Goal: Task Accomplishment & Management: Complete application form

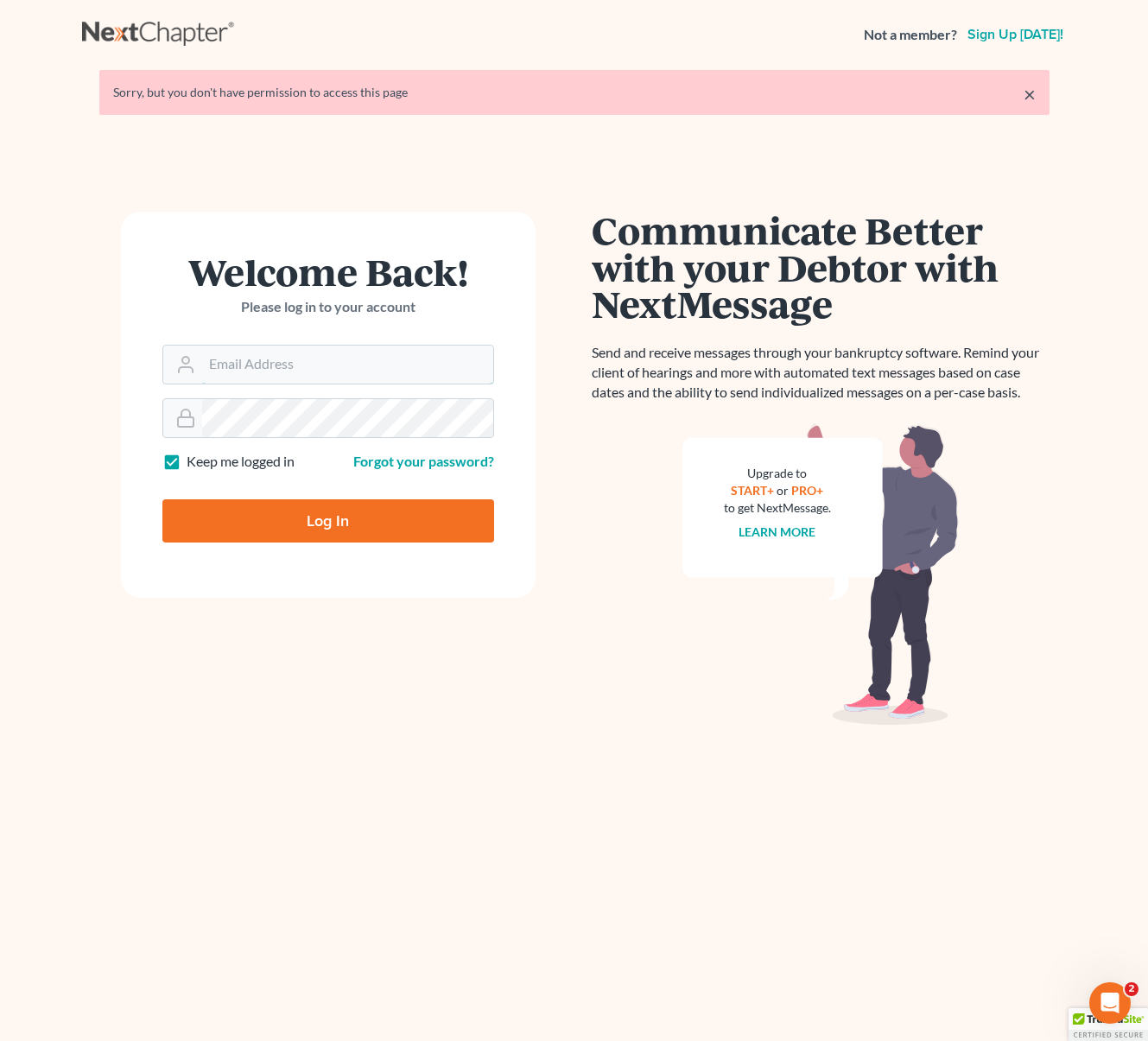
type input "[EMAIL_ADDRESS][DOMAIN_NAME]"
click at [360, 522] on input "Log In" at bounding box center [328, 521] width 332 height 43
type input "Thinking..."
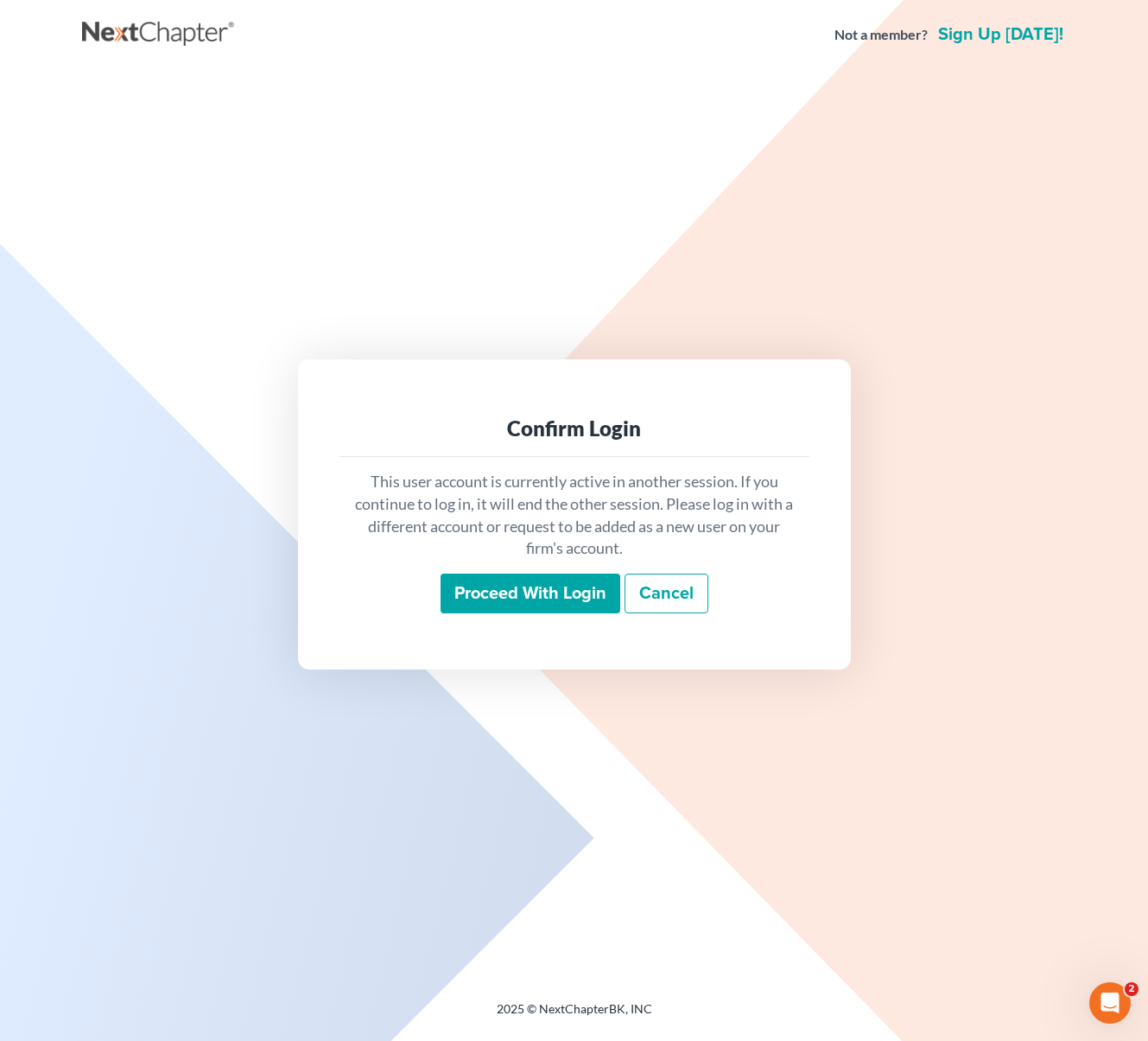
click at [521, 602] on input "Proceed with login" at bounding box center [530, 593] width 179 height 39
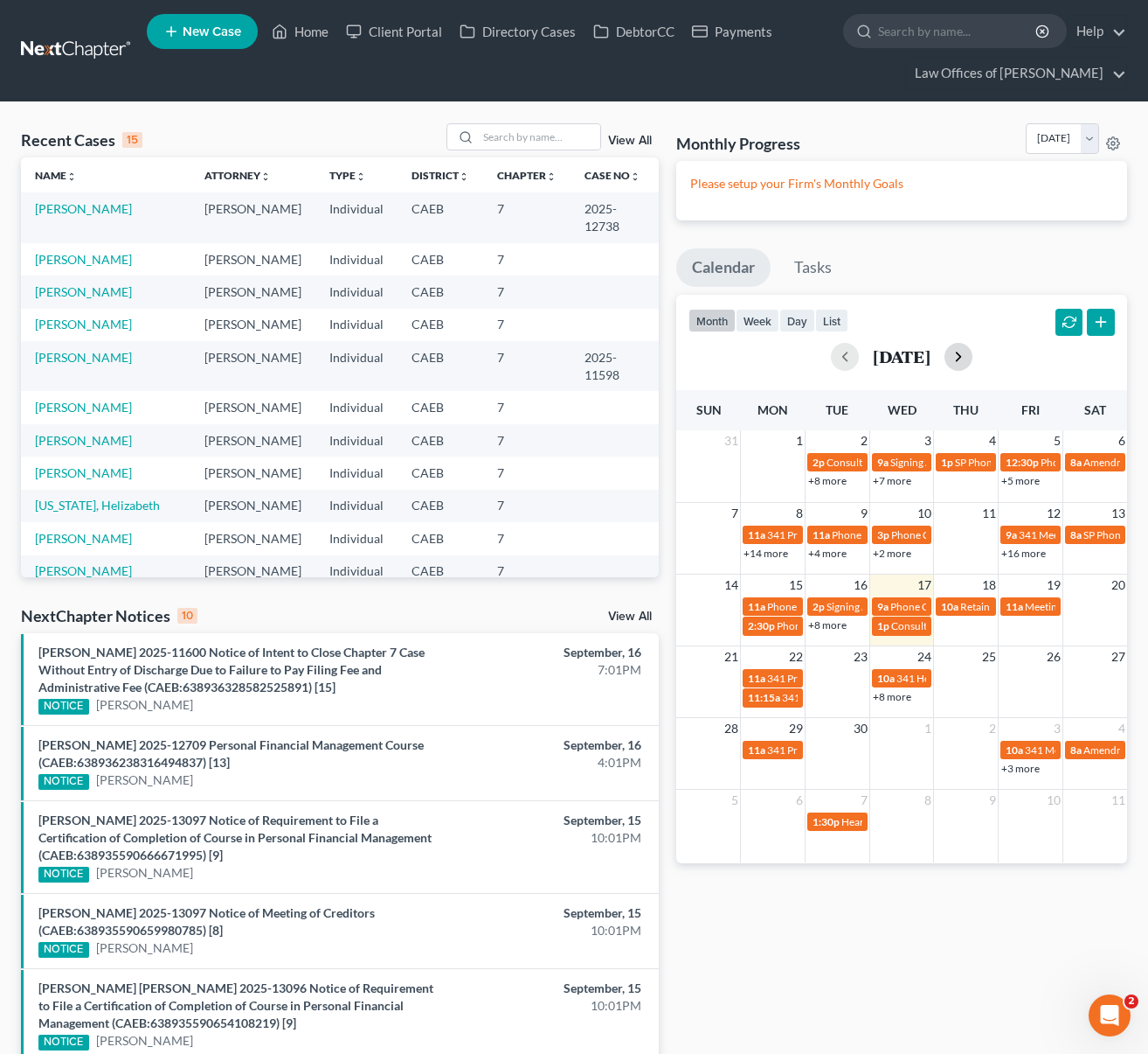
click at [973, 354] on button "button" at bounding box center [958, 357] width 28 height 28
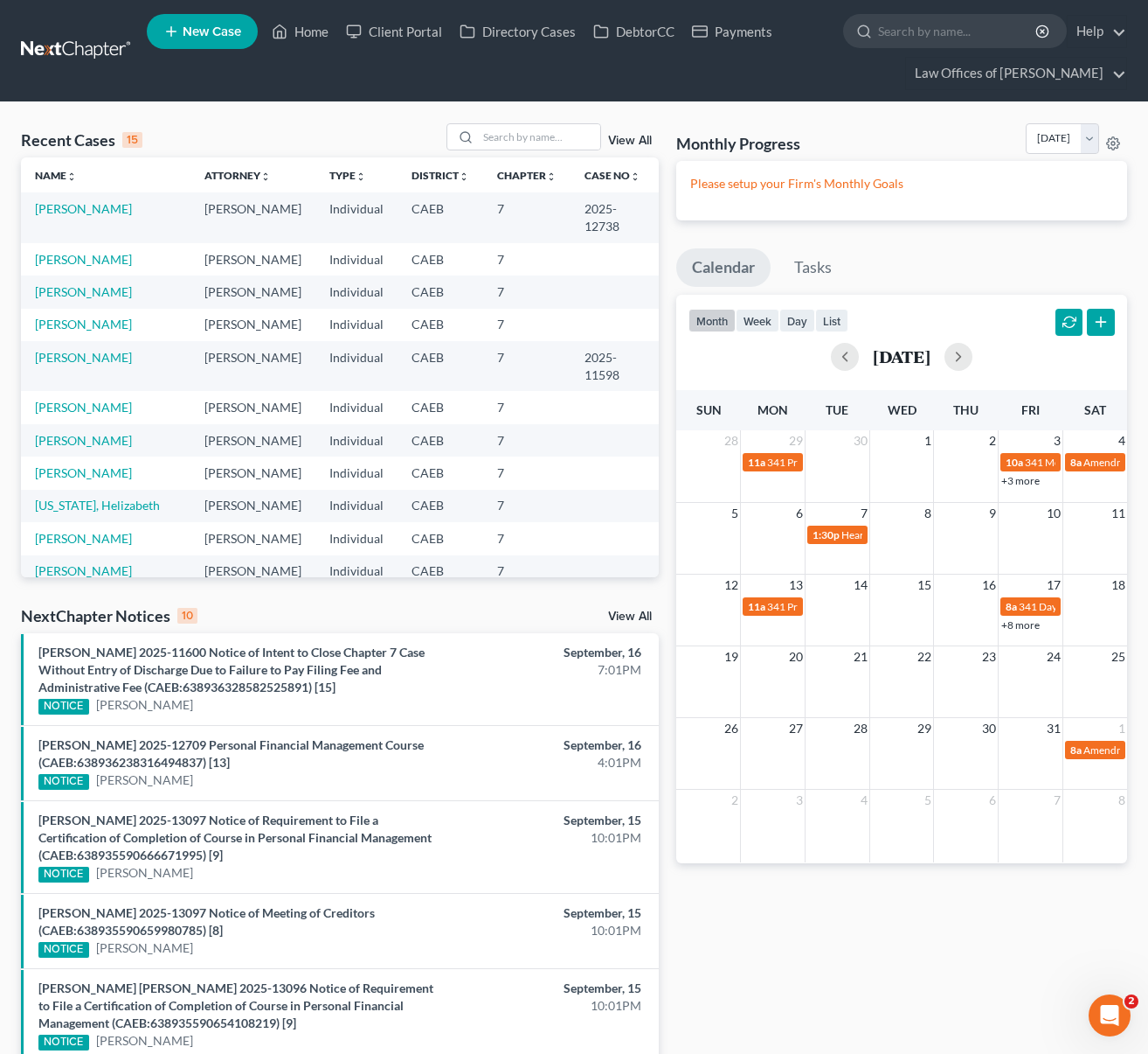
click at [1030, 482] on link "+3 more" at bounding box center [1021, 480] width 38 height 13
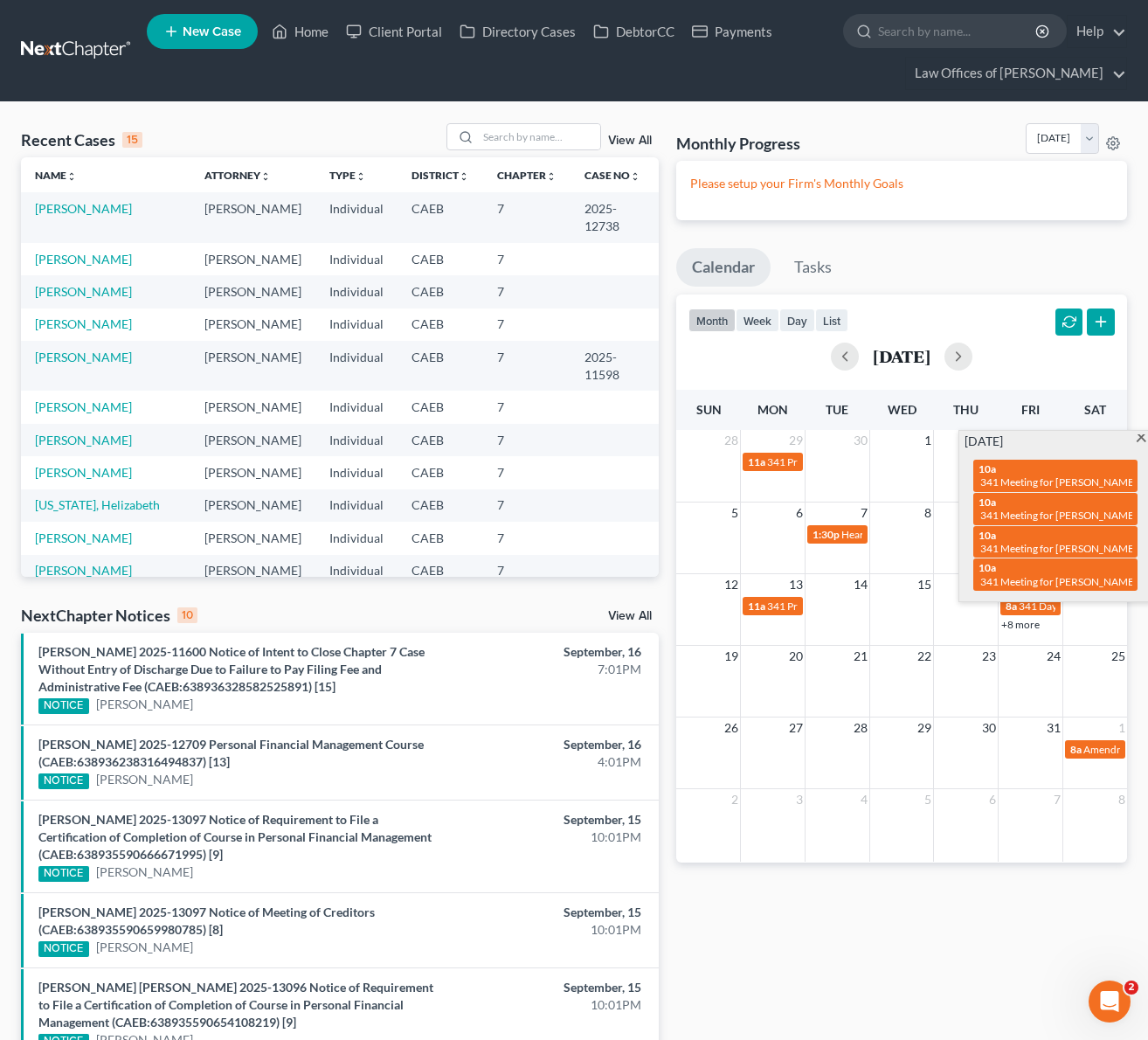
click at [1140, 438] on span at bounding box center [1142, 440] width 13 height 12
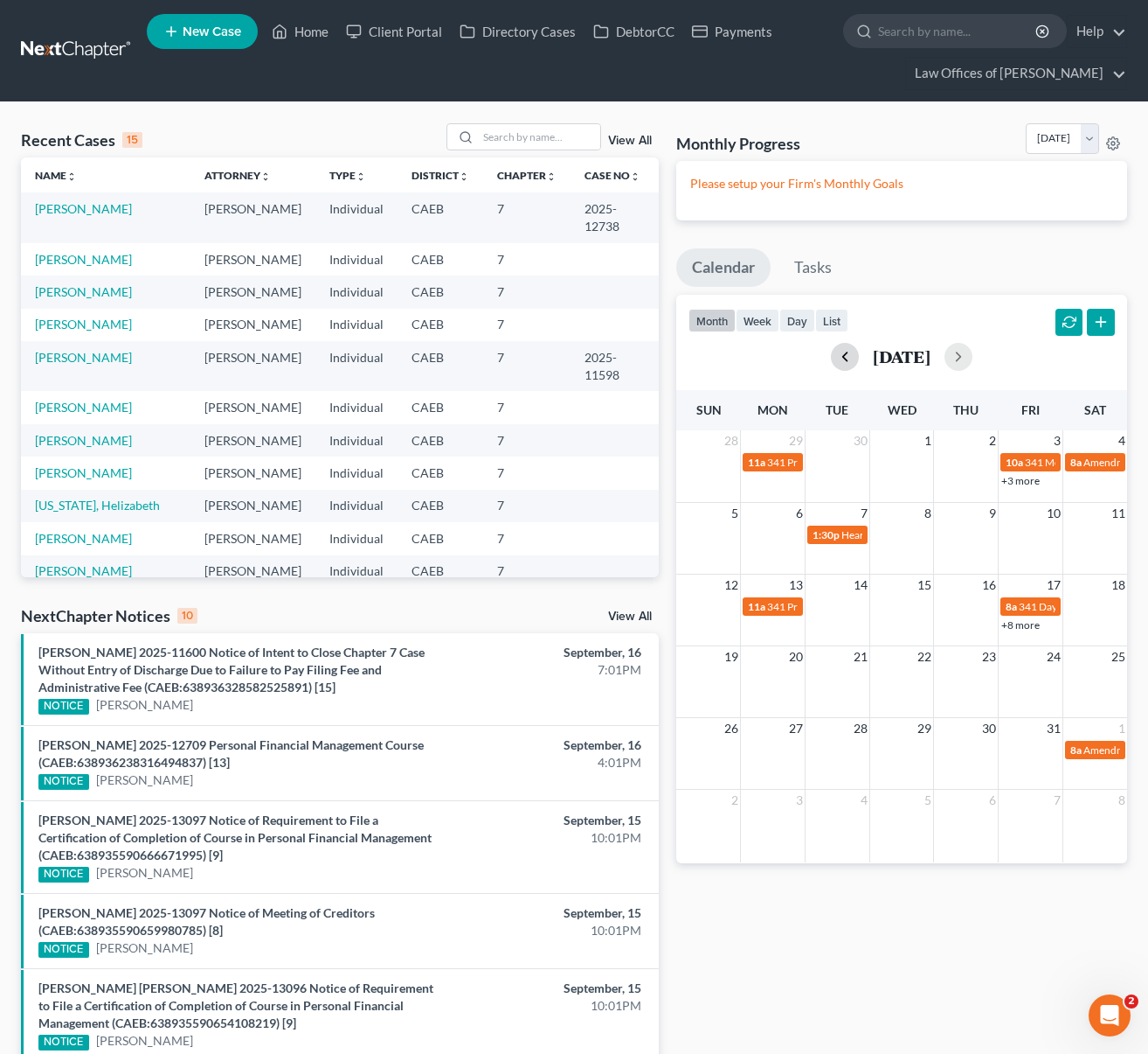
click at [831, 364] on button "button" at bounding box center [845, 357] width 28 height 28
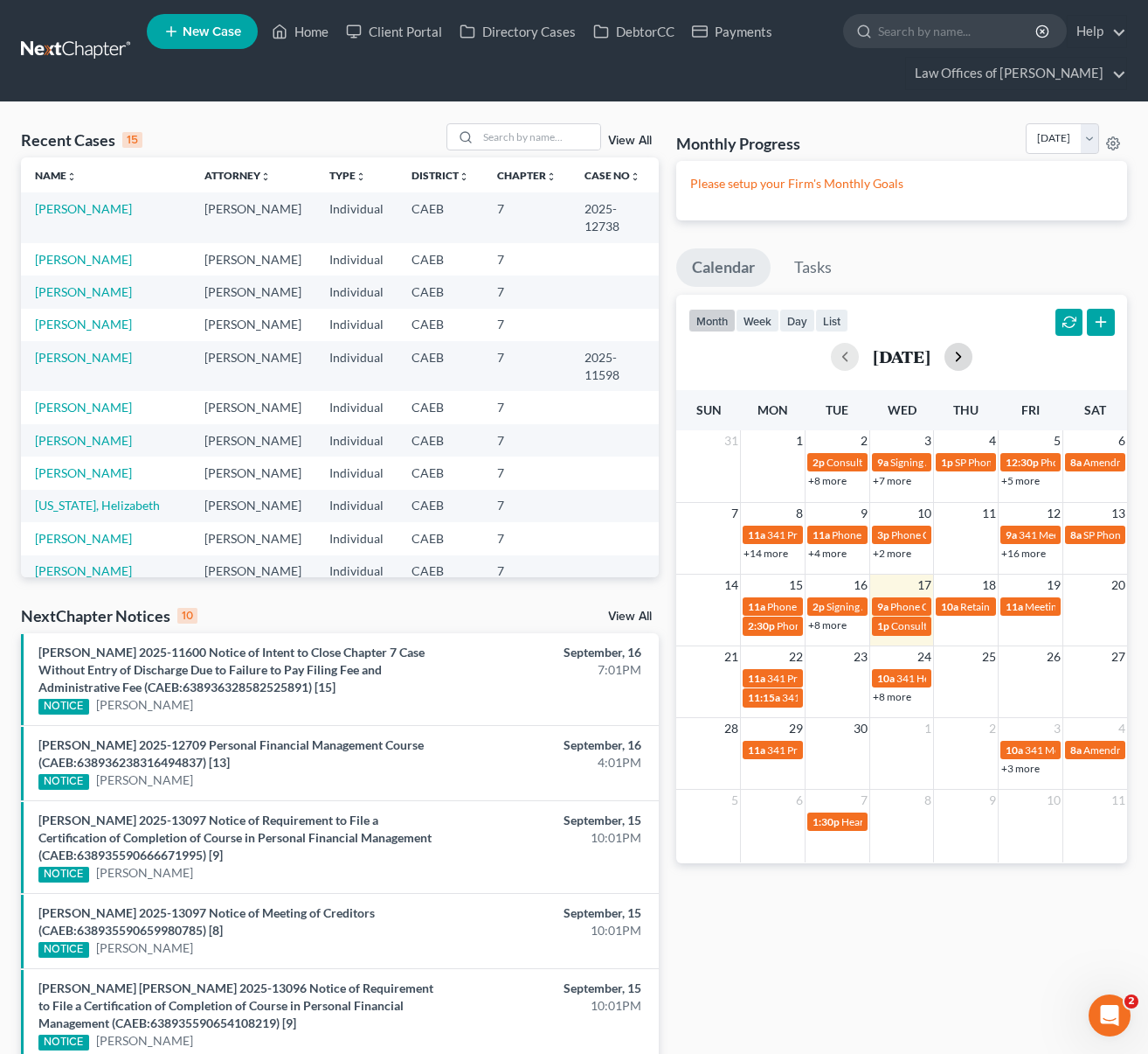
click at [973, 360] on button "button" at bounding box center [958, 357] width 28 height 28
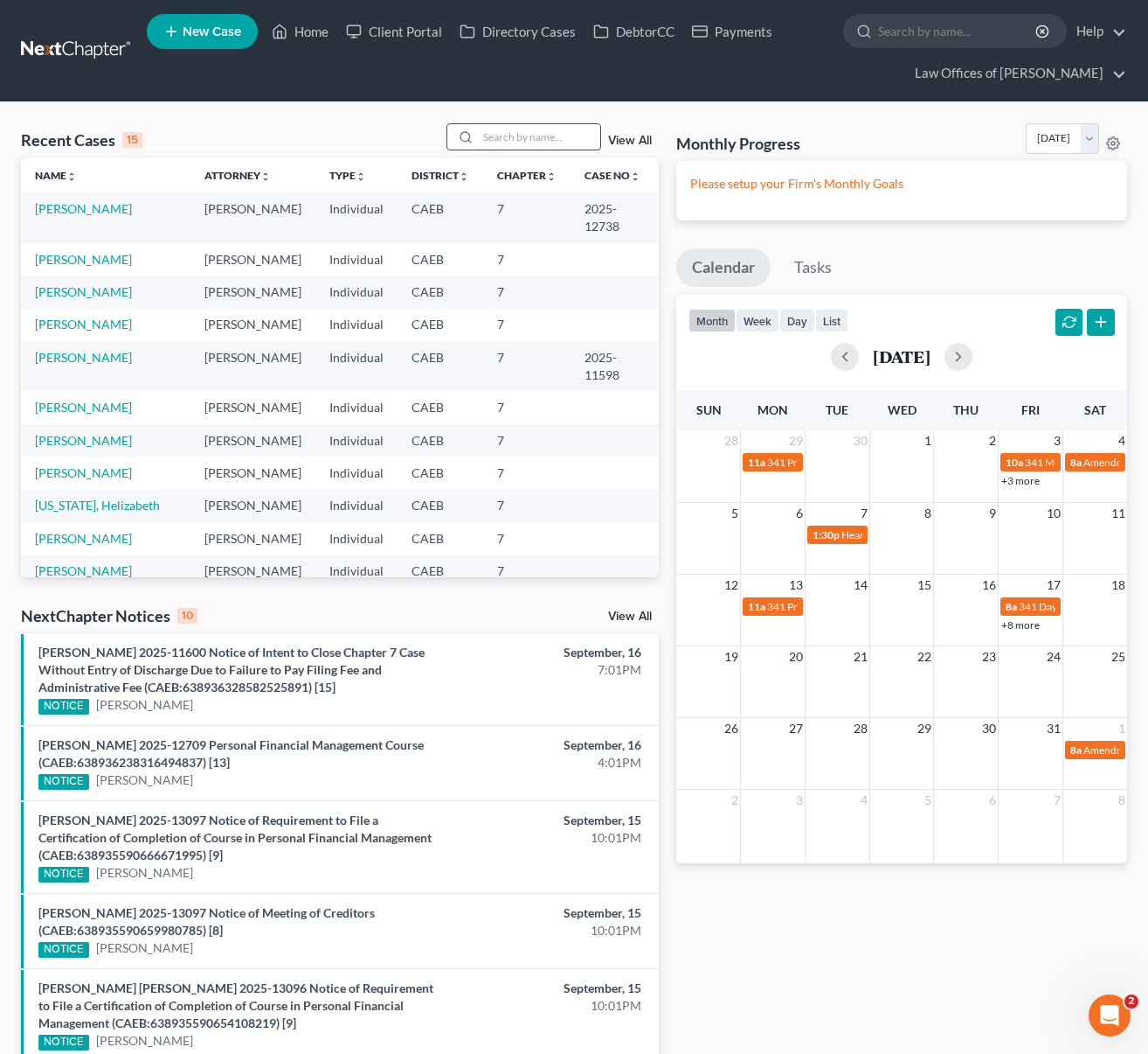
click at [555, 142] on input "search" at bounding box center [539, 137] width 123 height 25
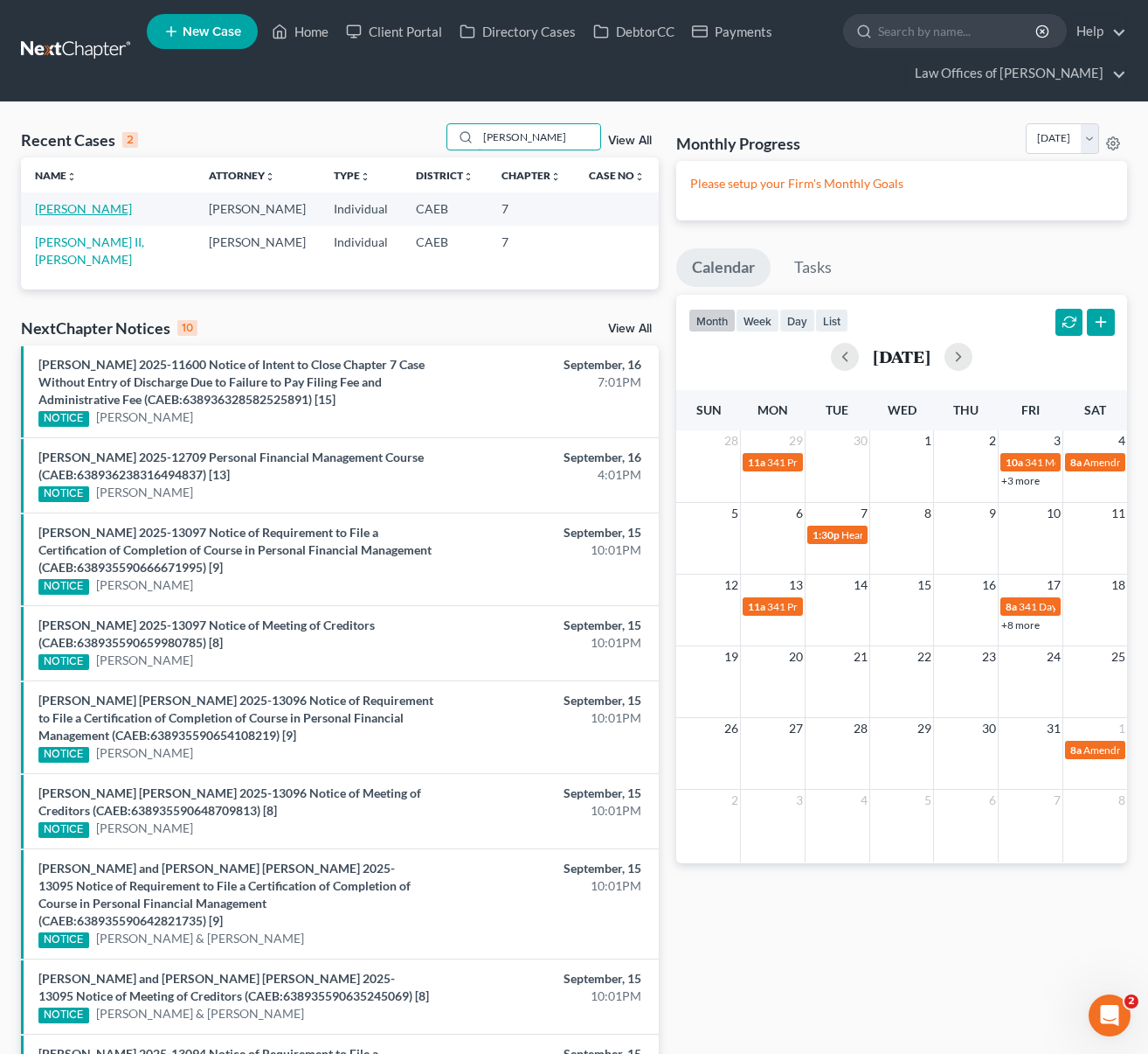
type input "[PERSON_NAME]"
click at [67, 210] on link "[PERSON_NAME]" at bounding box center [83, 209] width 97 height 15
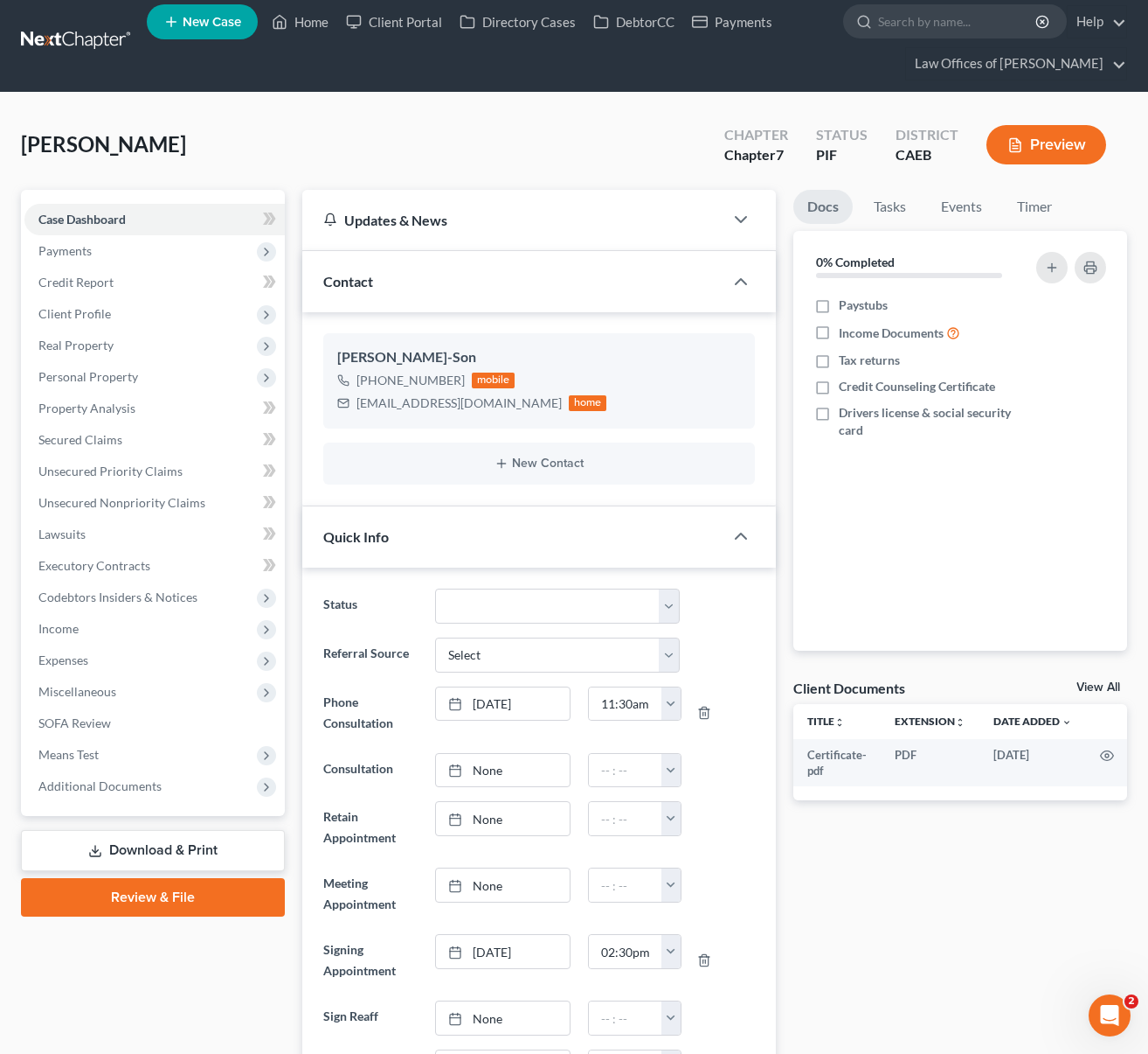
scroll to position [12, 0]
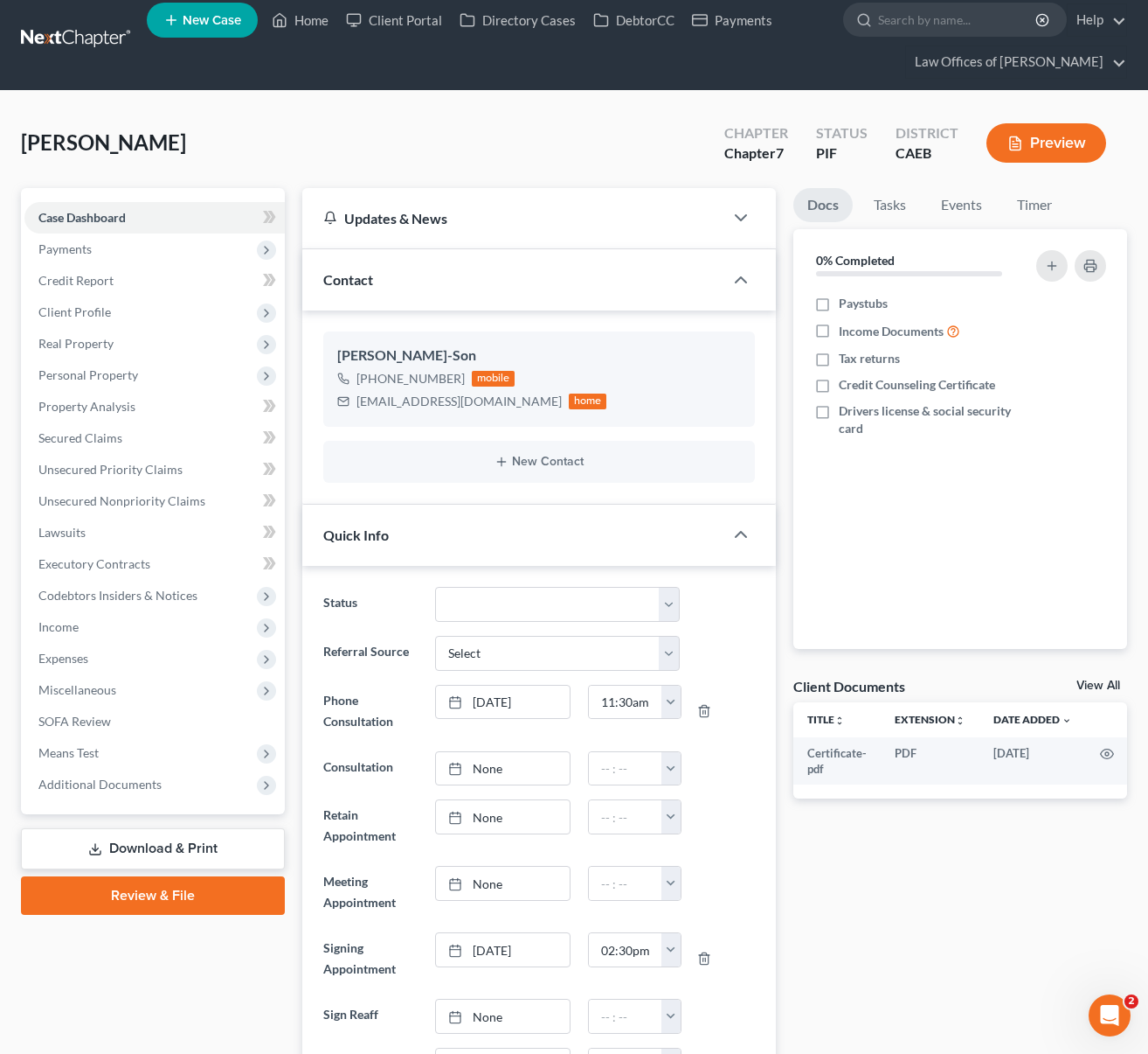
click at [201, 845] on link "Download & Print" at bounding box center [152, 848] width 264 height 41
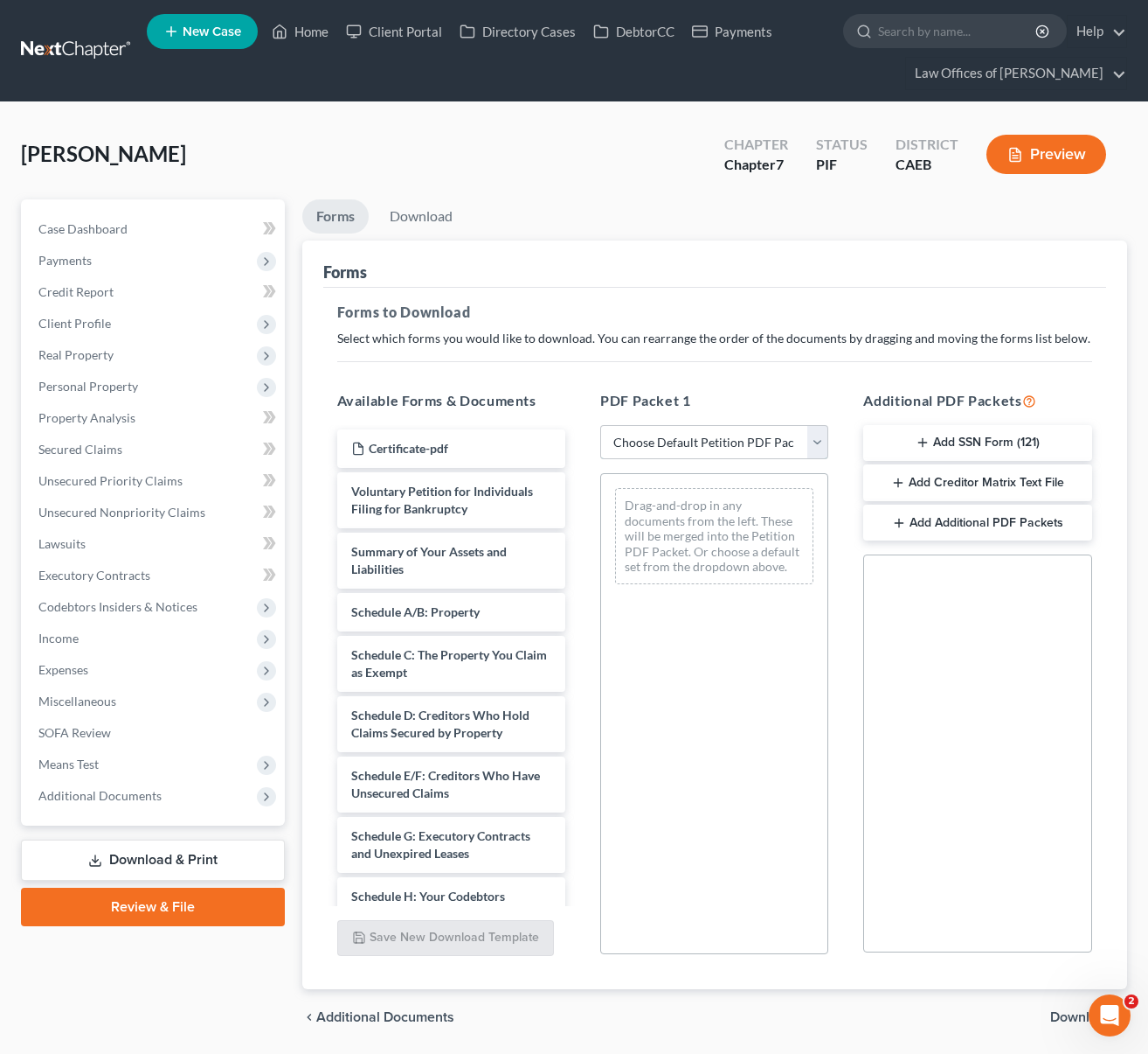
click at [815, 438] on select "Choose Default Petition PDF Packet Complete Bankruptcy Petition (all forms and …" at bounding box center [714, 442] width 228 height 35
select select "5"
click at [601, 425] on select "Choose Default Petition PDF Packet Complete Bankruptcy Petition (all forms and …" at bounding box center [714, 442] width 228 height 35
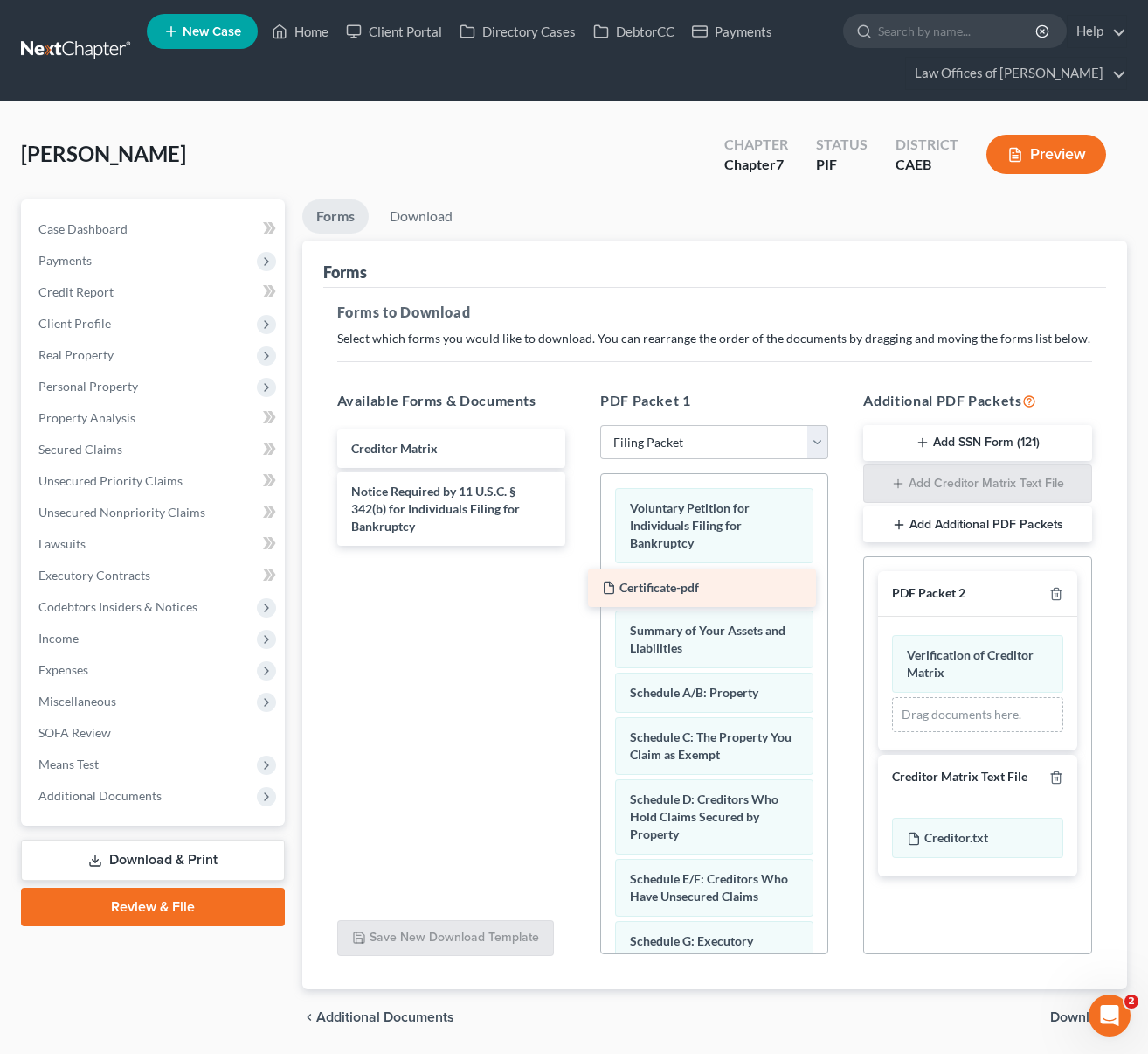
drag, startPoint x: 461, startPoint y: 447, endPoint x: 711, endPoint y: 586, distance: 286.0
click at [580, 546] on div "Certificate-pdf Certificate-pdf Creditor Matrix Notice Required by 11 U.S.C. § …" at bounding box center [451, 488] width 256 height 116
click at [1065, 1013] on span "Download" at bounding box center [1082, 1016] width 63 height 14
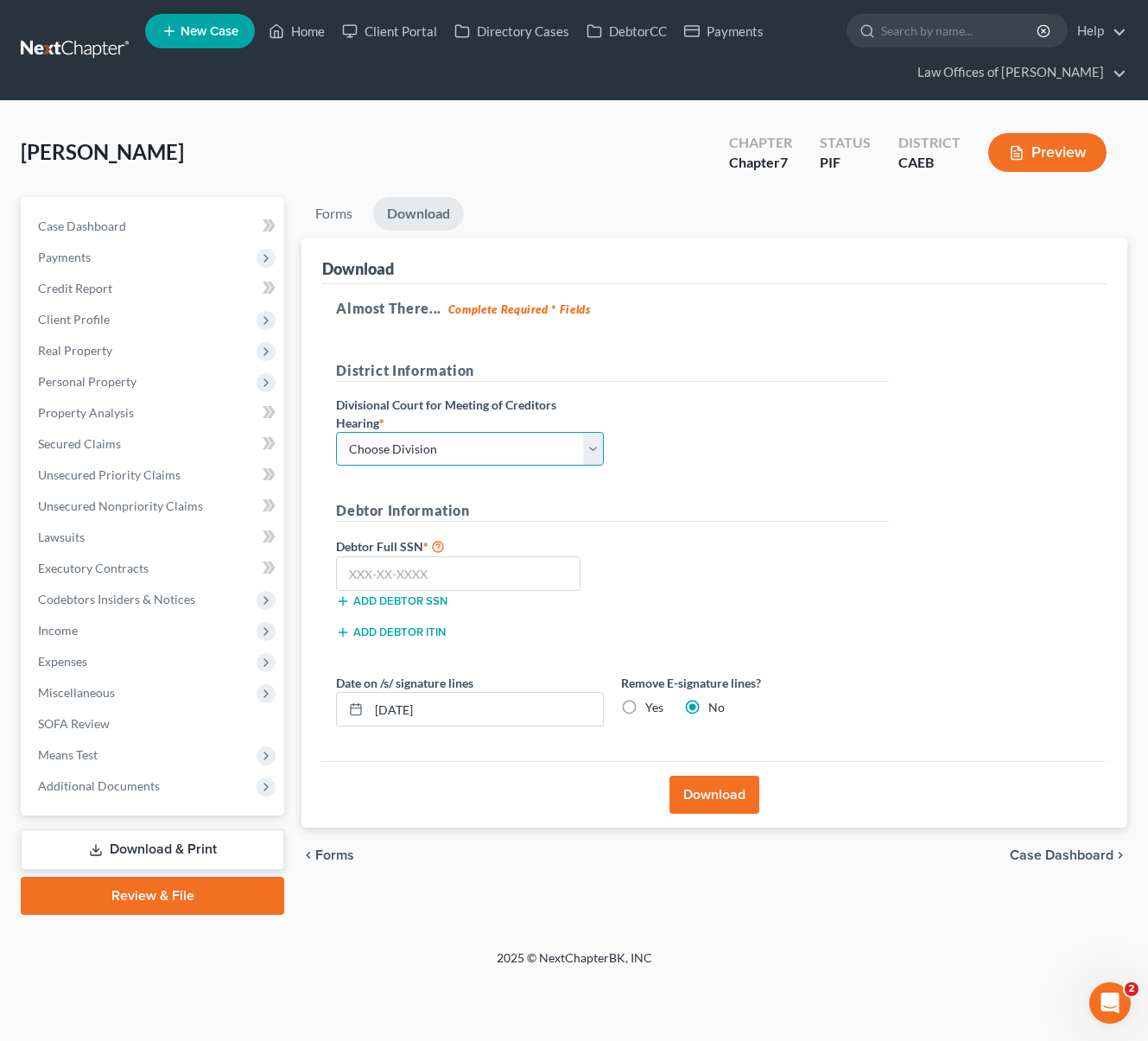
click at [596, 448] on select "Choose Division Fresno Modesto [GEOGRAPHIC_DATA]" at bounding box center [470, 449] width 268 height 35
select select "0"
click at [336, 432] on select "Choose Division Fresno Modesto [GEOGRAPHIC_DATA]" at bounding box center [470, 449] width 268 height 35
click at [487, 577] on input "text" at bounding box center [458, 573] width 245 height 35
type input "554-66-3394"
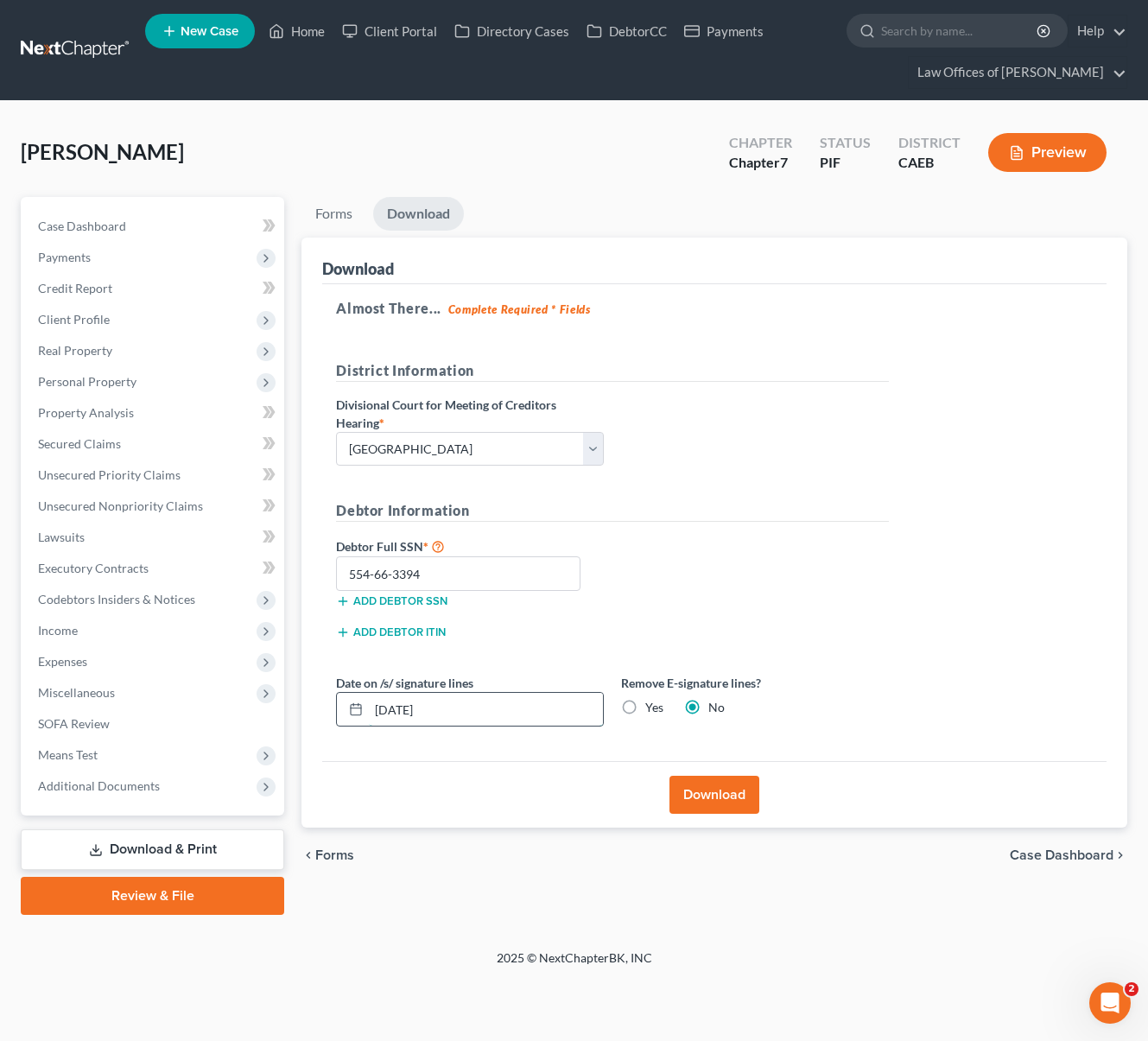
click at [475, 712] on input "[DATE]" at bounding box center [485, 708] width 234 height 33
type input "[DATE]"
click at [716, 795] on button "Download" at bounding box center [714, 794] width 90 height 38
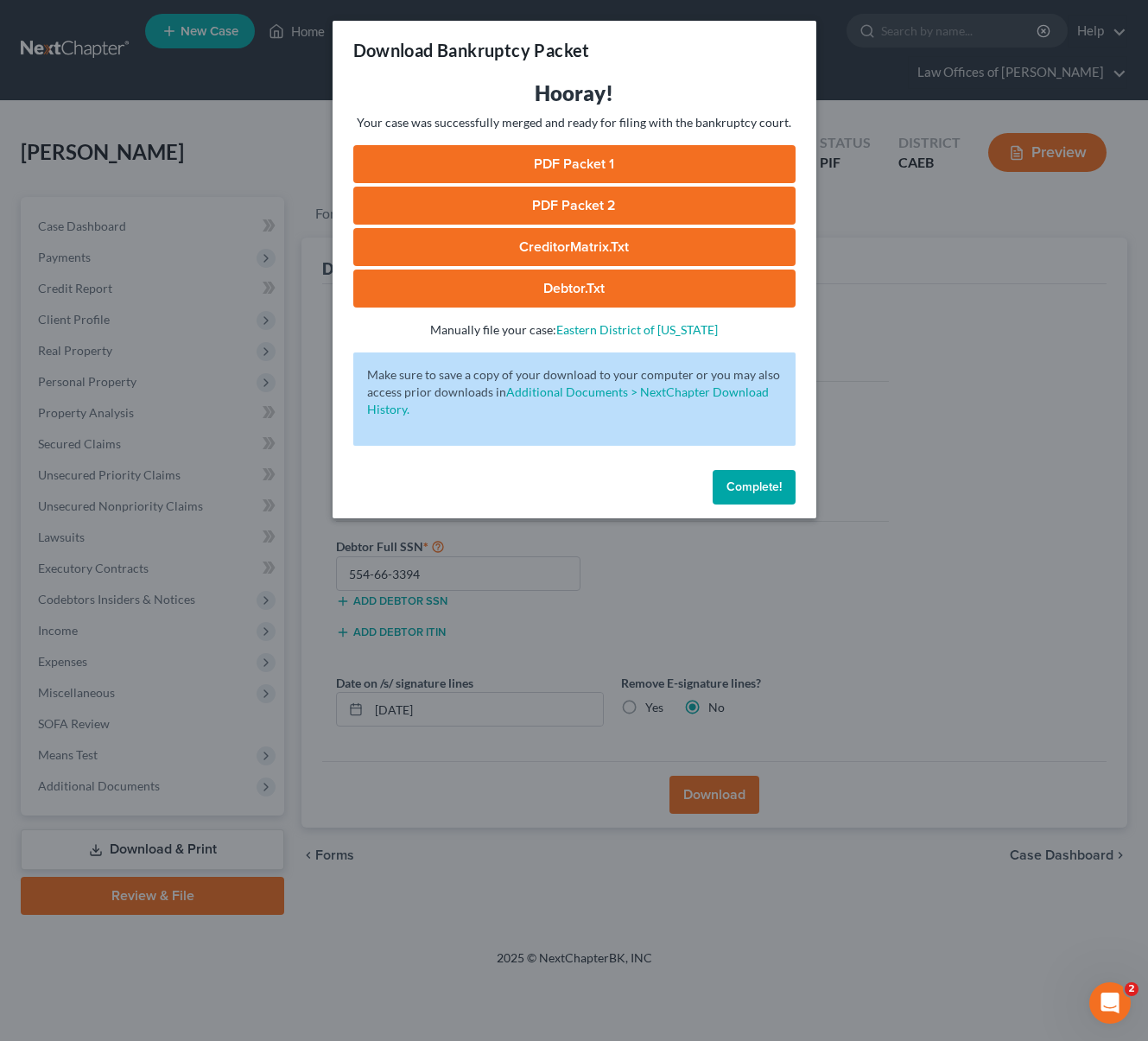
click at [550, 165] on link "PDF Packet 1" at bounding box center [574, 164] width 442 height 38
click at [569, 194] on link "PDF Packet 2" at bounding box center [574, 205] width 442 height 38
click at [616, 241] on link "CreditorMatrix.txt" at bounding box center [574, 247] width 442 height 38
click at [587, 299] on link "Debtor.txt" at bounding box center [574, 288] width 442 height 38
click at [593, 286] on link "Debtor.txt" at bounding box center [574, 288] width 442 height 38
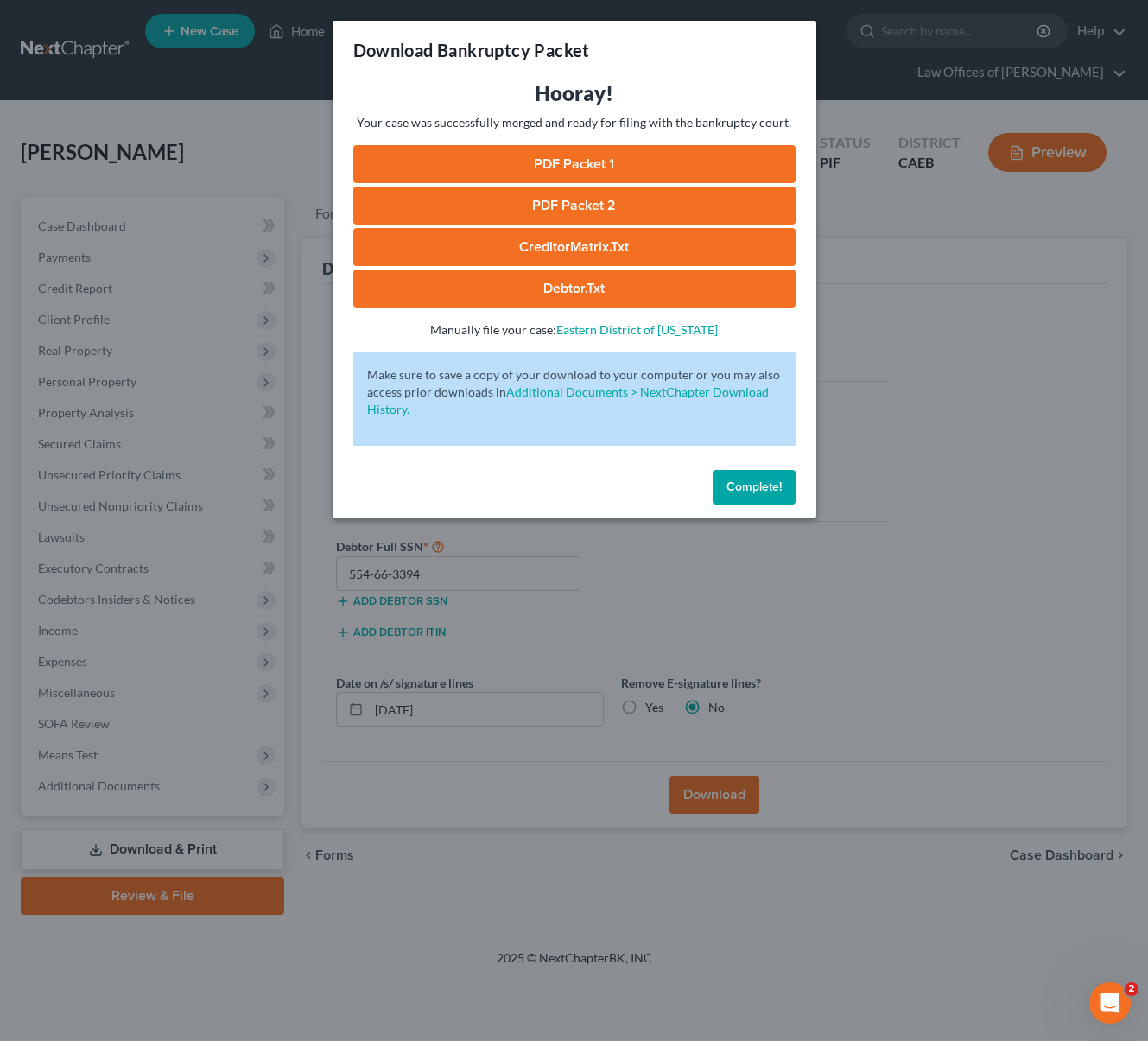
click at [747, 488] on span "Complete!" at bounding box center [754, 487] width 56 height 14
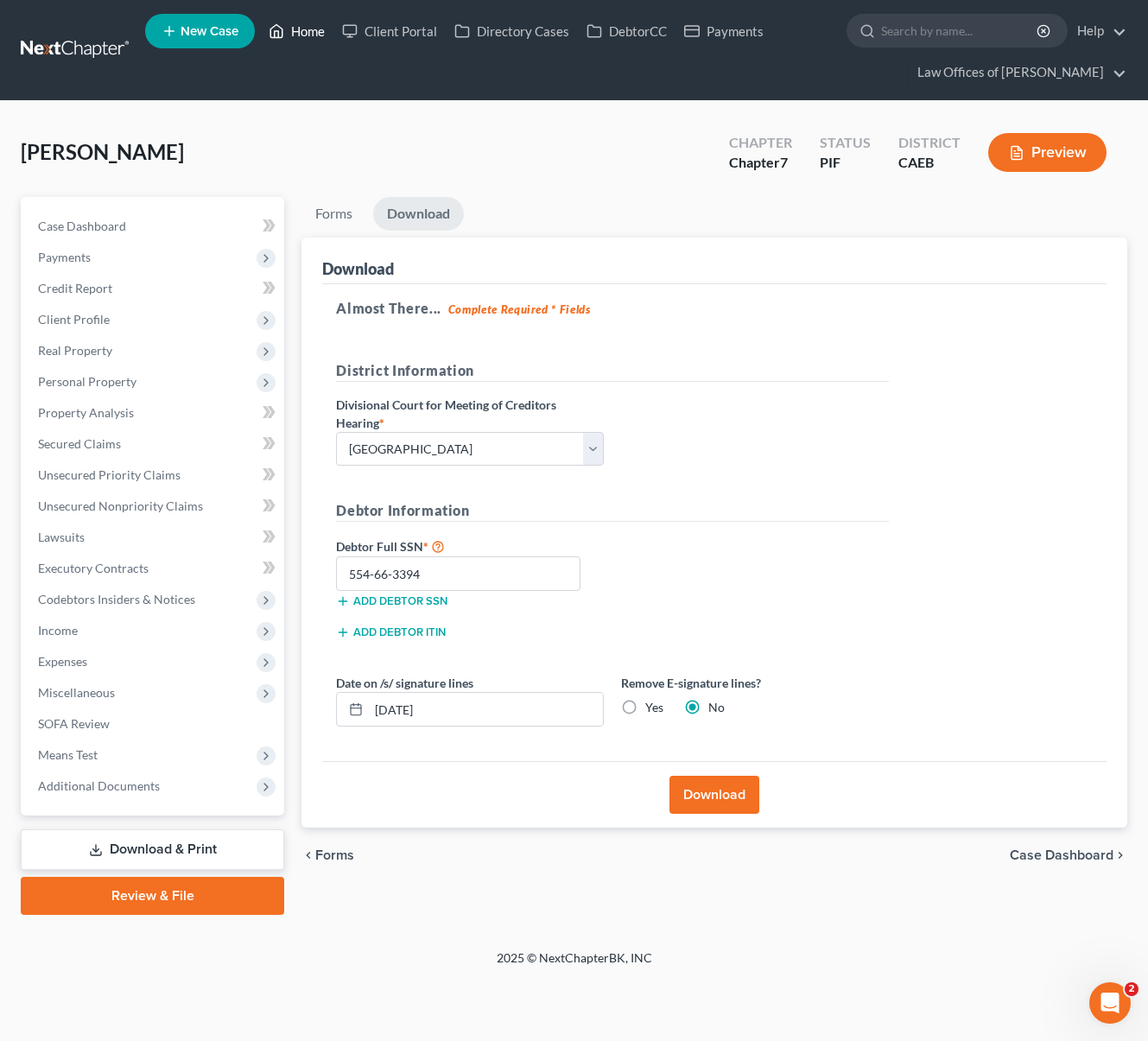
click at [300, 33] on link "Home" at bounding box center [297, 30] width 74 height 31
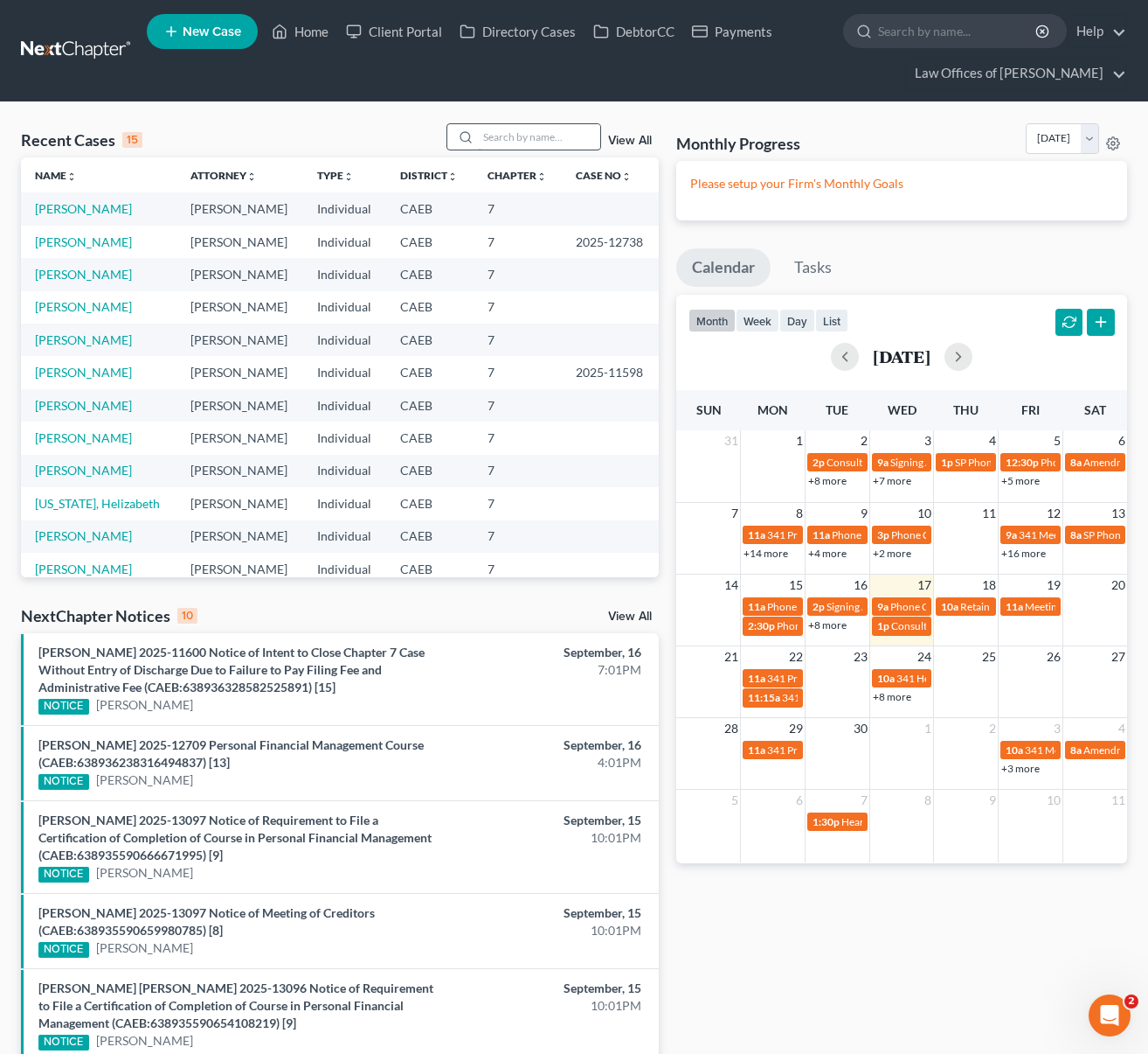
click at [528, 137] on input "search" at bounding box center [539, 137] width 123 height 25
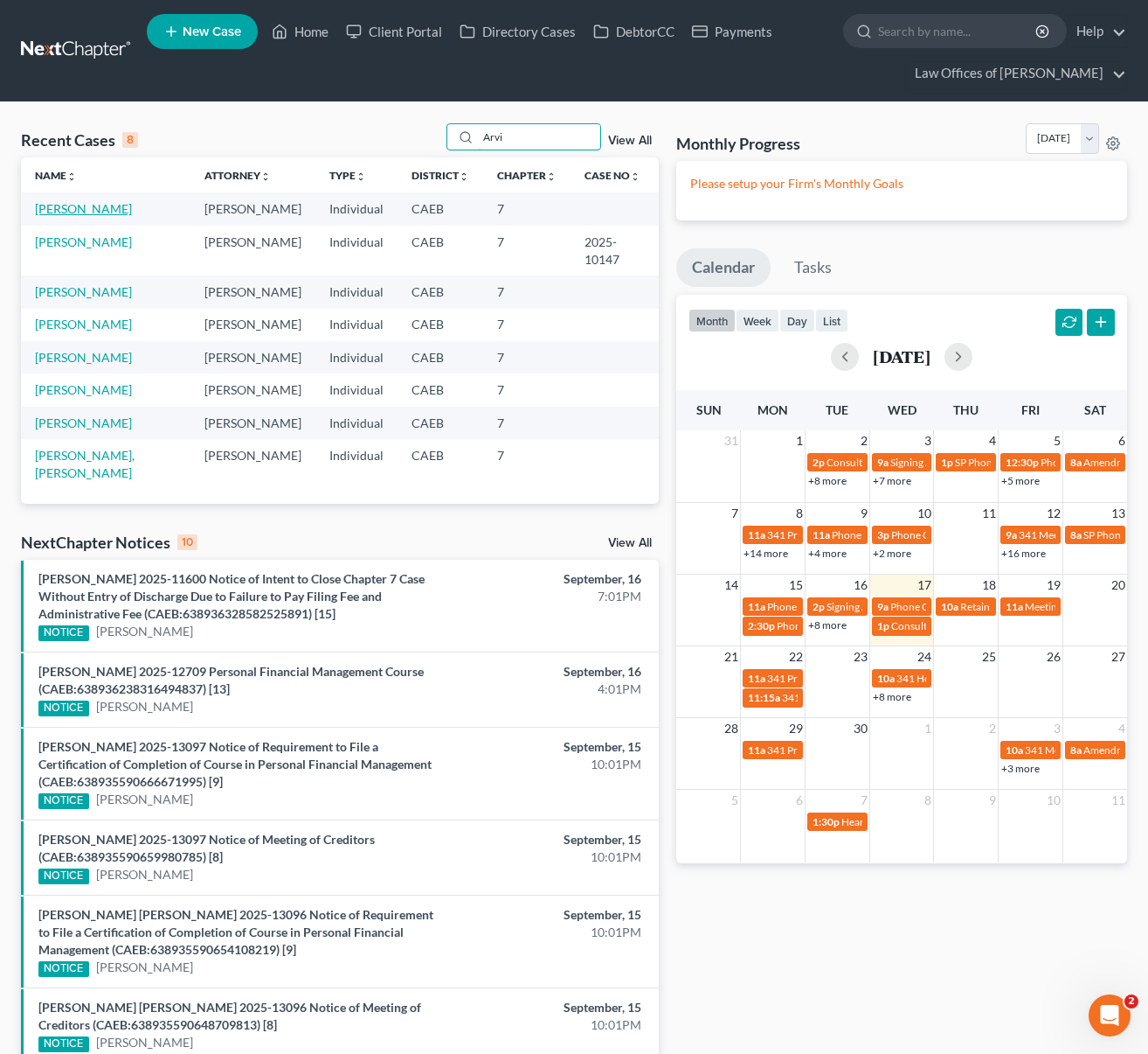
type input "Arvi"
click at [79, 212] on link "[PERSON_NAME]" at bounding box center [83, 209] width 97 height 15
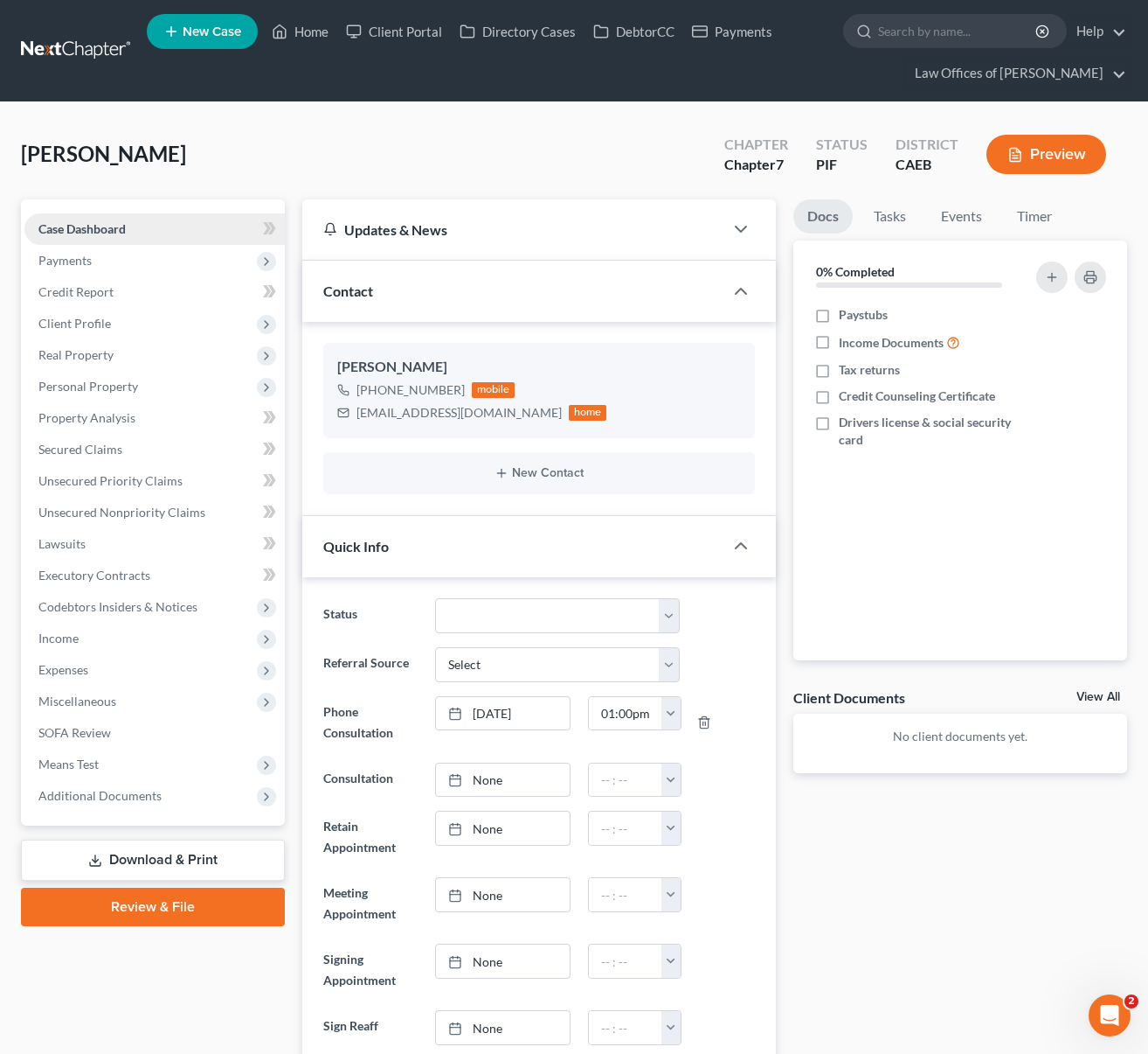
scroll to position [4516, 0]
click at [221, 860] on link "Download & Print" at bounding box center [152, 860] width 264 height 41
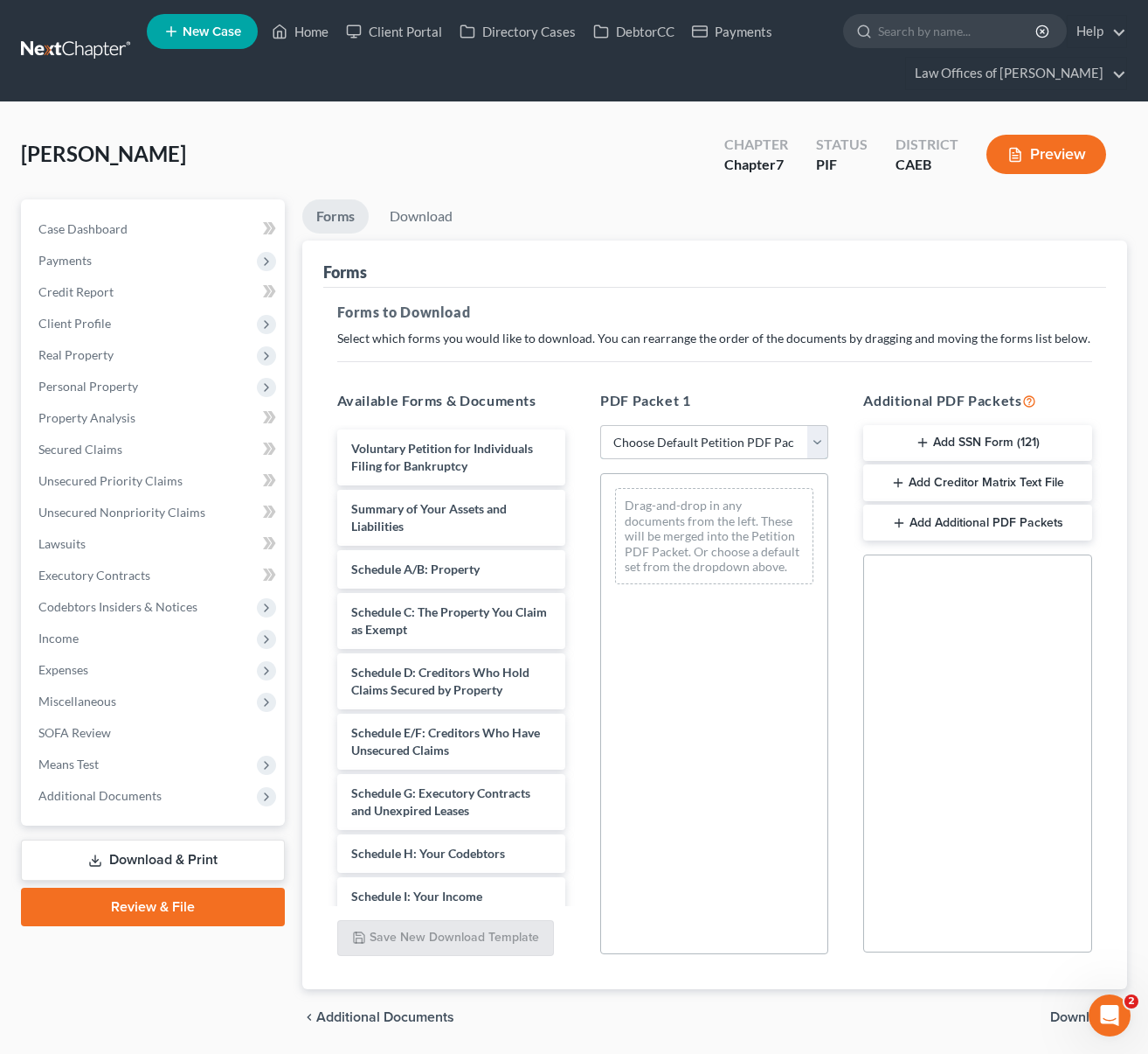
click at [821, 442] on select "Choose Default Petition PDF Packet Complete Bankruptcy Petition (all forms and …" at bounding box center [714, 442] width 228 height 35
select select "5"
click at [601, 425] on select "Choose Default Petition PDF Packet Complete Bankruptcy Petition (all forms and …" at bounding box center [714, 442] width 228 height 35
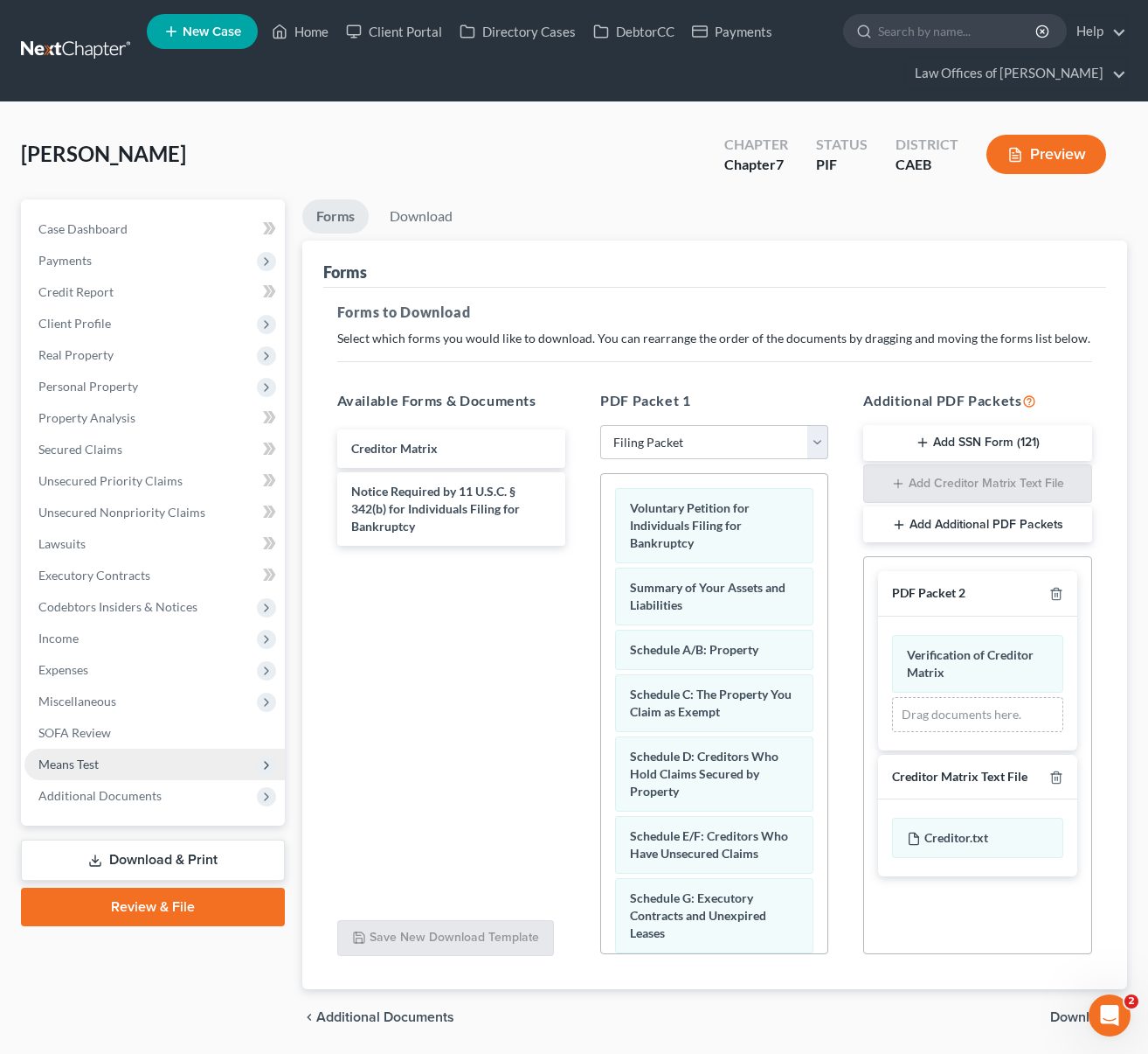
click at [186, 764] on span "Means Test" at bounding box center [154, 763] width 260 height 32
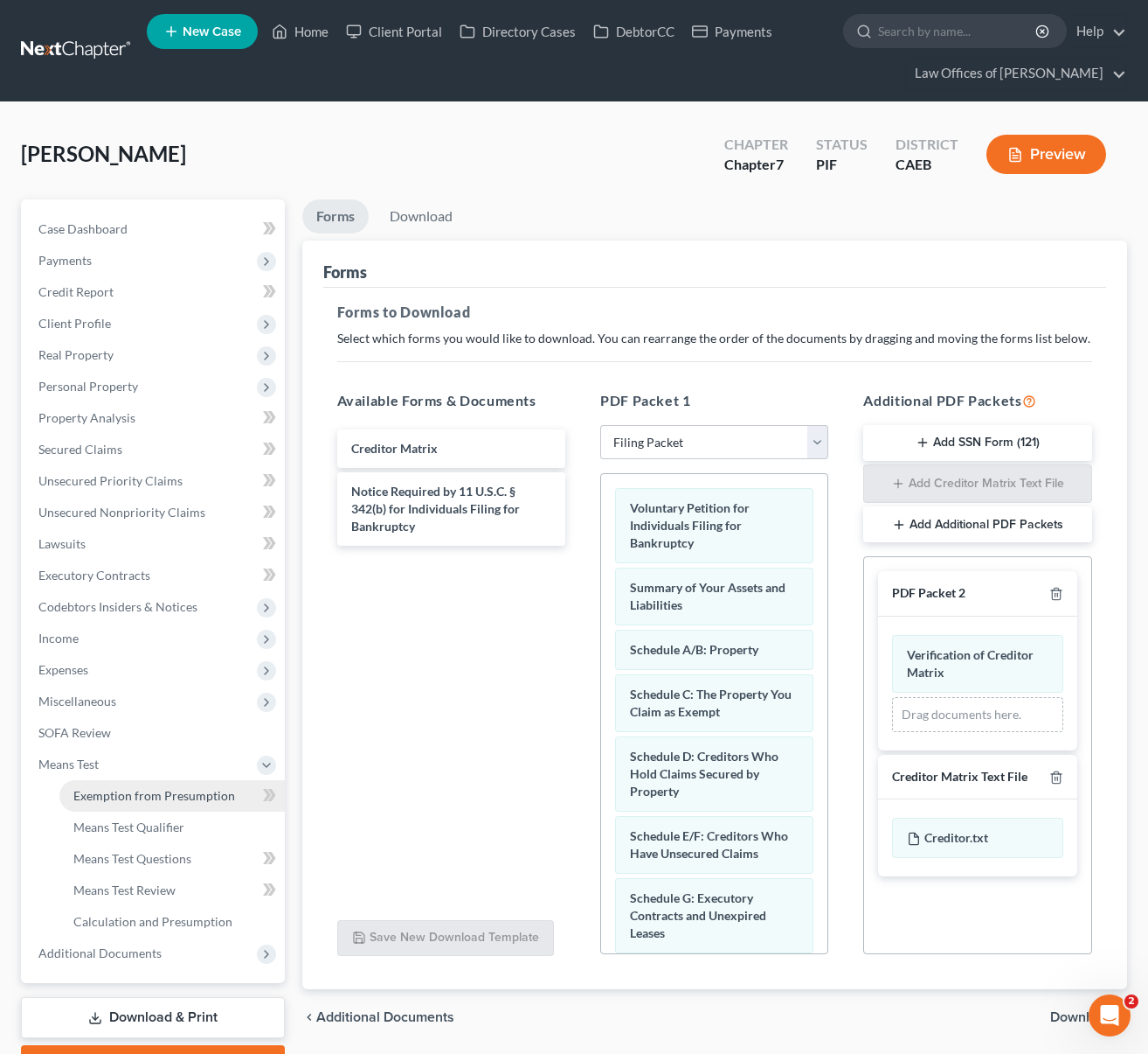
scroll to position [94, 0]
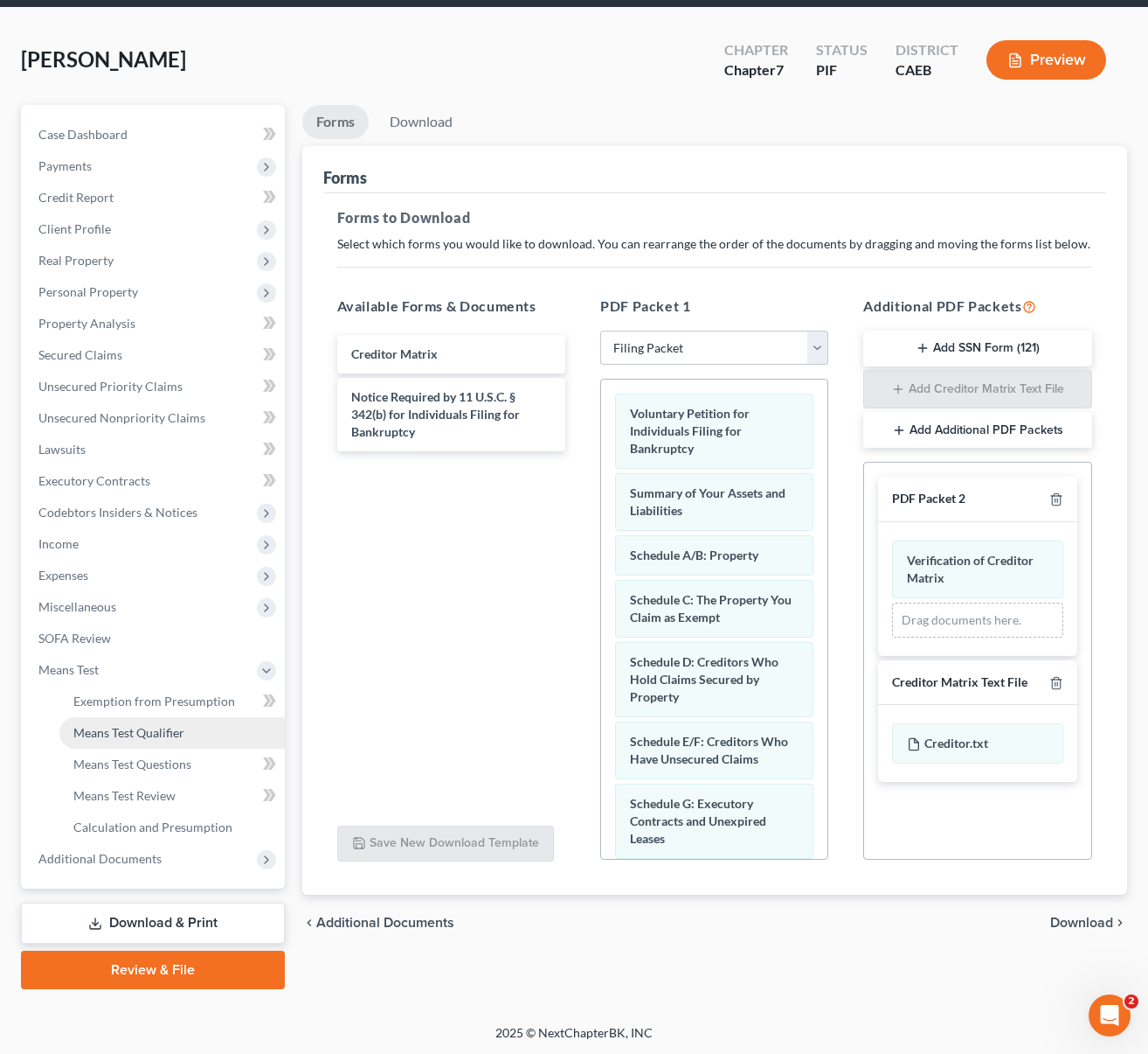
click at [200, 738] on link "Means Test Qualifier" at bounding box center [172, 733] width 225 height 32
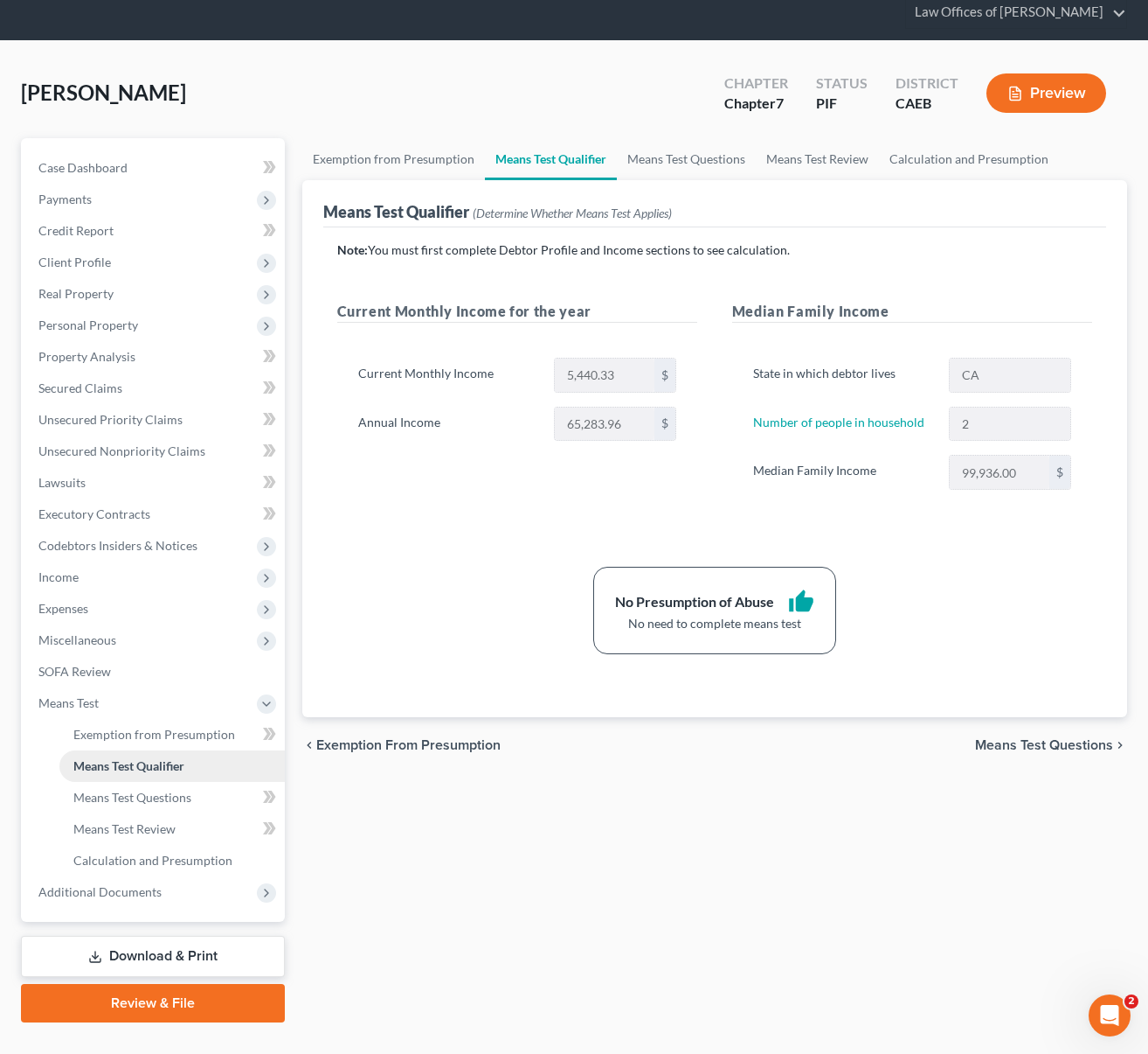
scroll to position [94, 0]
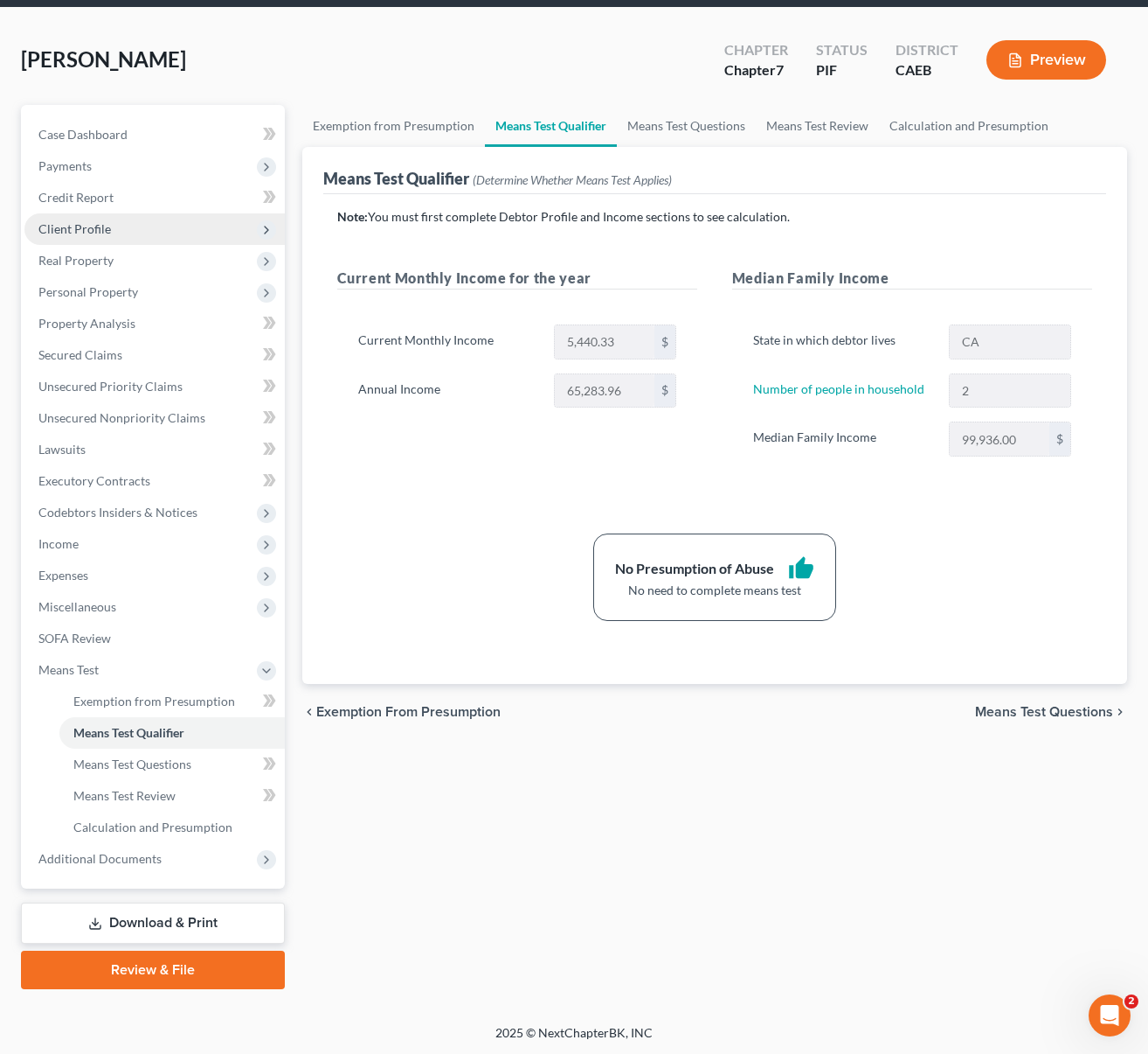
click at [144, 231] on span "Client Profile" at bounding box center [154, 229] width 260 height 32
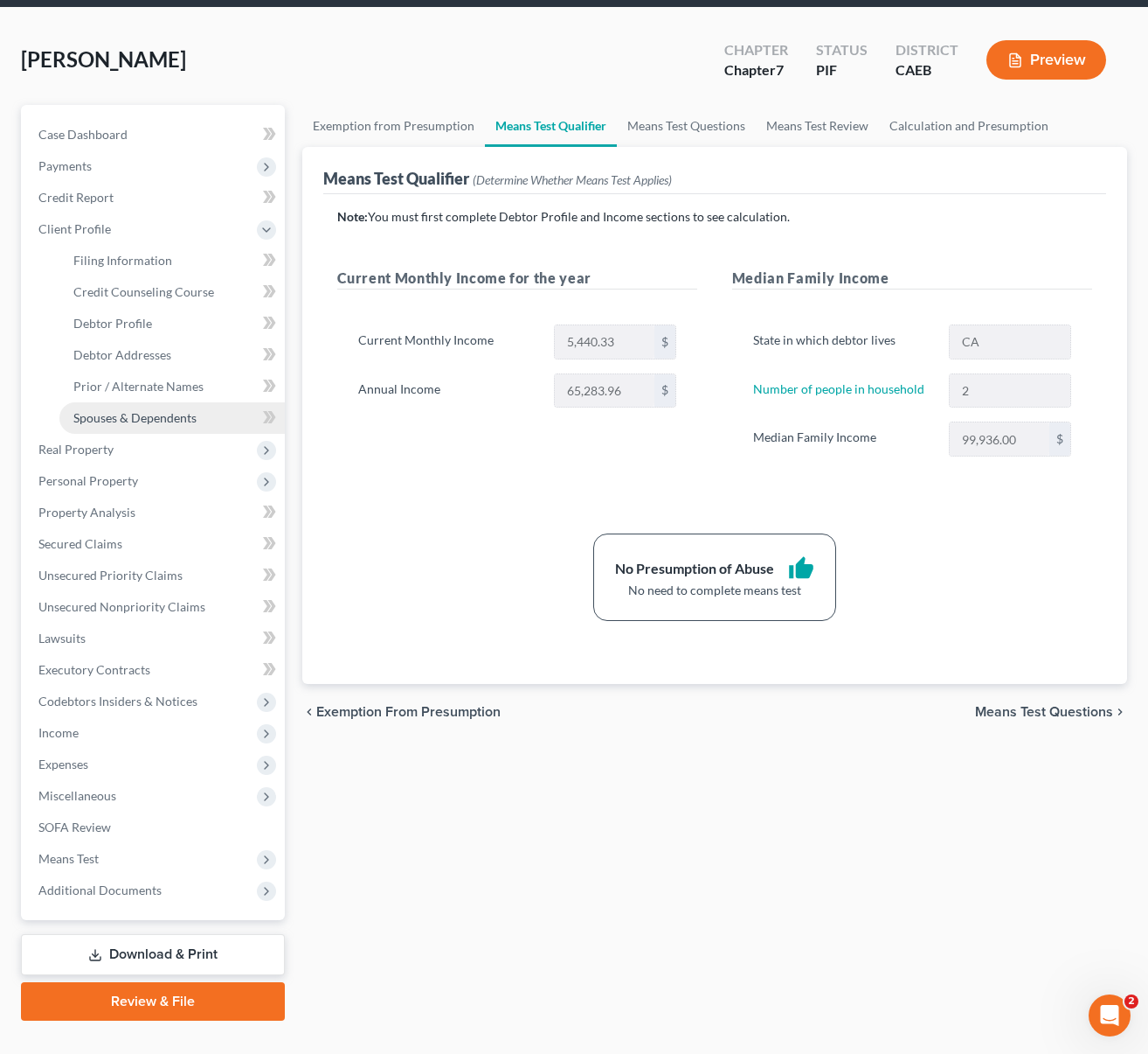
click at [174, 414] on span "Spouses & Dependents" at bounding box center [135, 418] width 123 height 15
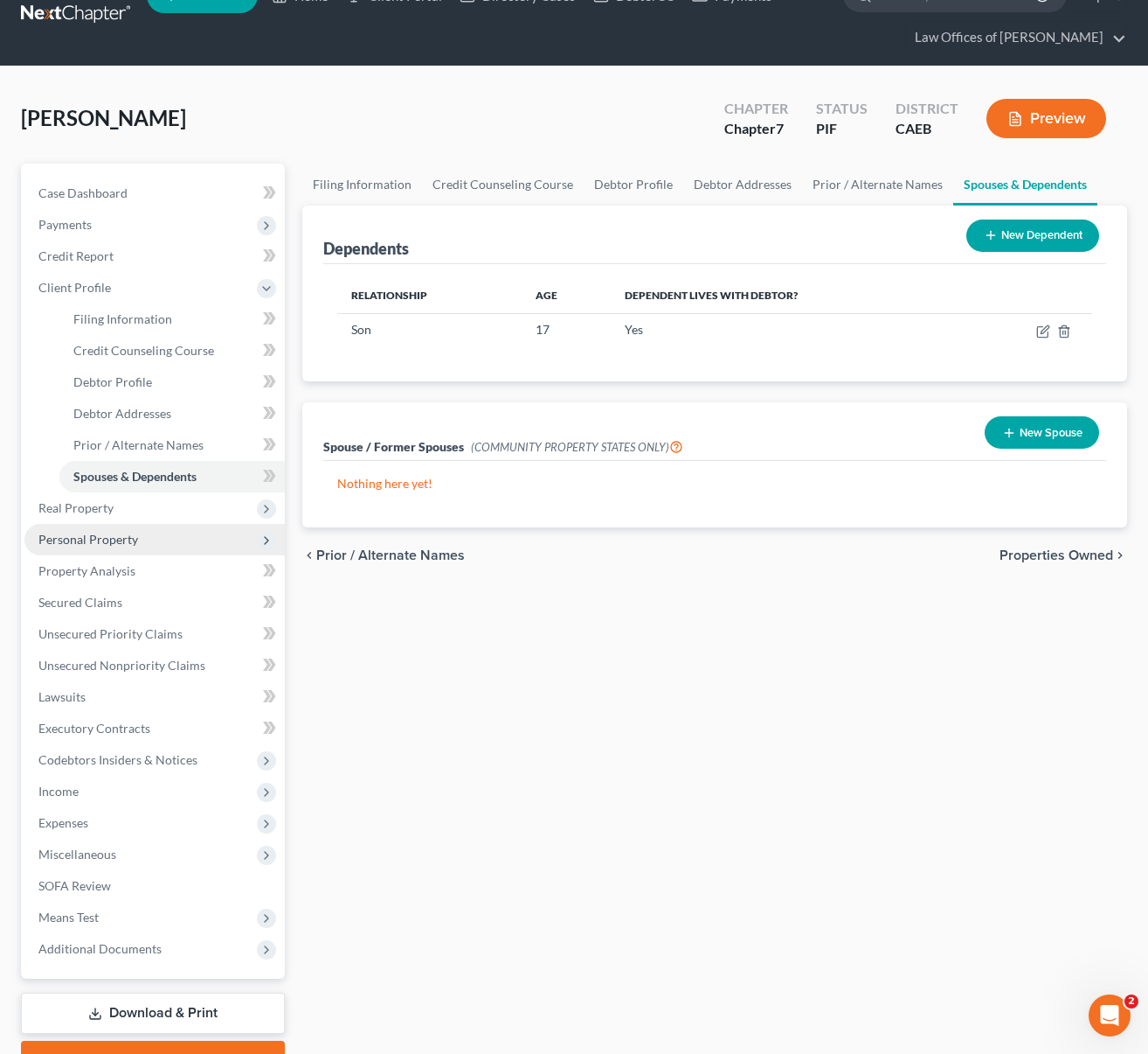
scroll to position [103, 0]
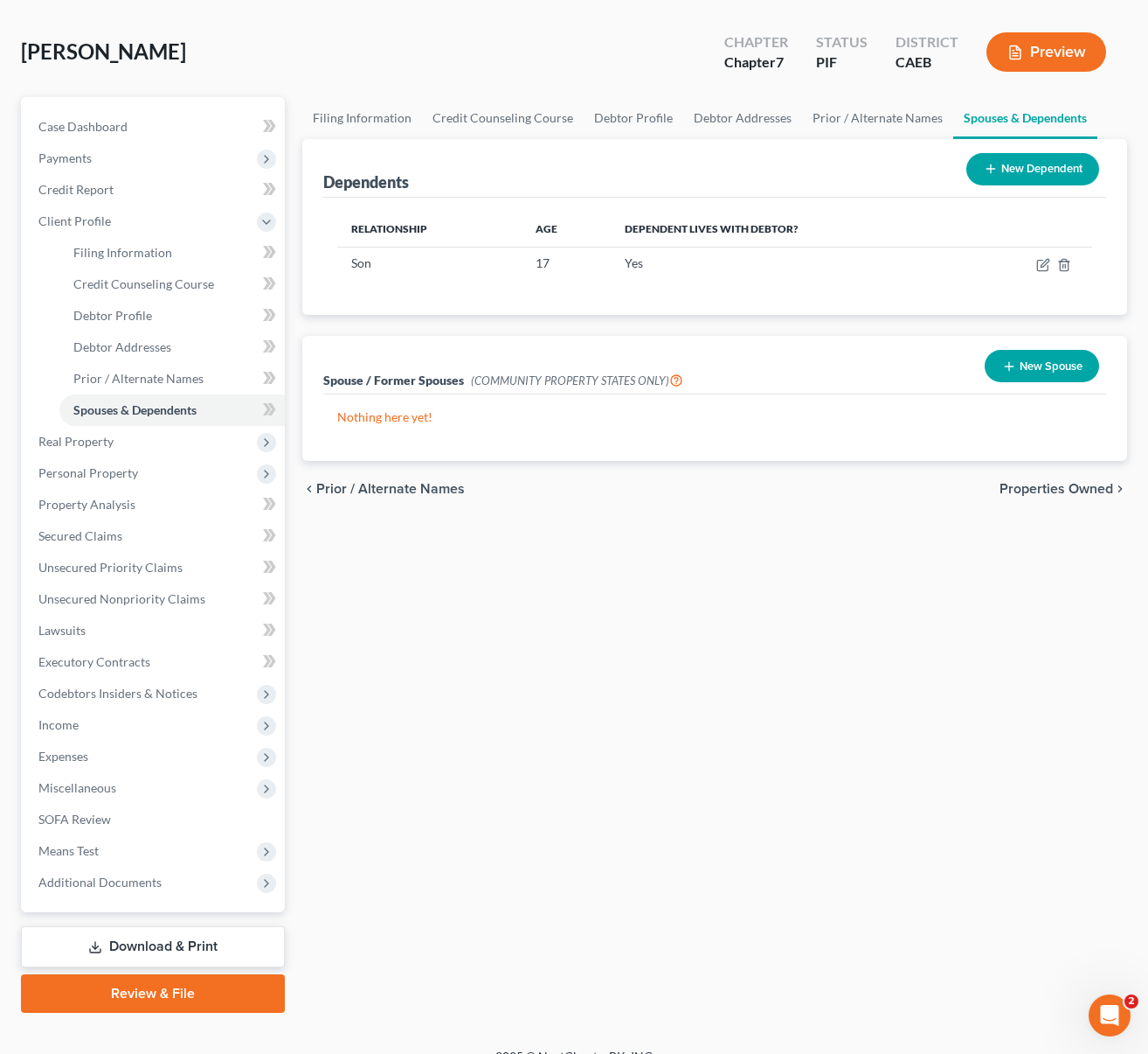
click at [184, 944] on link "Download & Print" at bounding box center [152, 946] width 264 height 41
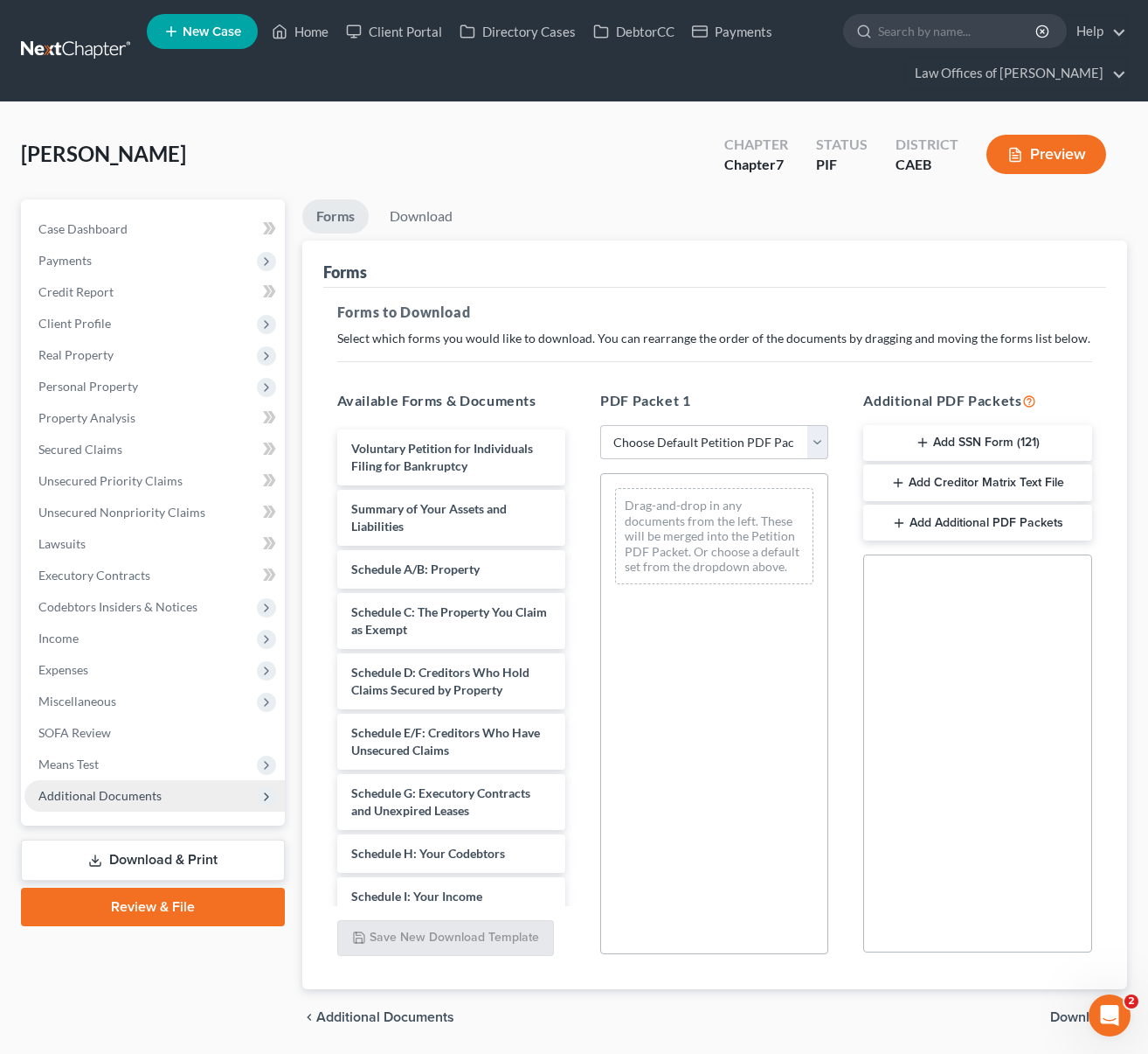
click at [165, 800] on span "Additional Documents" at bounding box center [154, 795] width 260 height 32
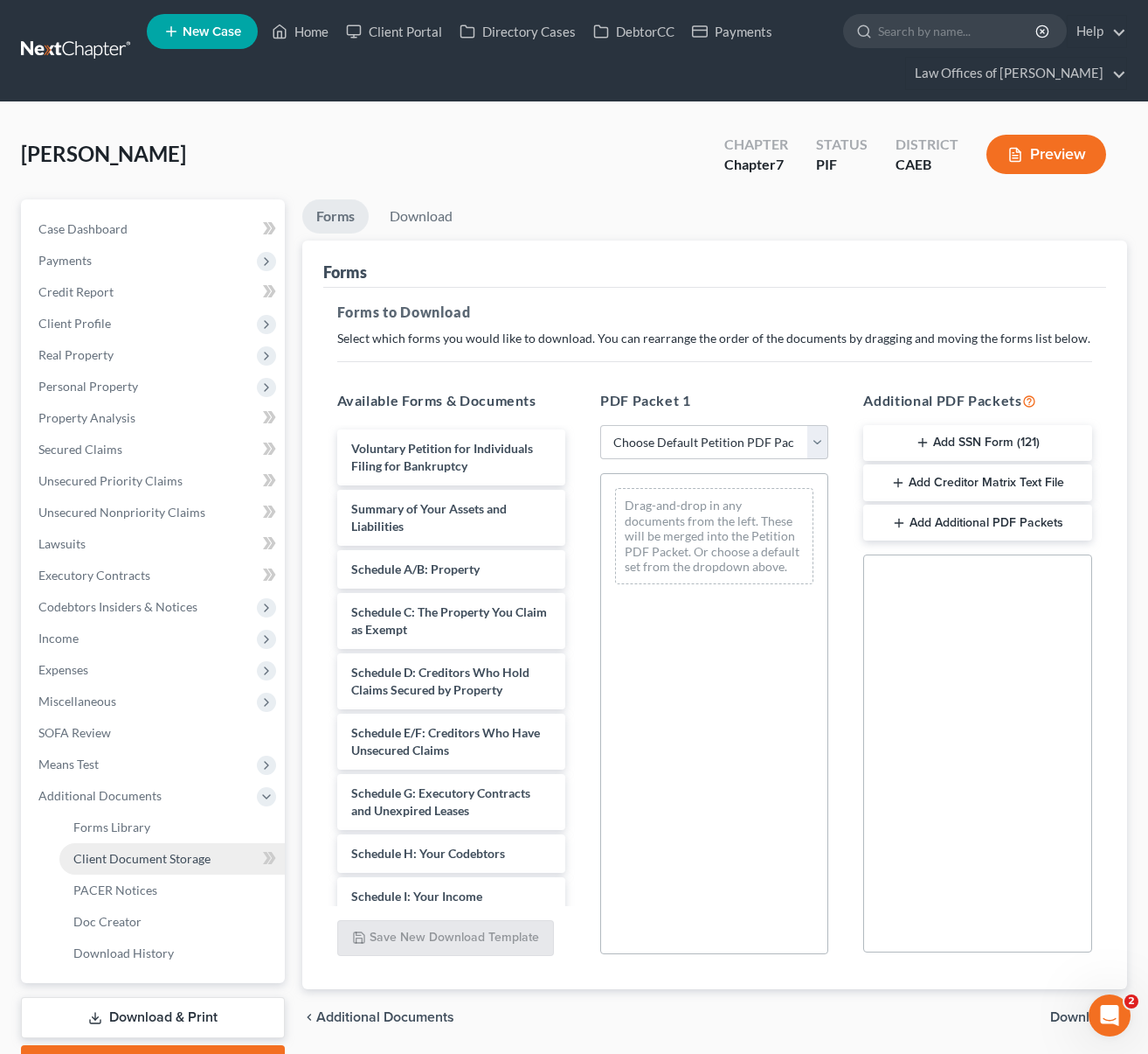
click at [213, 862] on link "Client Document Storage" at bounding box center [172, 858] width 225 height 32
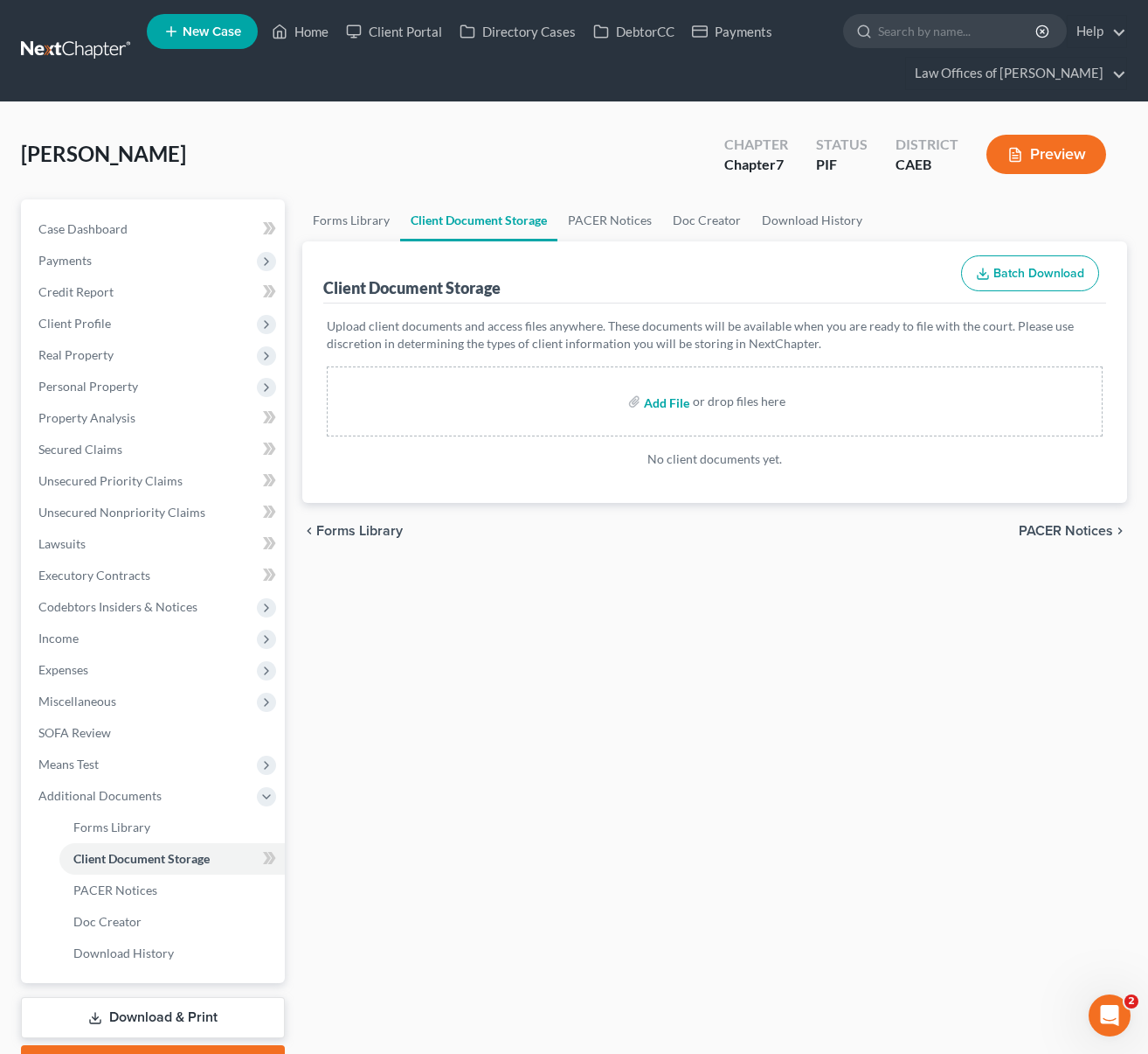
click at [666, 408] on input "file" at bounding box center [665, 401] width 42 height 32
type input "C:\fakepath\Certificate.pdf"
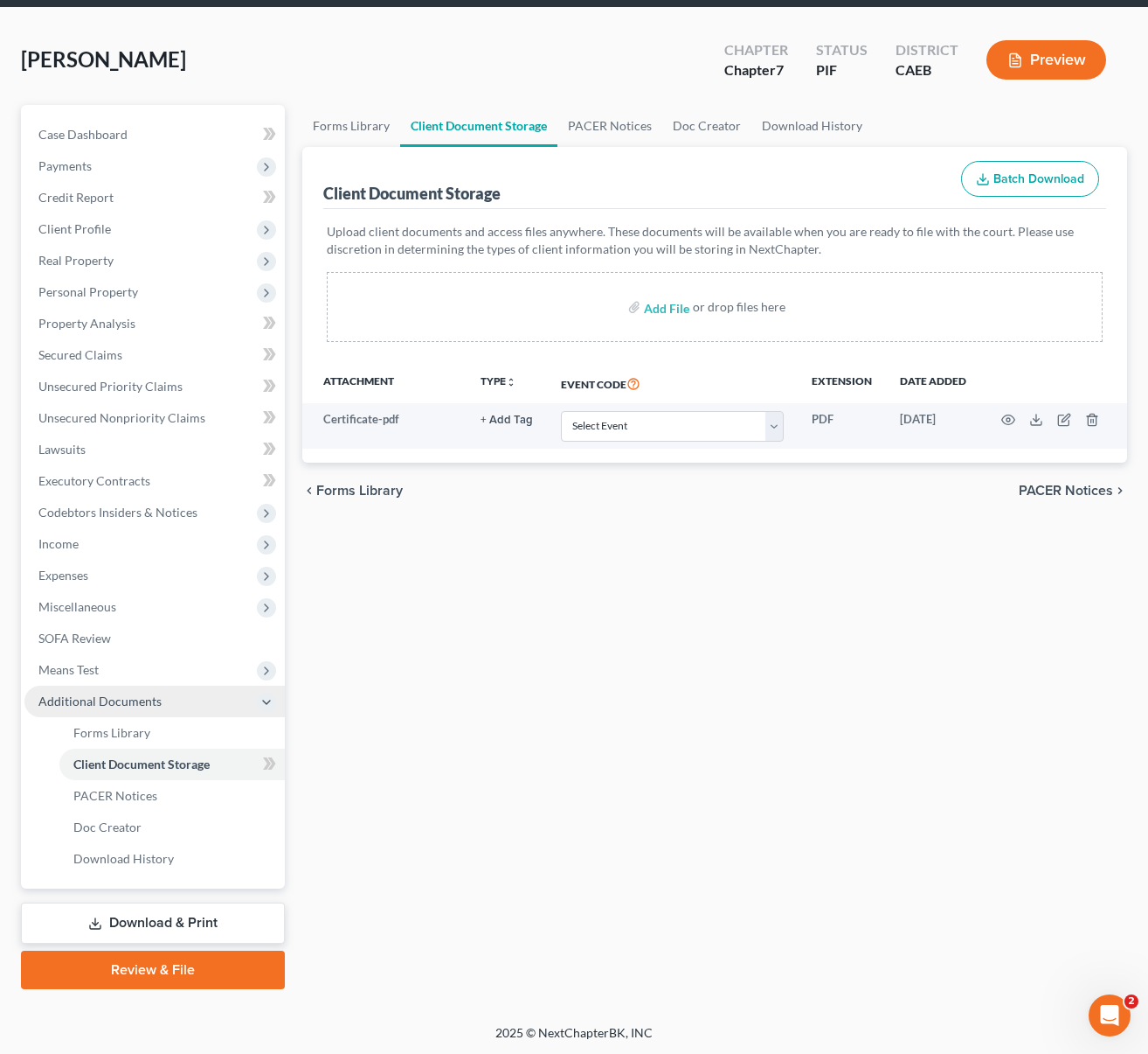
scroll to position [94, 0]
click at [228, 909] on link "Download & Print" at bounding box center [152, 922] width 264 height 41
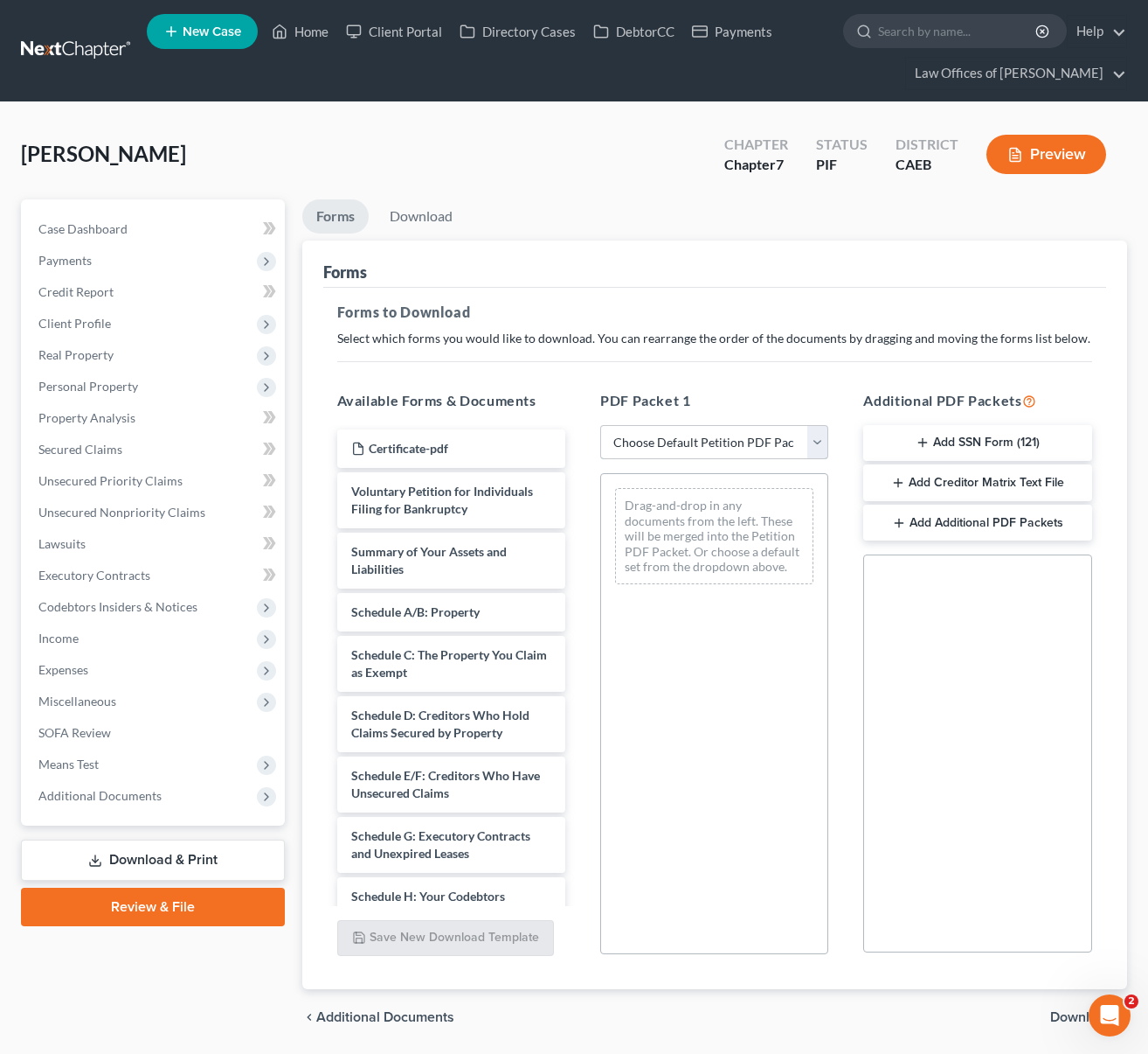
click at [817, 437] on select "Choose Default Petition PDF Packet Complete Bankruptcy Petition (all forms and …" at bounding box center [714, 442] width 228 height 35
select select "5"
click at [601, 425] on select "Choose Default Petition PDF Packet Complete Bankruptcy Petition (all forms and …" at bounding box center [714, 442] width 228 height 35
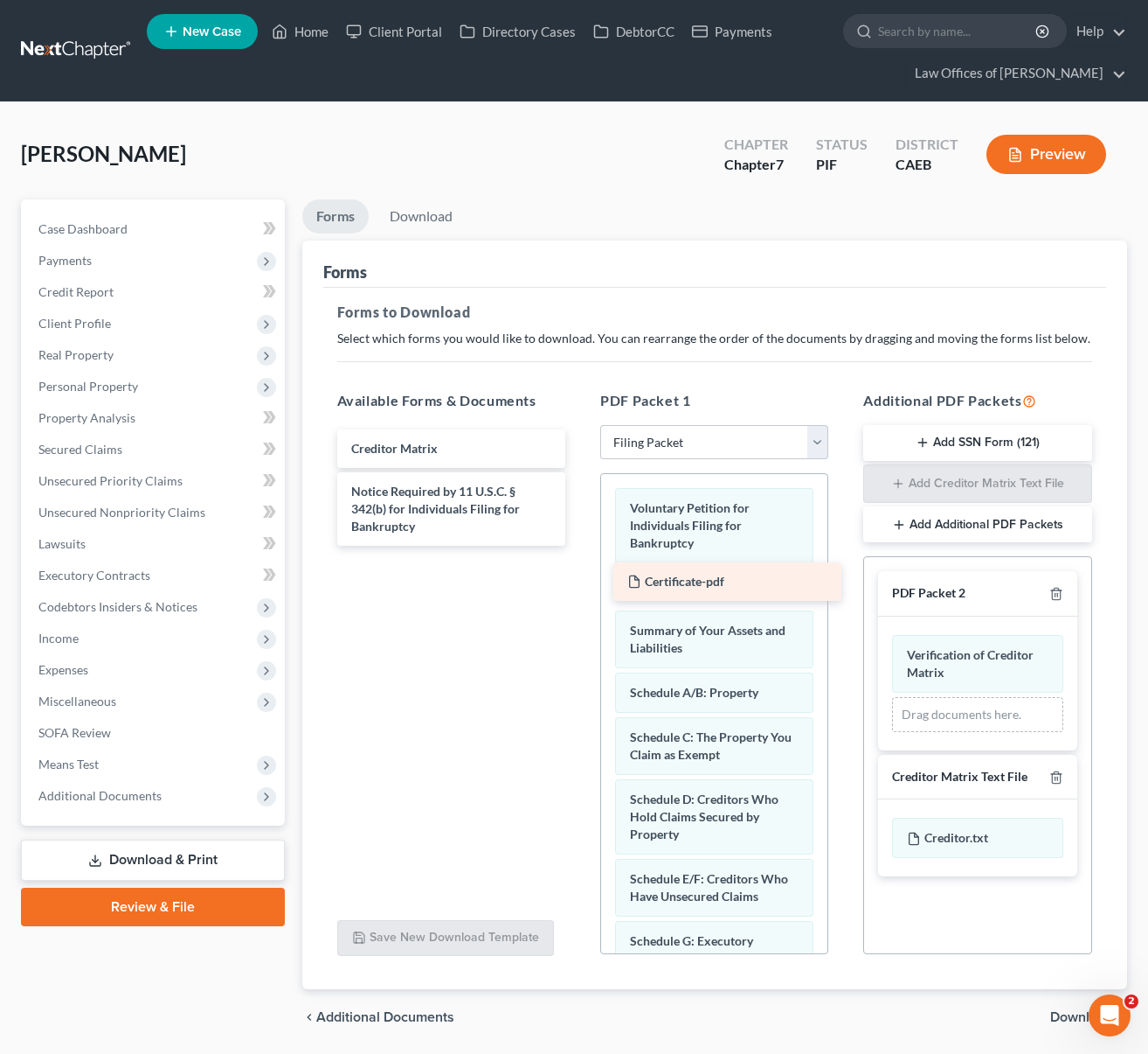
drag, startPoint x: 438, startPoint y: 445, endPoint x: 715, endPoint y: 579, distance: 307.7
click at [580, 546] on div "Certificate-pdf Certificate-pdf Creditor Matrix Notice Required by 11 U.S.C. § …" at bounding box center [451, 488] width 256 height 116
click at [1068, 1019] on span "Download" at bounding box center [1082, 1016] width 63 height 14
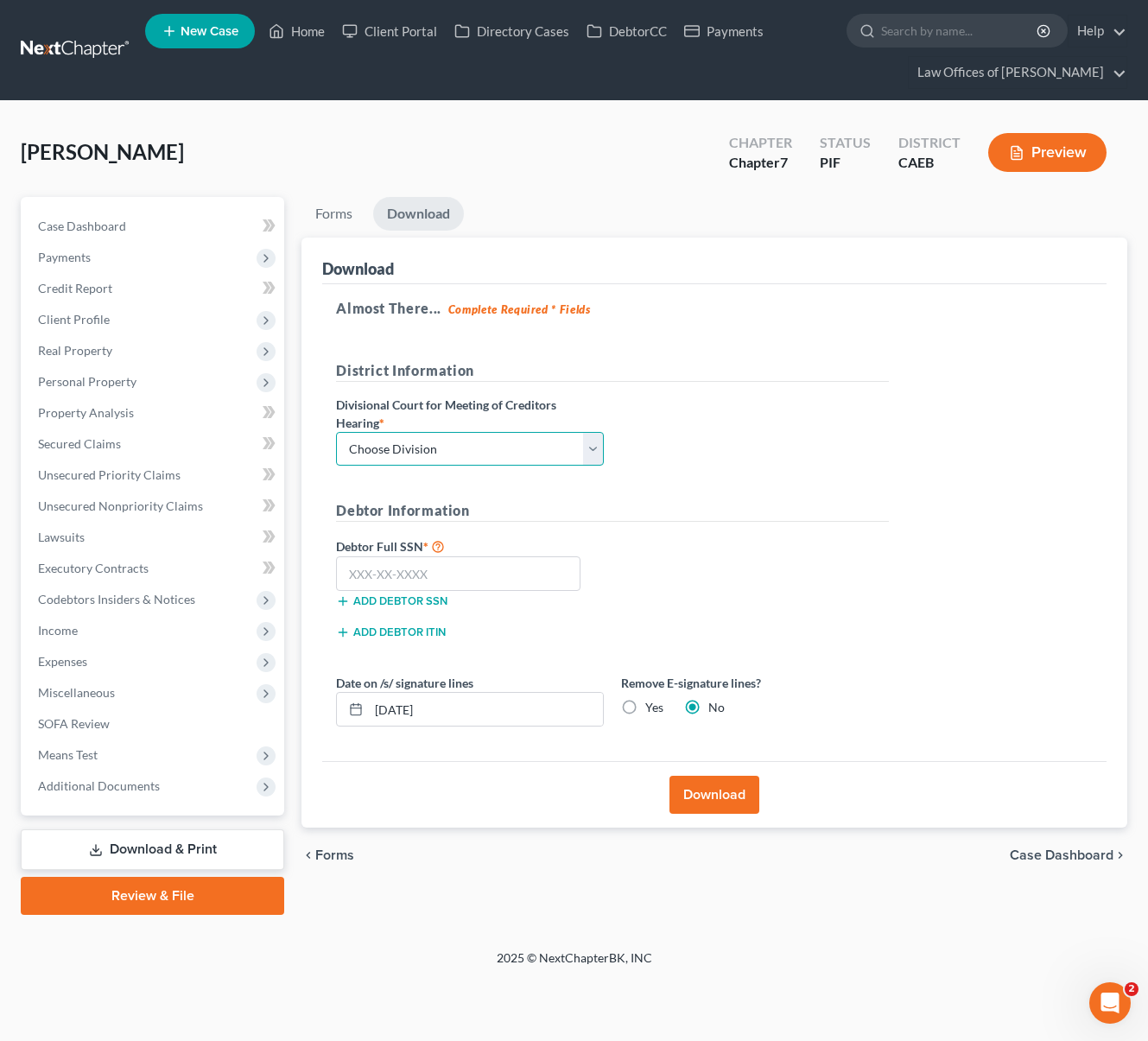
click at [583, 443] on select "Choose Division Fresno Modesto [GEOGRAPHIC_DATA]" at bounding box center [470, 449] width 268 height 35
select select "0"
click at [336, 432] on select "Choose Division Fresno Modesto [GEOGRAPHIC_DATA]" at bounding box center [470, 449] width 268 height 35
click at [448, 570] on input "text" at bounding box center [458, 573] width 245 height 35
type input "559-49-7731"
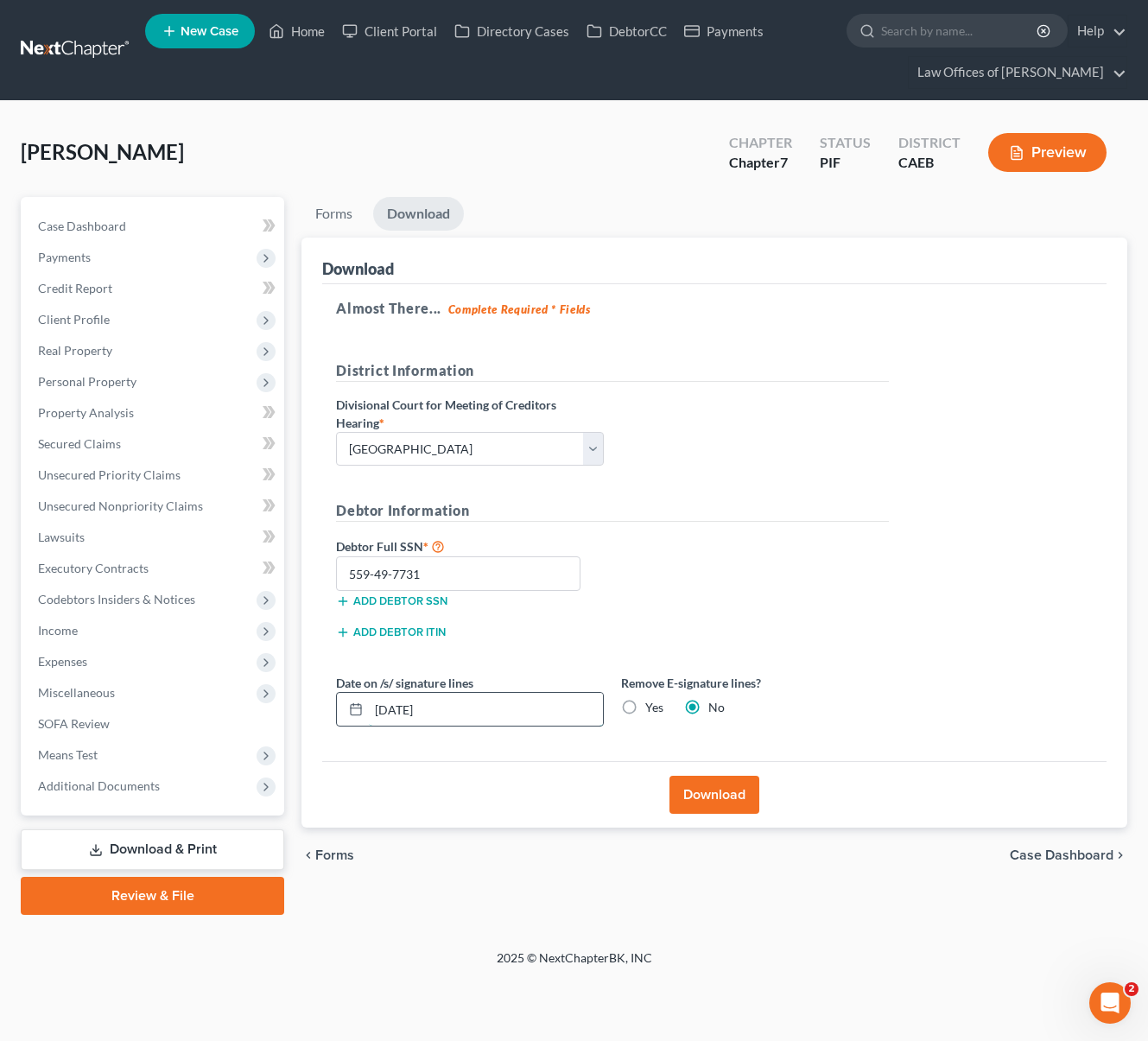
click at [485, 706] on input "[DATE]" at bounding box center [485, 708] width 234 height 33
type input "[DATE]"
click at [722, 795] on button "Download" at bounding box center [714, 794] width 90 height 38
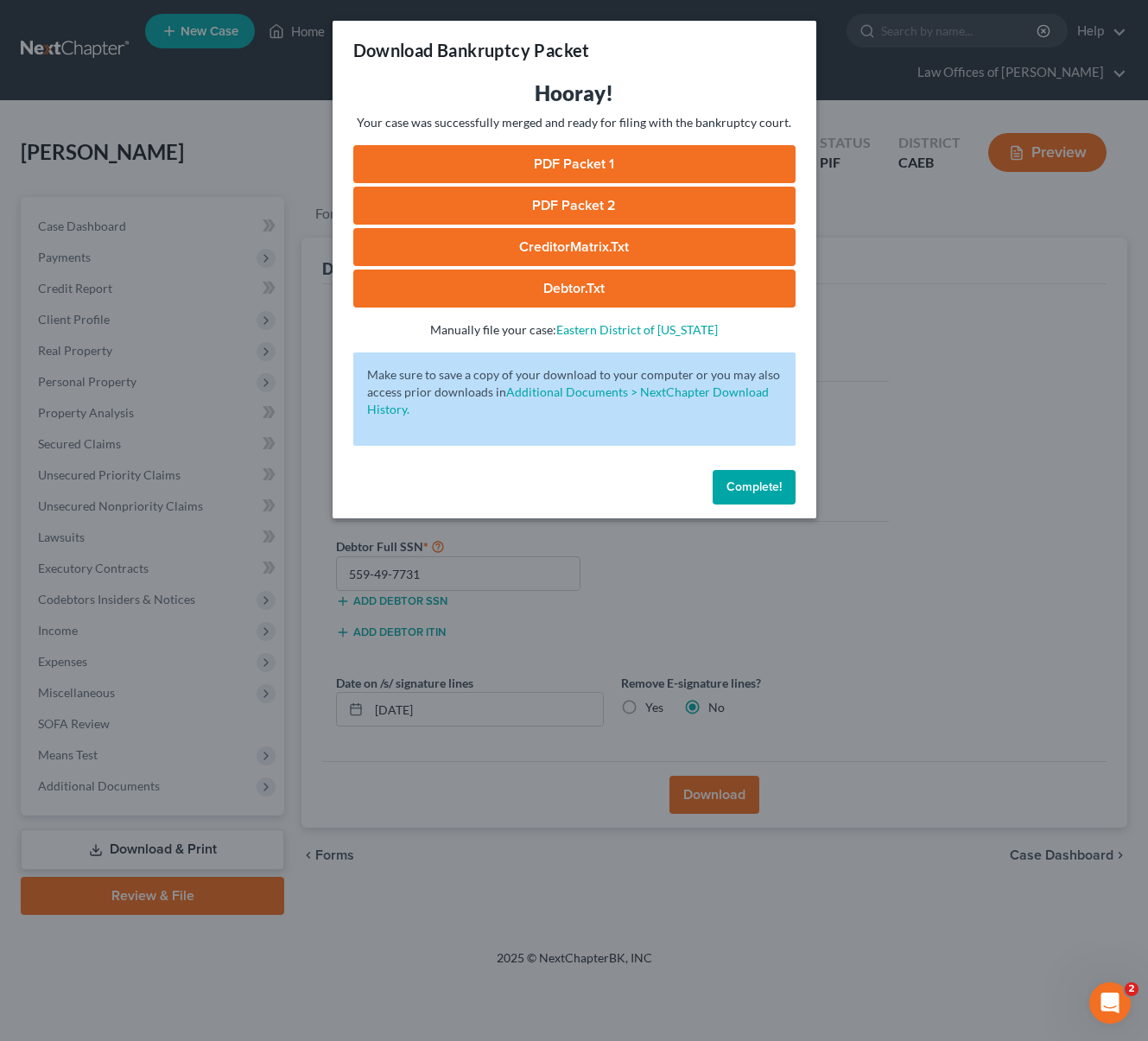
click at [596, 155] on link "PDF Packet 1" at bounding box center [574, 164] width 442 height 38
click at [614, 210] on link "PDF Packet 2" at bounding box center [574, 205] width 442 height 38
click at [599, 254] on link "CreditorMatrix.txt" at bounding box center [574, 247] width 442 height 38
click at [559, 294] on link "Debtor.txt" at bounding box center [574, 288] width 442 height 38
click at [763, 488] on span "Complete!" at bounding box center [754, 487] width 56 height 14
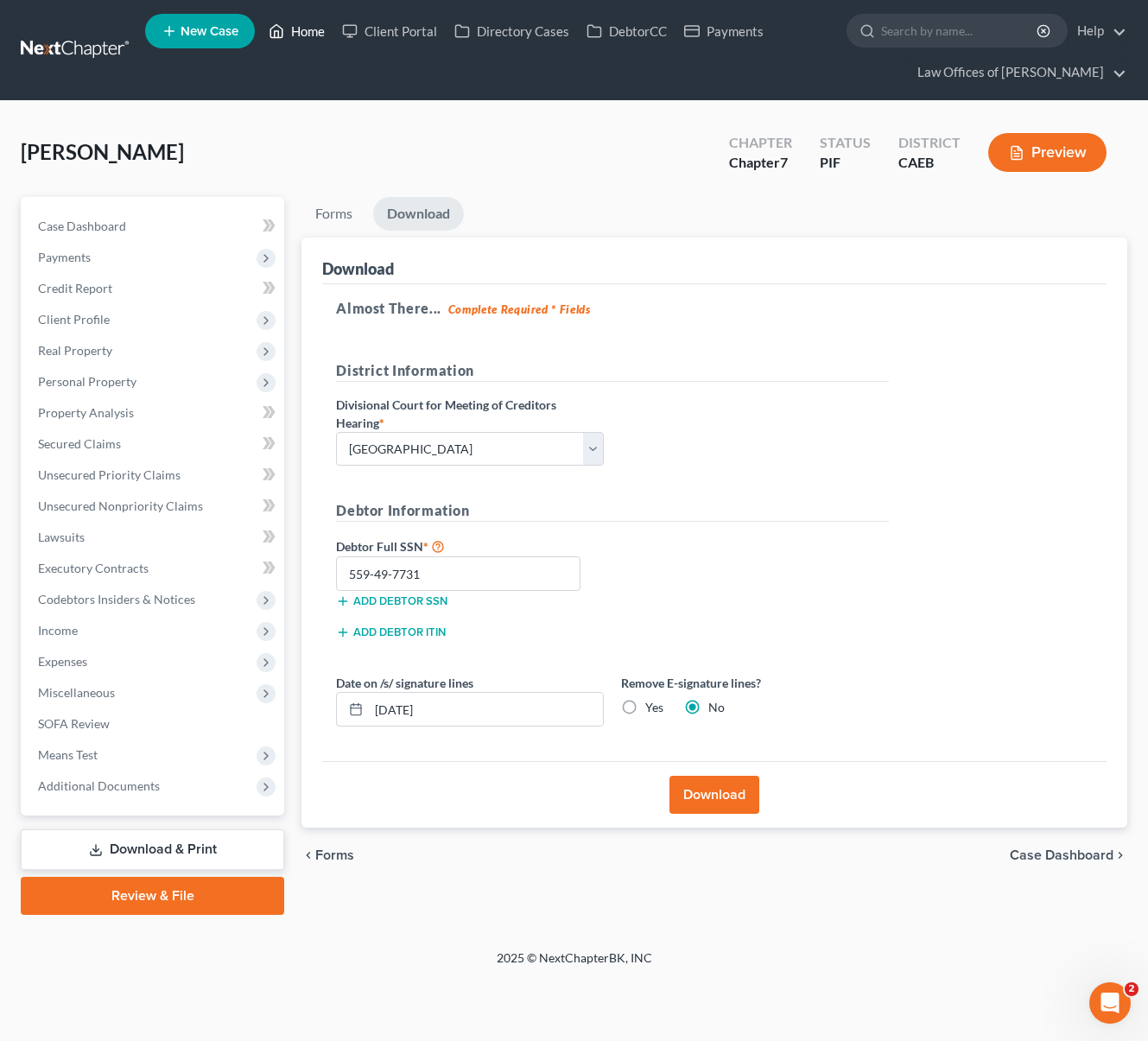
click at [309, 38] on link "Home" at bounding box center [297, 30] width 74 height 31
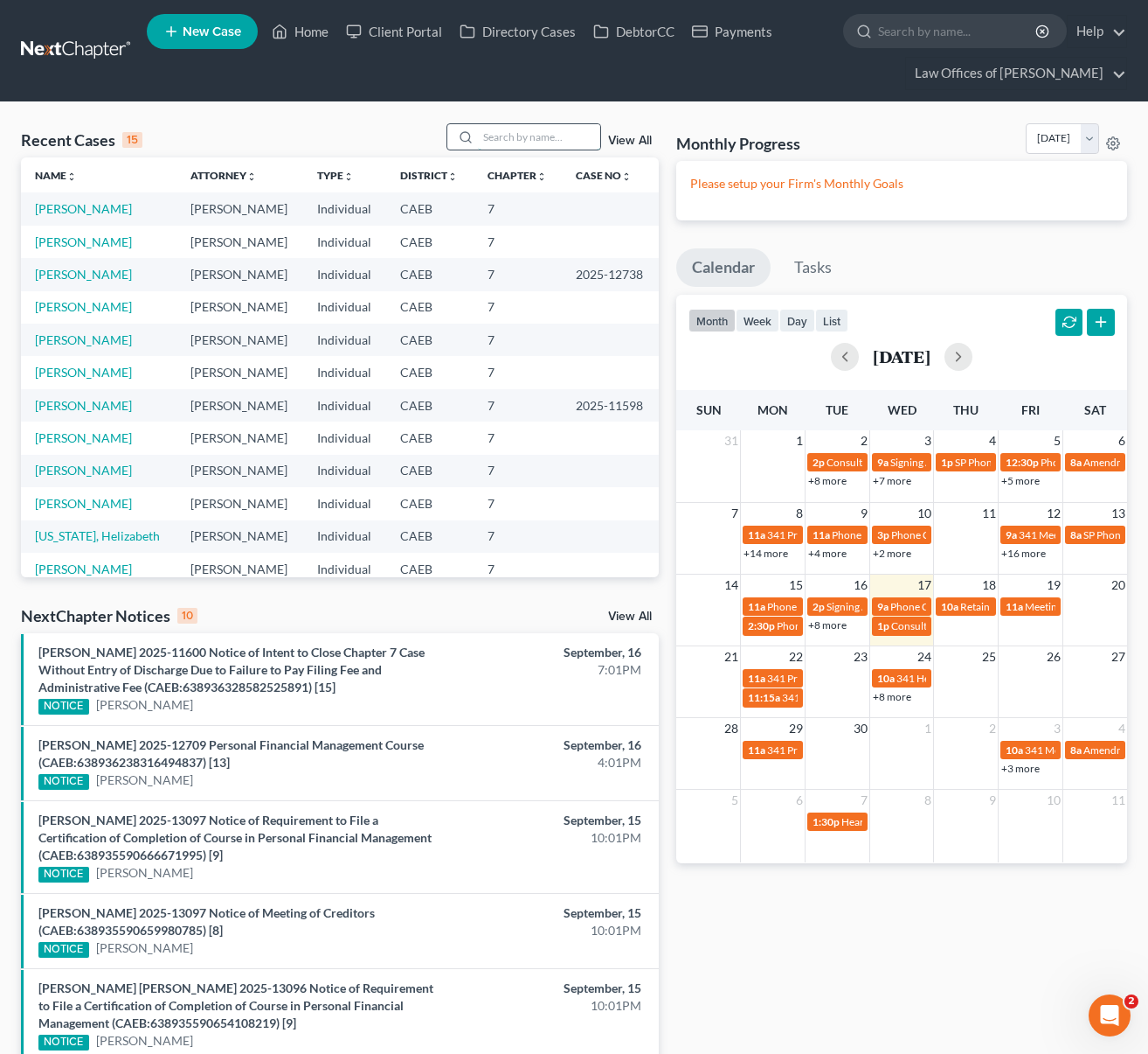
click at [541, 141] on input "search" at bounding box center [539, 137] width 123 height 25
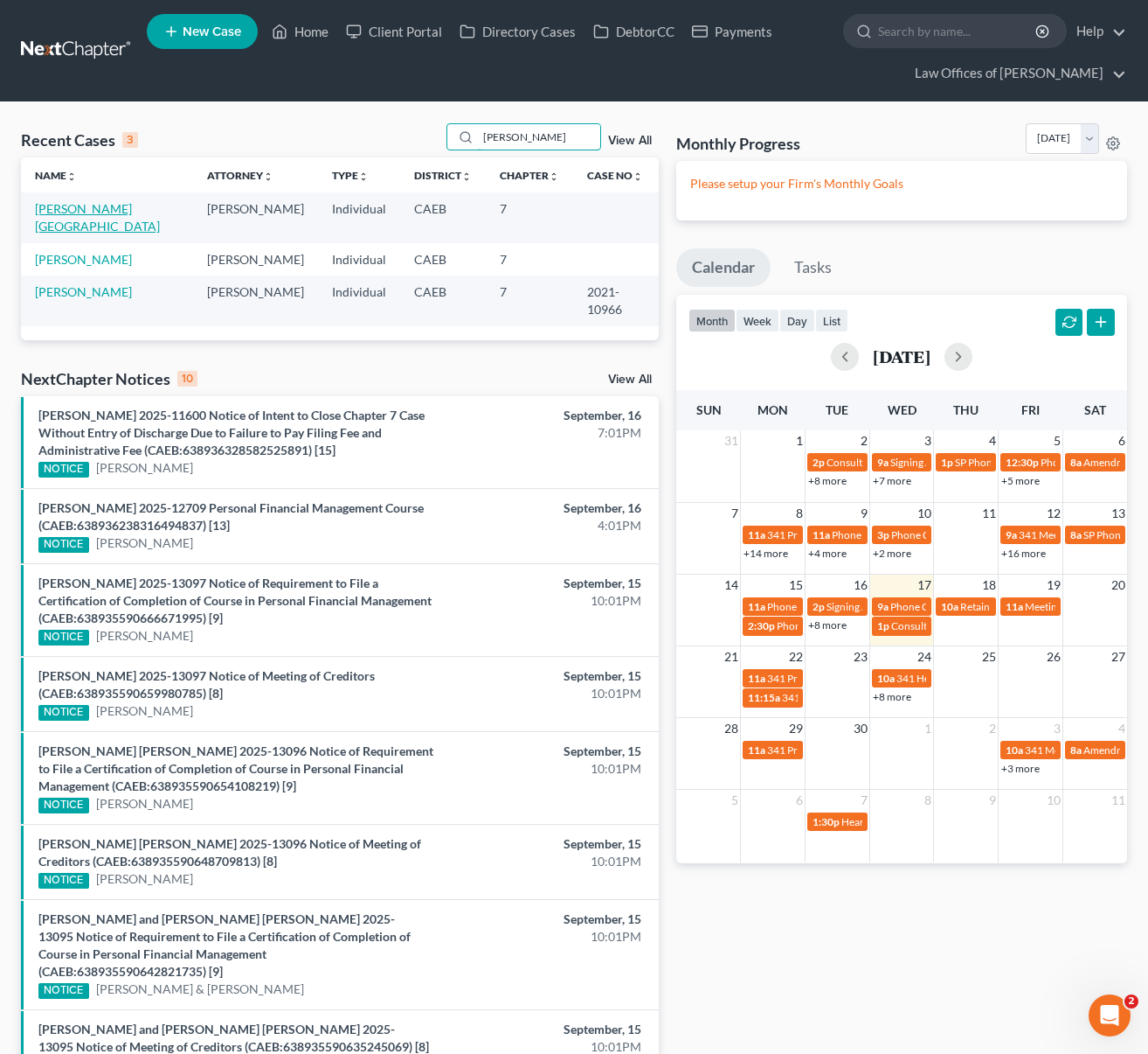
type input "[PERSON_NAME]"
click at [89, 212] on link "[PERSON_NAME][GEOGRAPHIC_DATA]" at bounding box center [98, 218] width 125 height 33
click at [88, 207] on link "[PERSON_NAME][GEOGRAPHIC_DATA]" at bounding box center [98, 218] width 125 height 33
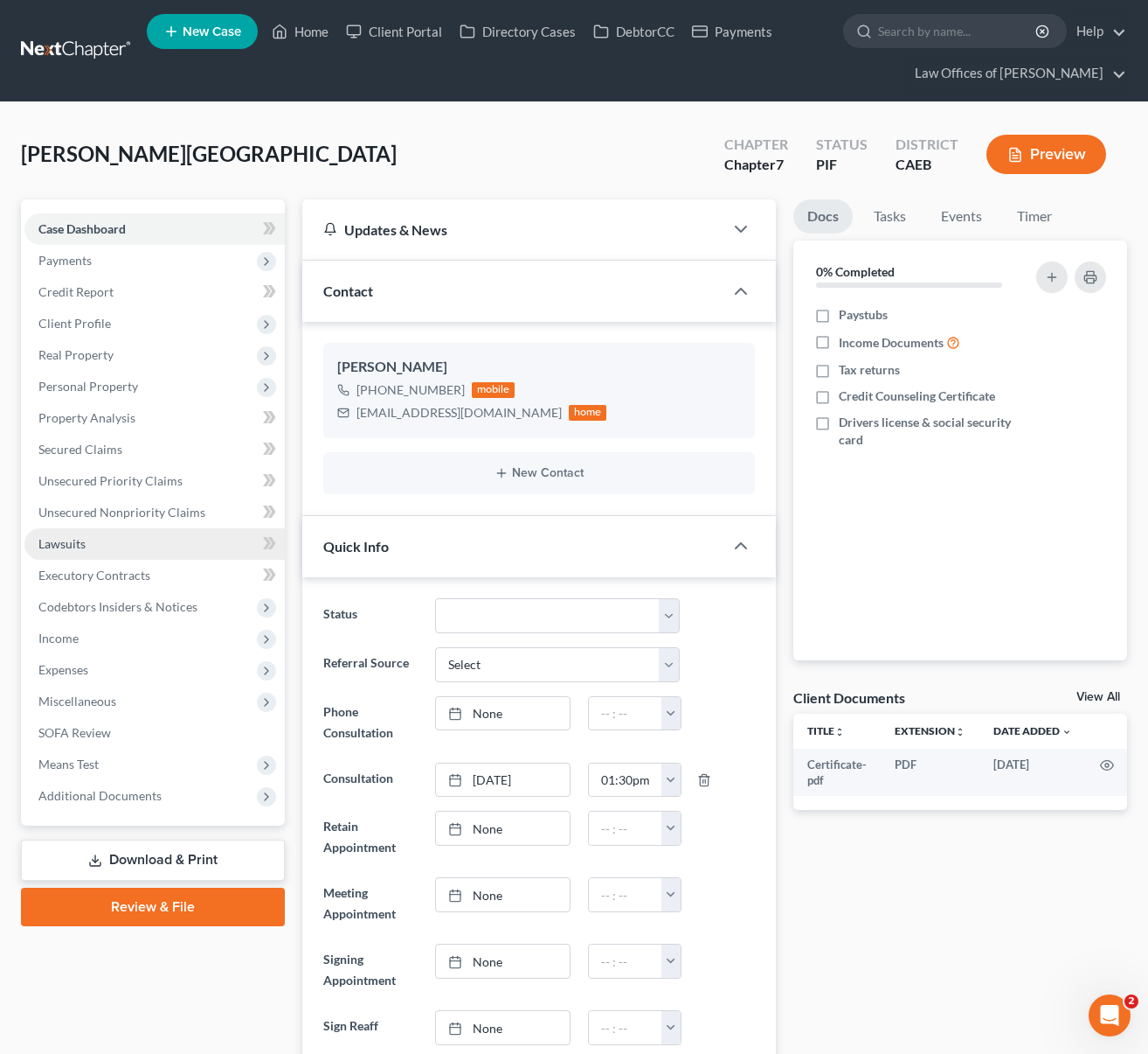
scroll to position [1389, 0]
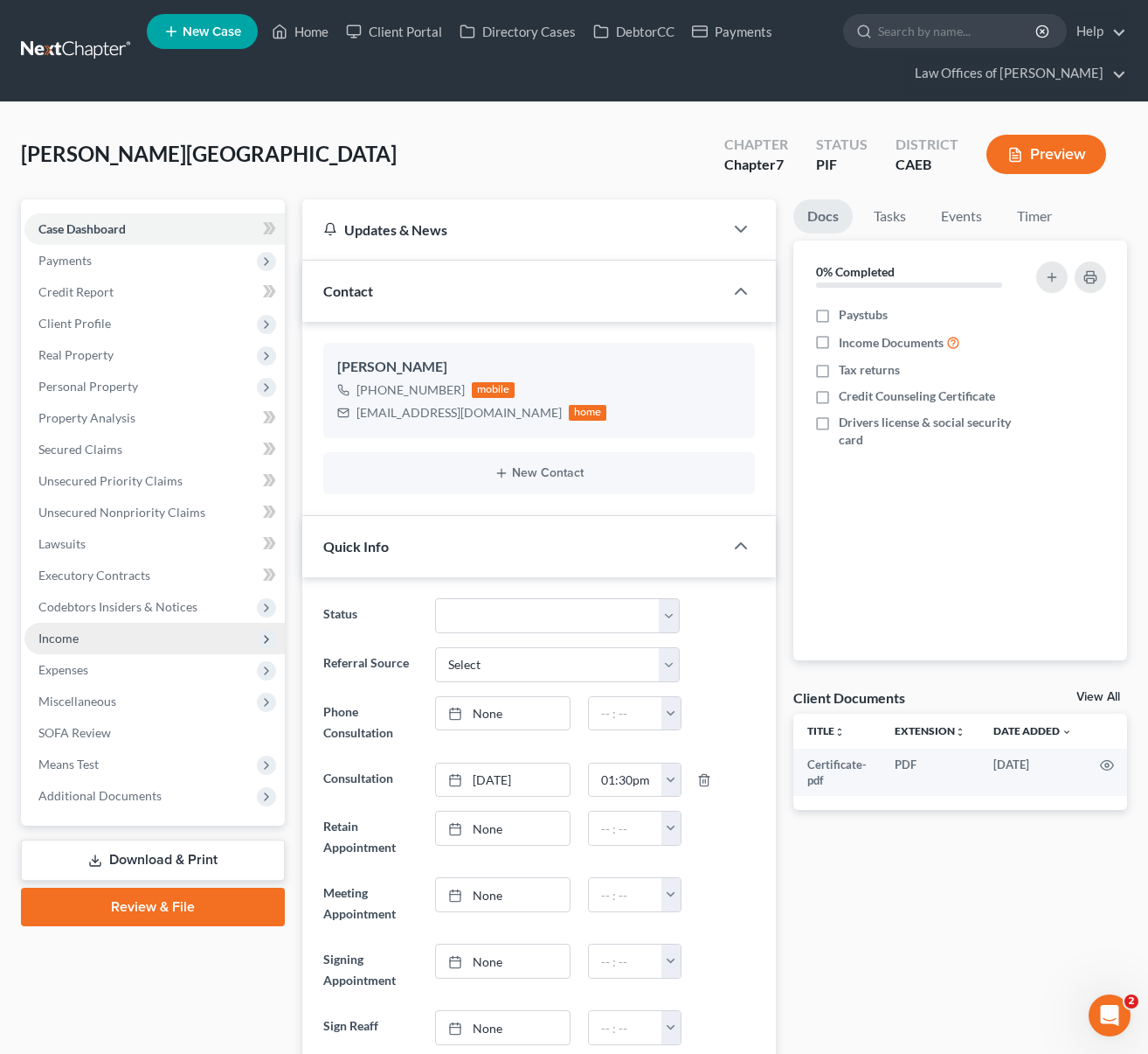
click at [117, 636] on span "Income" at bounding box center [154, 638] width 260 height 32
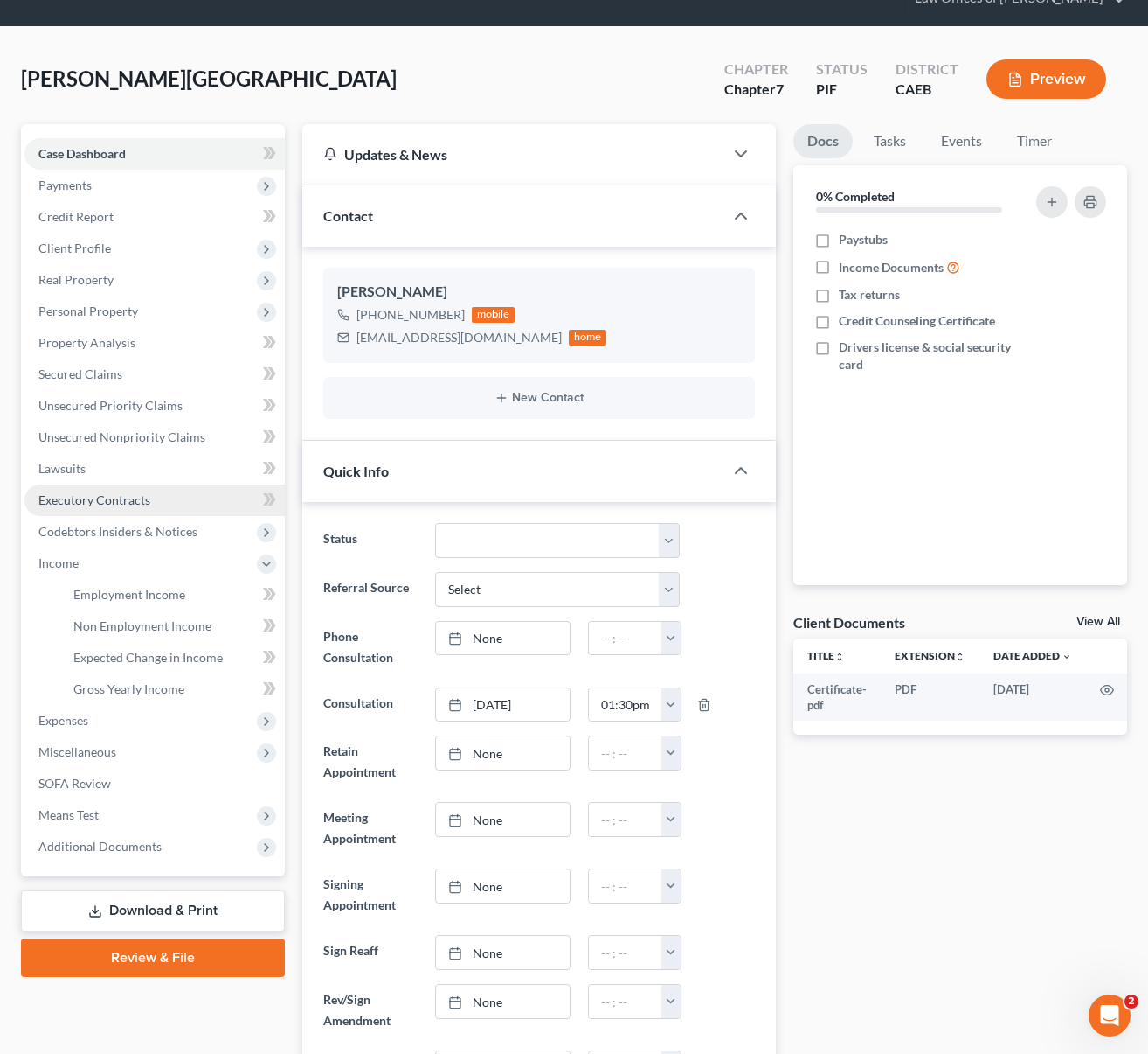
scroll to position [141, 0]
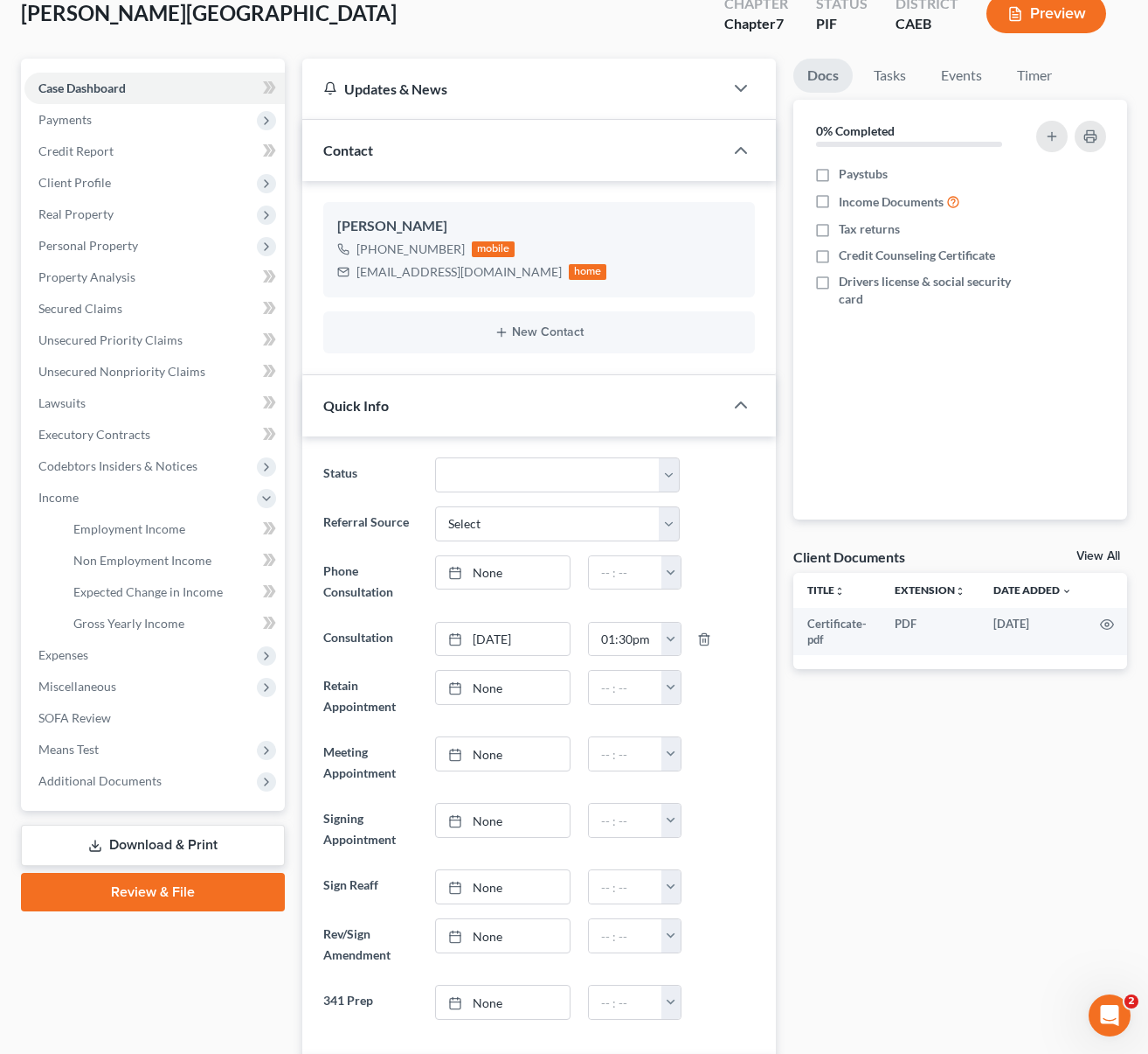
click at [212, 832] on link "Download & Print" at bounding box center [152, 844] width 264 height 41
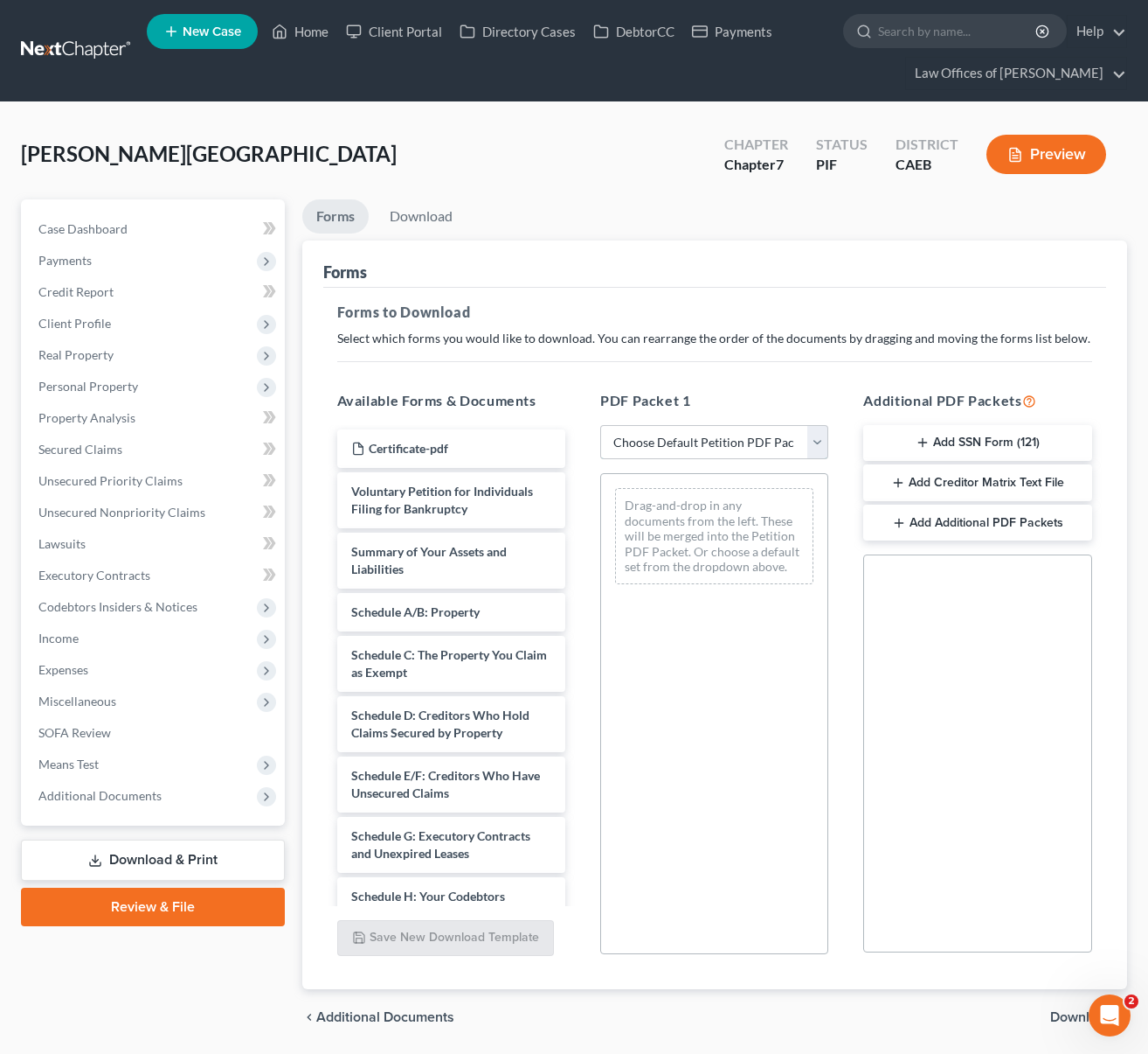
click at [810, 437] on select "Choose Default Petition PDF Packet Complete Bankruptcy Petition (all forms and …" at bounding box center [714, 442] width 228 height 35
select select "4"
click at [601, 425] on select "Choose Default Petition PDF Packet Complete Bankruptcy Petition (all forms and …" at bounding box center [714, 442] width 228 height 35
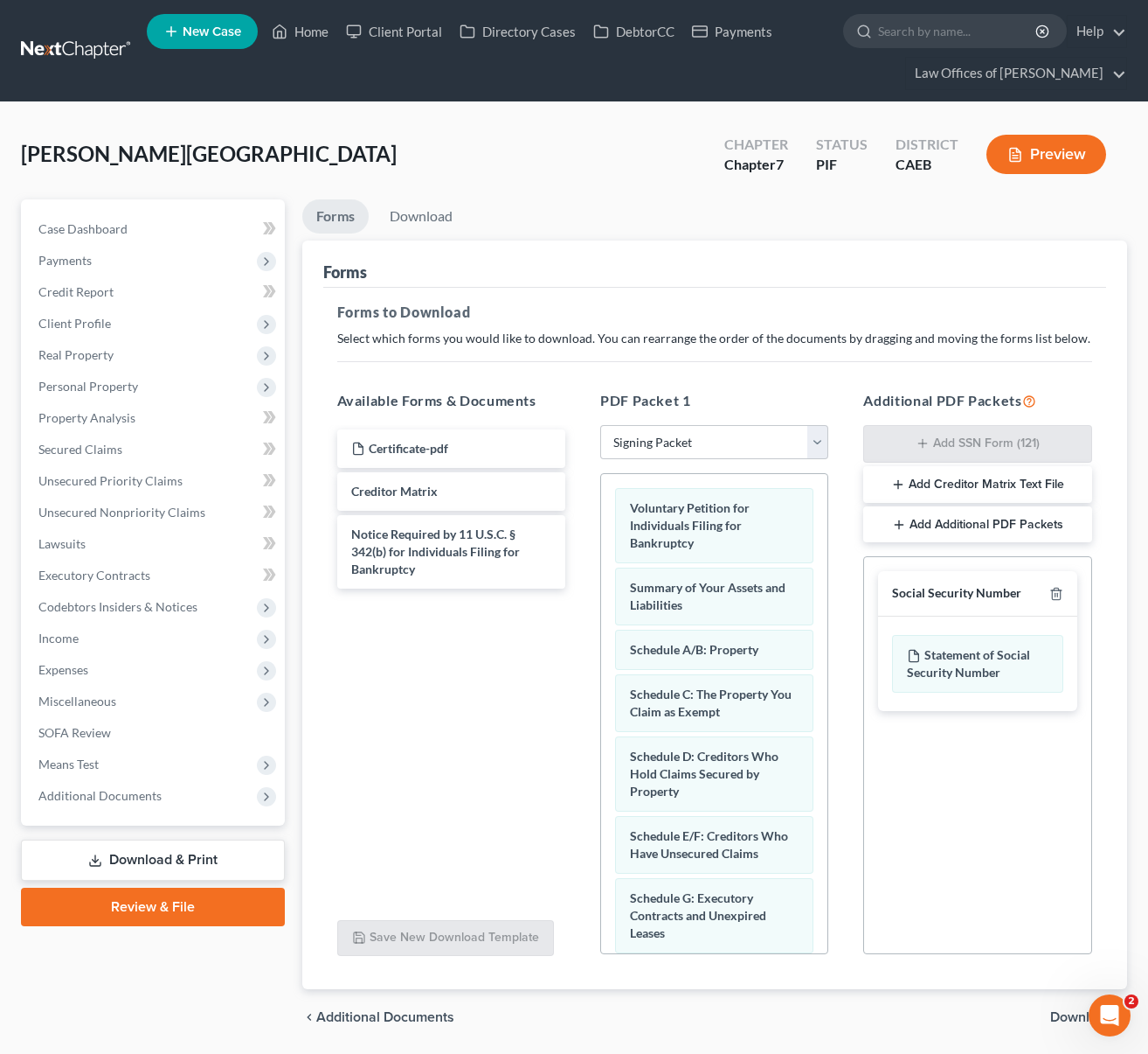
click at [1060, 1011] on span "Download" at bounding box center [1082, 1016] width 63 height 14
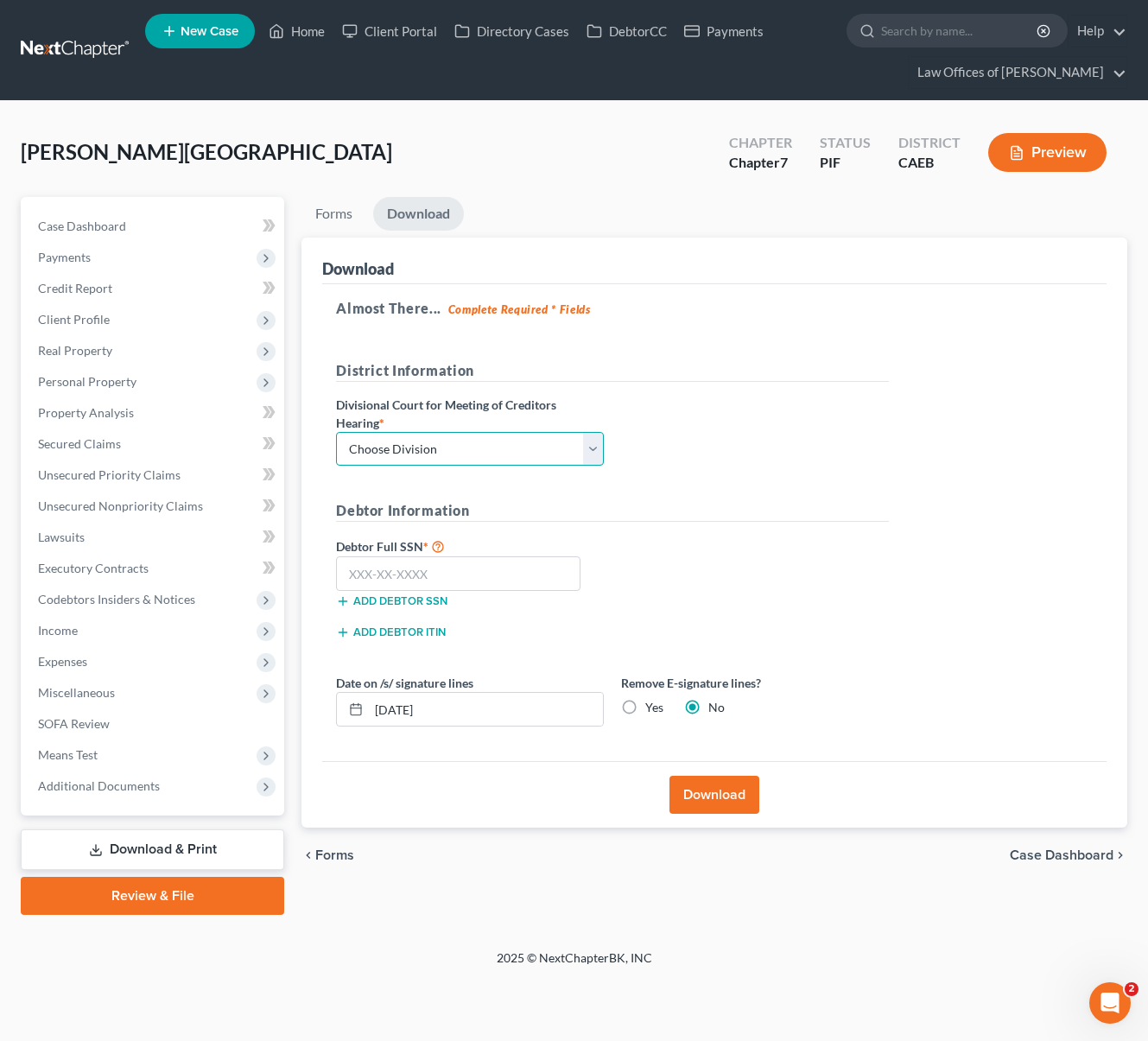
click at [594, 441] on select "Choose Division Fresno Modesto [GEOGRAPHIC_DATA]" at bounding box center [470, 449] width 268 height 35
select select "0"
click at [336, 432] on select "Choose Division Fresno Modesto [GEOGRAPHIC_DATA]" at bounding box center [470, 449] width 268 height 35
click at [503, 572] on input "text" at bounding box center [458, 573] width 245 height 35
type input "111-11-1111"
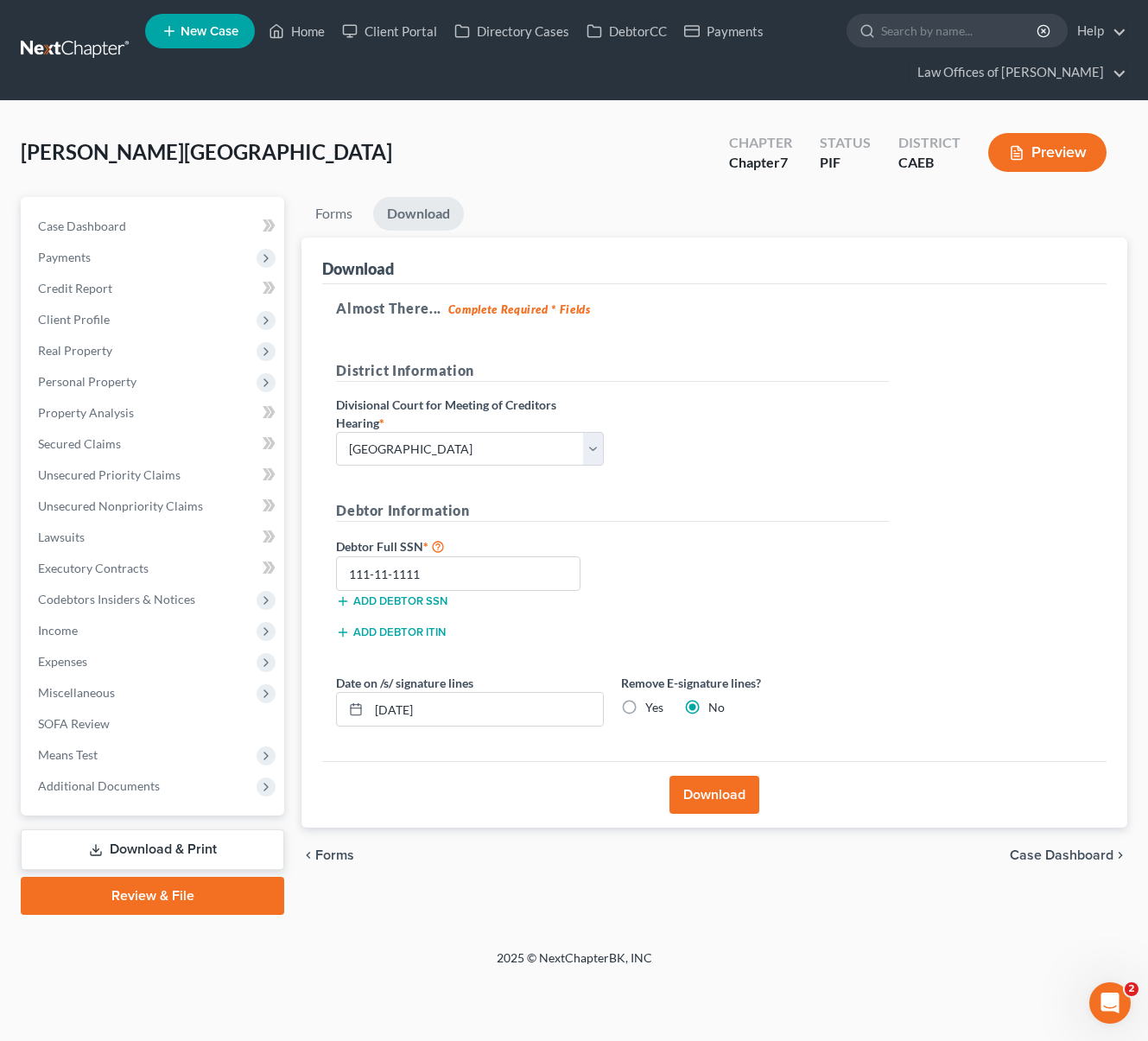
click at [706, 802] on button "Download" at bounding box center [714, 794] width 90 height 38
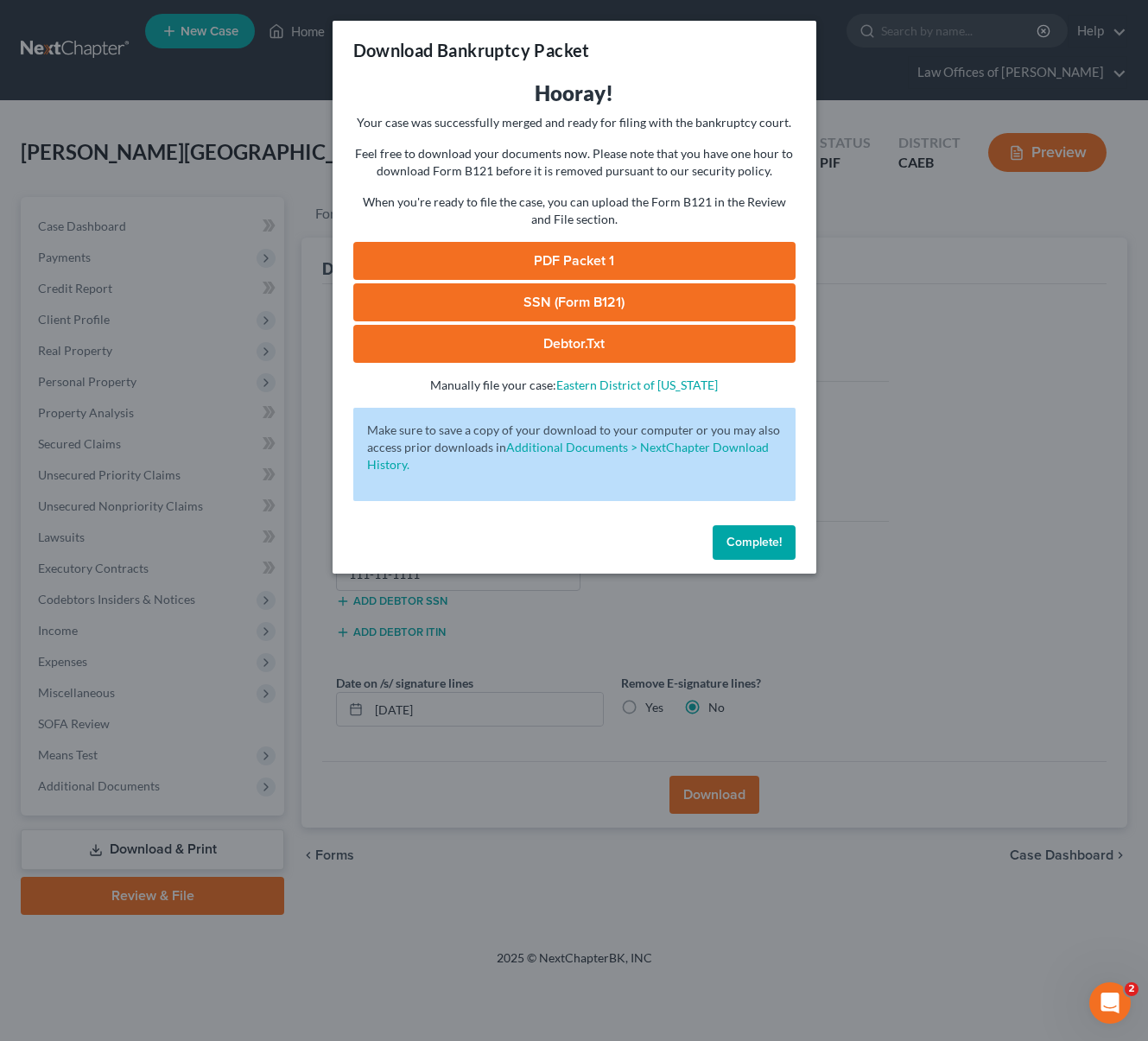
click at [644, 257] on link "PDF Packet 1" at bounding box center [574, 261] width 442 height 38
click at [767, 547] on span "Complete!" at bounding box center [754, 542] width 56 height 14
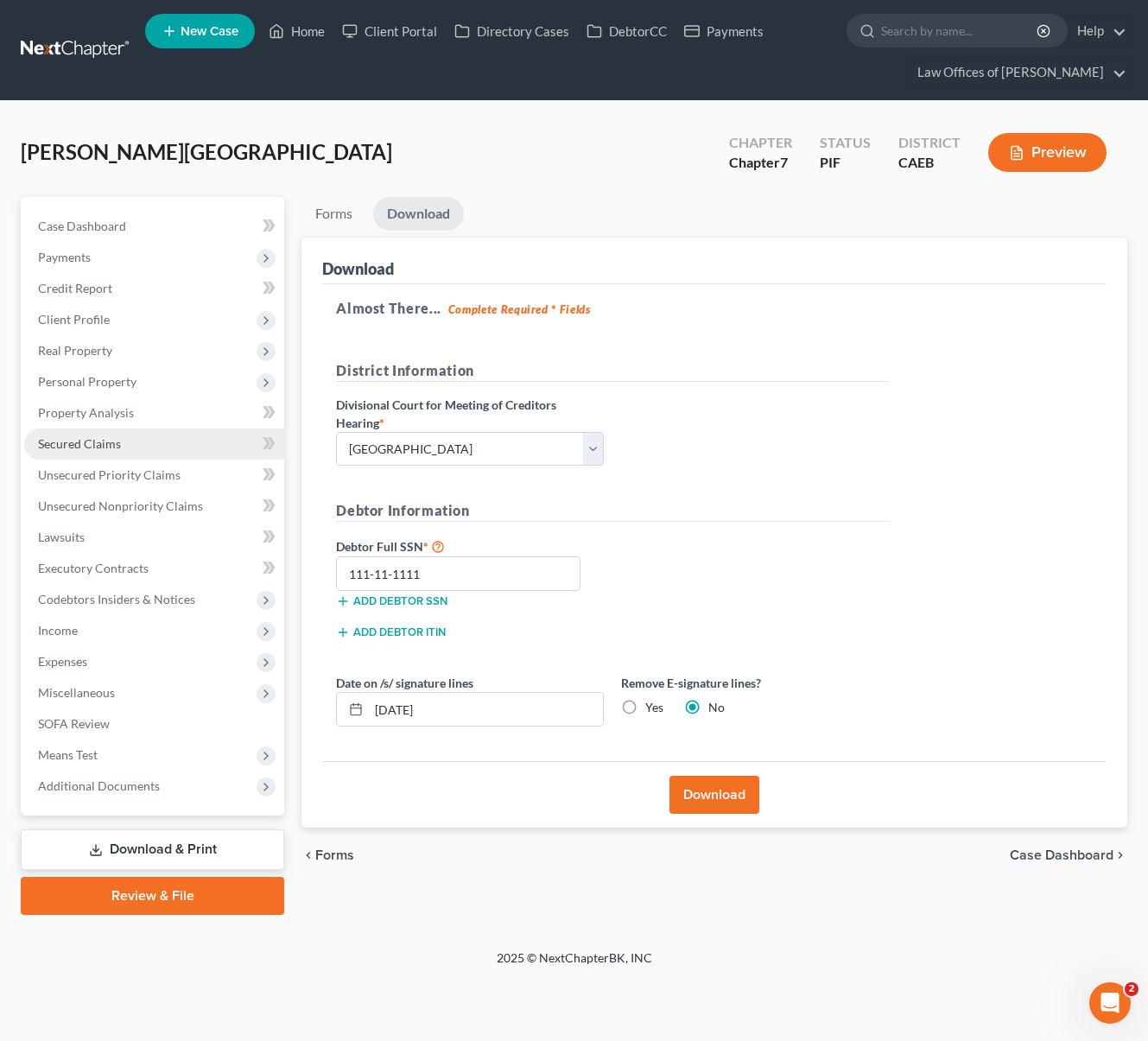
click at [106, 448] on span "Secured Claims" at bounding box center [79, 443] width 83 height 14
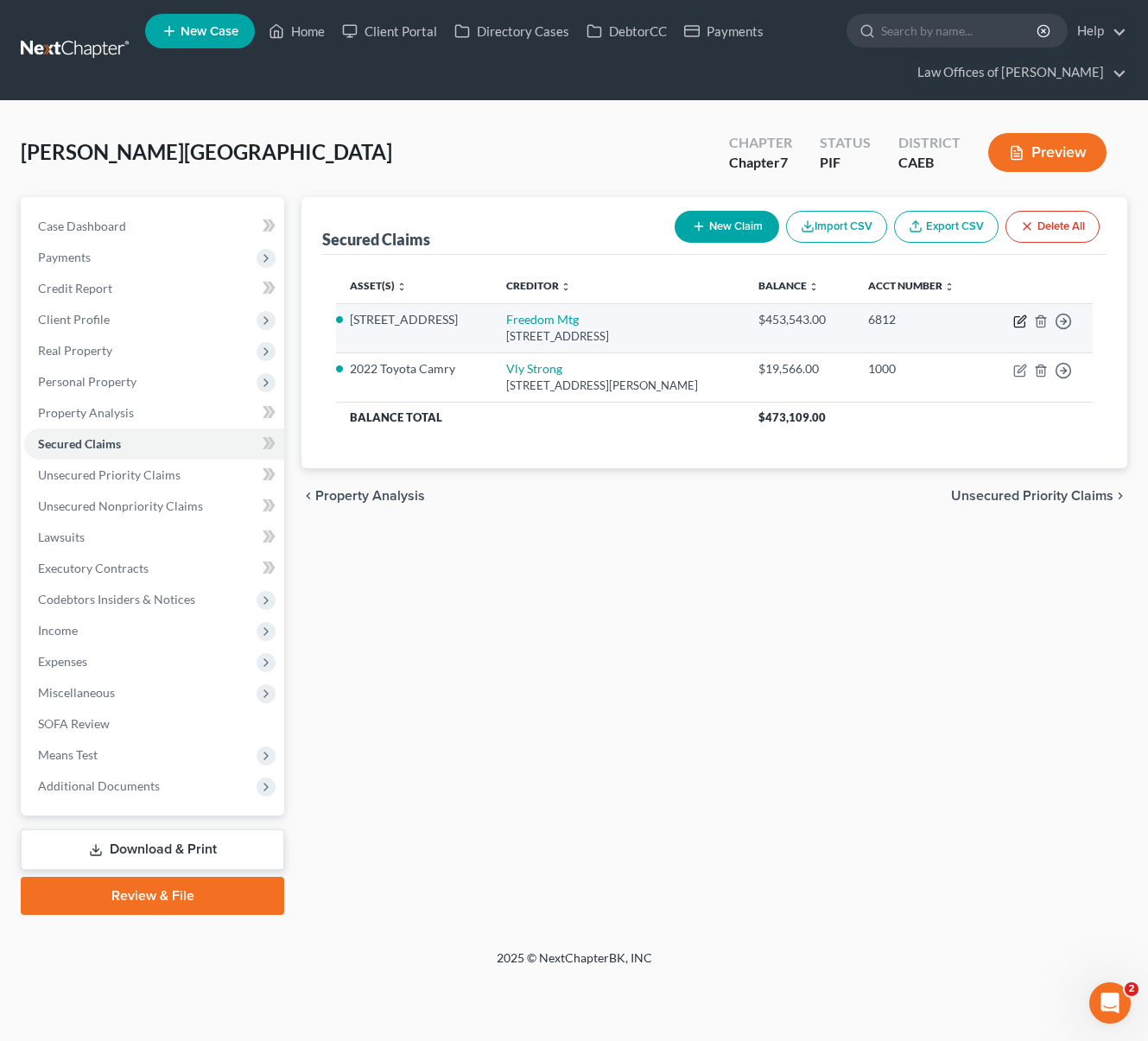
click at [1018, 318] on icon "button" at bounding box center [1020, 321] width 13 height 13
select select "15"
select select "3"
select select "2"
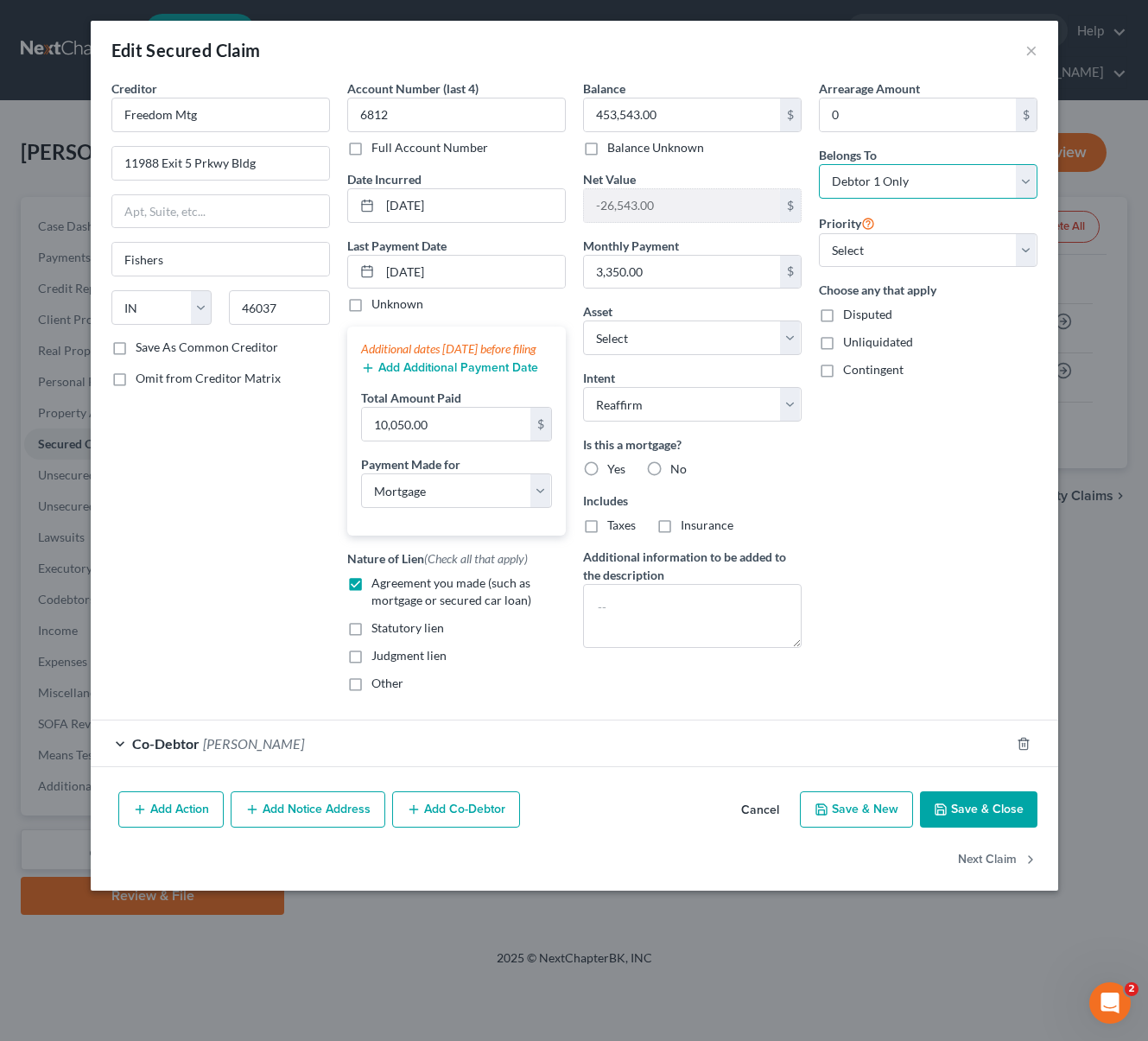
click at [1019, 177] on select "Select Debtor 1 Only Debtor 2 Only Debtor 1 And Debtor 2 Only At Least One Of T…" at bounding box center [928, 181] width 219 height 35
select select "3"
click at [819, 164] on select "Select Debtor 1 Only Debtor 2 Only Debtor 1 And Debtor 2 Only At Least One Of T…" at bounding box center [928, 181] width 219 height 35
click at [1018, 247] on select "Select 1st 2nd 3rd 4th 5th 6th 7th 8th 9th 10th 11th 12th 13th 14th 15th 16th 1…" at bounding box center [928, 250] width 219 height 35
select select "0"
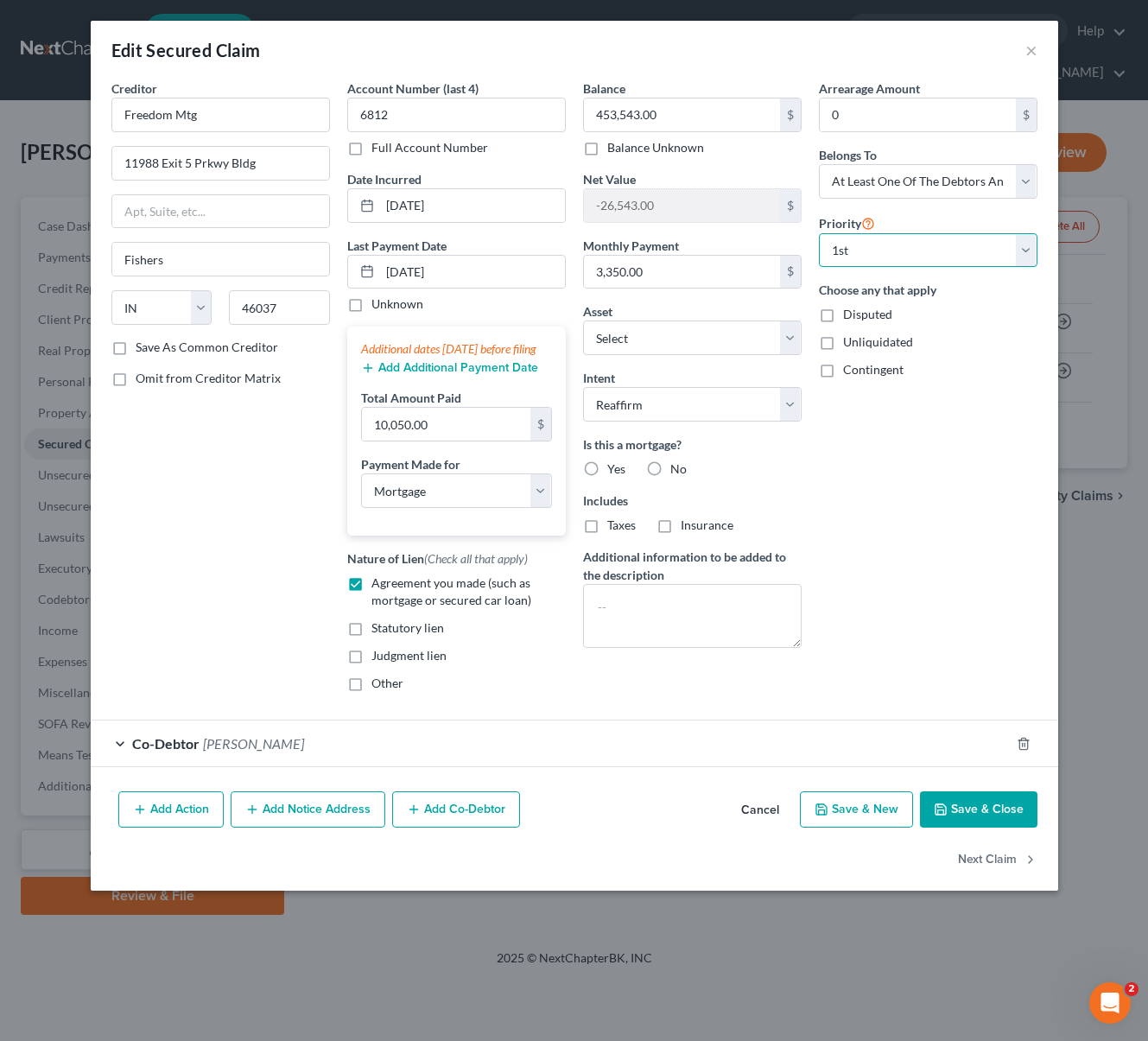
click at [819, 233] on select "Select 1st 2nd 3rd 4th 5th 6th 7th 8th 9th 10th 11th 12th 13th 14th 15th 16th 1…" at bounding box center [928, 250] width 219 height 35
click at [962, 827] on button "Save & Close" at bounding box center [978, 809] width 117 height 36
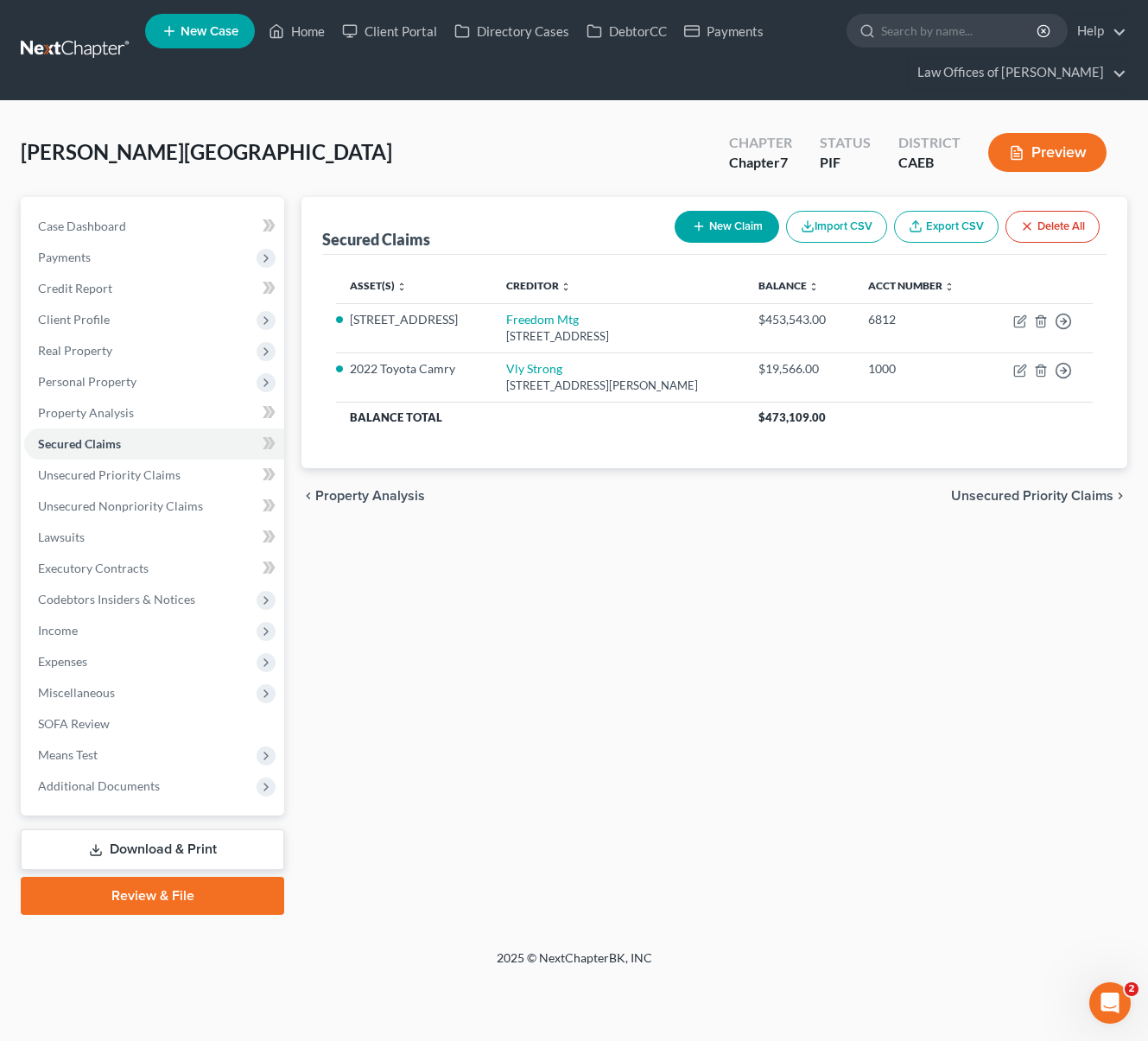
click at [219, 843] on link "Download & Print" at bounding box center [152, 849] width 264 height 40
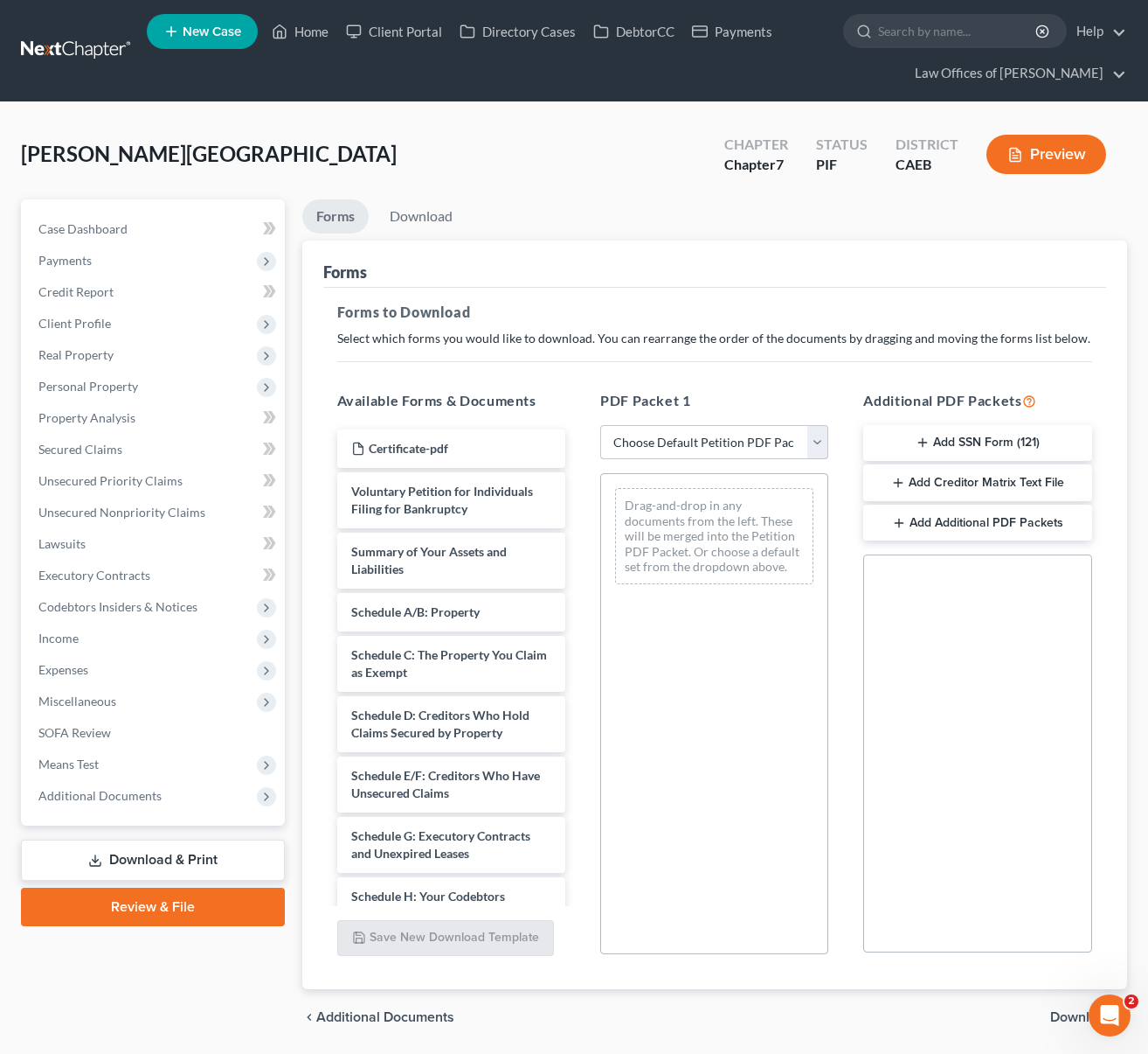
click at [818, 445] on select "Choose Default Petition PDF Packet Complete Bankruptcy Petition (all forms and …" at bounding box center [714, 442] width 228 height 35
select select "4"
click at [601, 425] on select "Choose Default Petition PDF Packet Complete Bankruptcy Petition (all forms and …" at bounding box center [714, 442] width 228 height 35
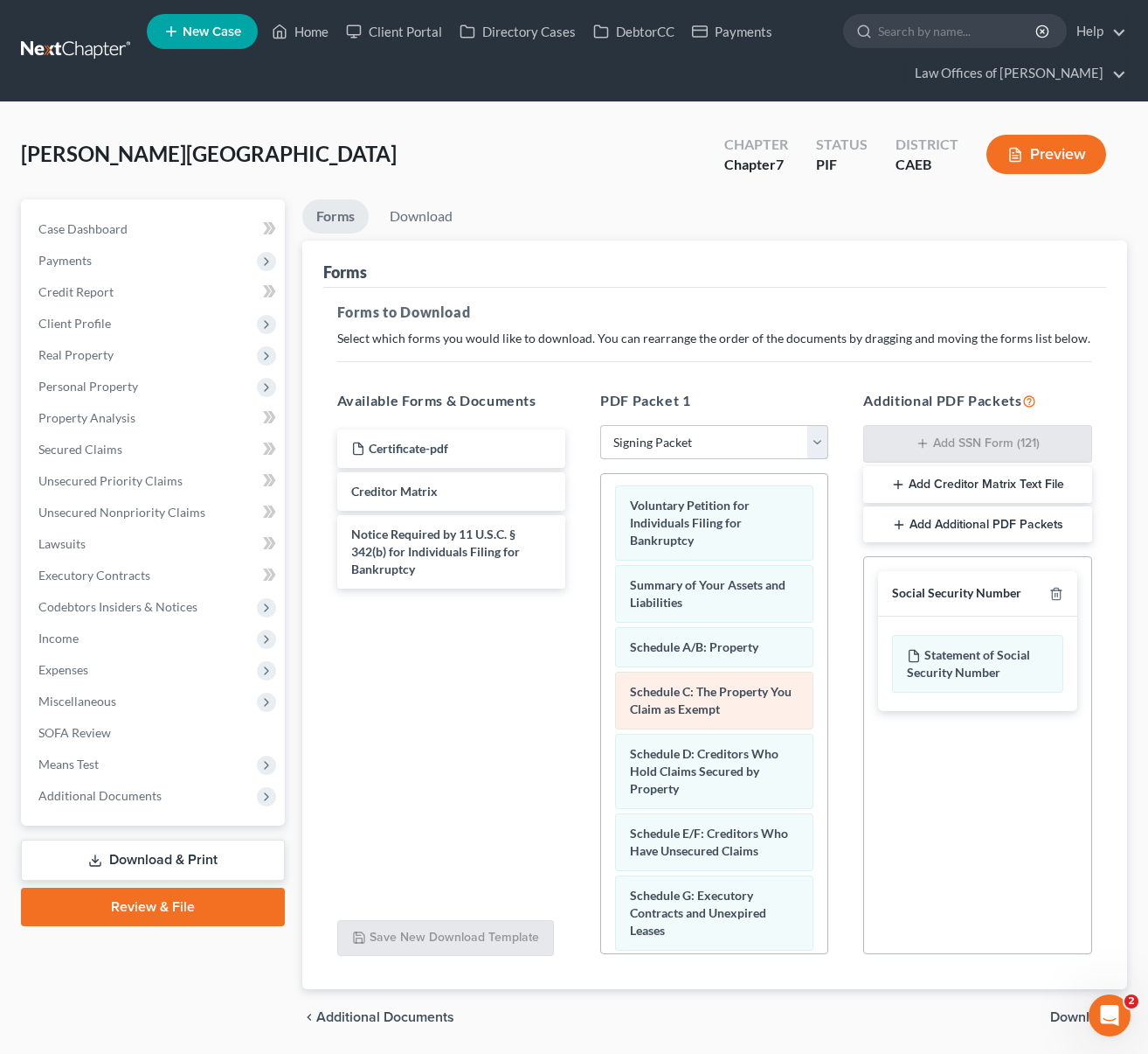
scroll to position [4, 0]
click at [1058, 1010] on span "Download" at bounding box center [1082, 1016] width 63 height 14
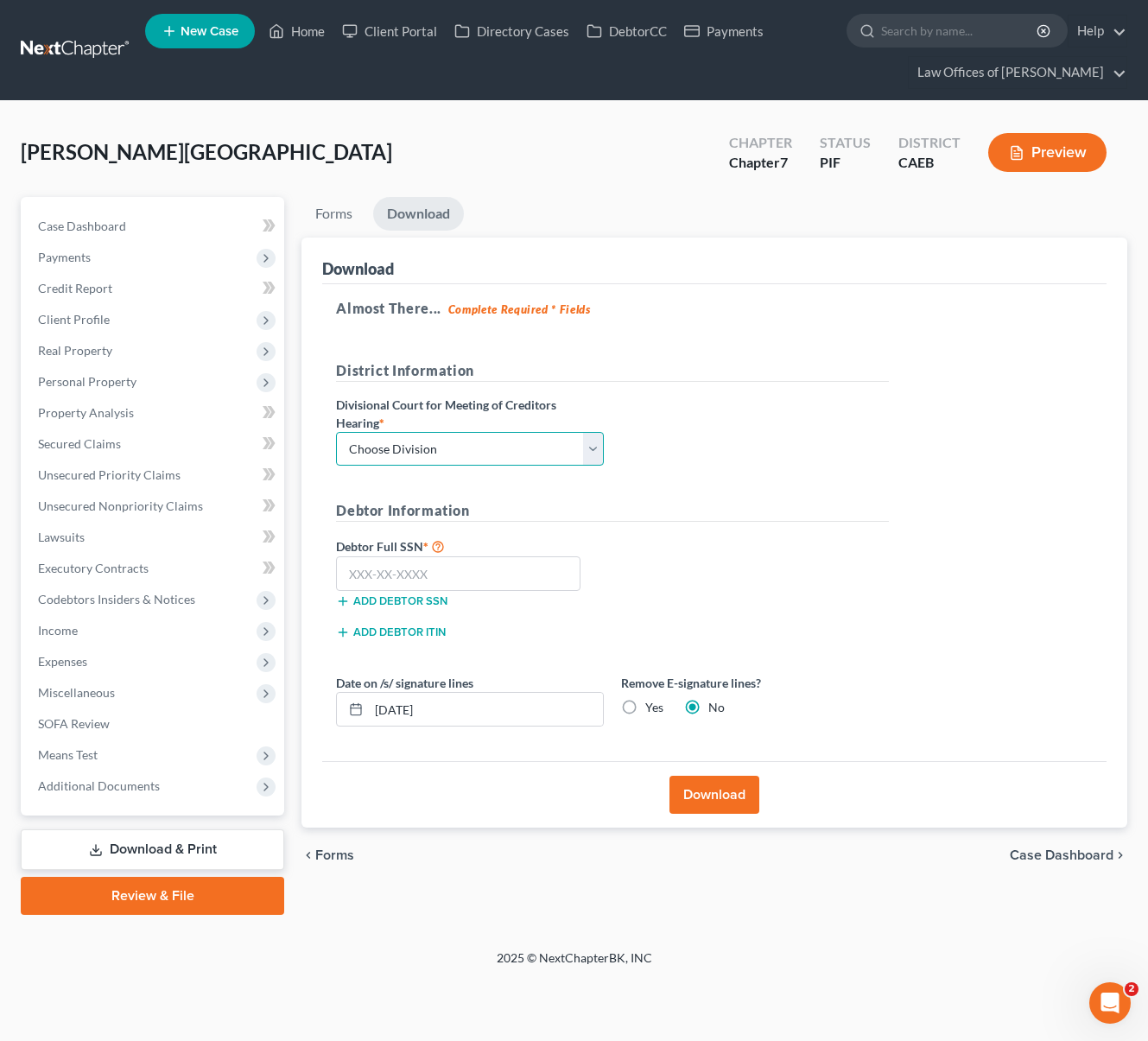
click at [594, 446] on select "Choose Division Fresno Modesto [GEOGRAPHIC_DATA]" at bounding box center [470, 449] width 268 height 35
select select "0"
click at [336, 432] on select "Choose Division Fresno Modesto [GEOGRAPHIC_DATA]" at bounding box center [470, 449] width 268 height 35
click at [496, 571] on input "text" at bounding box center [458, 573] width 245 height 35
type input "111-11-1111"
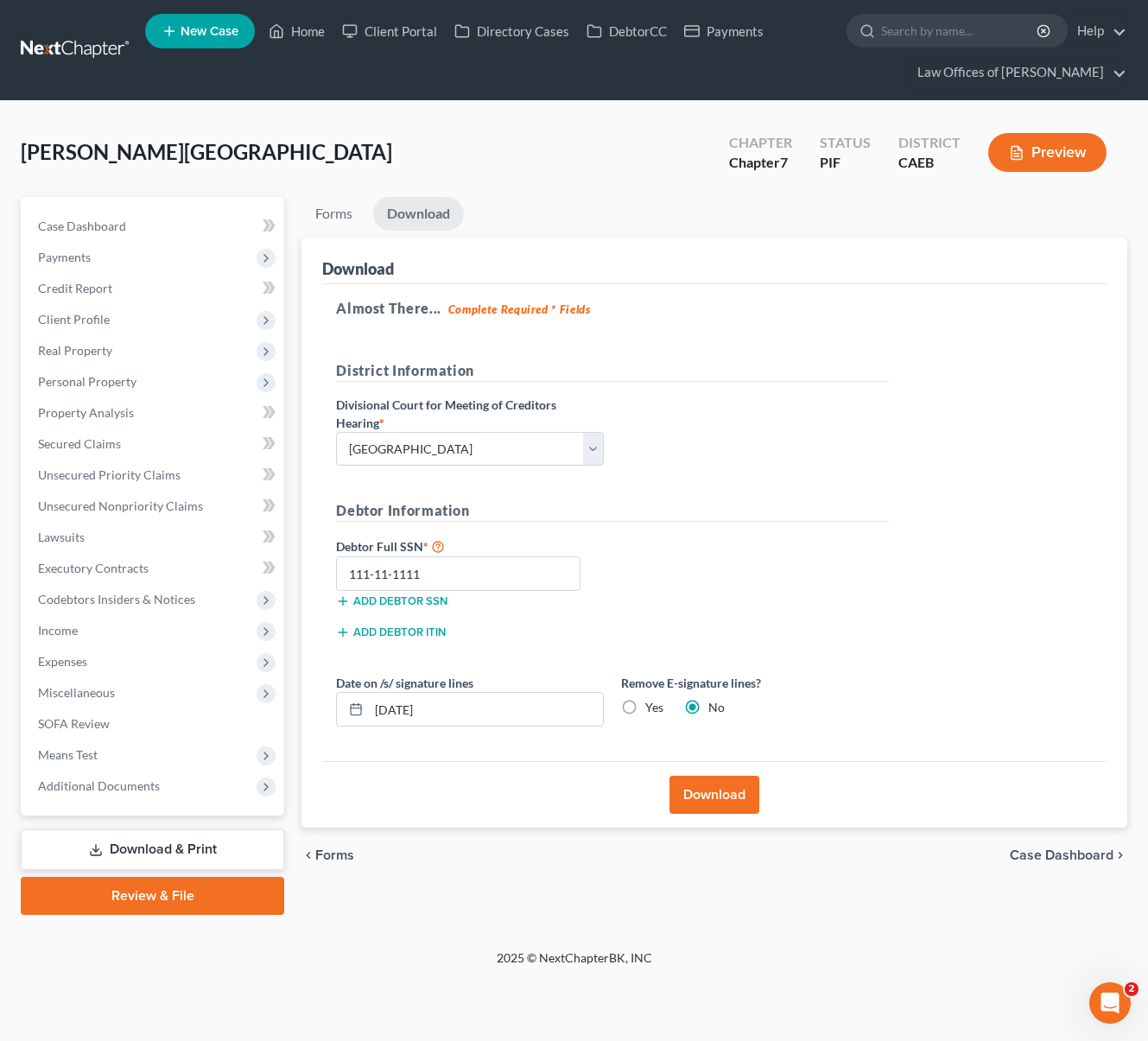
click at [725, 789] on button "Download" at bounding box center [714, 794] width 90 height 38
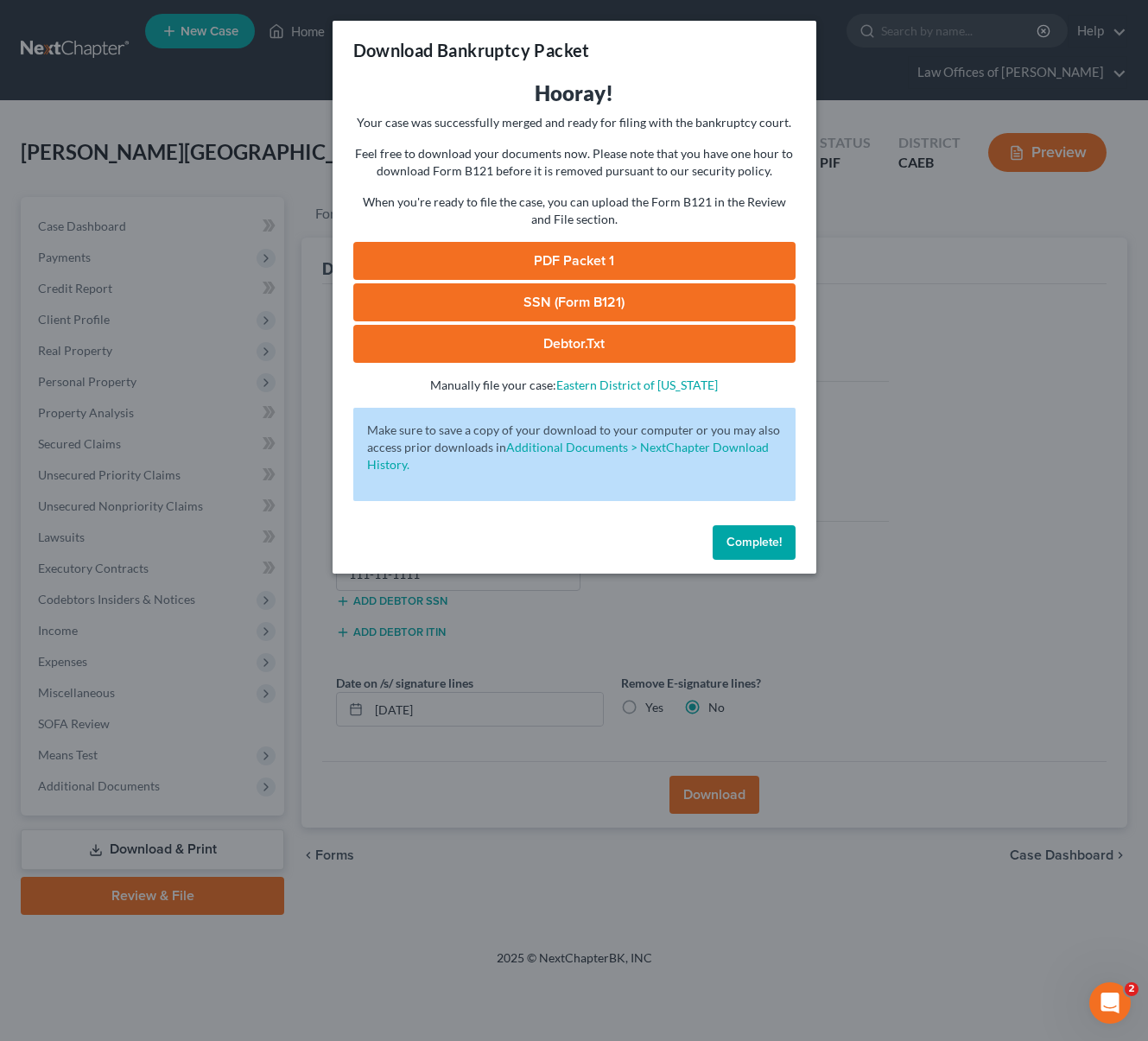
click at [641, 249] on link "PDF Packet 1" at bounding box center [574, 261] width 442 height 38
click at [748, 548] on span "Complete!" at bounding box center [754, 542] width 56 height 14
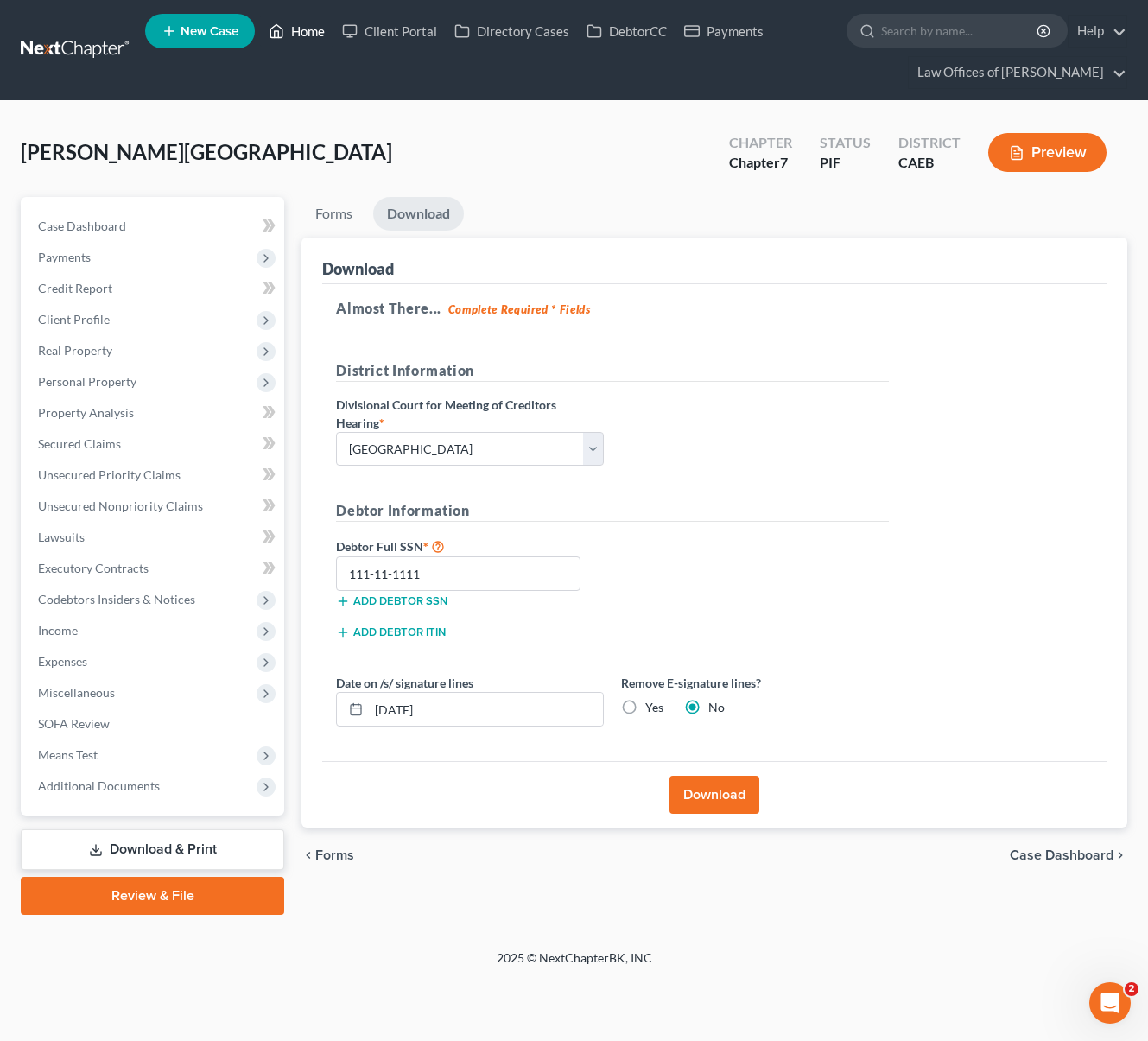
click at [315, 34] on link "Home" at bounding box center [297, 30] width 74 height 31
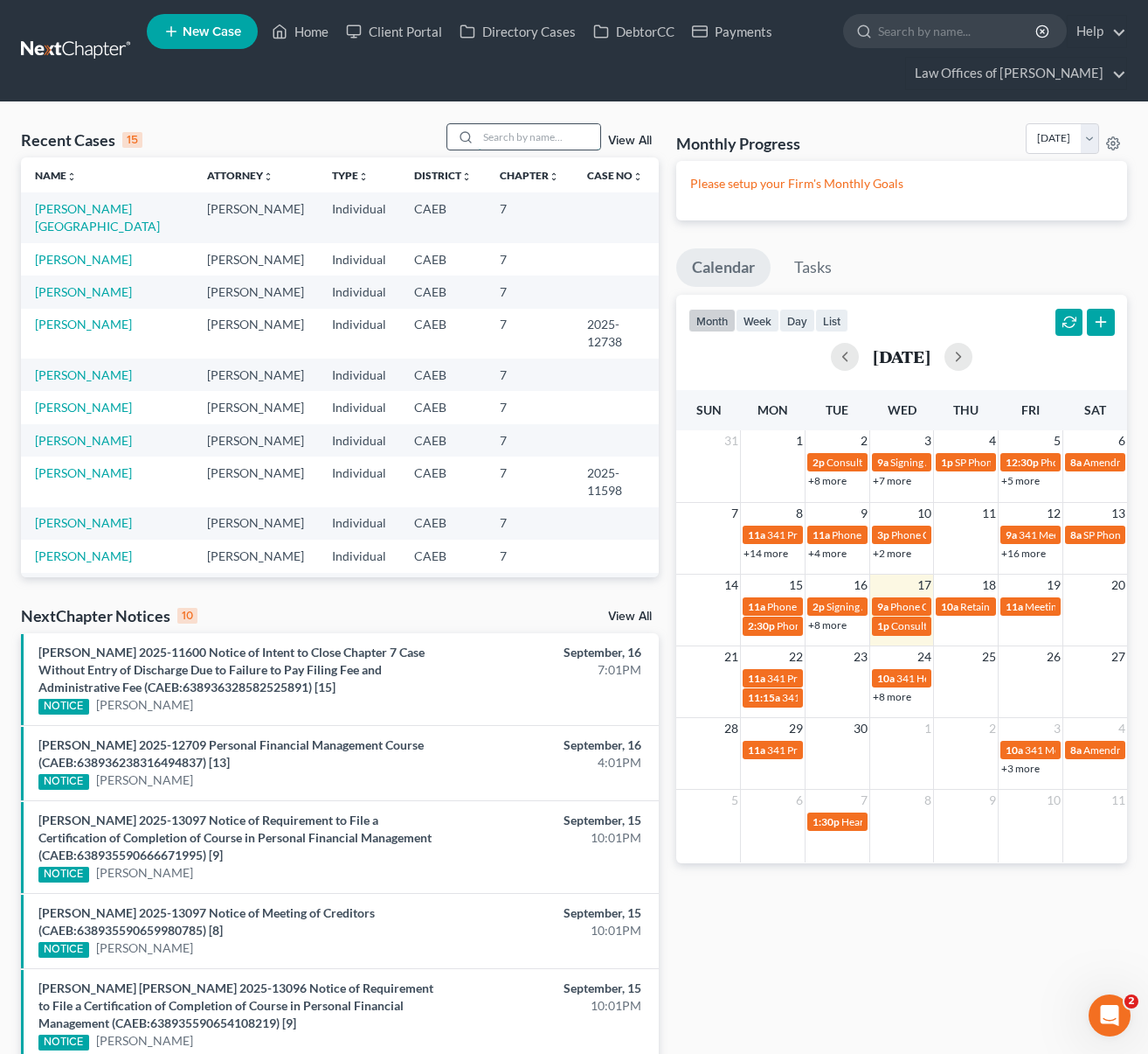
click at [528, 137] on input "search" at bounding box center [539, 137] width 123 height 25
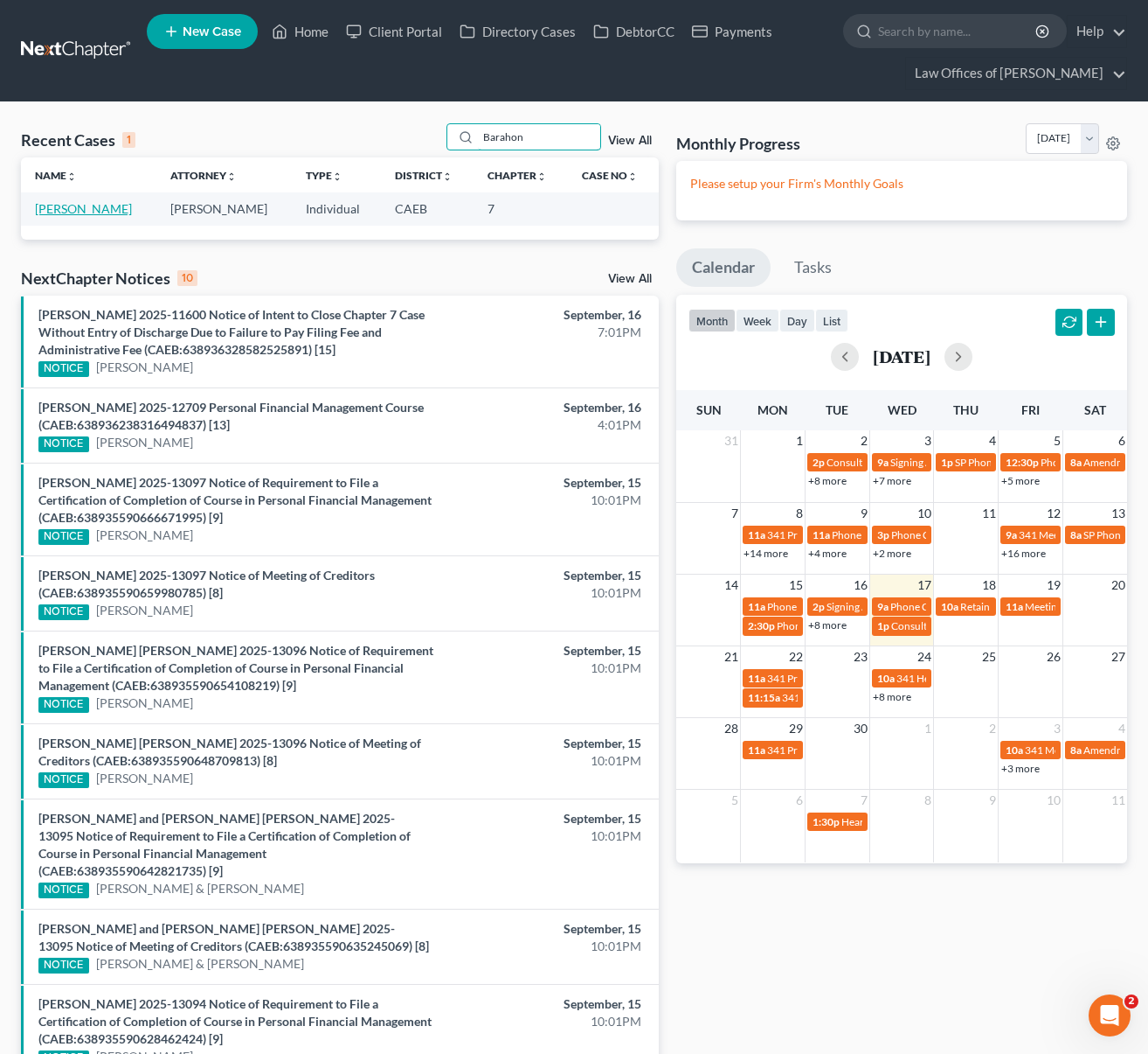
type input "Barahon"
click at [87, 208] on link "[PERSON_NAME]" at bounding box center [83, 209] width 97 height 15
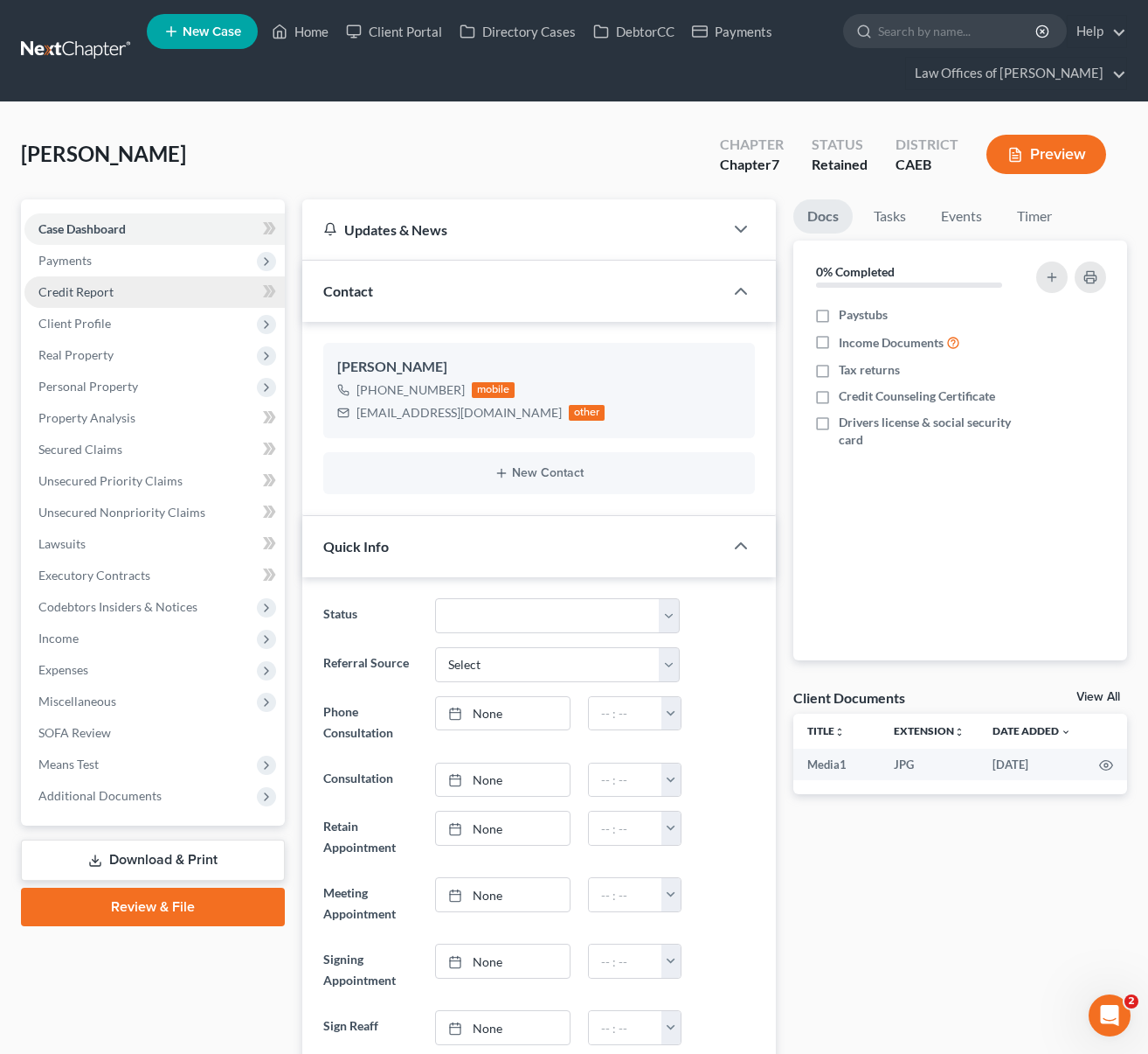
scroll to position [2518, 0]
click at [110, 265] on span "Payments" at bounding box center [154, 261] width 260 height 32
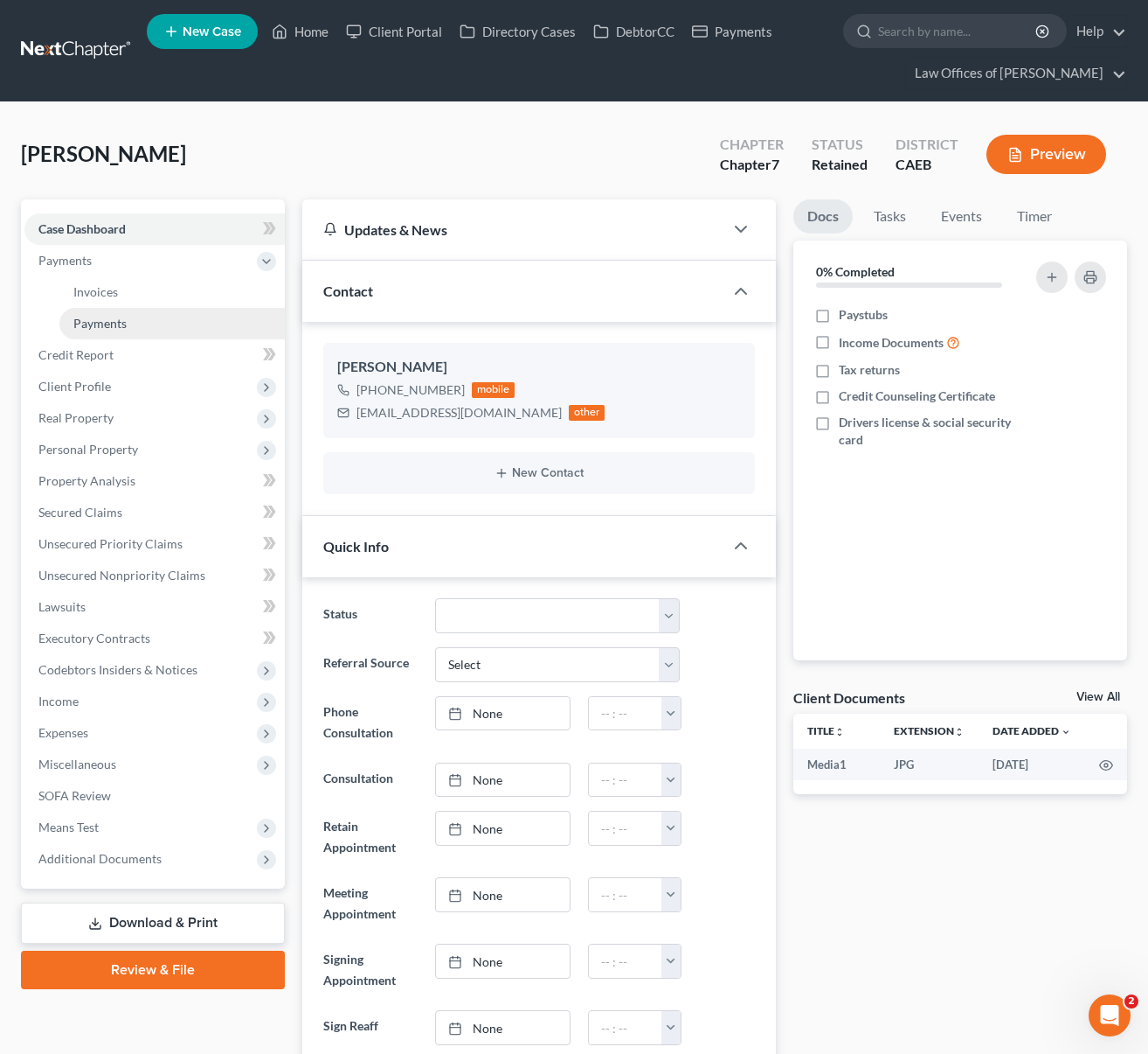
click at [135, 320] on link "Payments" at bounding box center [172, 323] width 225 height 32
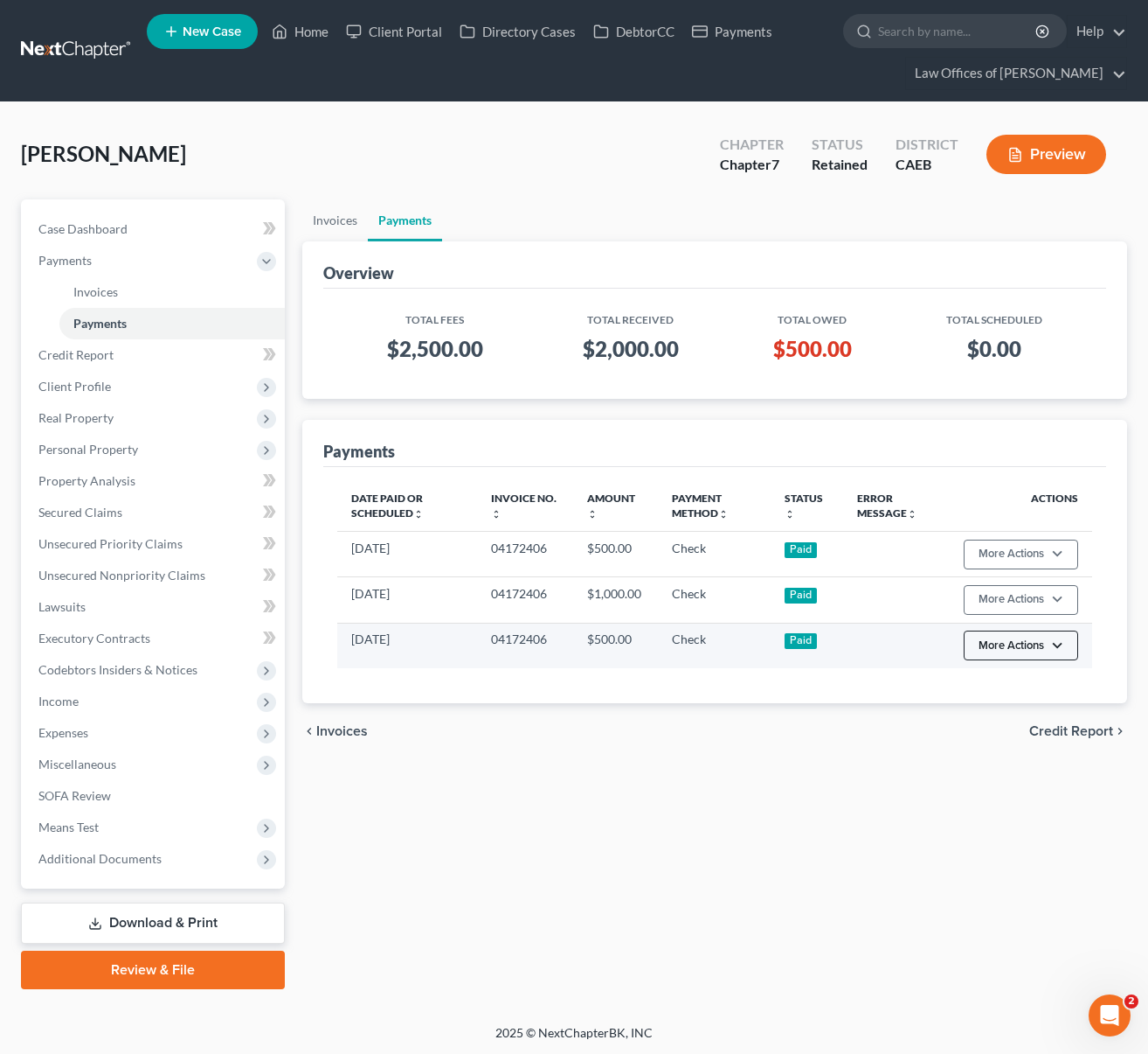
click at [1055, 644] on button "More Actions" at bounding box center [1021, 645] width 114 height 30
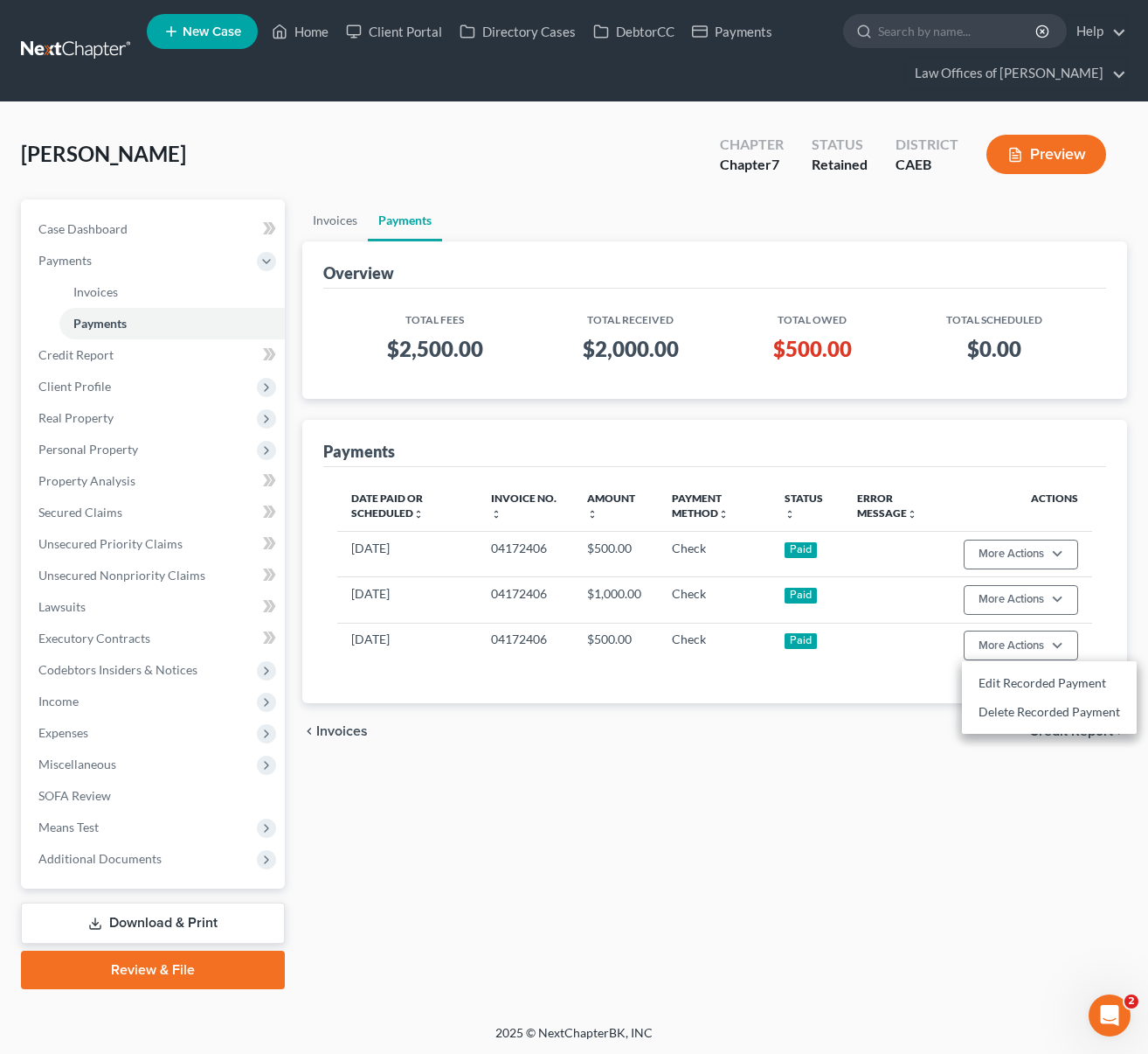
click at [829, 751] on div "chevron_left Invoices Credit Report chevron_right" at bounding box center [715, 731] width 826 height 56
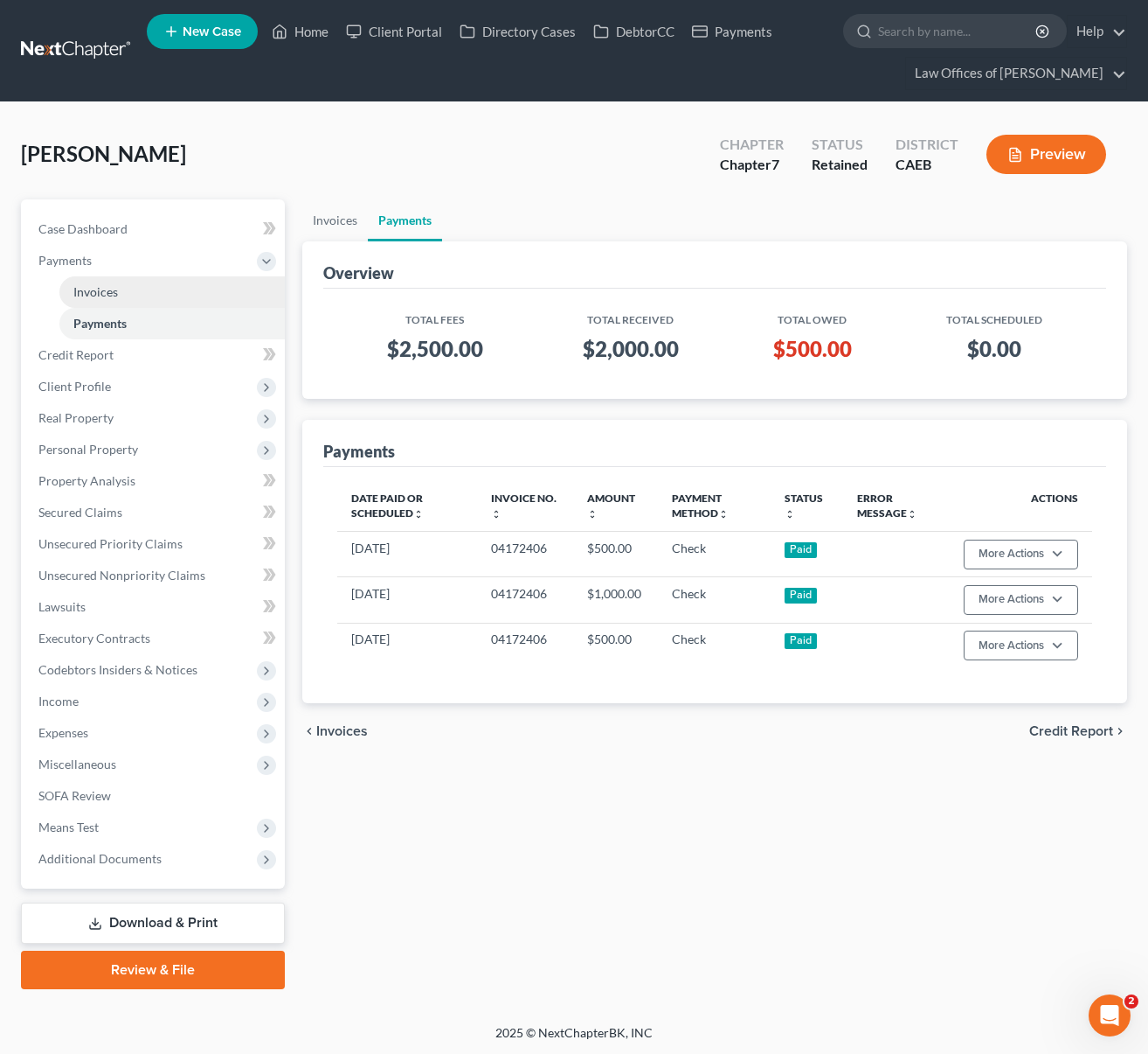
click at [154, 290] on link "Invoices" at bounding box center [172, 291] width 225 height 32
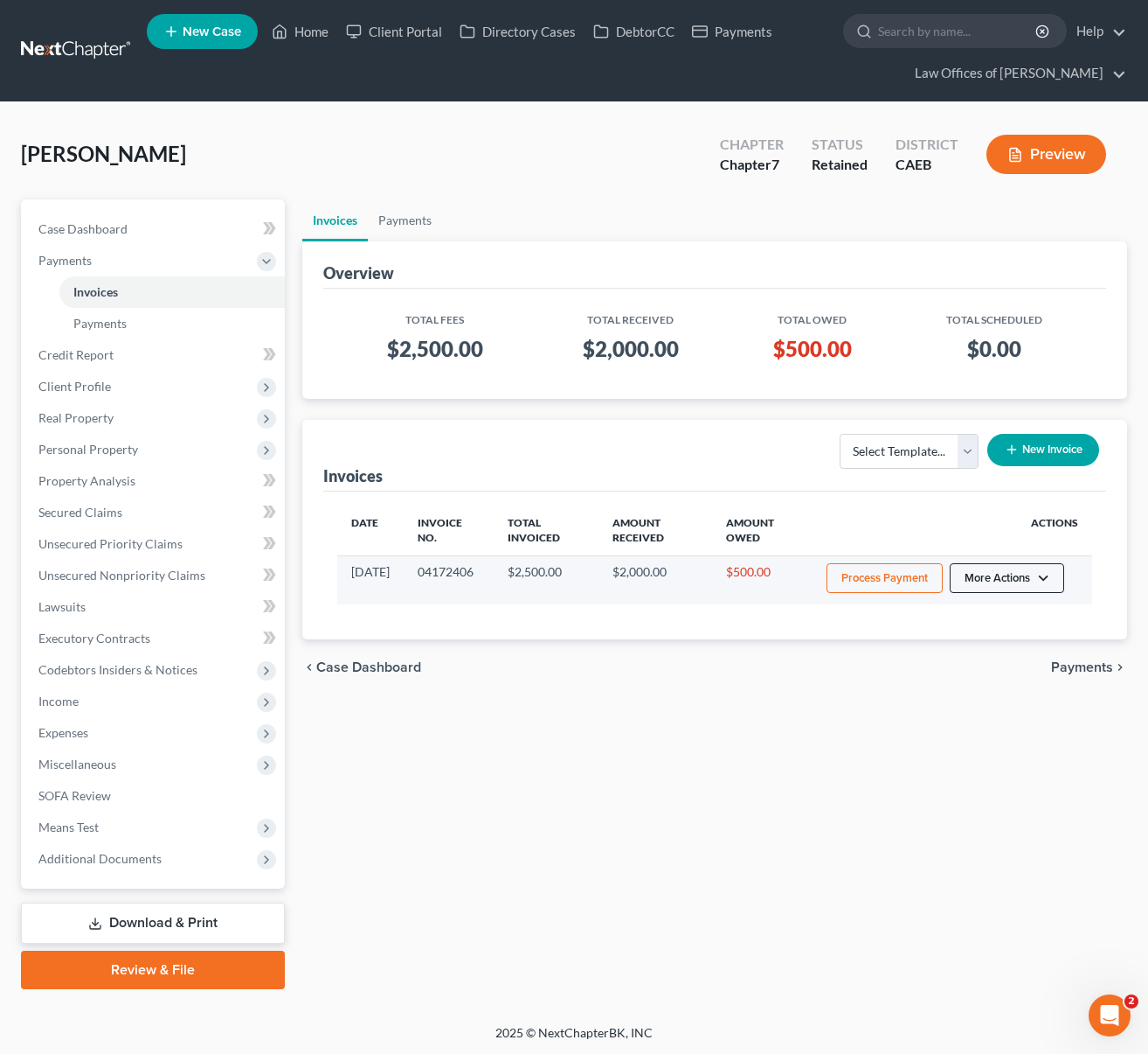
click at [1044, 578] on button "More Actions" at bounding box center [1007, 577] width 114 height 30
click at [999, 646] on link "Record Cash or Check Payment" at bounding box center [1032, 644] width 204 height 30
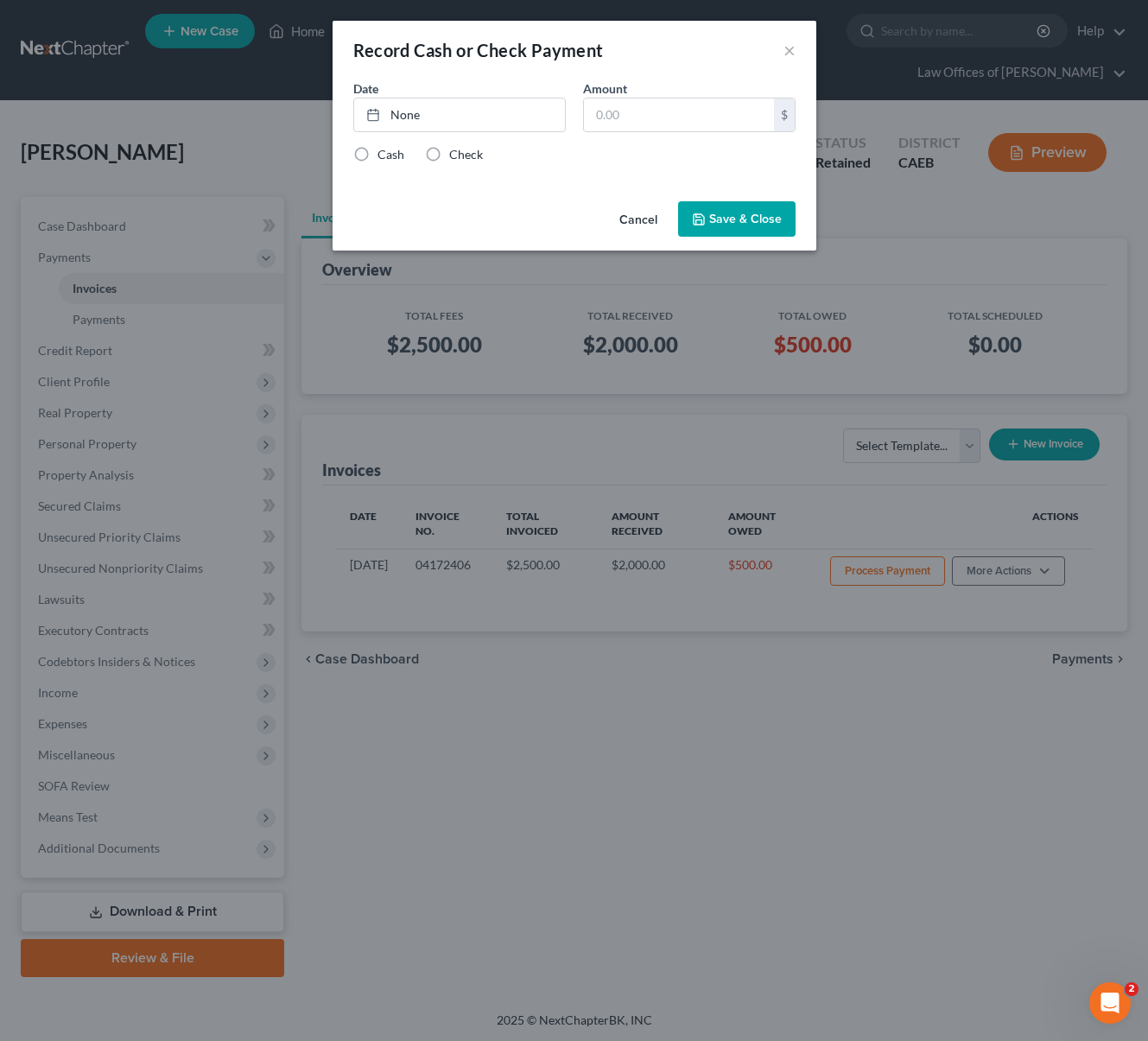
click at [449, 154] on label "Check" at bounding box center [466, 154] width 34 height 17
click at [457, 154] on input "Check" at bounding box center [462, 152] width 12 height 12
radio input "true"
type input "[DATE]"
click at [409, 118] on link "[DATE]" at bounding box center [459, 115] width 211 height 33
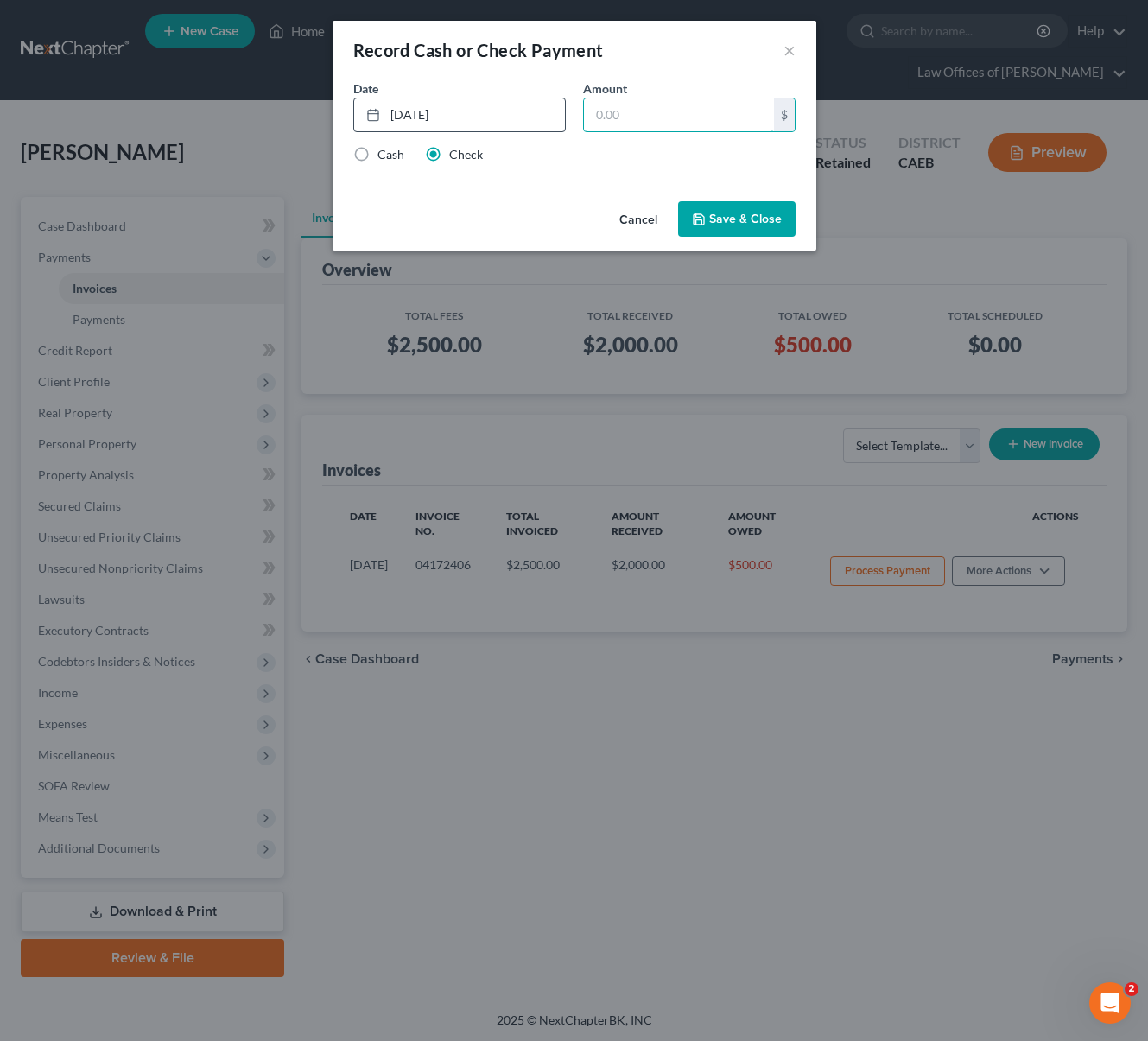
drag, startPoint x: 657, startPoint y: 111, endPoint x: 839, endPoint y: 84, distance: 184.0
click at [664, 110] on input "text" at bounding box center [679, 115] width 190 height 33
type input "500."
click at [749, 226] on button "Save & Close" at bounding box center [736, 219] width 117 height 36
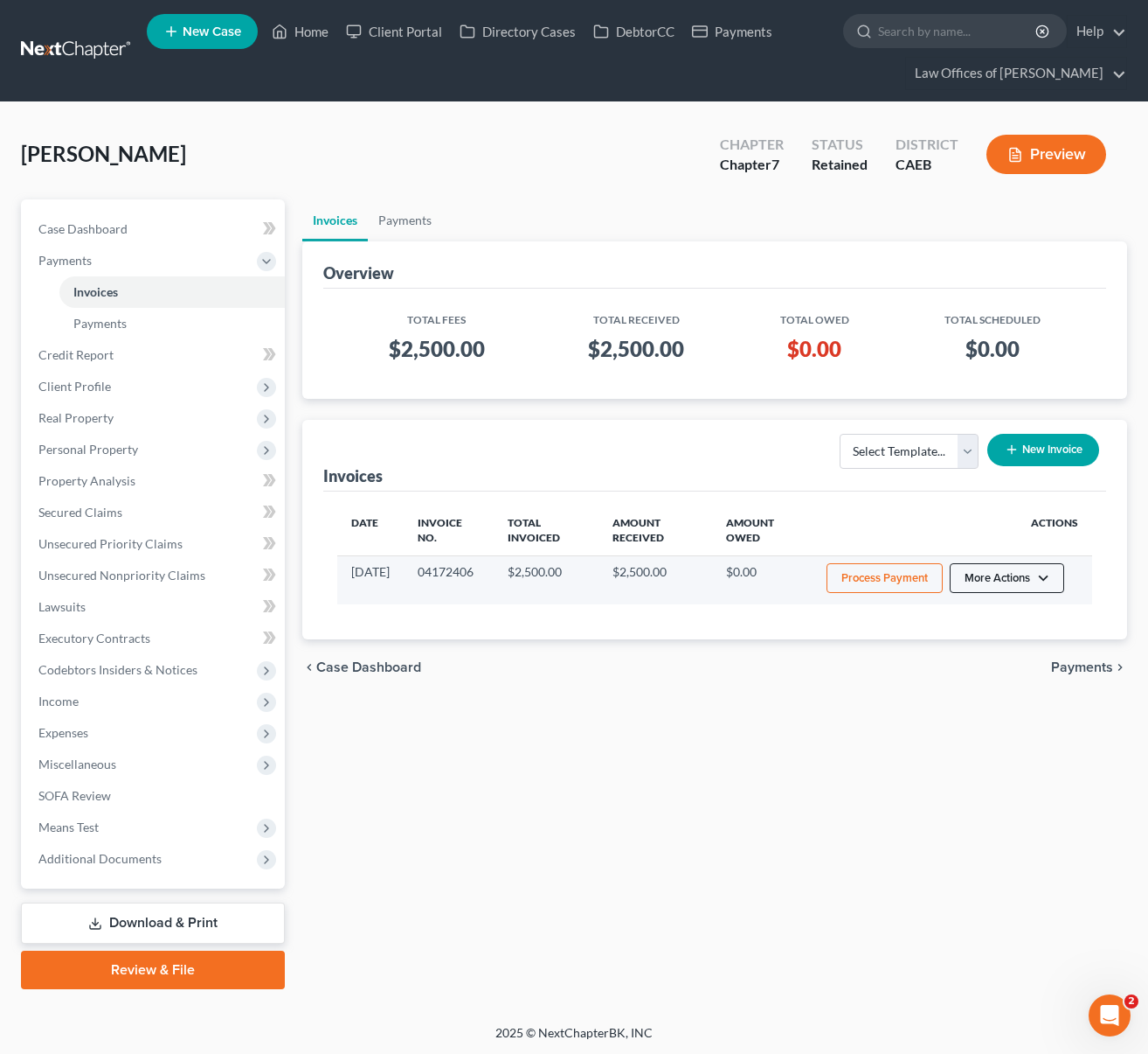
click at [1044, 571] on button "More Actions" at bounding box center [1007, 577] width 114 height 30
click at [995, 616] on link "View/Edit" at bounding box center [1032, 616] width 204 height 30
select select "0"
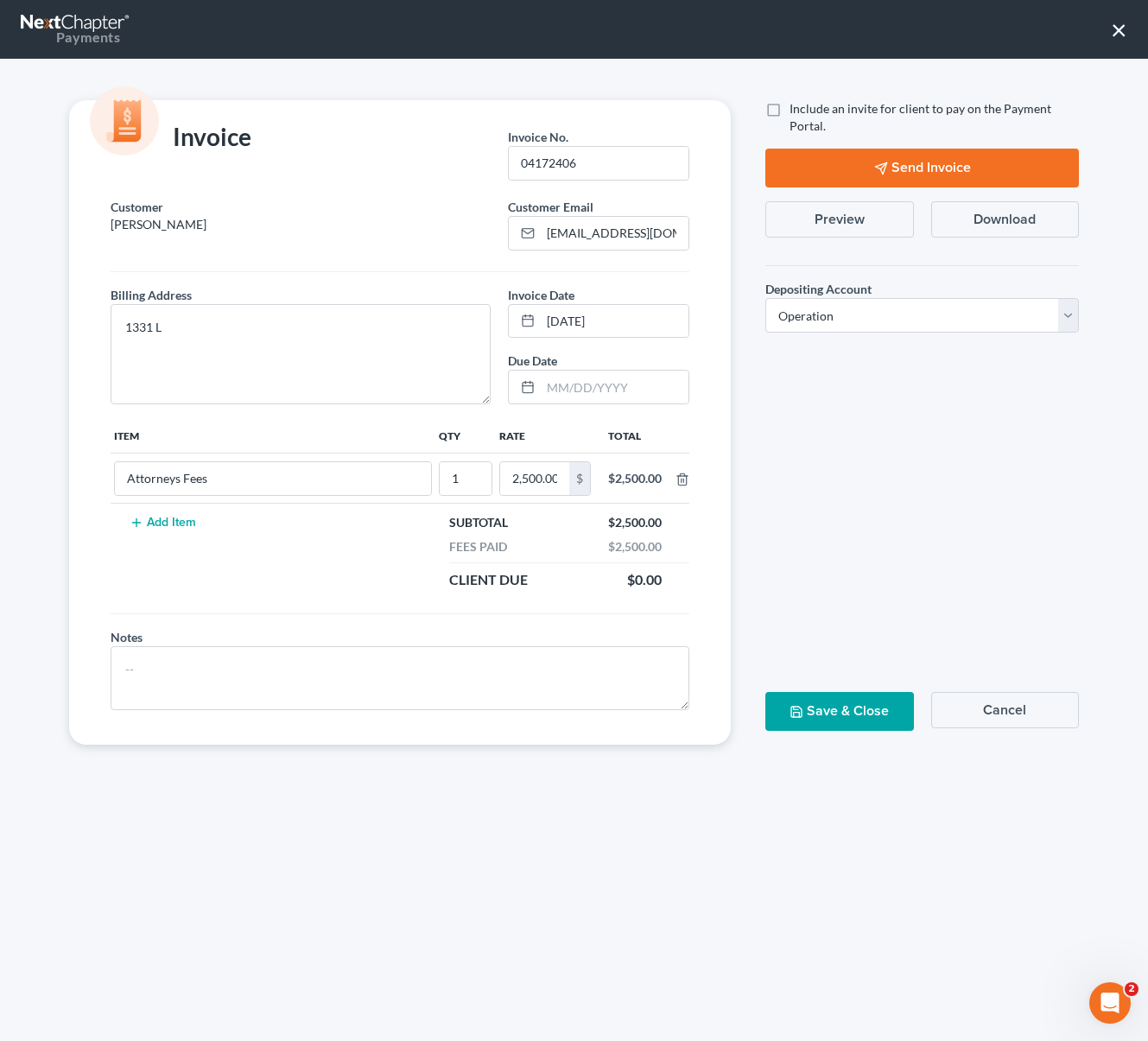
click at [956, 158] on button "Send Invoice" at bounding box center [922, 168] width 314 height 39
click at [1123, 37] on button "×" at bounding box center [1119, 29] width 16 height 28
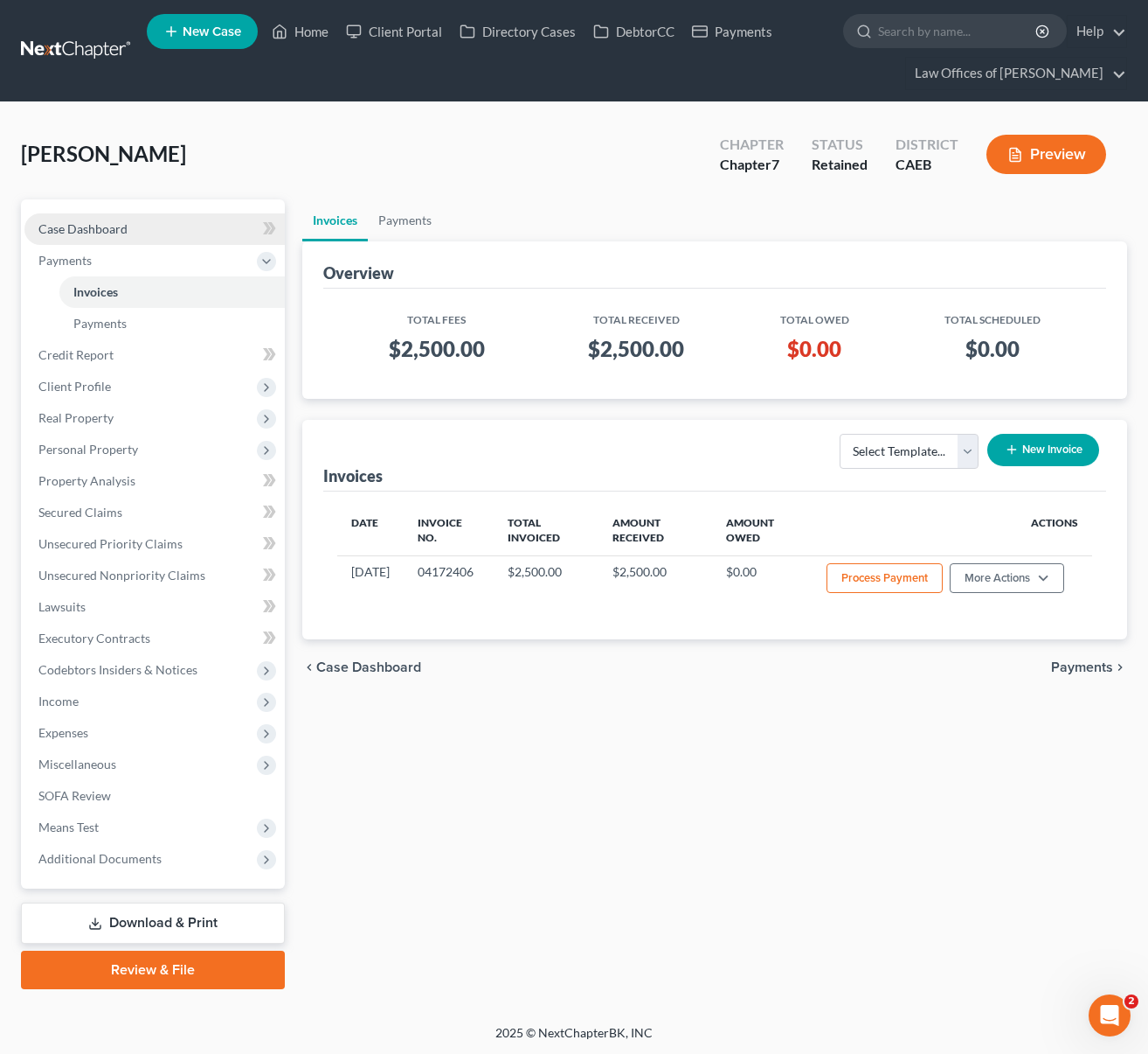
click at [198, 222] on link "Case Dashboard" at bounding box center [154, 229] width 260 height 32
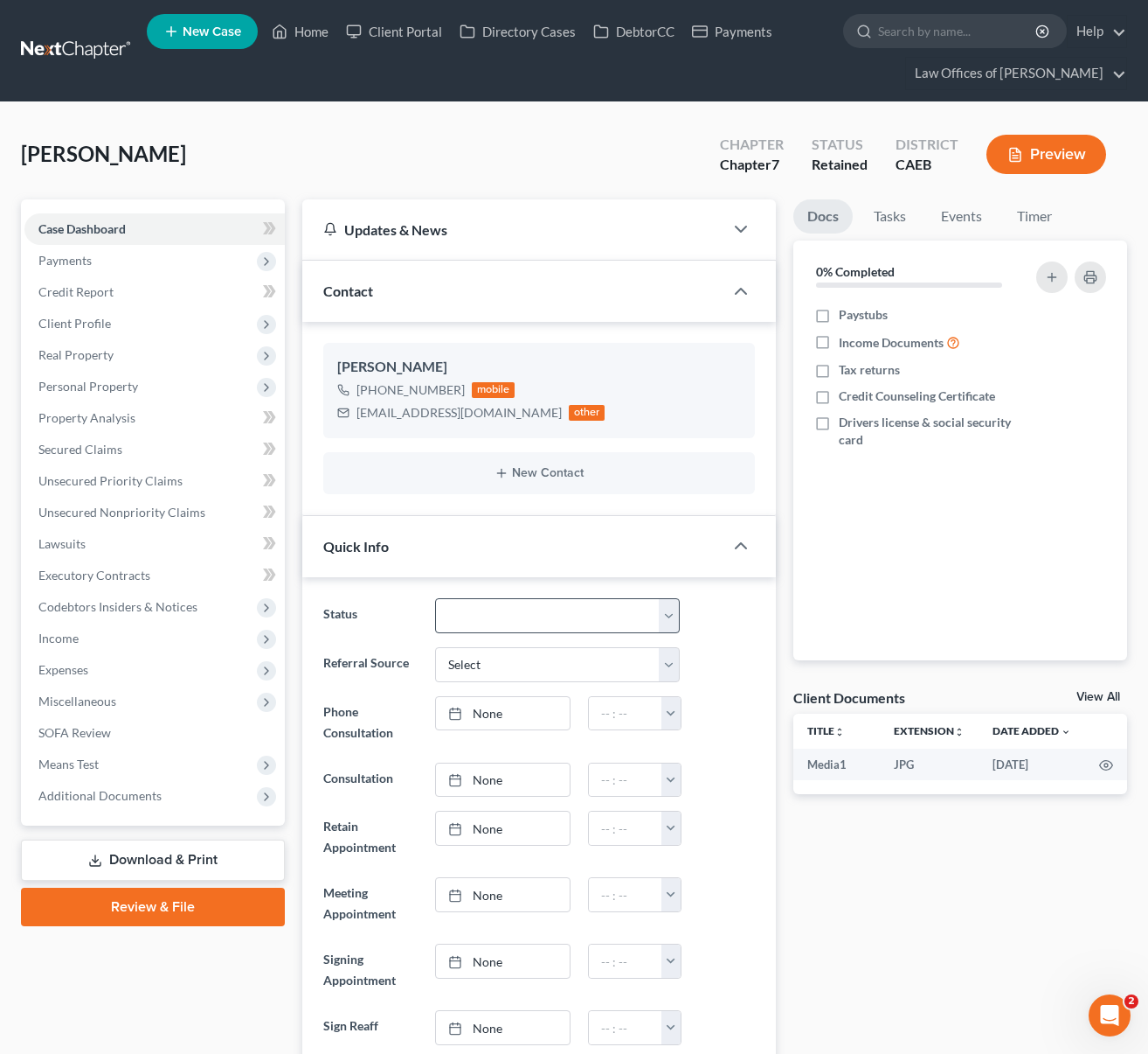
scroll to position [2518, 0]
click at [675, 614] on select "Cancelled/Refund Closed Consultation Declined Discharged Filed Income Check In …" at bounding box center [558, 616] width 245 height 35
select select "11"
click at [436, 598] on select "Cancelled/Refund Closed Consultation Declined Discharged Filed Income Check In …" at bounding box center [558, 616] width 245 height 35
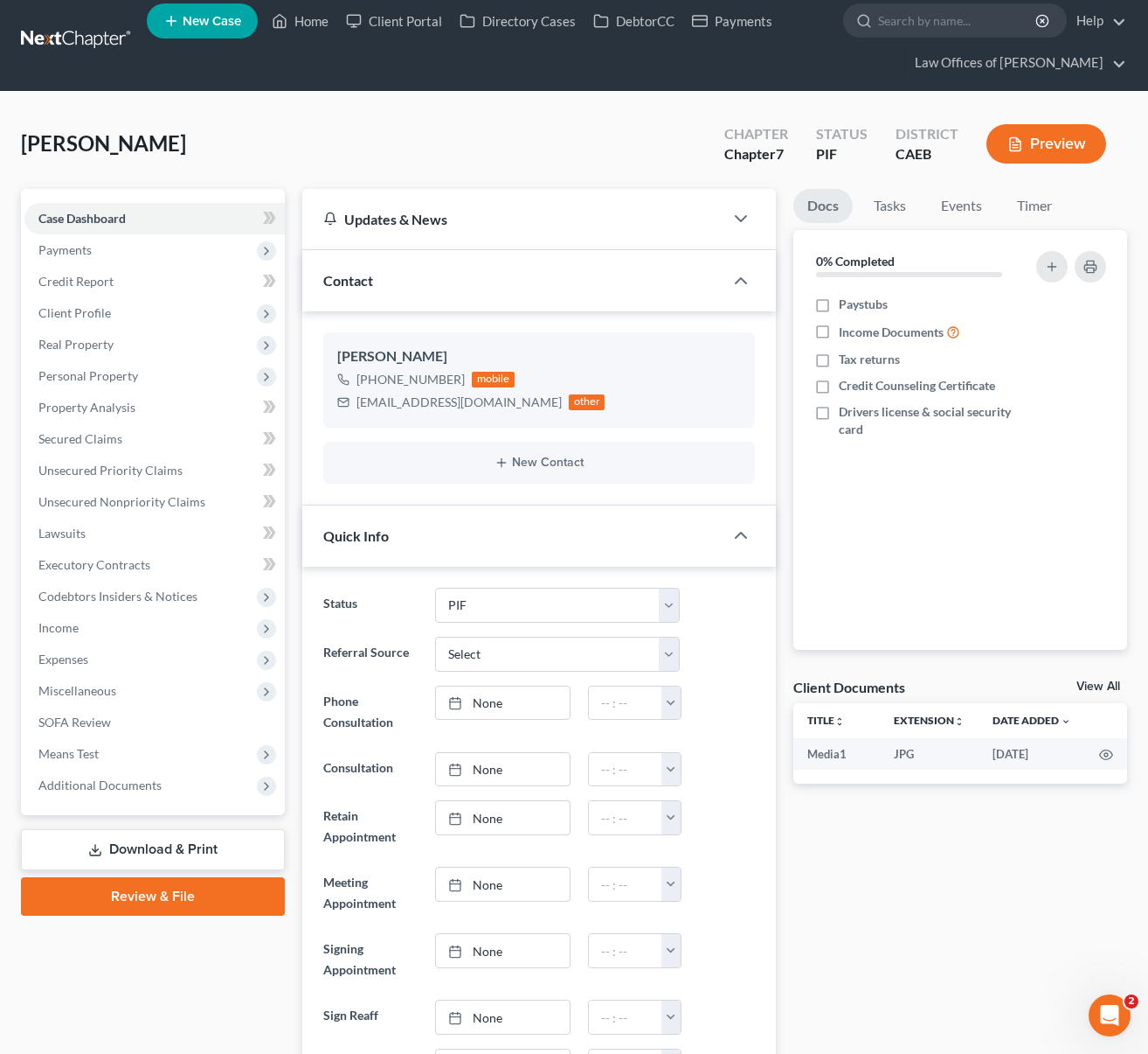
scroll to position [0, 0]
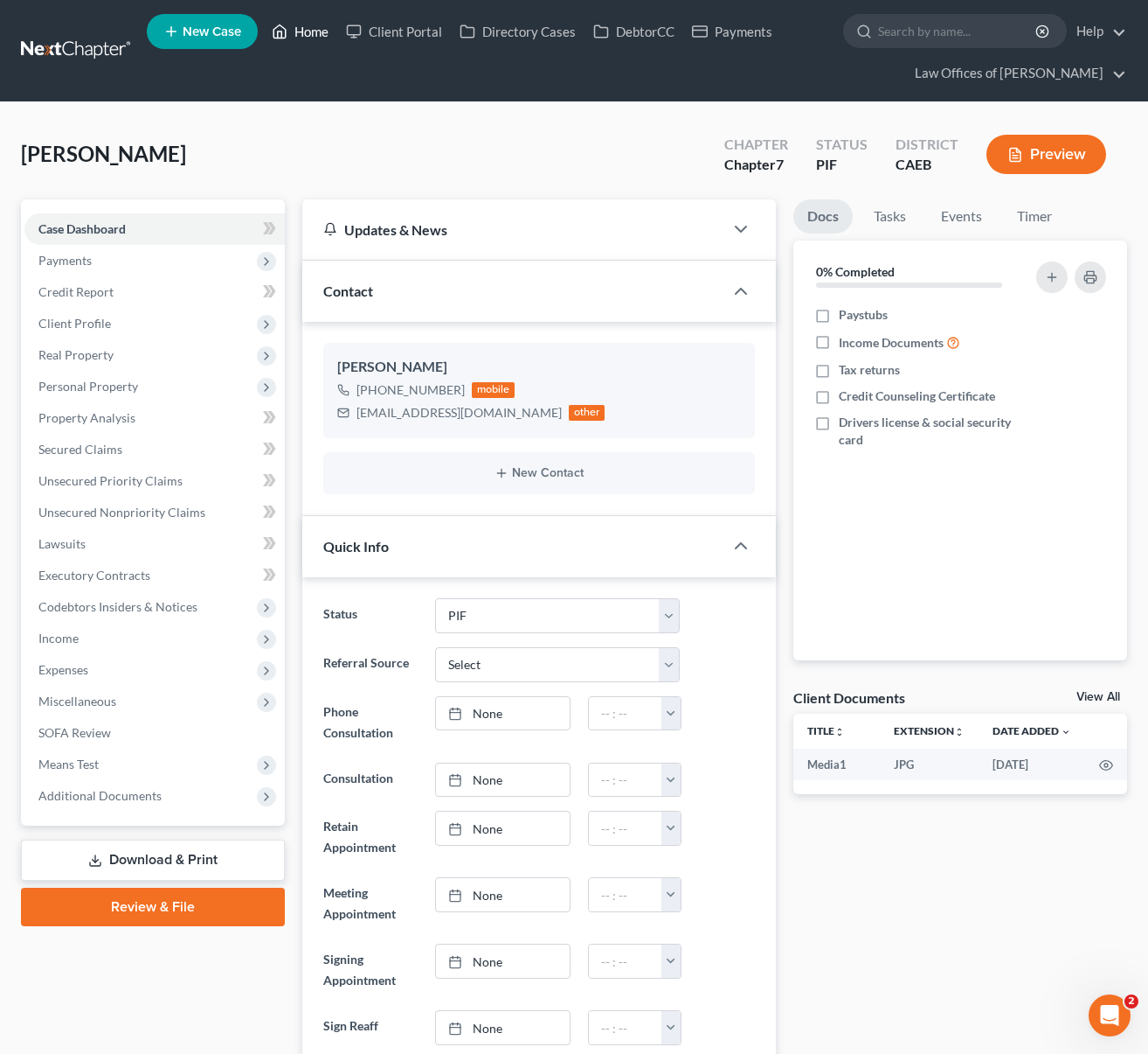
click at [310, 34] on link "Home" at bounding box center [300, 31] width 74 height 32
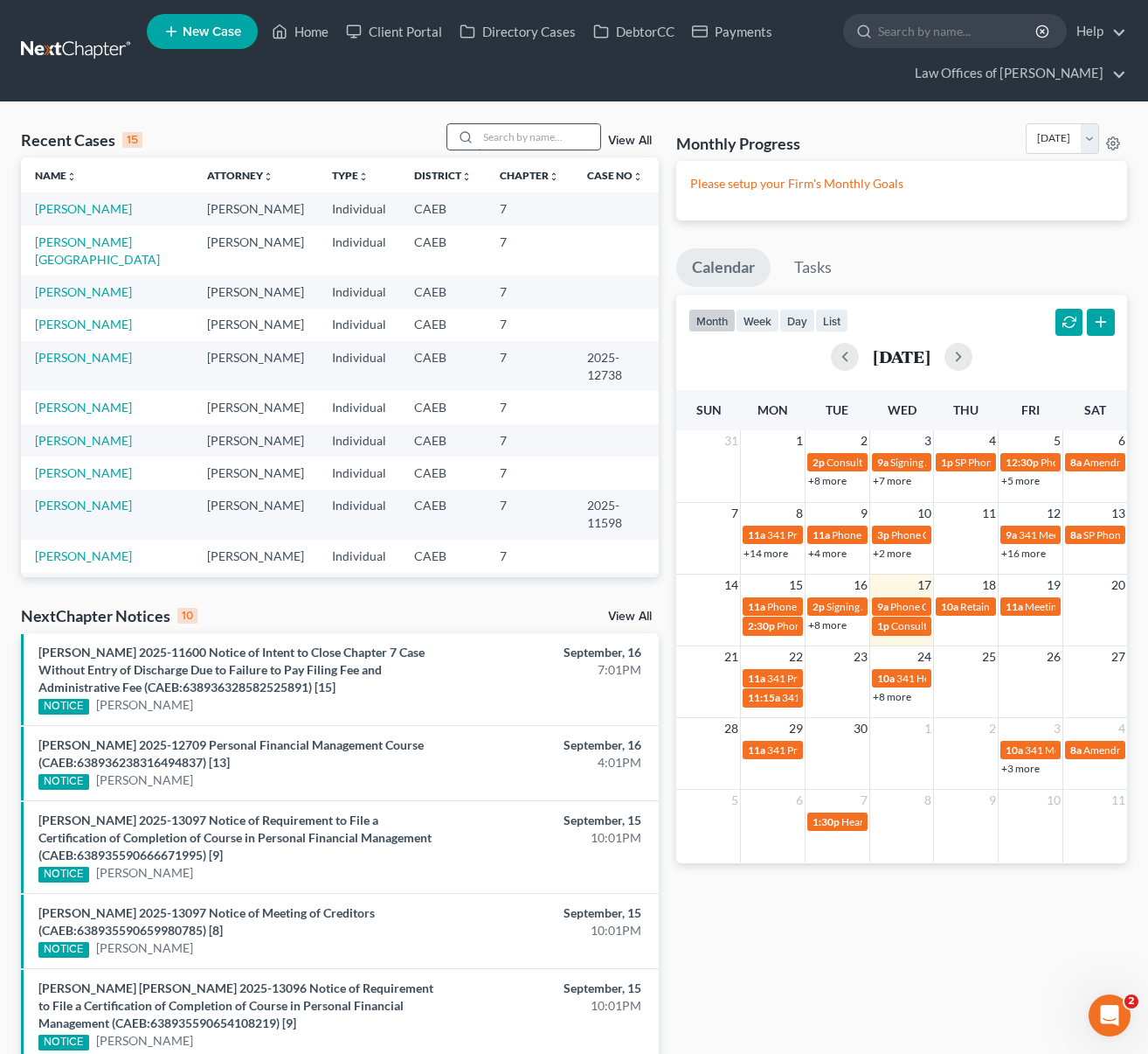
click at [515, 135] on input "search" at bounding box center [539, 137] width 123 height 25
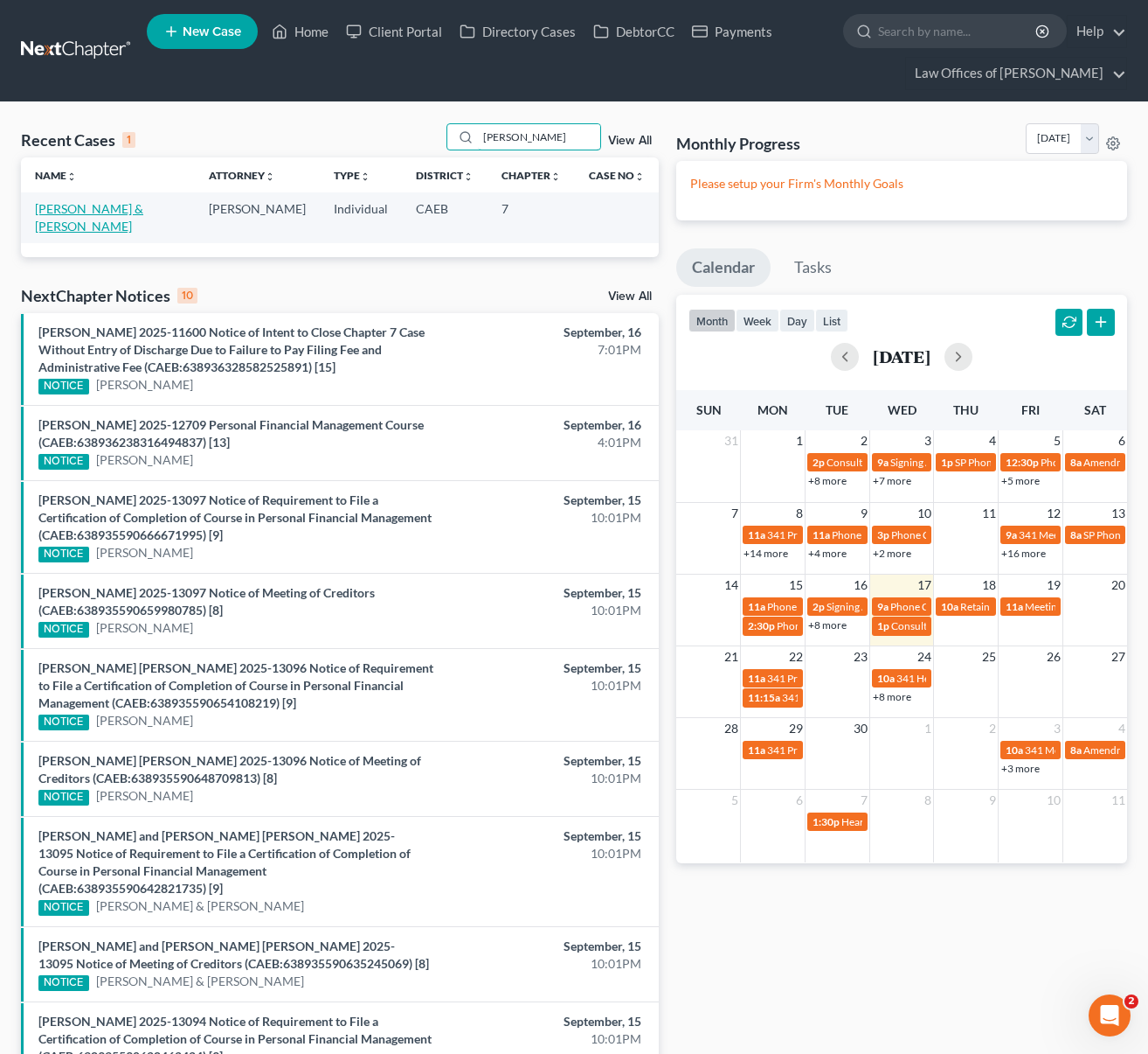
type input "[PERSON_NAME]"
click at [143, 212] on link "[PERSON_NAME] & [PERSON_NAME]" at bounding box center [89, 218] width 108 height 33
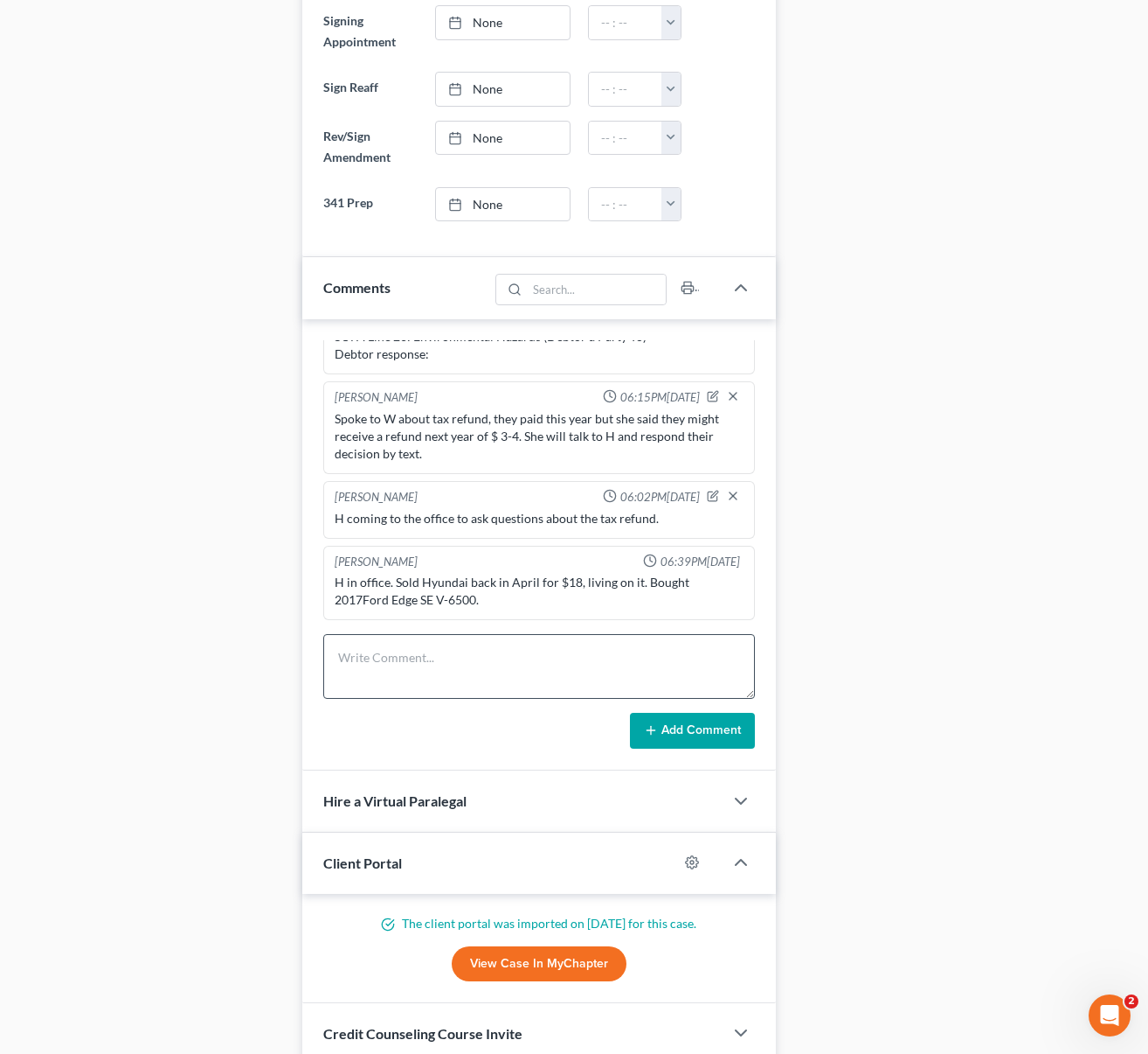
scroll to position [1042, 0]
click at [406, 656] on textarea at bounding box center [539, 665] width 433 height 64
type textarea "Per [PERSON_NAME] said to file now."
click at [708, 732] on button "Add Comment" at bounding box center [692, 731] width 125 height 36
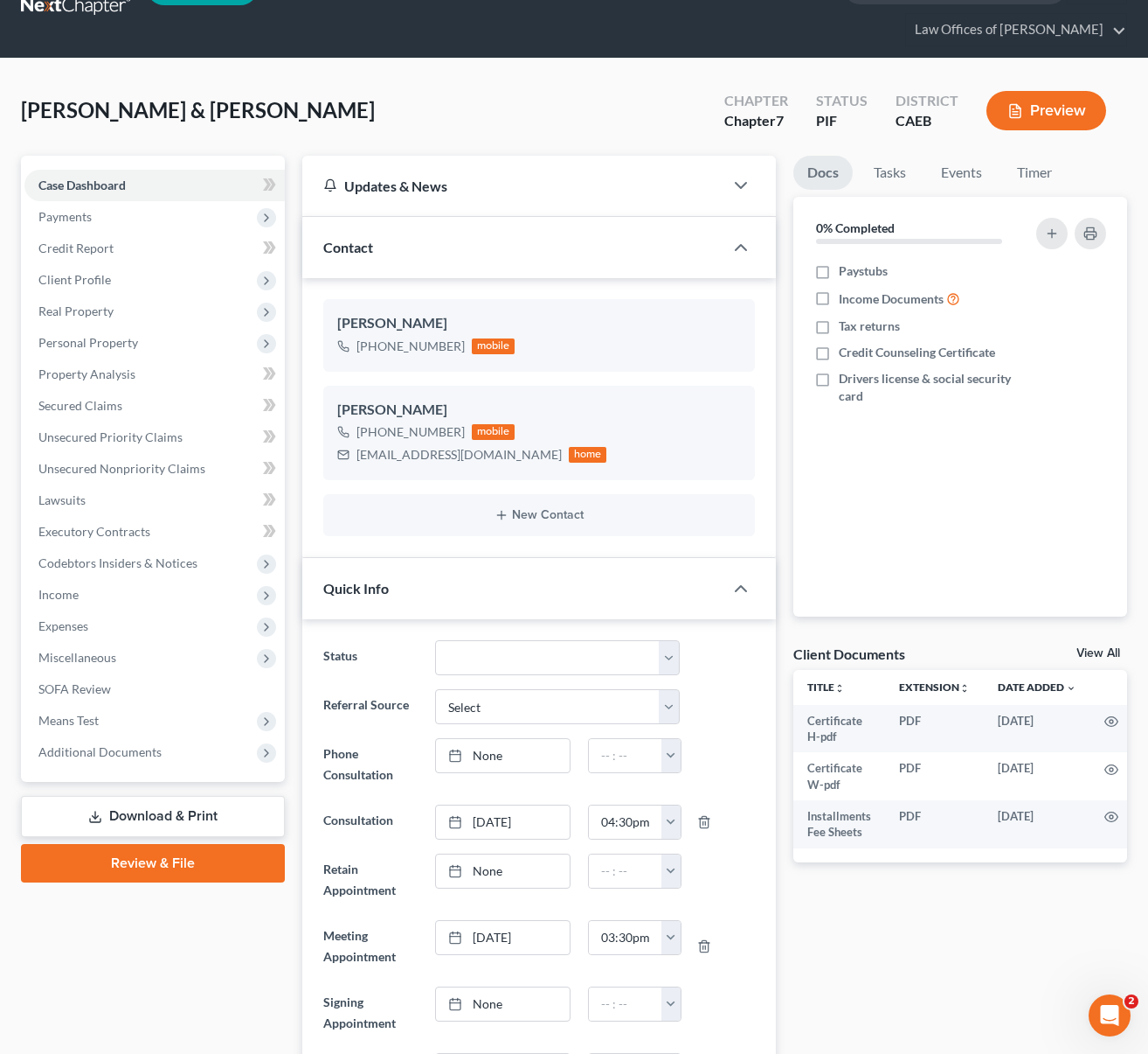
scroll to position [32, 0]
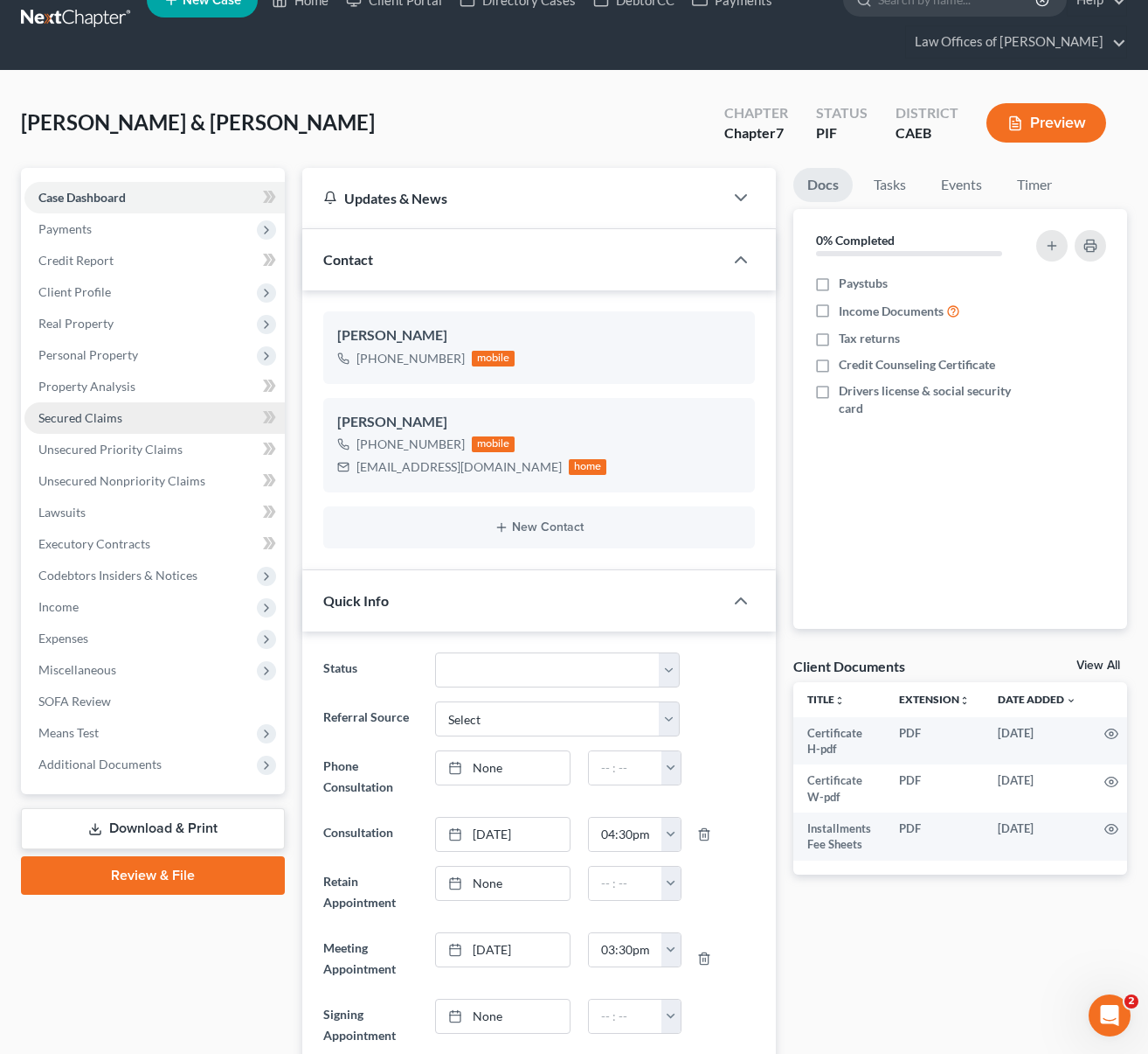
click at [146, 428] on link "Secured Claims" at bounding box center [154, 418] width 260 height 32
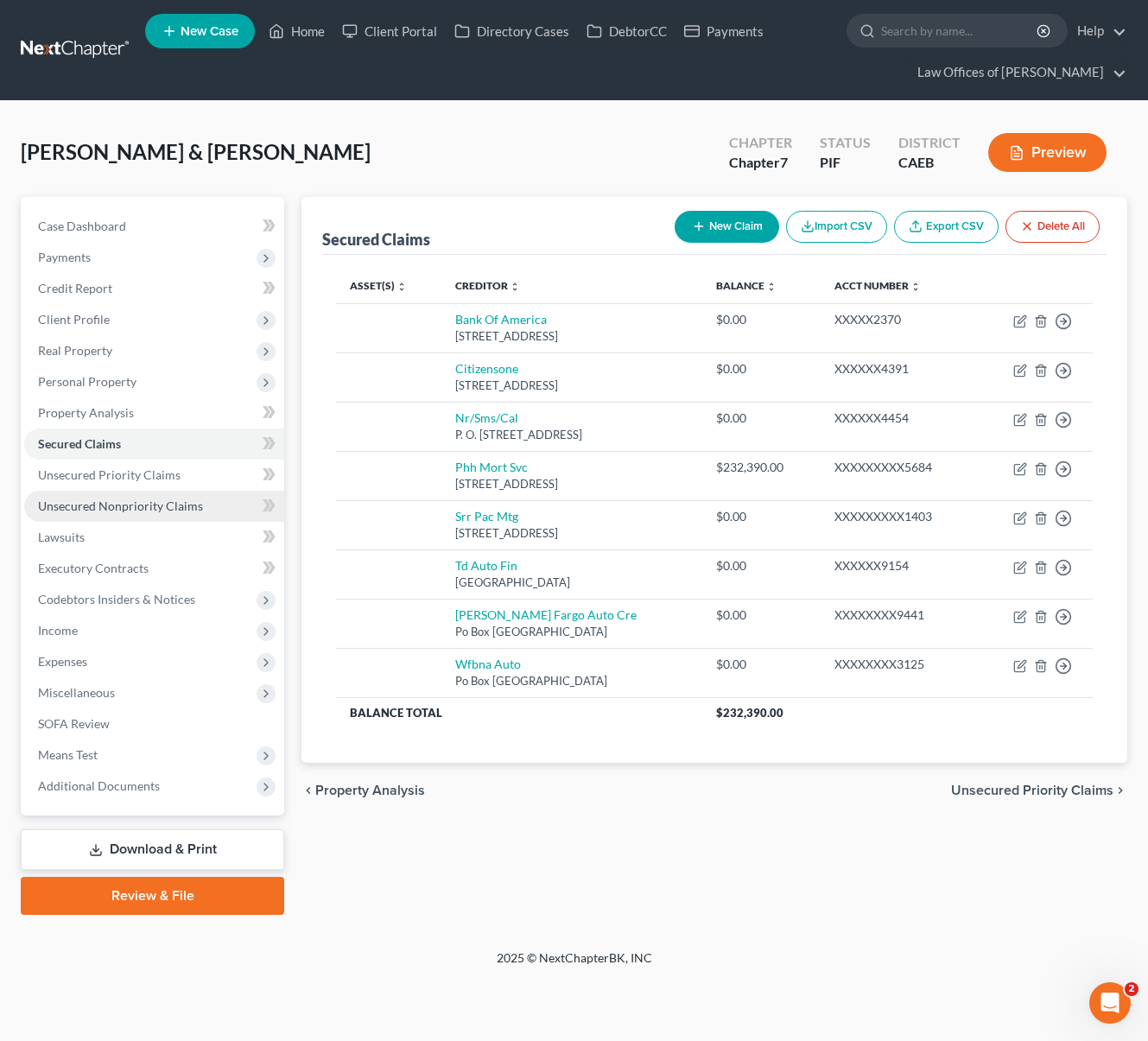
click at [157, 508] on span "Unsecured Nonpriority Claims" at bounding box center [120, 506] width 165 height 14
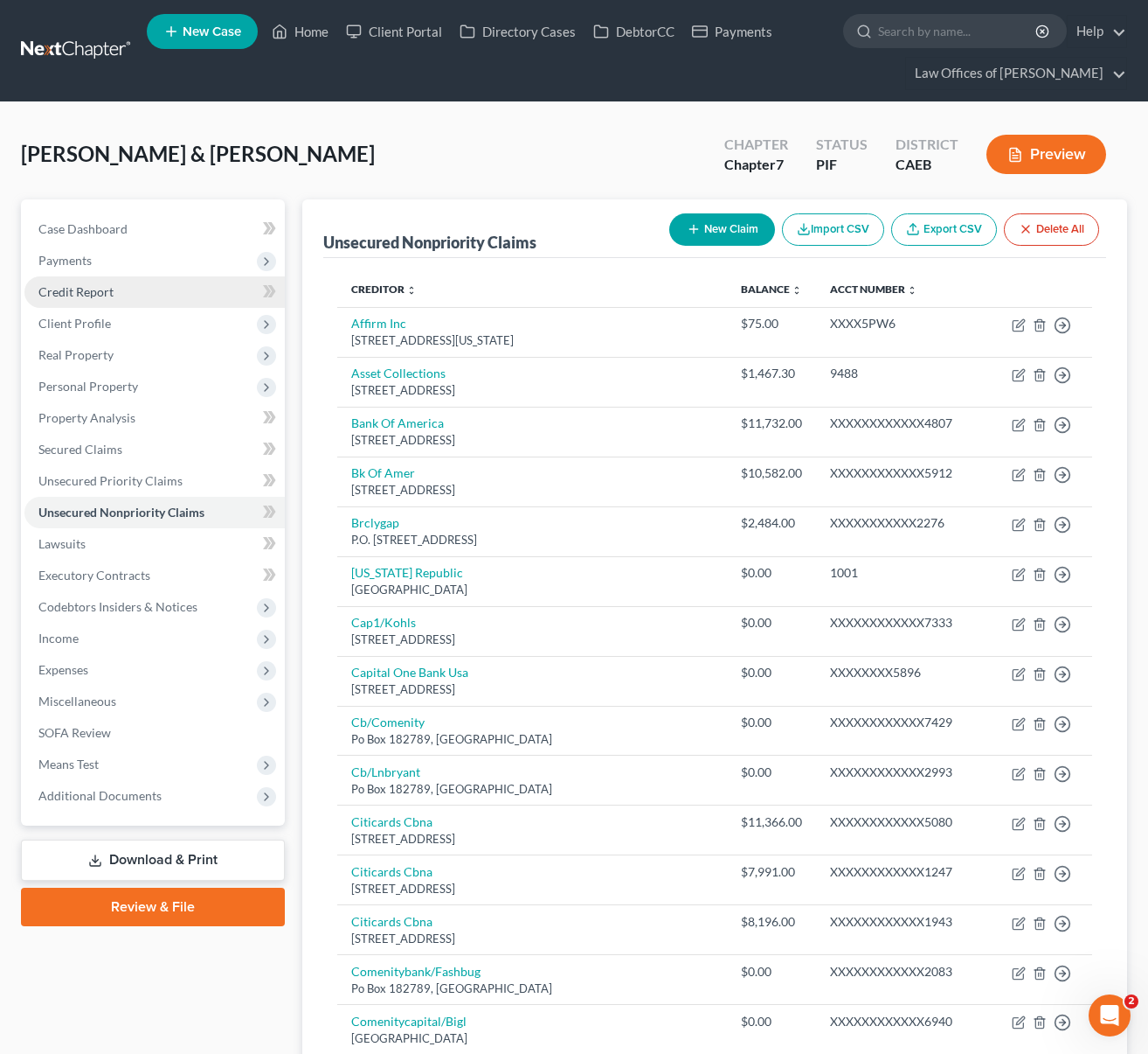
click at [144, 290] on link "Credit Report" at bounding box center [154, 291] width 260 height 32
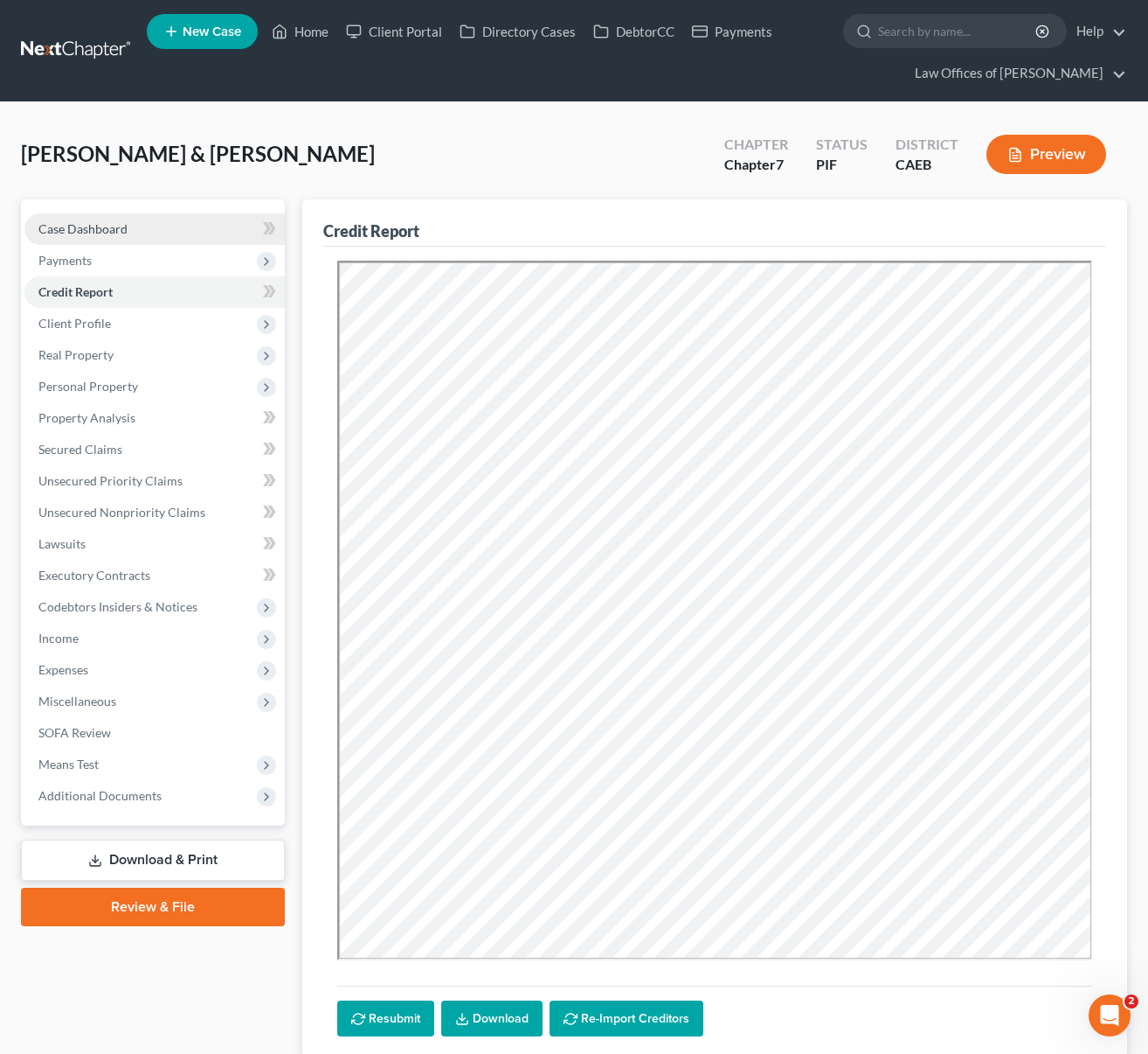
click at [128, 237] on link "Case Dashboard" at bounding box center [154, 229] width 260 height 32
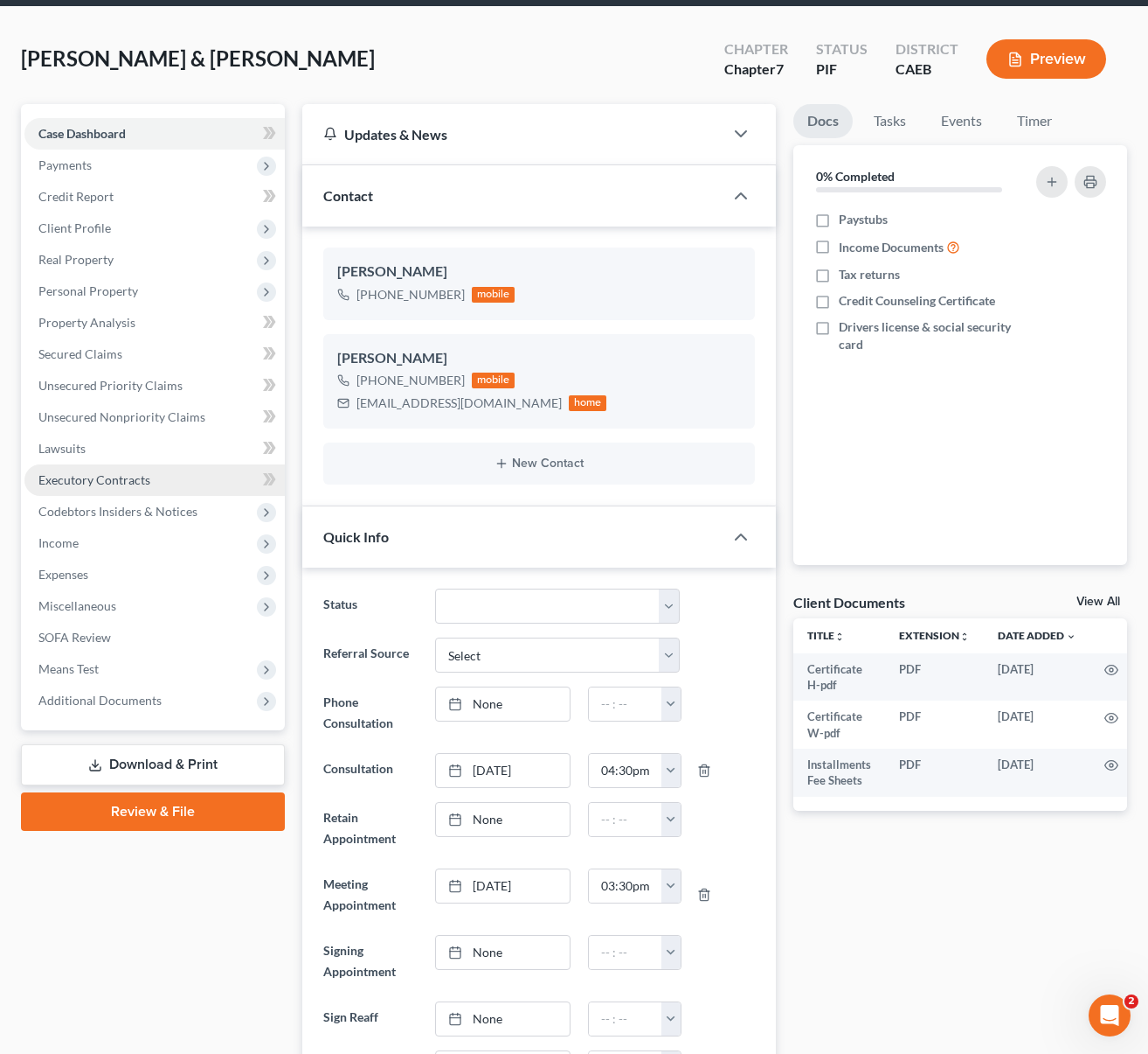
scroll to position [157, 0]
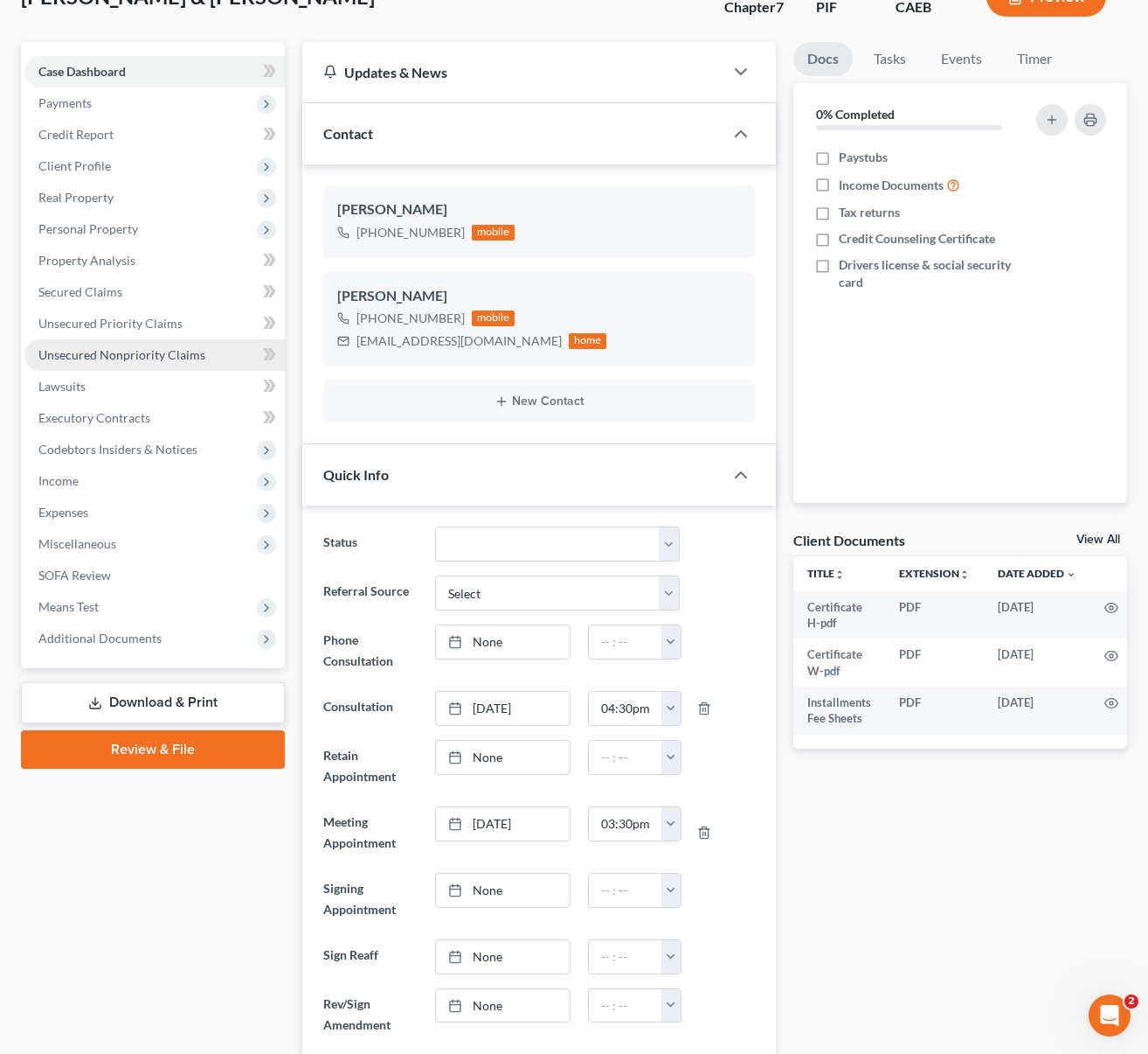
click at [158, 356] on span "Unsecured Nonpriority Claims" at bounding box center [122, 354] width 167 height 15
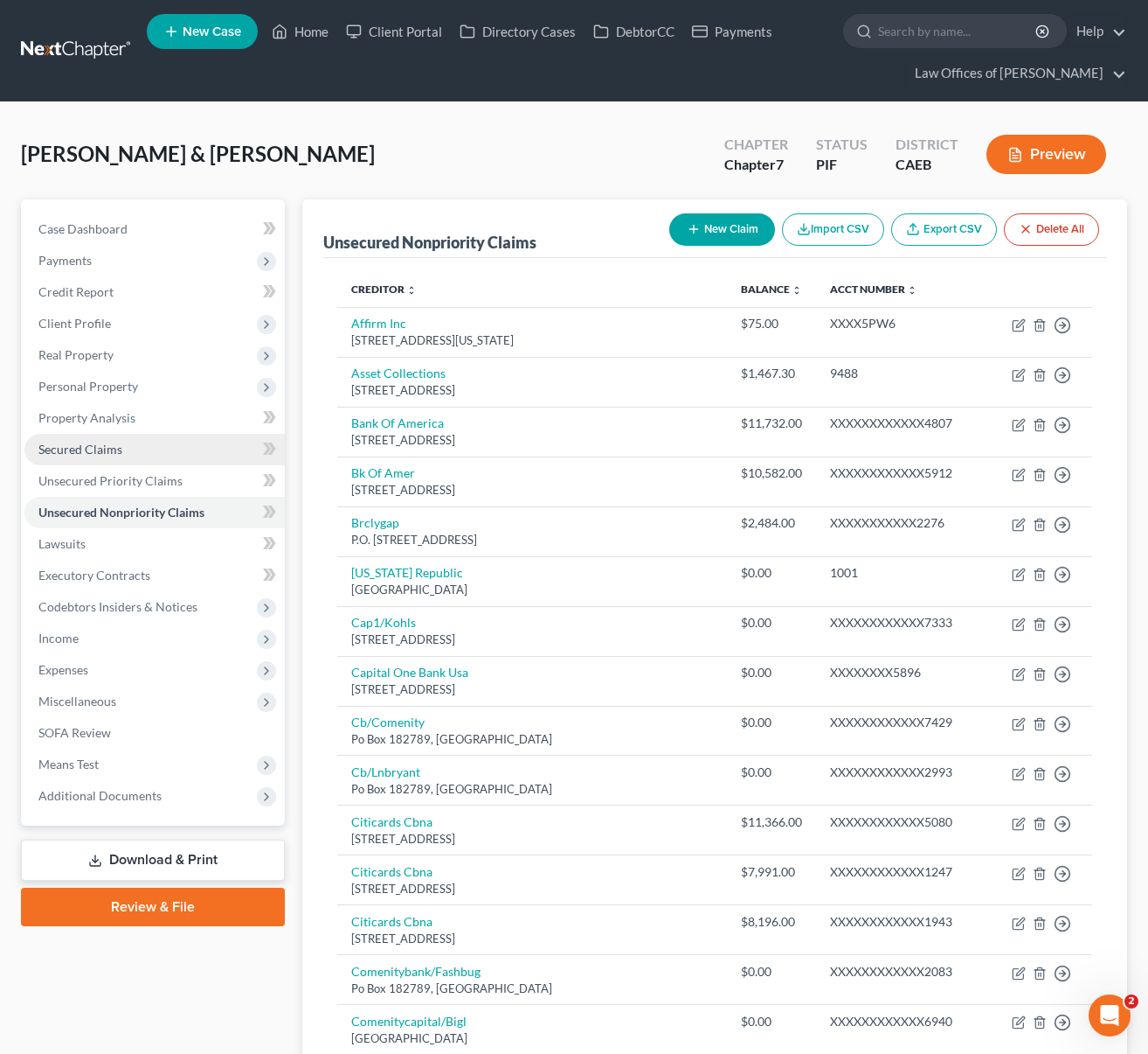
click at [133, 444] on link "Secured Claims" at bounding box center [154, 449] width 260 height 32
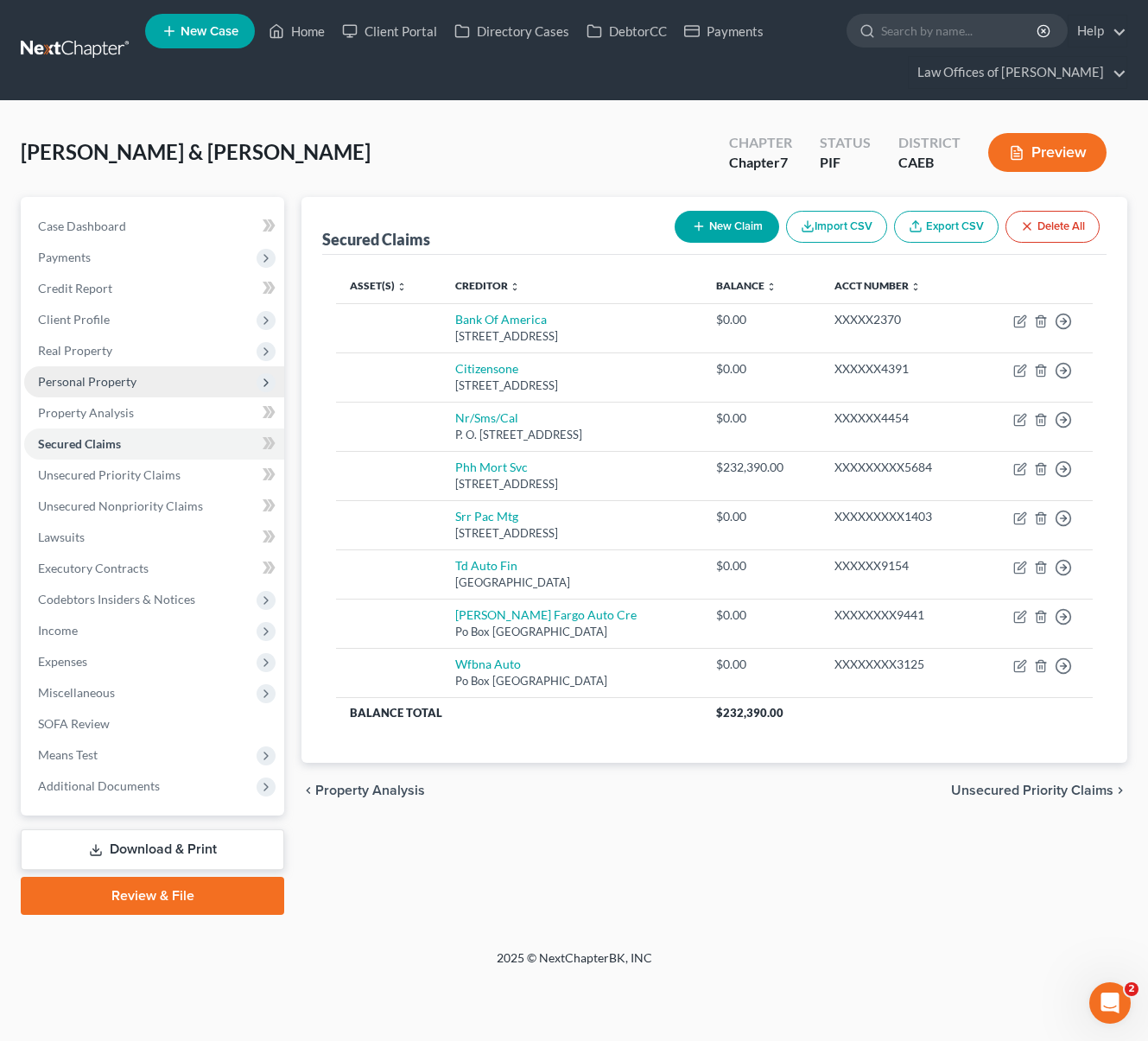
click at [186, 389] on span "Personal Property" at bounding box center [154, 381] width 260 height 31
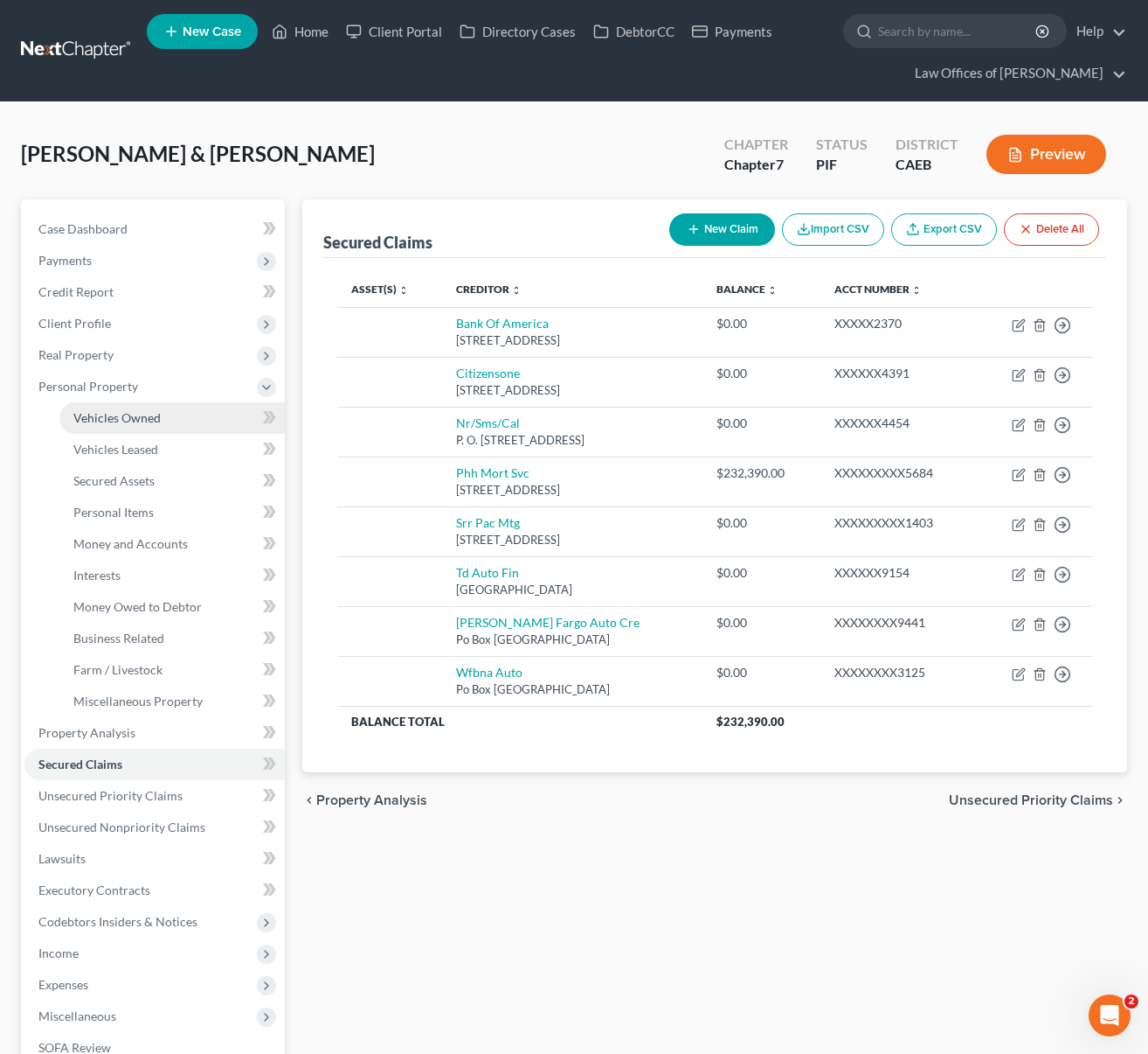
click at [163, 410] on link "Vehicles Owned" at bounding box center [172, 418] width 225 height 32
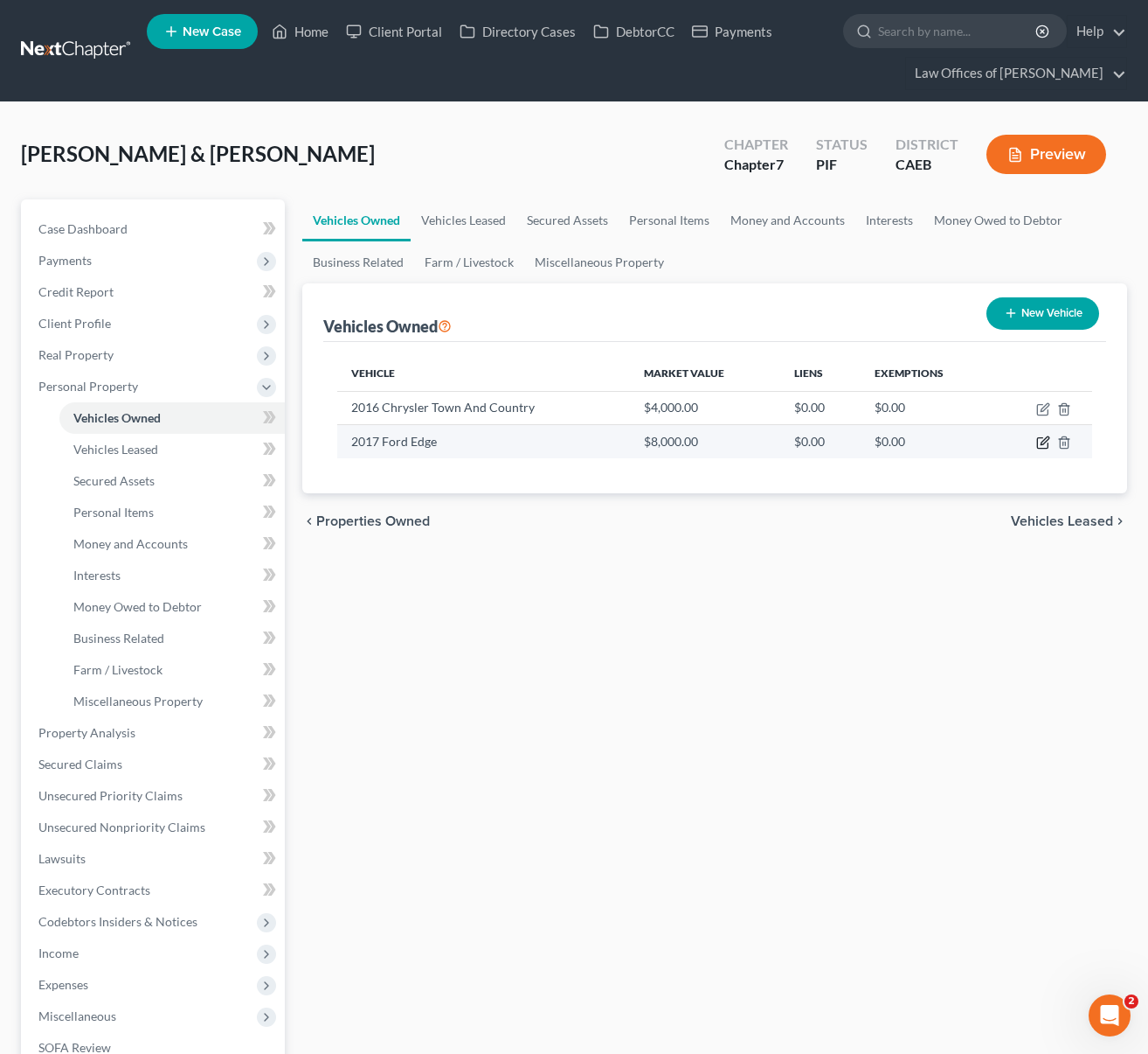
click at [1044, 442] on icon "button" at bounding box center [1043, 442] width 14 height 14
select select "0"
select select "9"
select select "3"
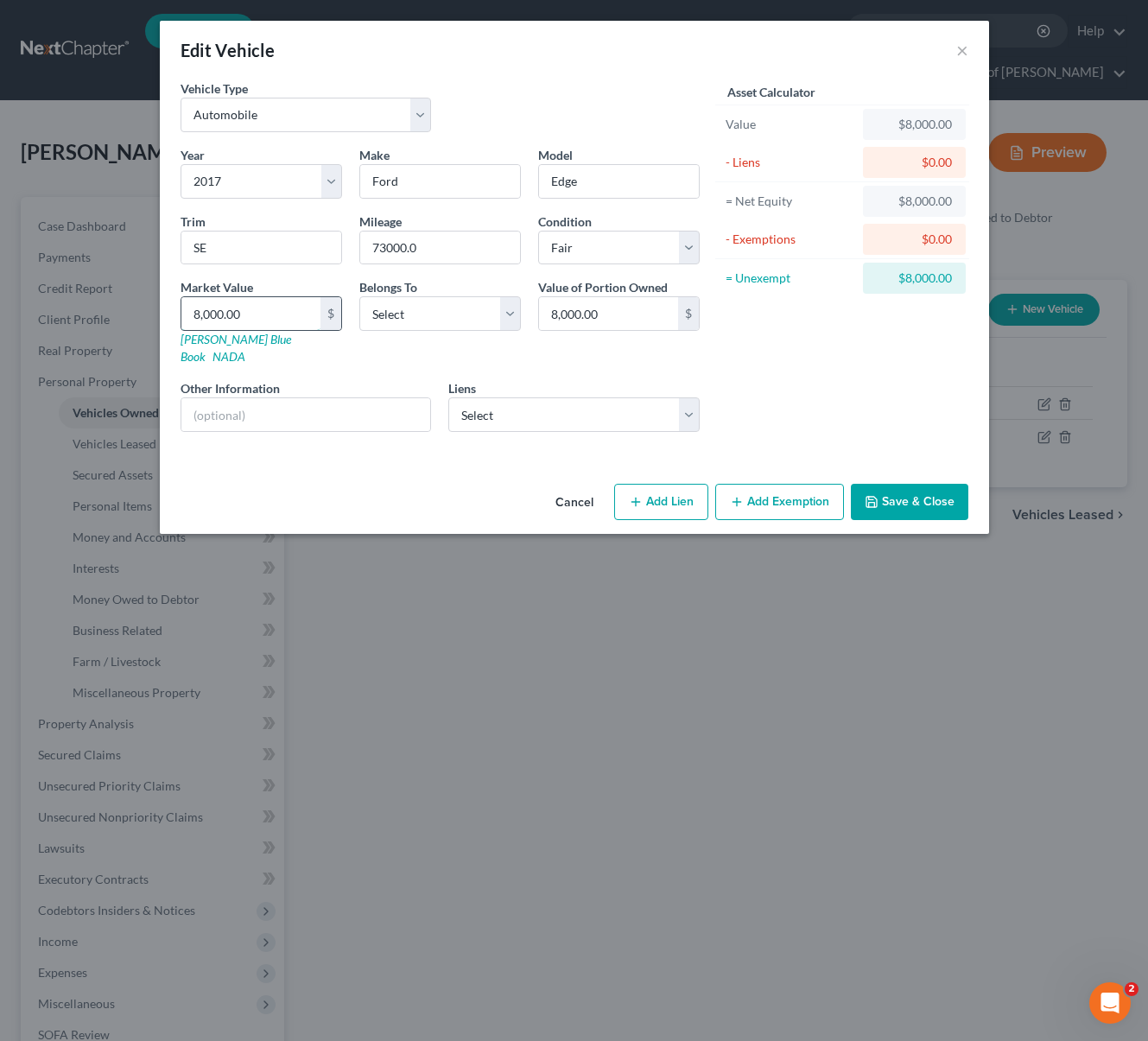
click at [281, 322] on input "8,000.00" at bounding box center [250, 313] width 139 height 33
type input "8"
type input "8.00"
type input "83"
type input "83.00"
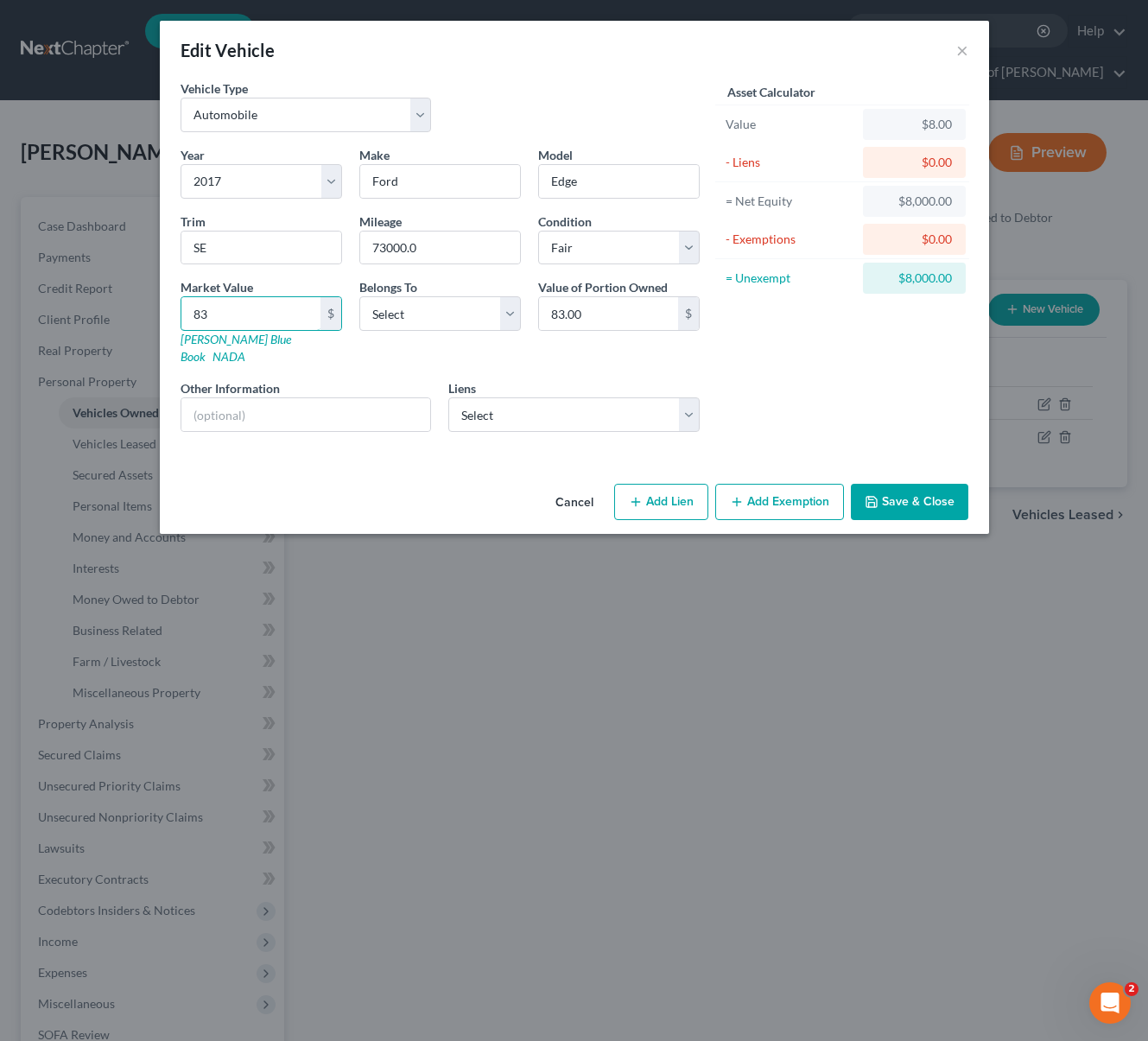
type input "830"
type input "830.00"
type input "8300"
type input "8,300.00"
type input "8,300"
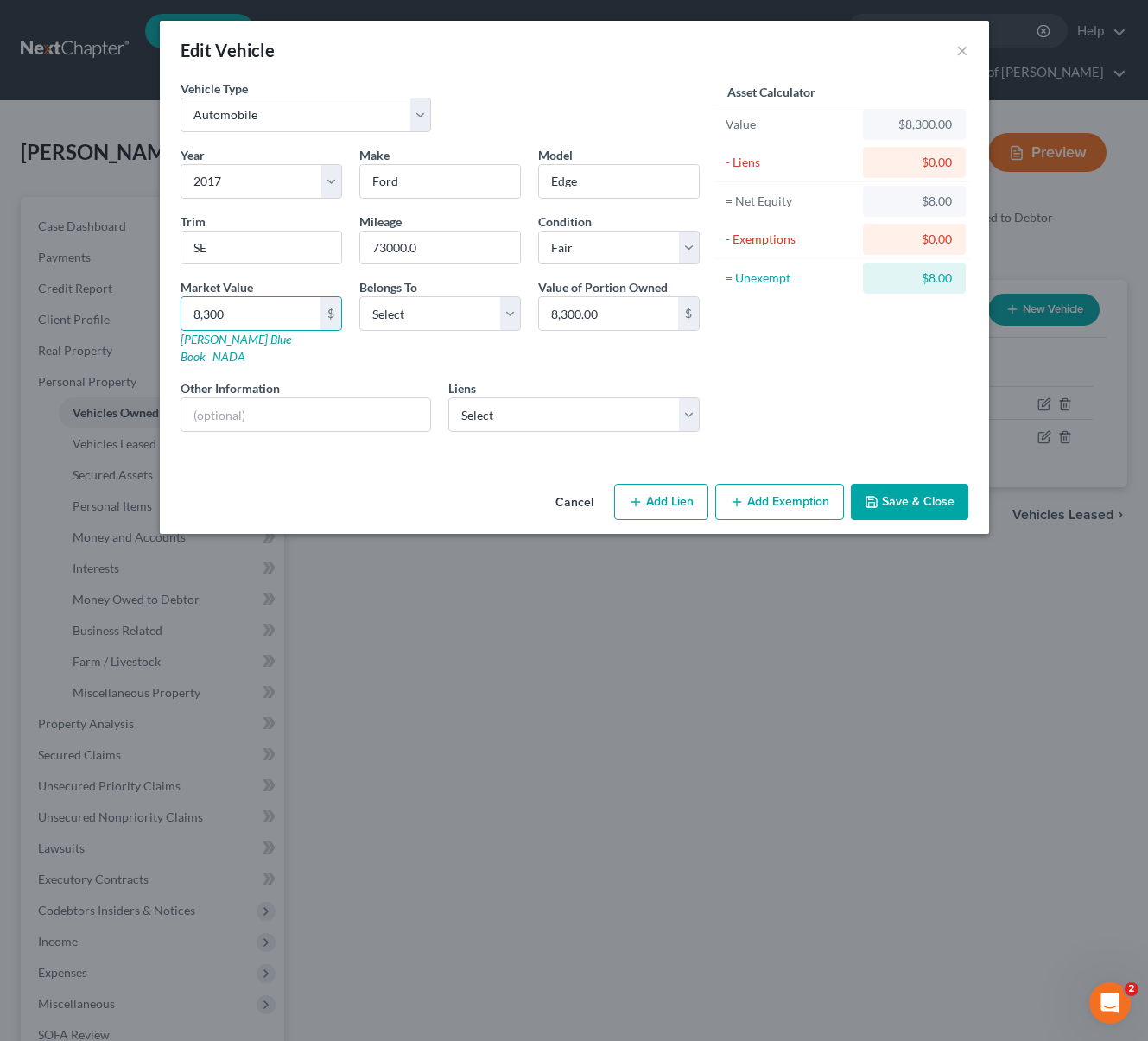
click at [791, 490] on button "Add Exemption" at bounding box center [778, 501] width 128 height 36
select select "2"
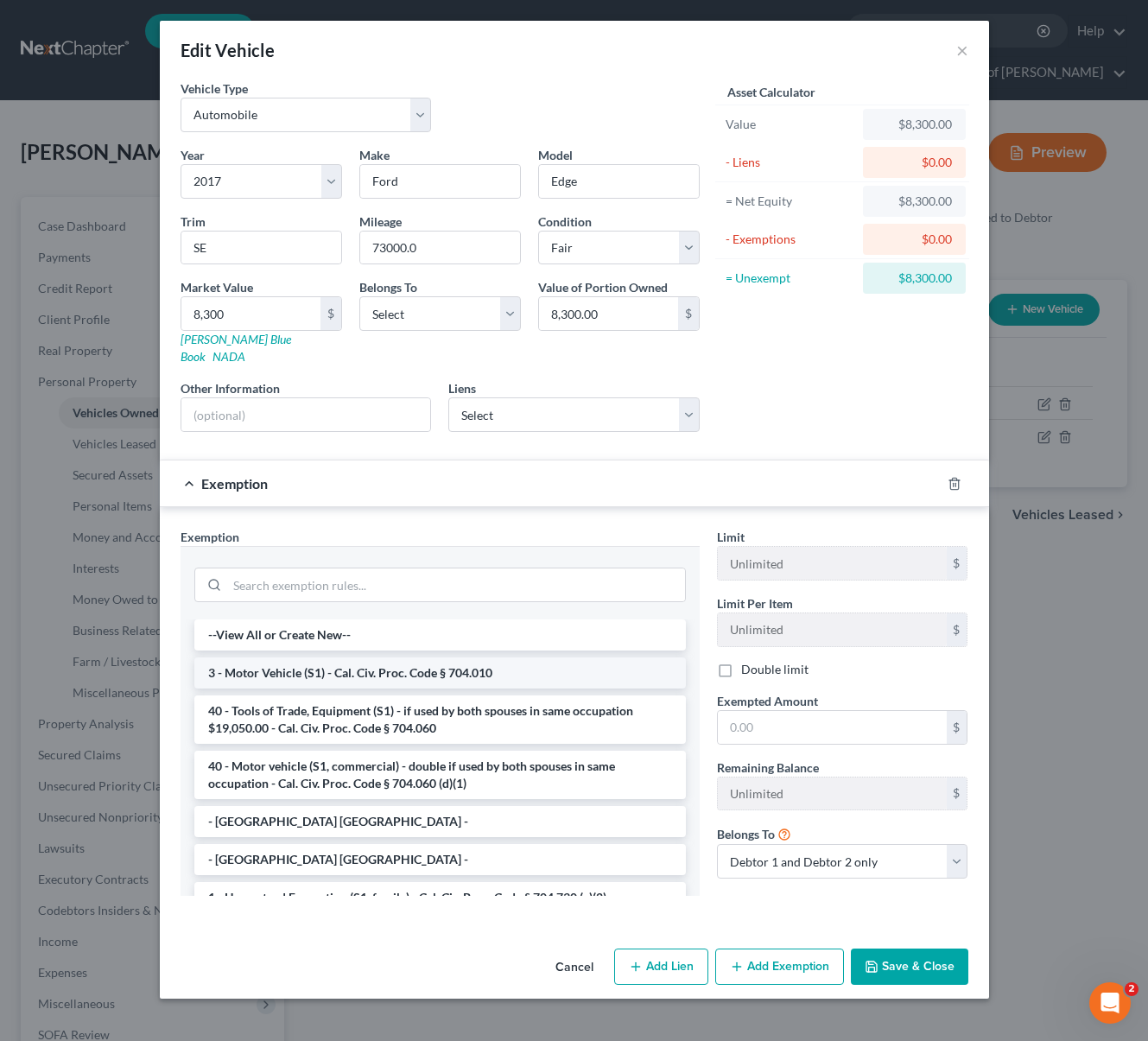
click at [481, 661] on li "3 - Motor Vehicle (S1) - Cal. Civ. Proc. Code § 704.010" at bounding box center [440, 672] width 491 height 31
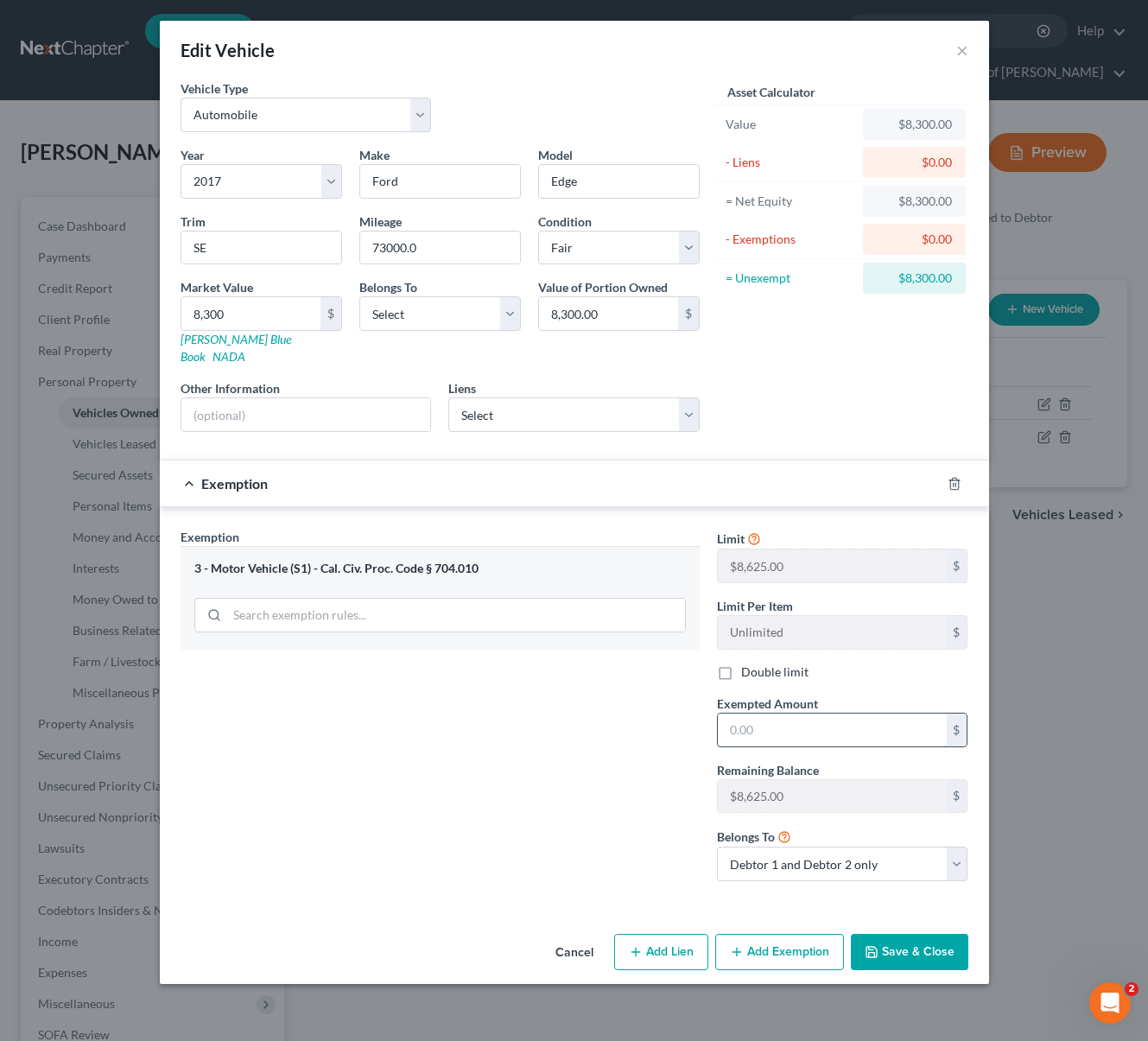
click at [789, 714] on input "text" at bounding box center [831, 730] width 229 height 33
type input "8,300"
click at [900, 933] on button "Save & Close" at bounding box center [909, 951] width 117 height 36
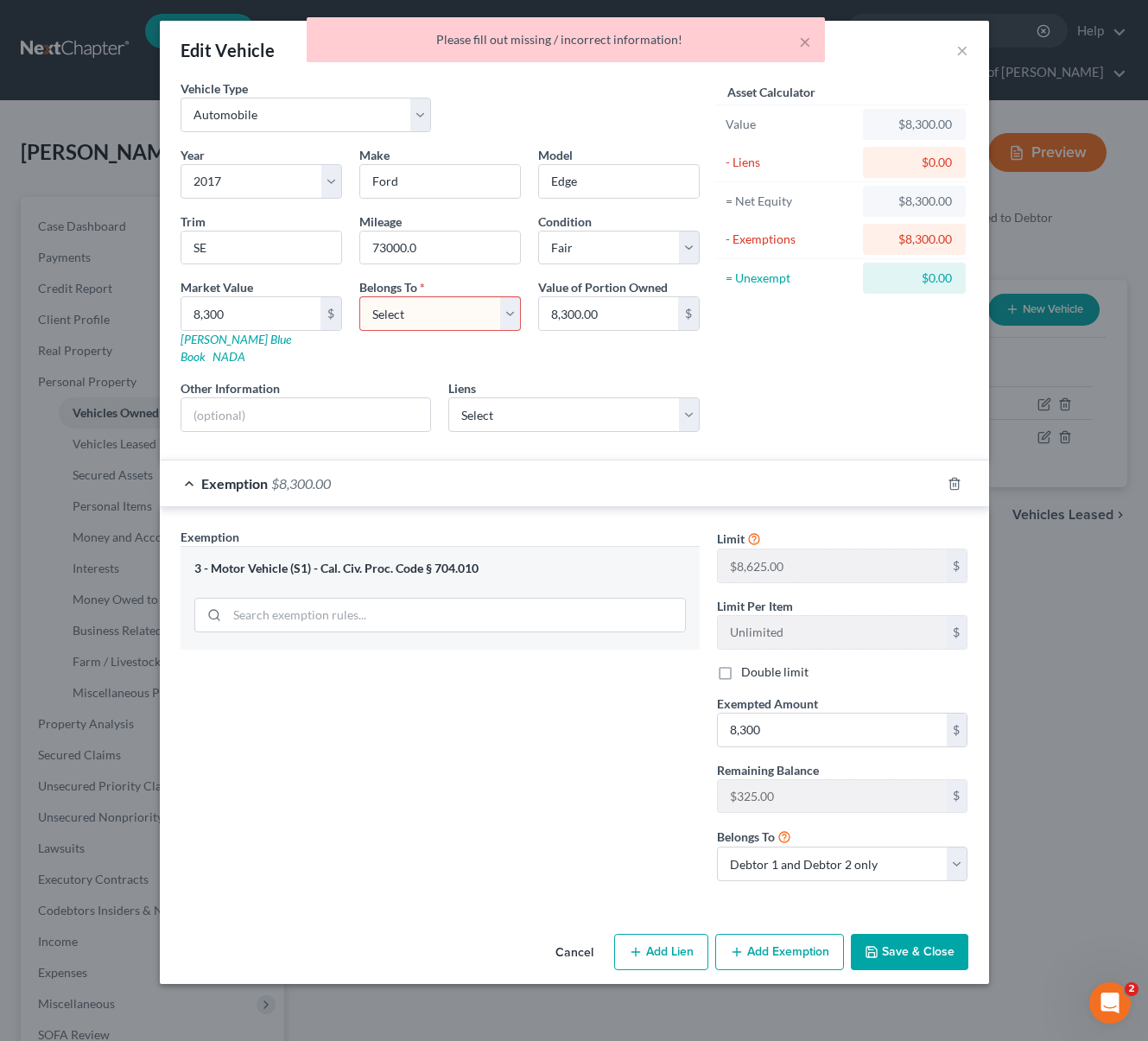
click at [508, 317] on select "Select Debtor 1 Only Debtor 2 Only Debtor 1 And Debtor 2 Only At Least One Of T…" at bounding box center [440, 313] width 161 height 35
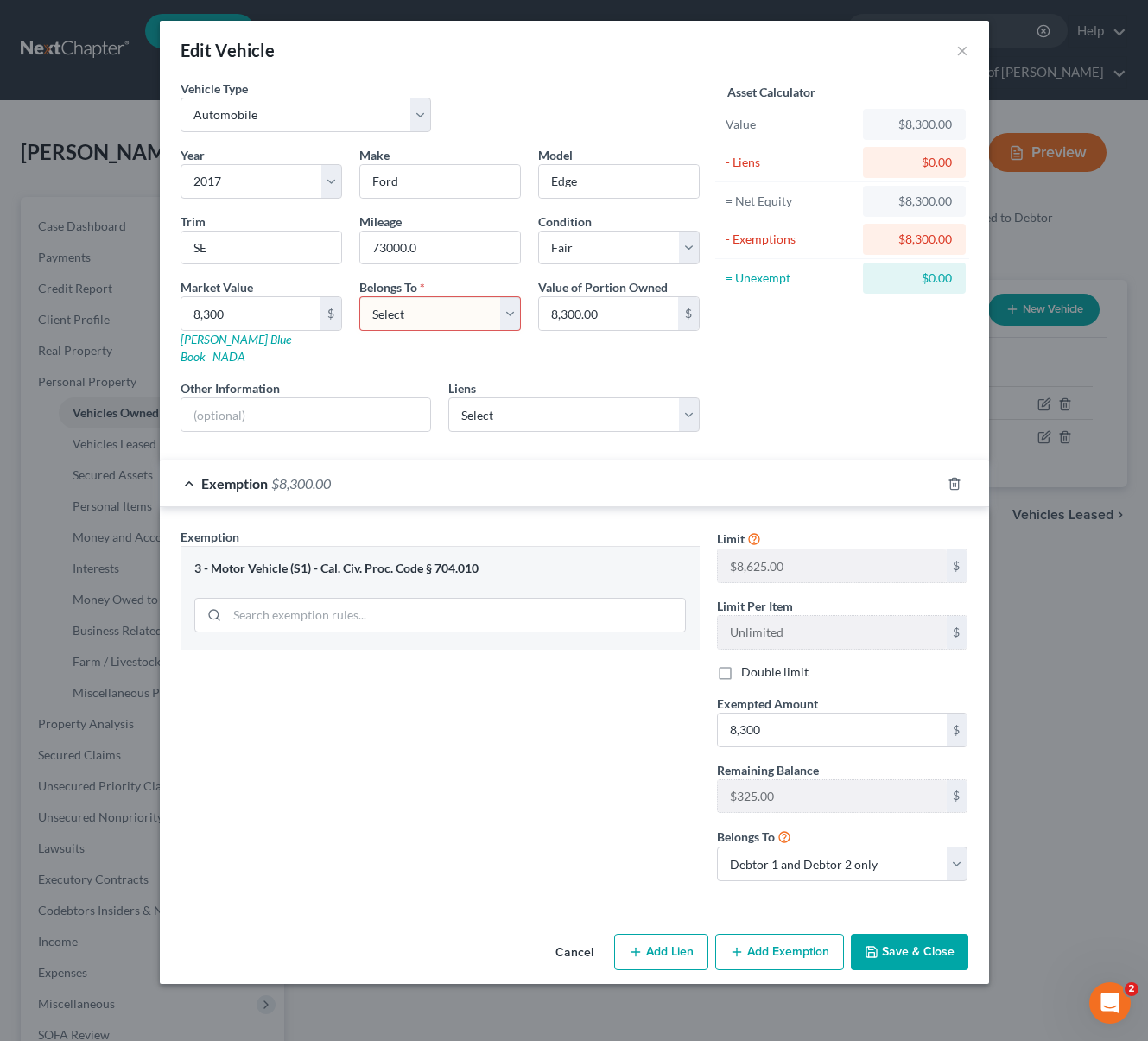
select select "4"
click at [360, 296] on select "Select Debtor 1 Only Debtor 2 Only Debtor 1 And Debtor 2 Only At Least One Of T…" at bounding box center [440, 313] width 161 height 35
click at [933, 938] on button "Save & Close" at bounding box center [909, 951] width 117 height 36
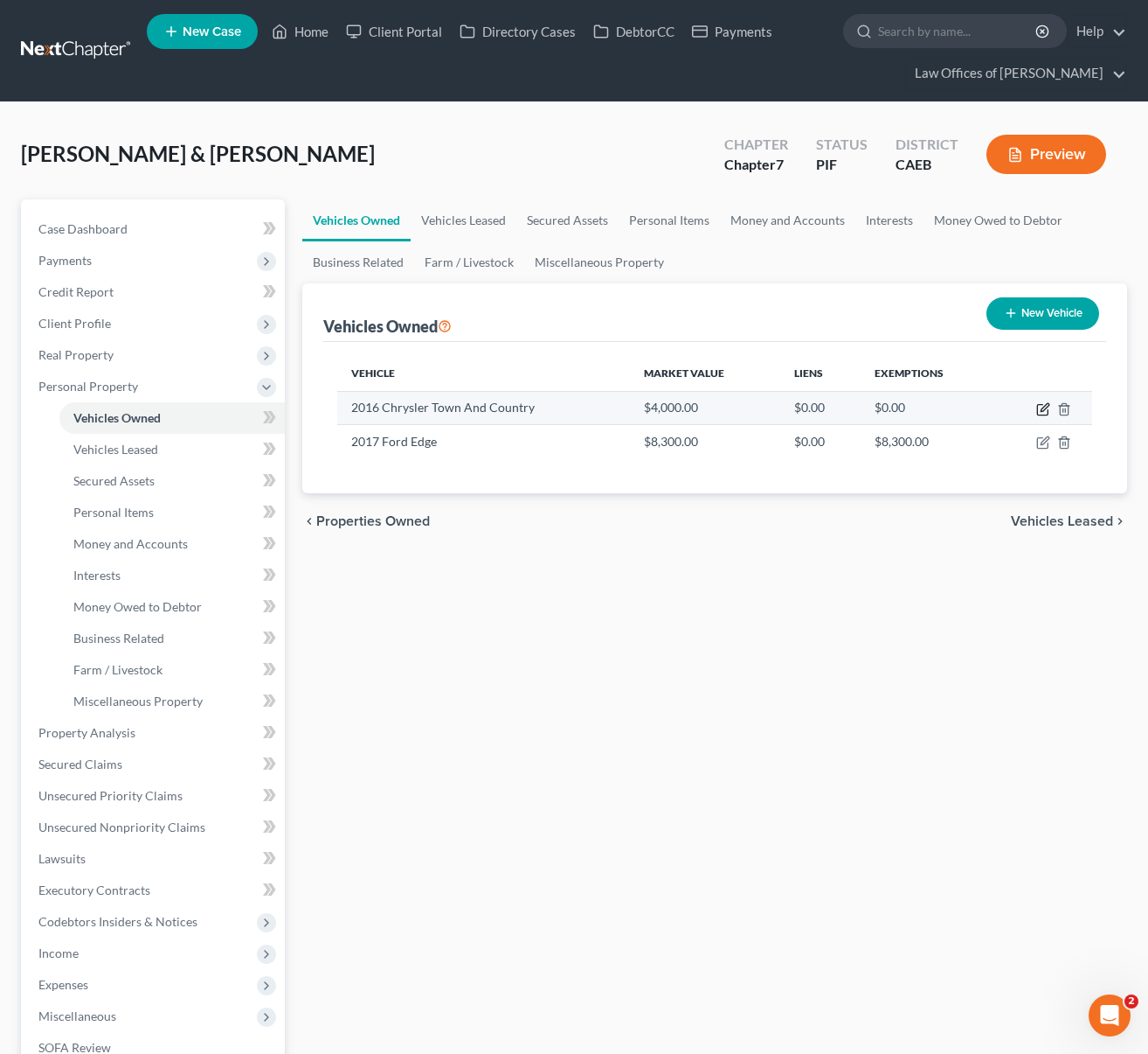
click at [1045, 406] on icon "button" at bounding box center [1045, 407] width 8 height 8
select select "0"
select select "10"
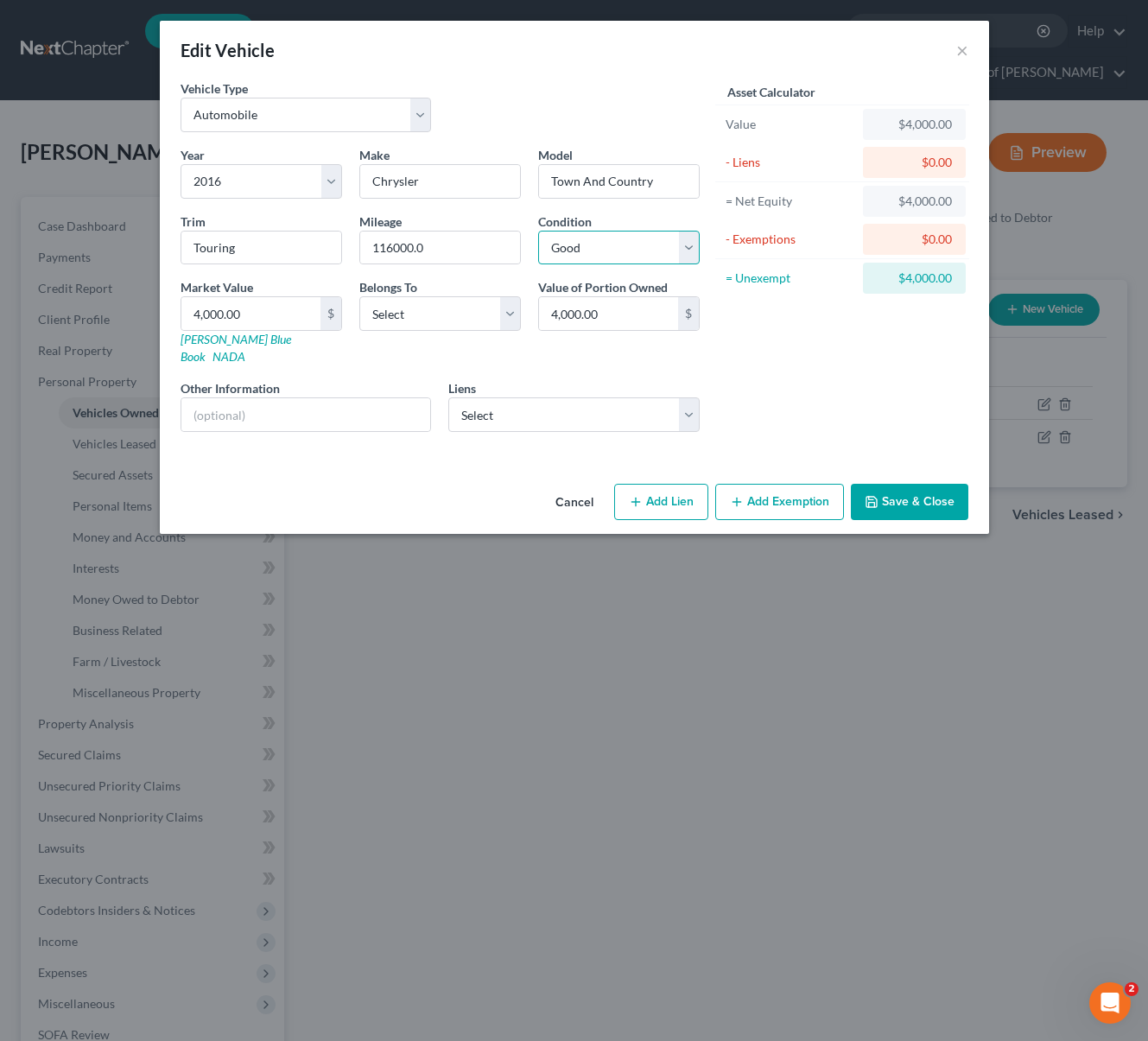
click at [680, 242] on select "Select Excellent Very Good Good Fair Poor" at bounding box center [619, 247] width 161 height 35
select select "4"
click at [538, 230] on select "Select Excellent Very Good Good Fair Poor" at bounding box center [619, 247] width 161 height 35
click at [753, 486] on button "Add Exemption" at bounding box center [778, 501] width 128 height 36
select select "2"
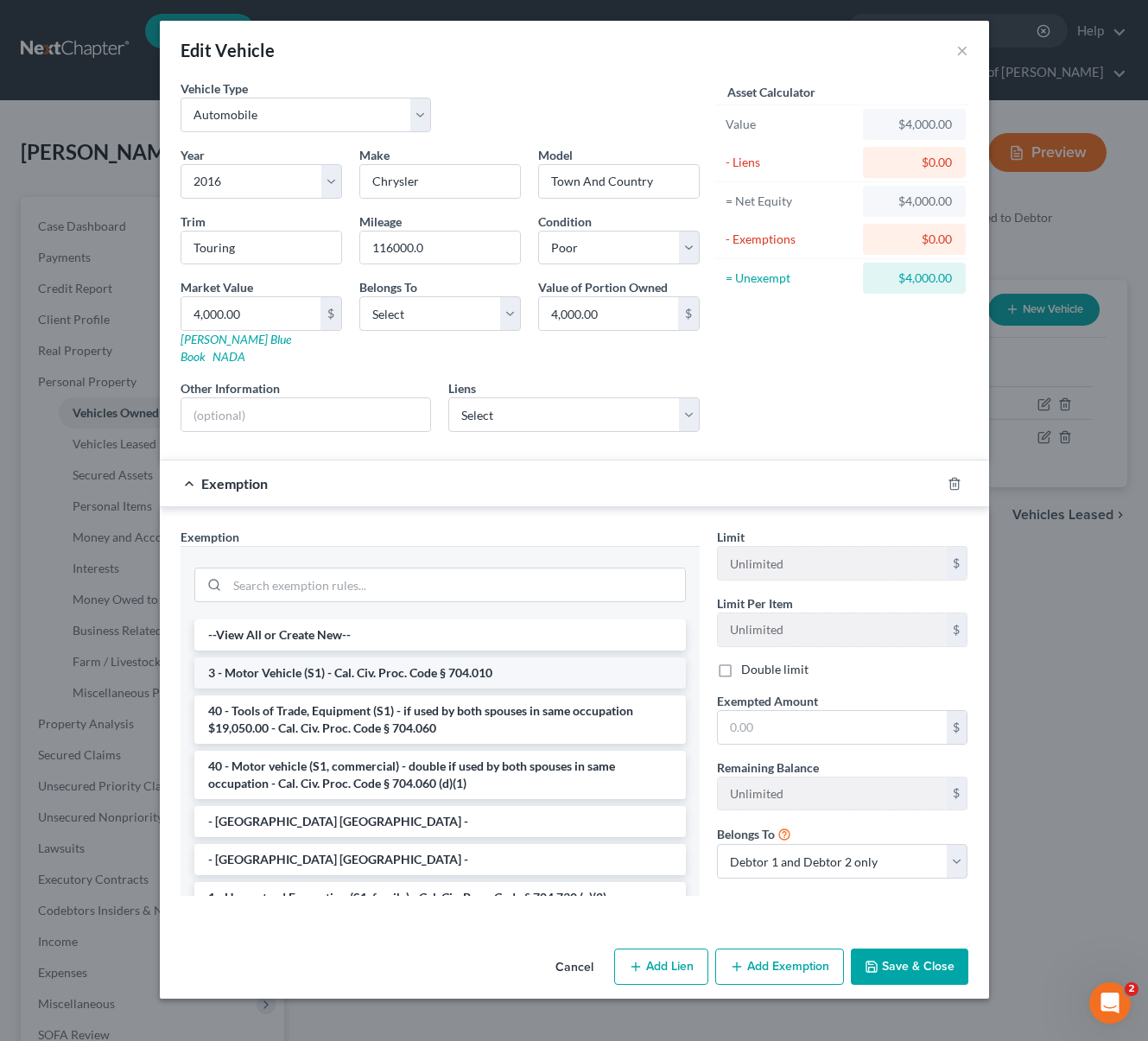
click at [508, 657] on li "3 - Motor Vehicle (S1) - Cal. Civ. Proc. Code § 704.010" at bounding box center [440, 672] width 491 height 31
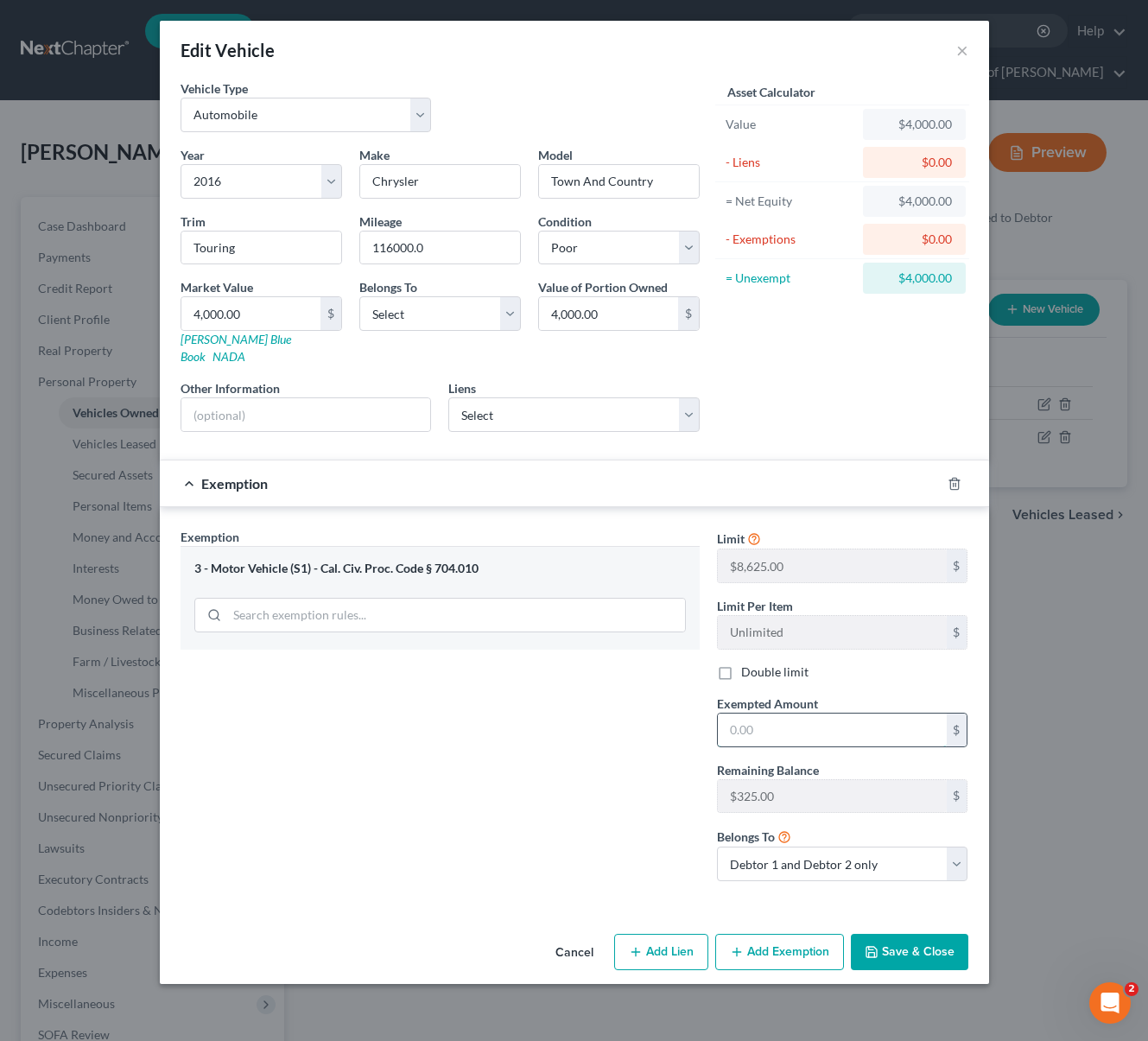
click at [804, 714] on input "text" at bounding box center [831, 730] width 229 height 33
type input "325."
click at [894, 933] on button "Save & Close" at bounding box center [909, 951] width 117 height 36
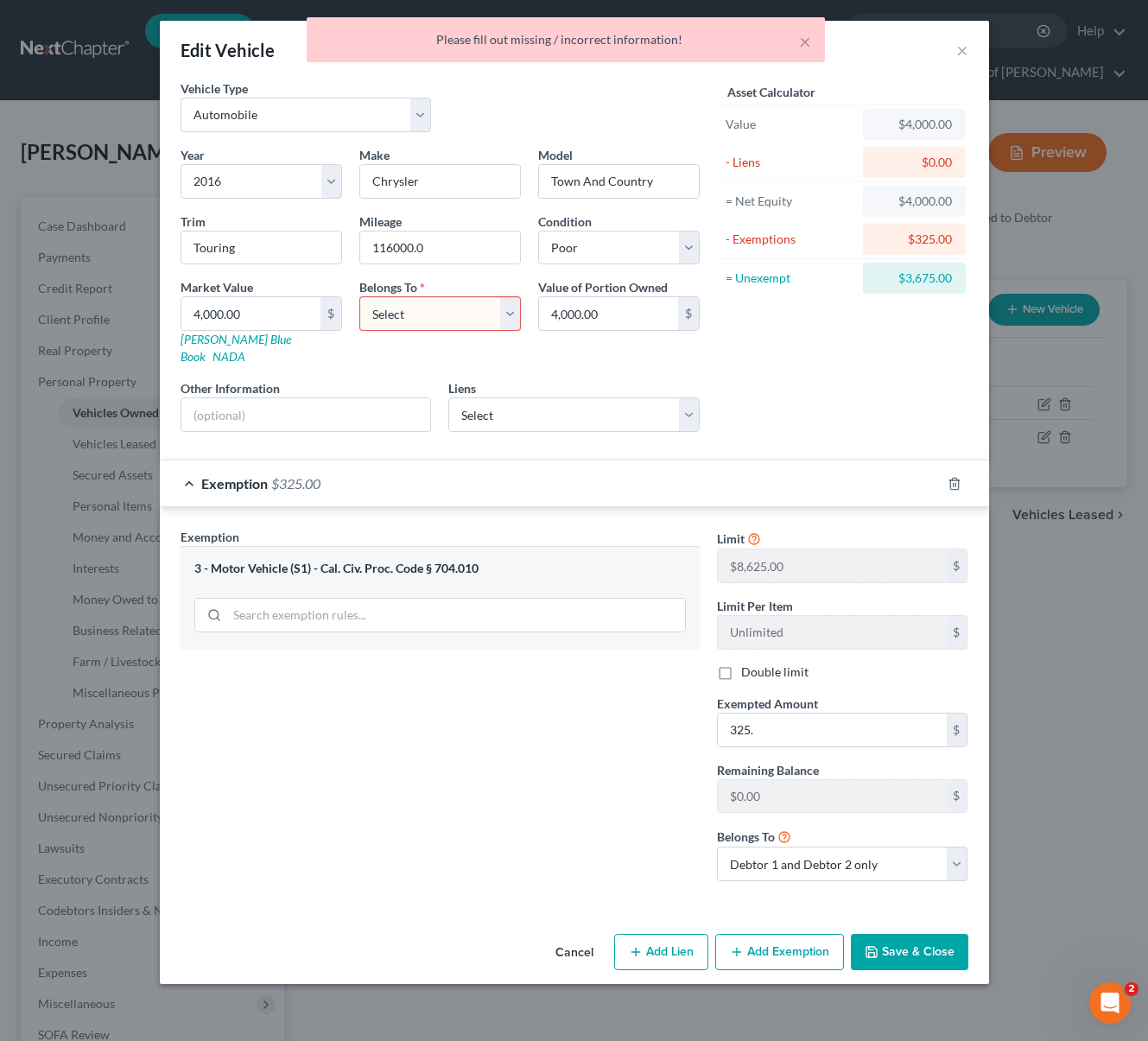
click at [514, 316] on select "Select Debtor 1 Only Debtor 2 Only Debtor 1 And Debtor 2 Only At Least One Of T…" at bounding box center [440, 313] width 161 height 35
select select "4"
click at [360, 296] on select "Select Debtor 1 Only Debtor 2 Only Debtor 1 And Debtor 2 Only At Least One Of T…" at bounding box center [440, 313] width 161 height 35
click at [912, 933] on button "Save & Close" at bounding box center [909, 951] width 117 height 36
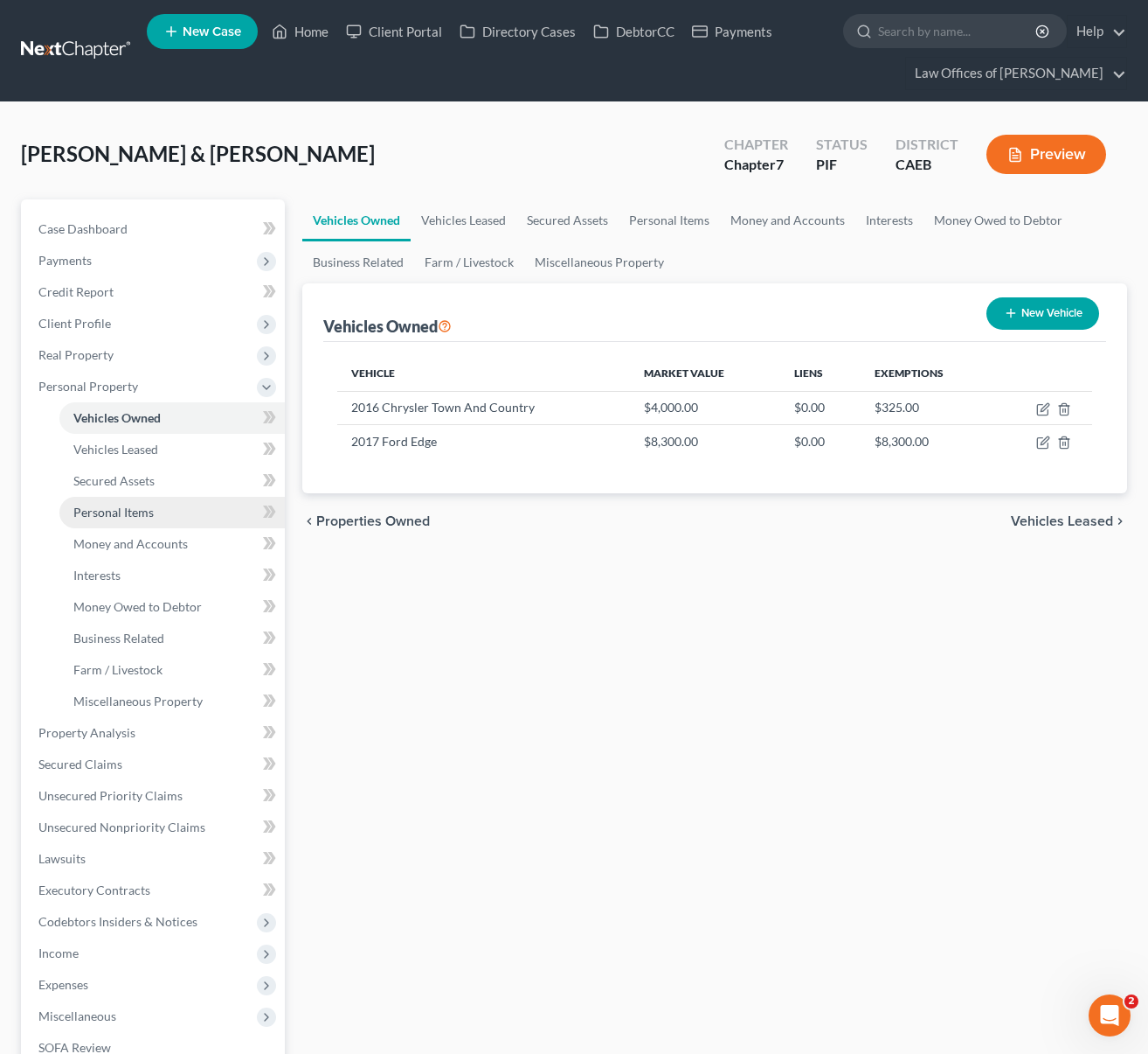
click at [169, 511] on link "Personal Items" at bounding box center [172, 512] width 225 height 32
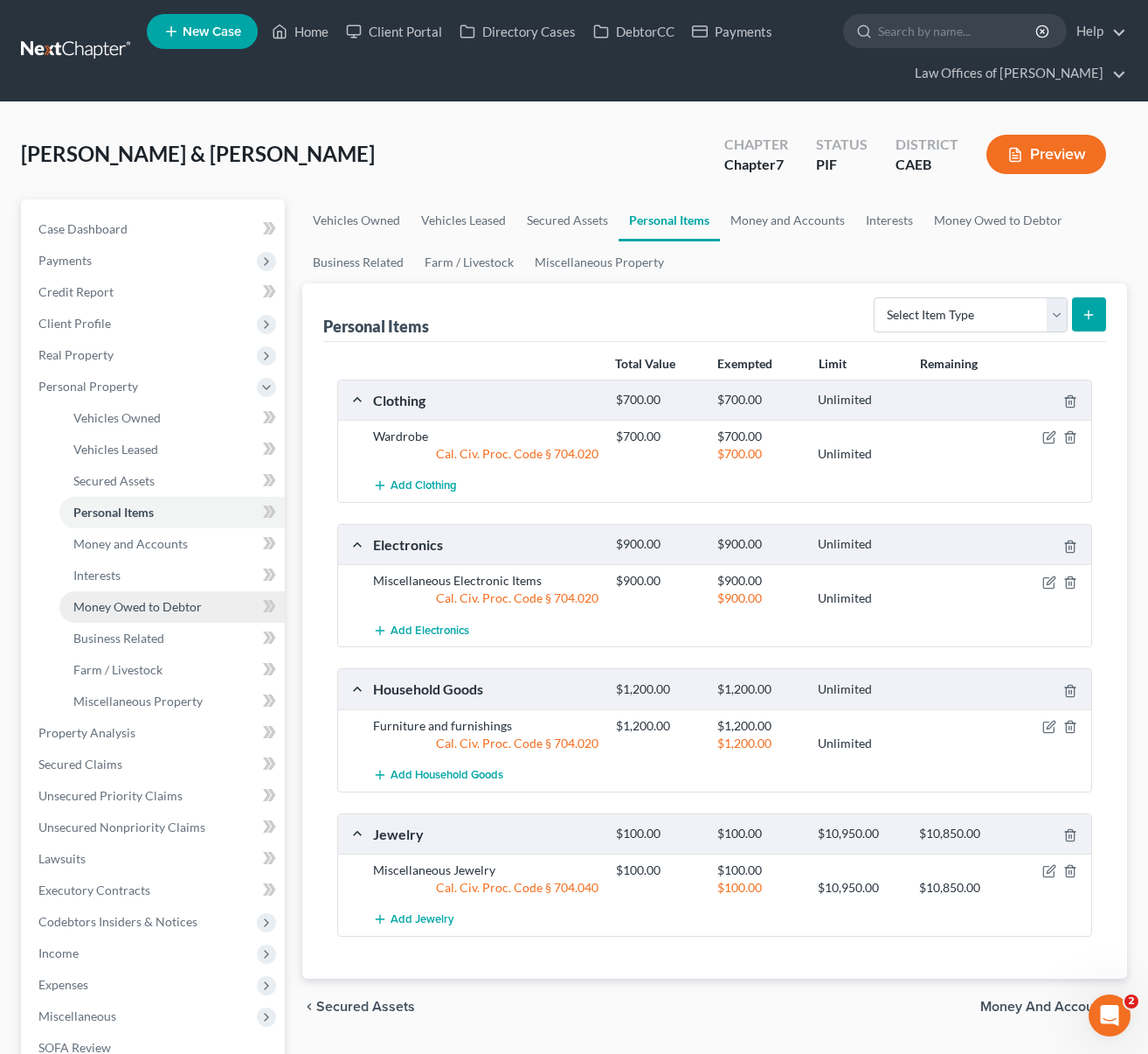
click at [205, 604] on link "Money Owed to Debtor" at bounding box center [172, 606] width 225 height 32
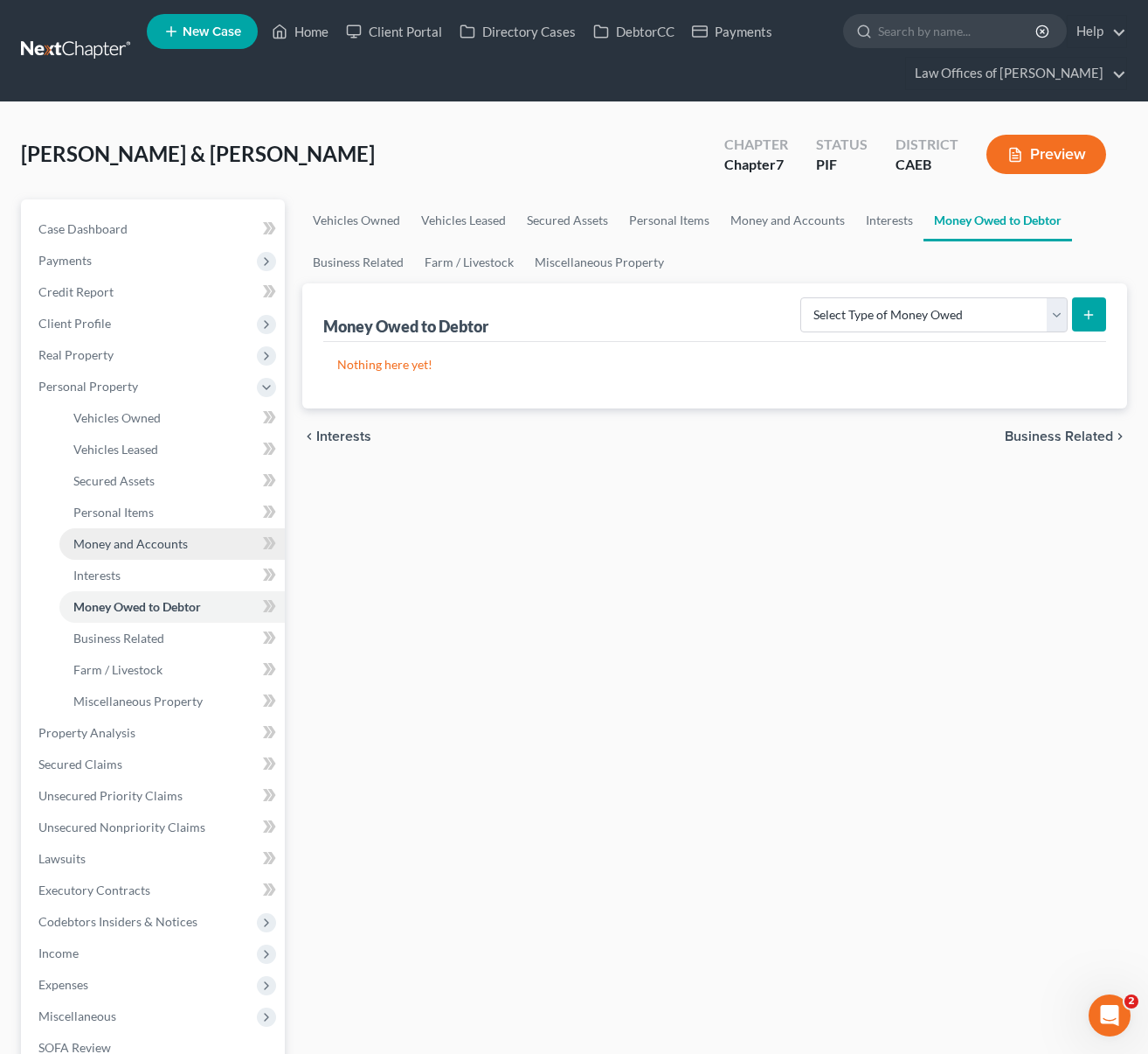
click at [163, 551] on link "Money and Accounts" at bounding box center [172, 544] width 225 height 32
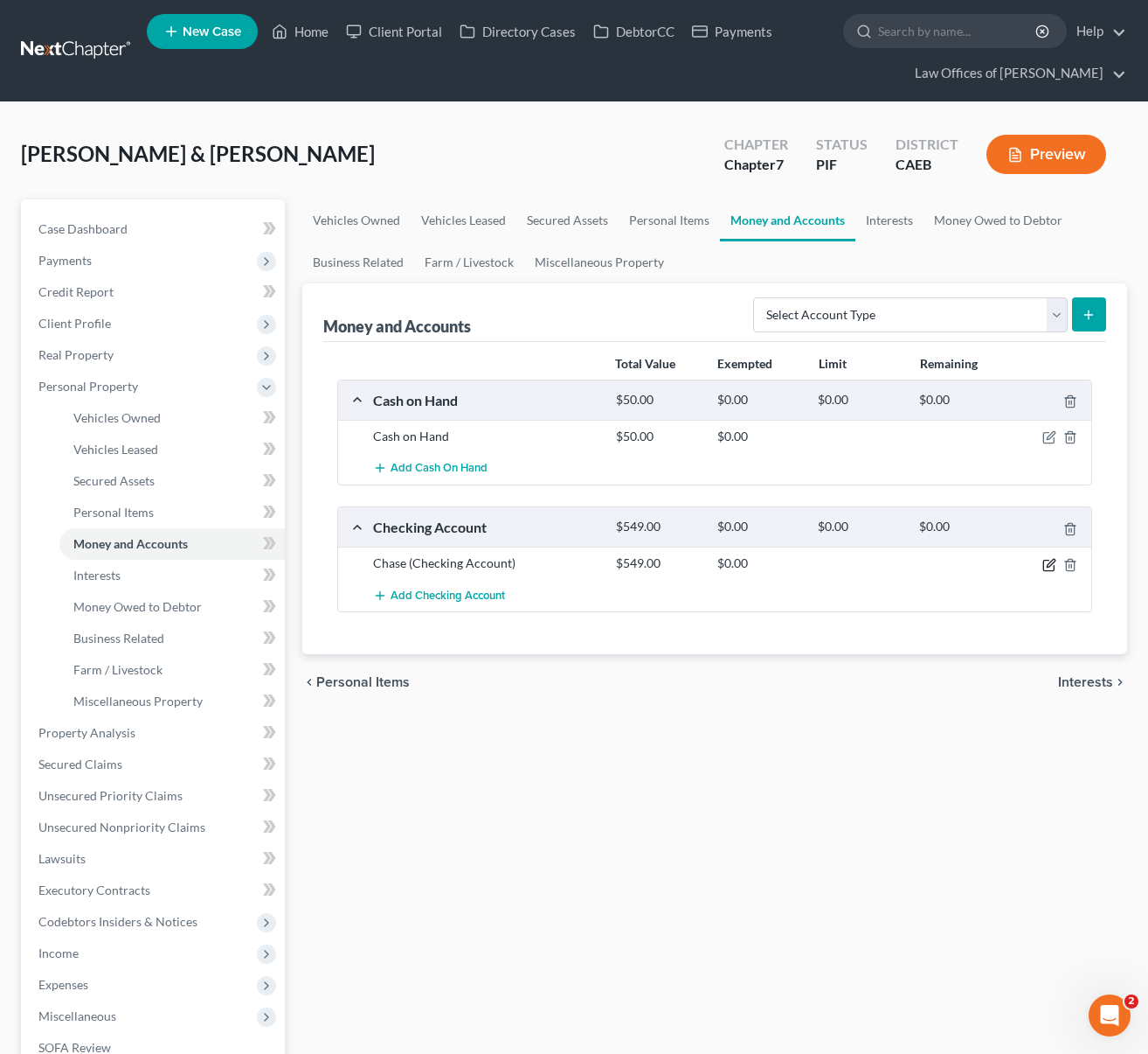
click at [1045, 560] on icon "button" at bounding box center [1049, 564] width 14 height 14
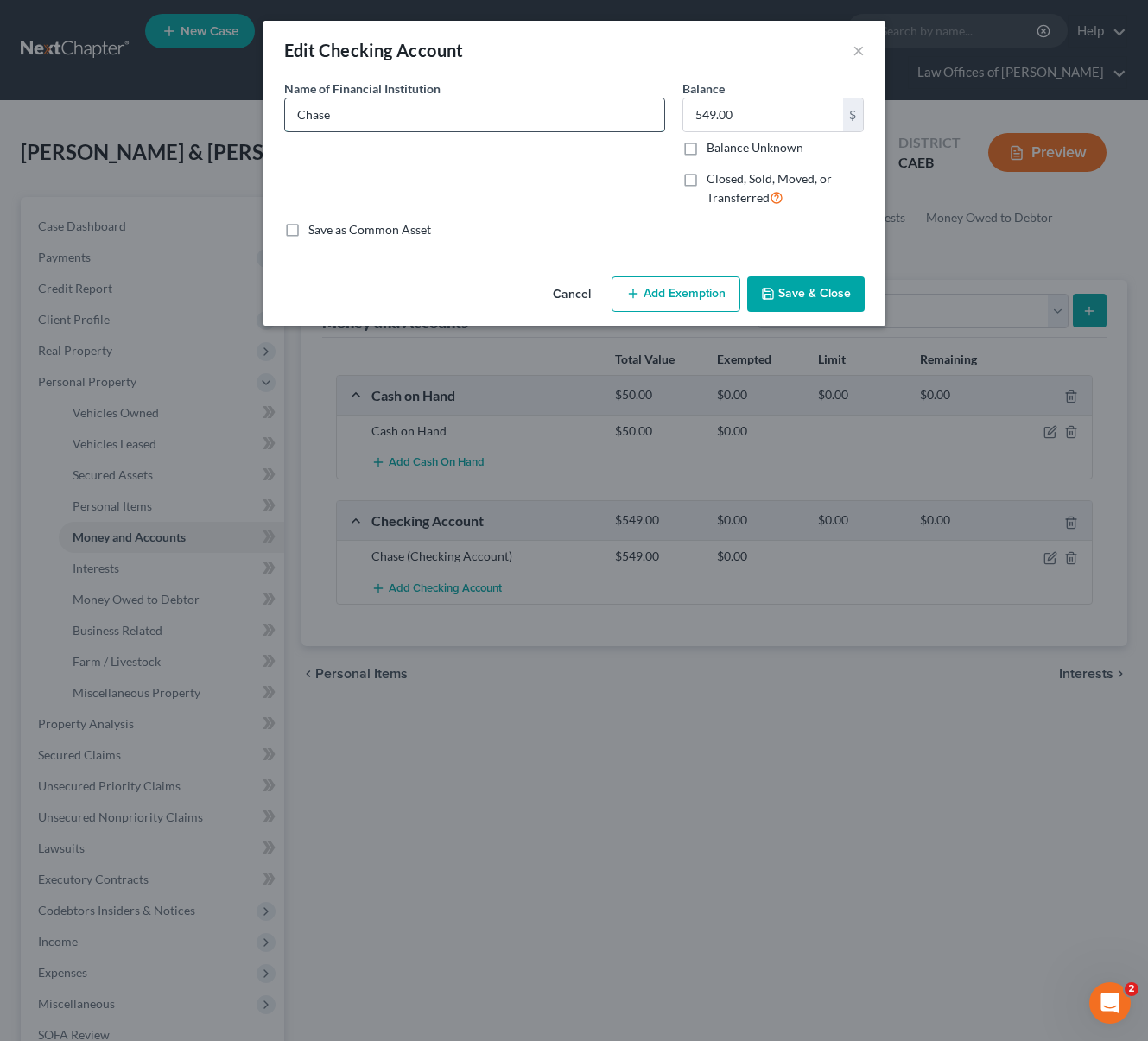
click at [371, 113] on input "Chase" at bounding box center [474, 115] width 379 height 33
type input "Chase Bank"
click at [829, 295] on button "Save & Close" at bounding box center [805, 294] width 117 height 36
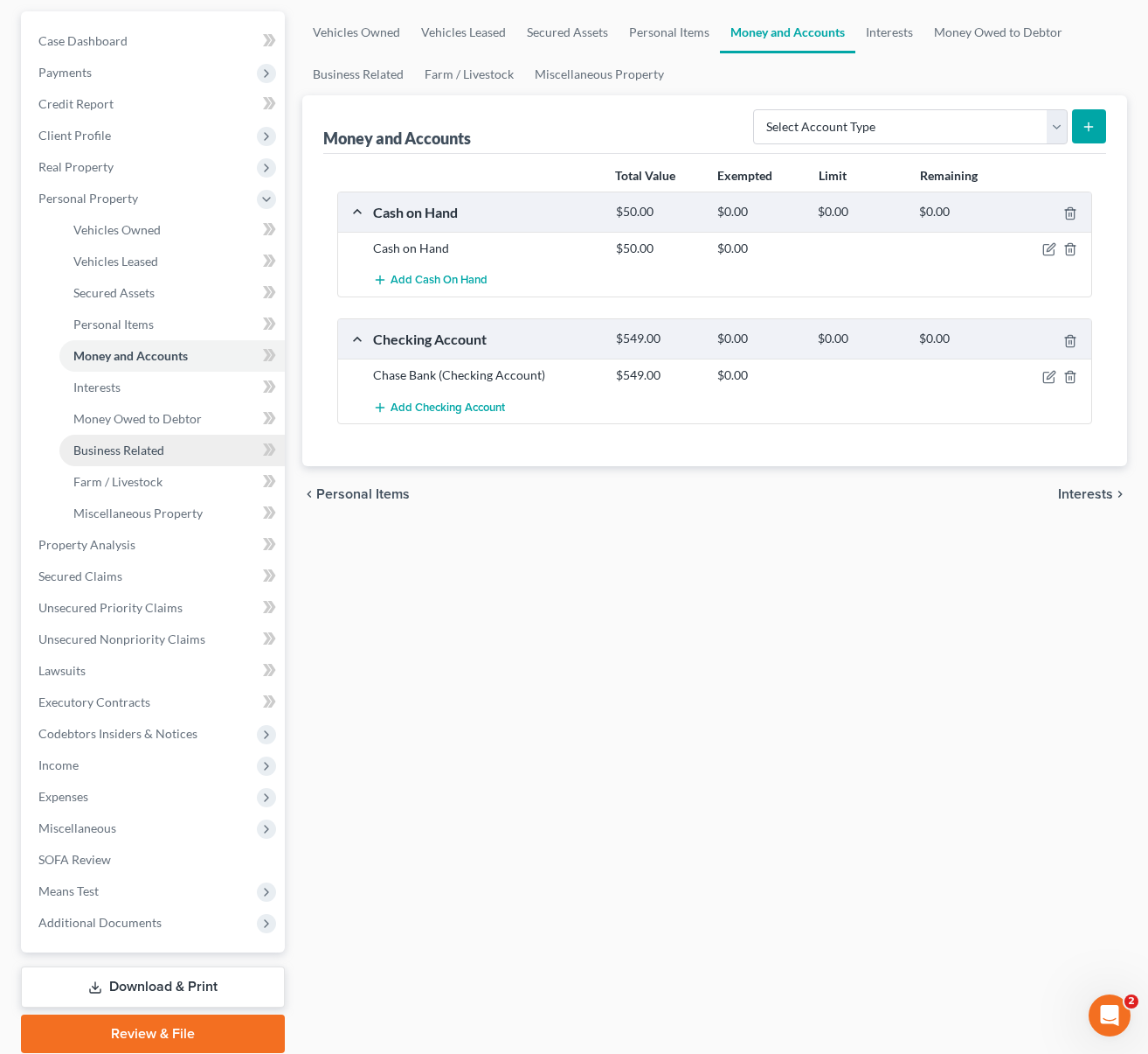
scroll to position [126, 0]
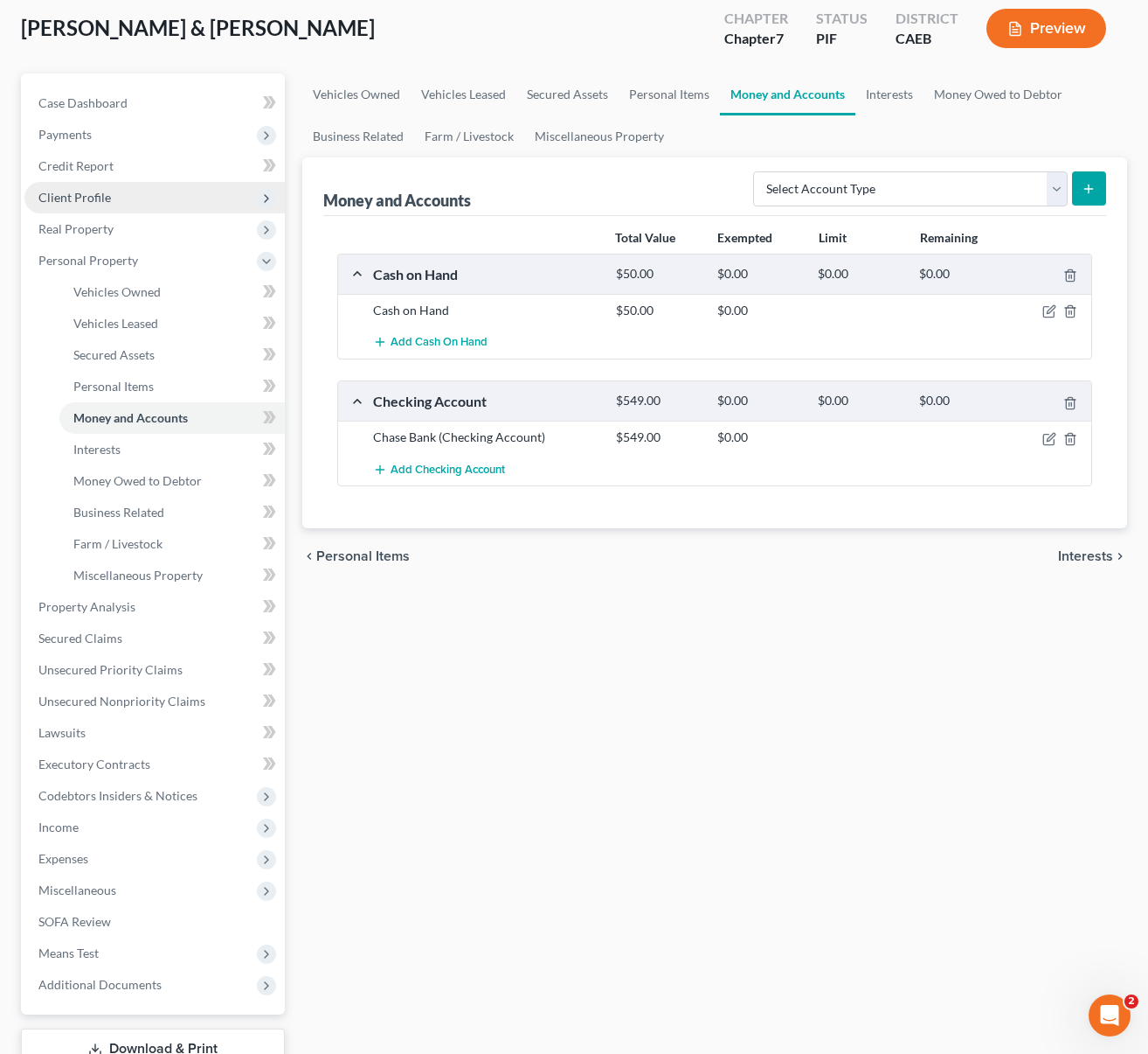
click at [142, 203] on span "Client Profile" at bounding box center [154, 197] width 260 height 32
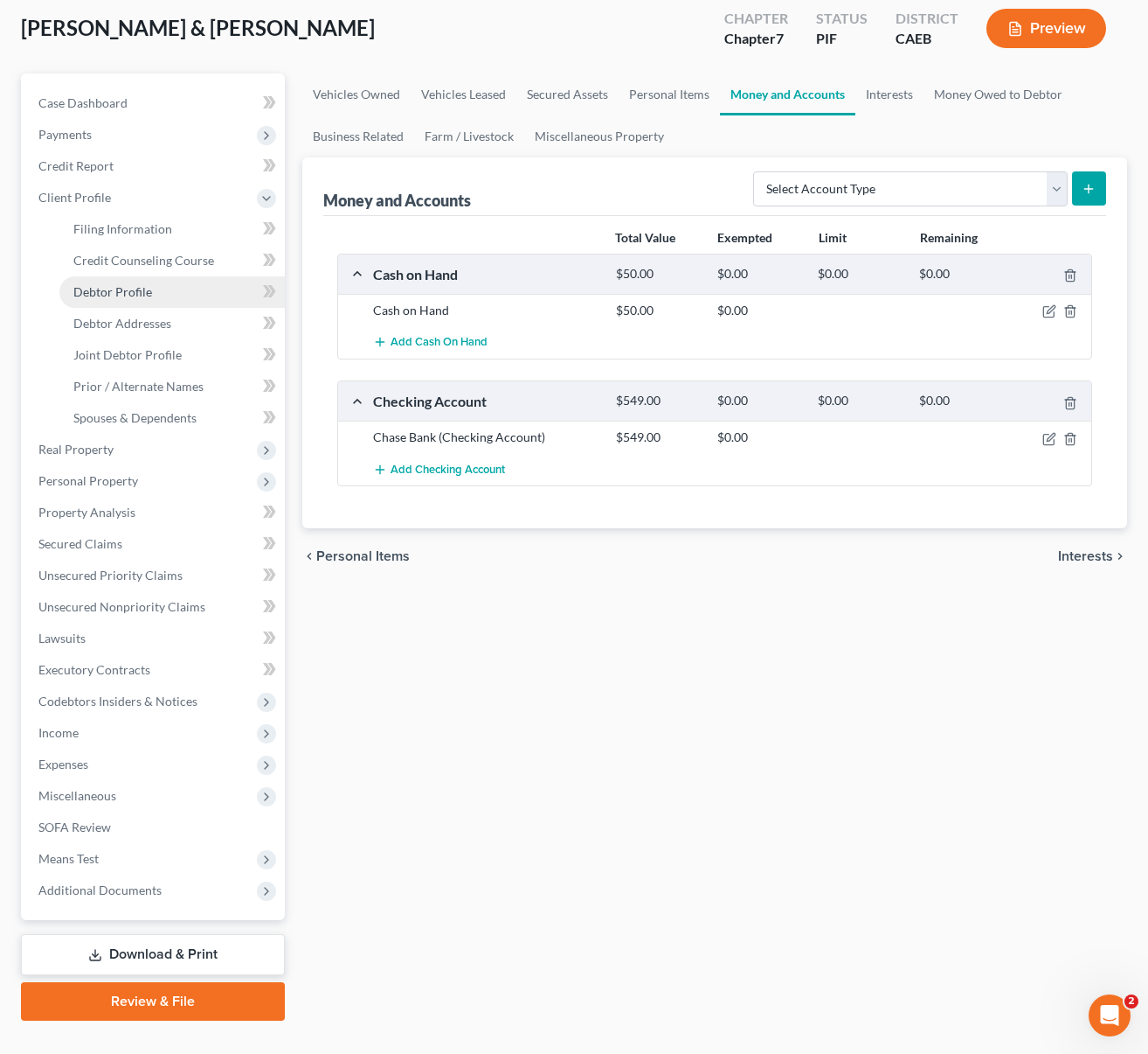
click at [168, 296] on link "Debtor Profile" at bounding box center [172, 291] width 225 height 32
select select "1"
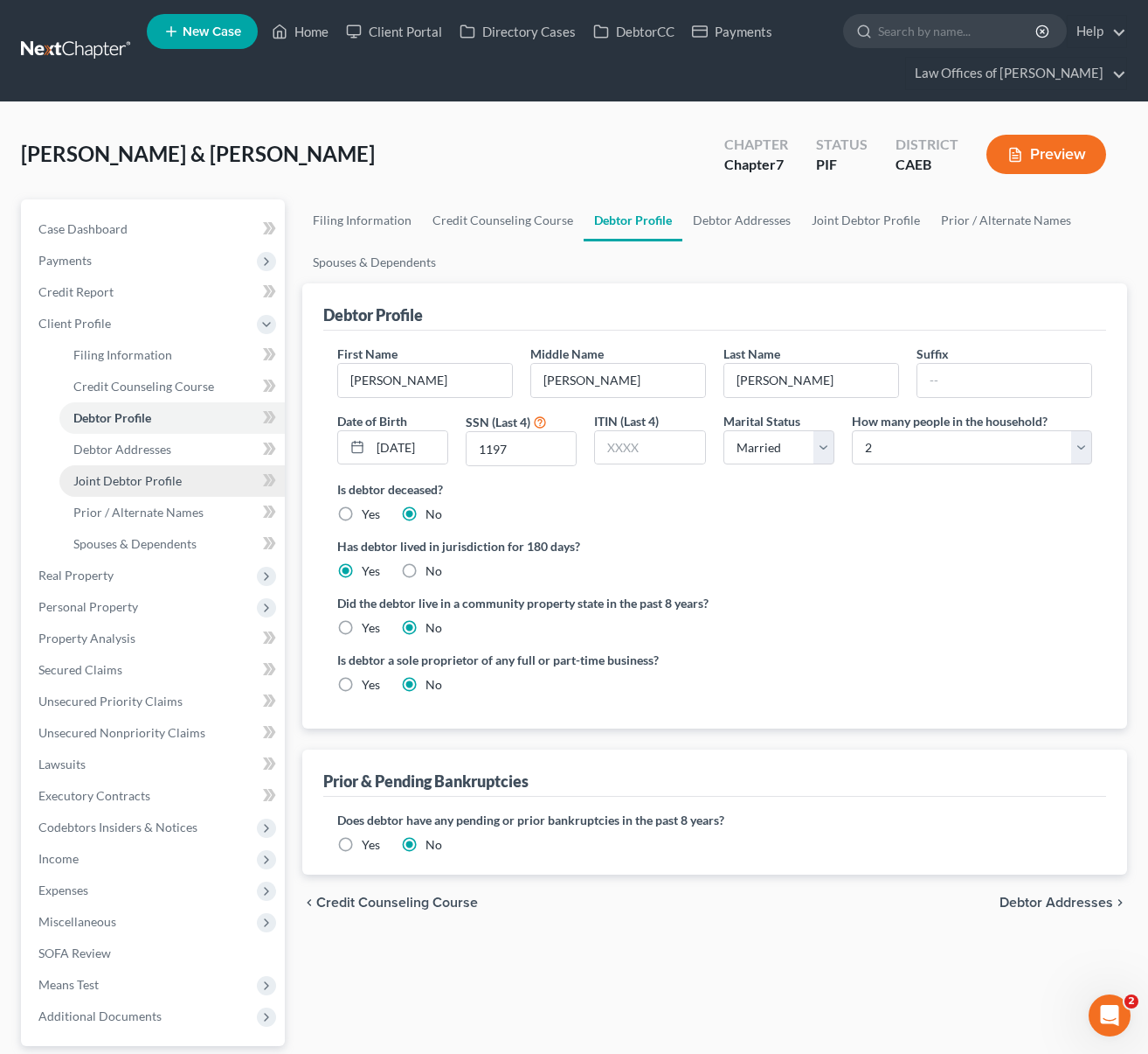
click at [178, 483] on span "Joint Debtor Profile" at bounding box center [127, 480] width 108 height 15
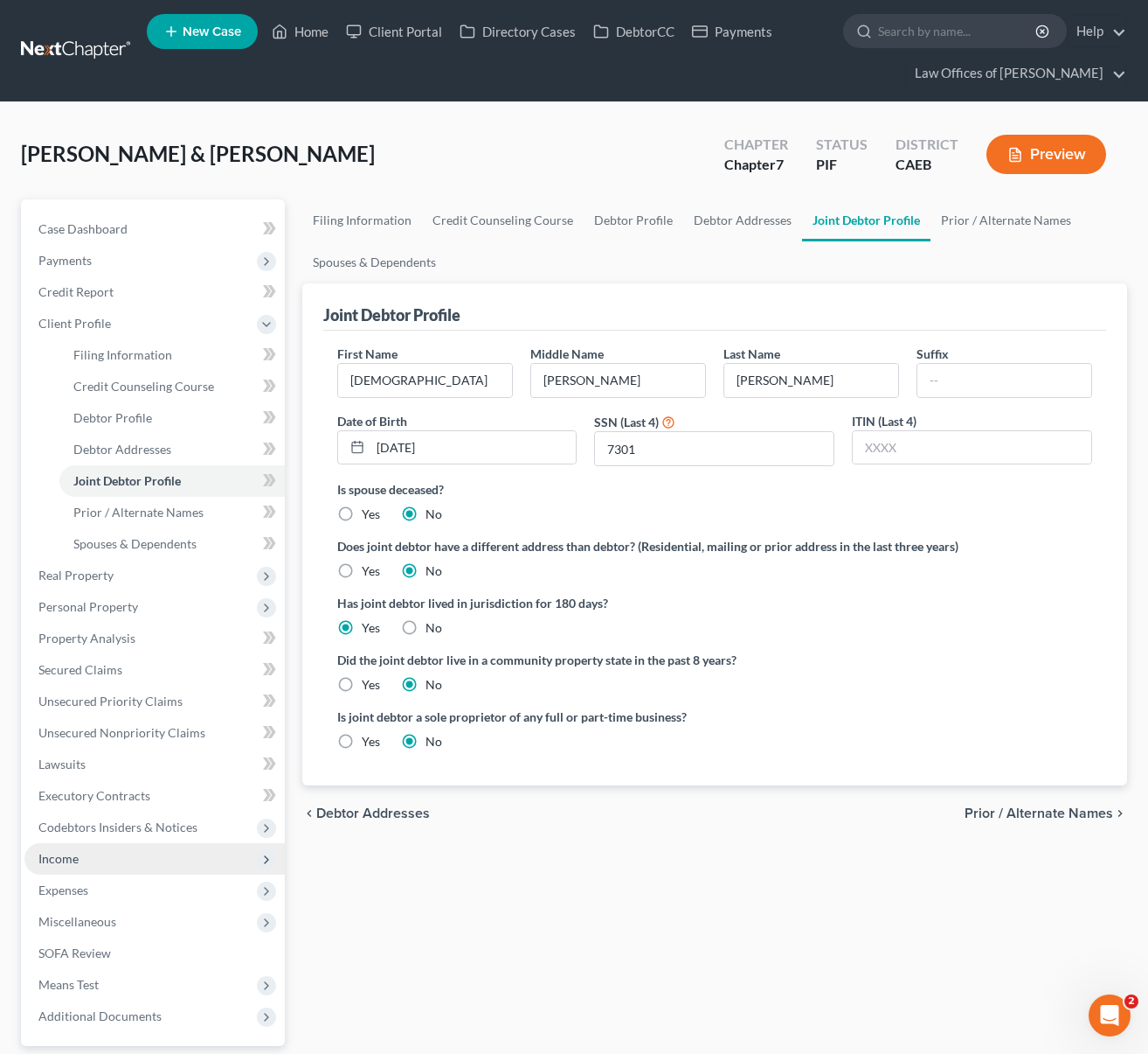
click at [110, 864] on span "Income" at bounding box center [154, 858] width 260 height 32
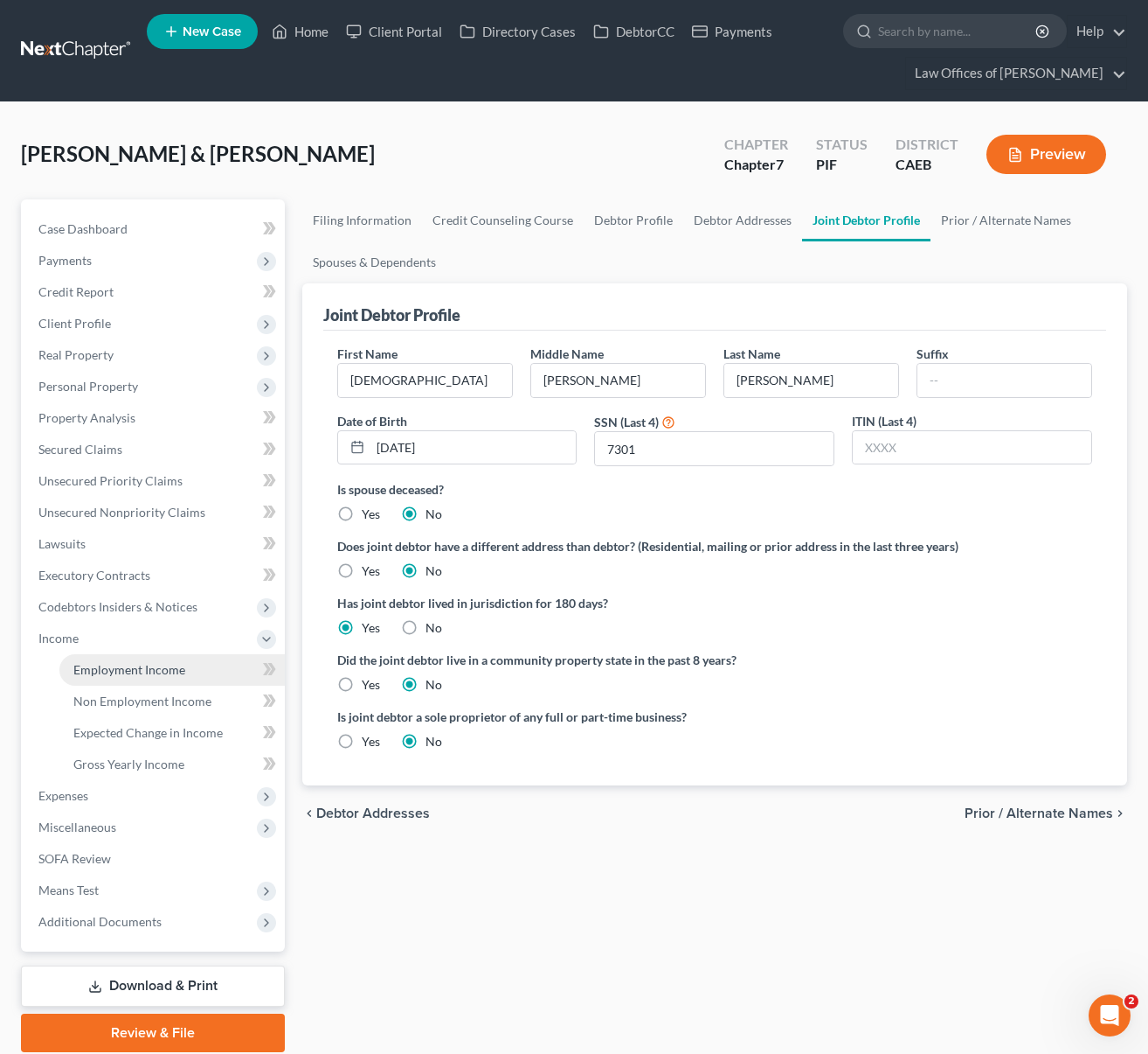
click at [191, 675] on link "Employment Income" at bounding box center [172, 669] width 225 height 32
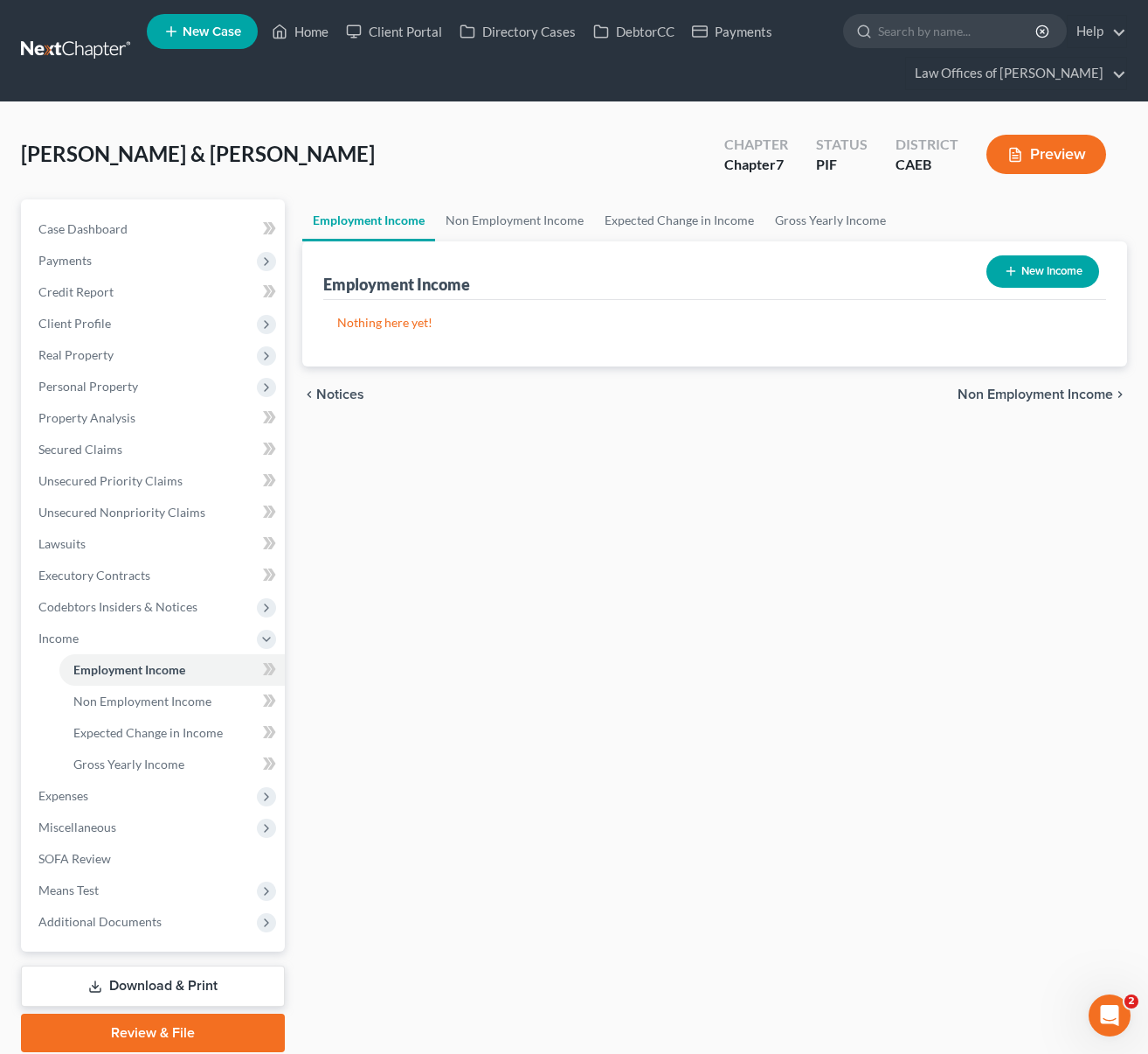
click at [1056, 269] on button "New Income" at bounding box center [1043, 271] width 113 height 33
select select "0"
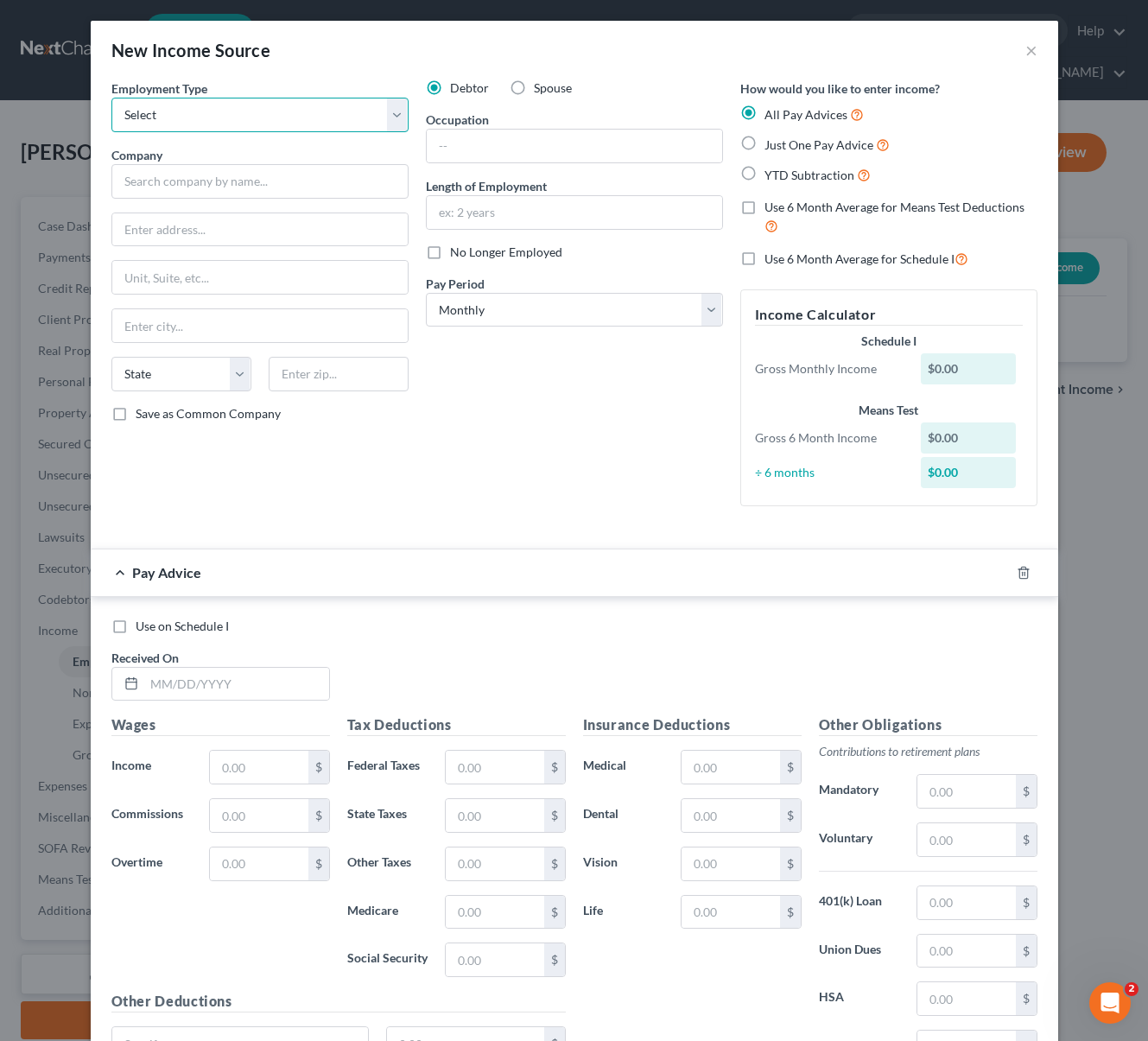
click at [386, 108] on select "Select Full or [DEMOGRAPHIC_DATA] Employment Self Employment" at bounding box center [259, 115] width 297 height 35
select select "0"
click at [111, 98] on select "Select Full or [DEMOGRAPHIC_DATA] Employment Self Employment" at bounding box center [259, 115] width 297 height 35
click at [258, 176] on input "text" at bounding box center [259, 181] width 297 height 35
click at [265, 213] on div "Kern County Supt of Schools" at bounding box center [215, 211] width 179 height 17
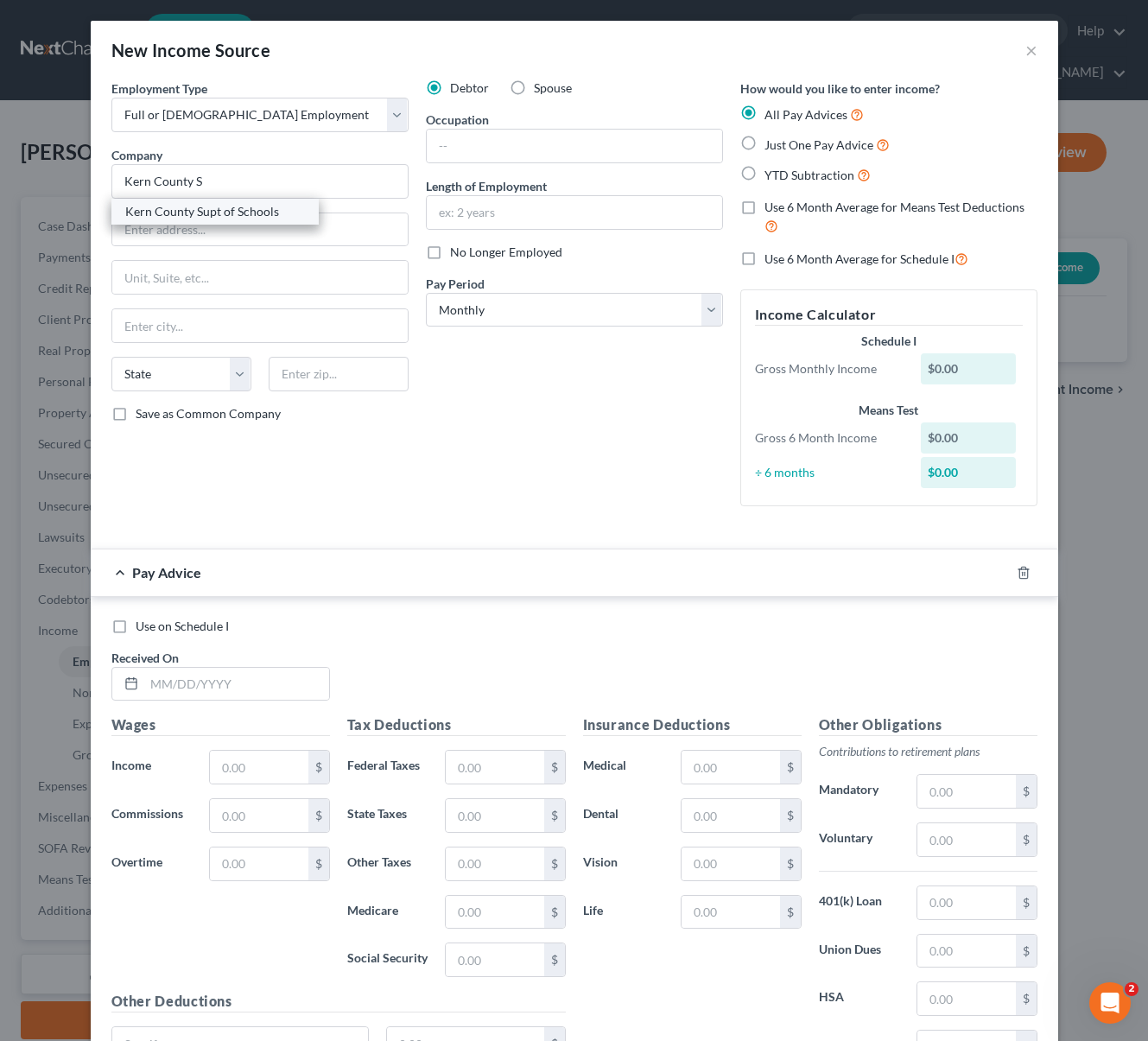
type input "Kern County Supt of Schools"
type input "[STREET_ADDRESS]"
type input "[GEOGRAPHIC_DATA]"
select select "4"
type input "93301"
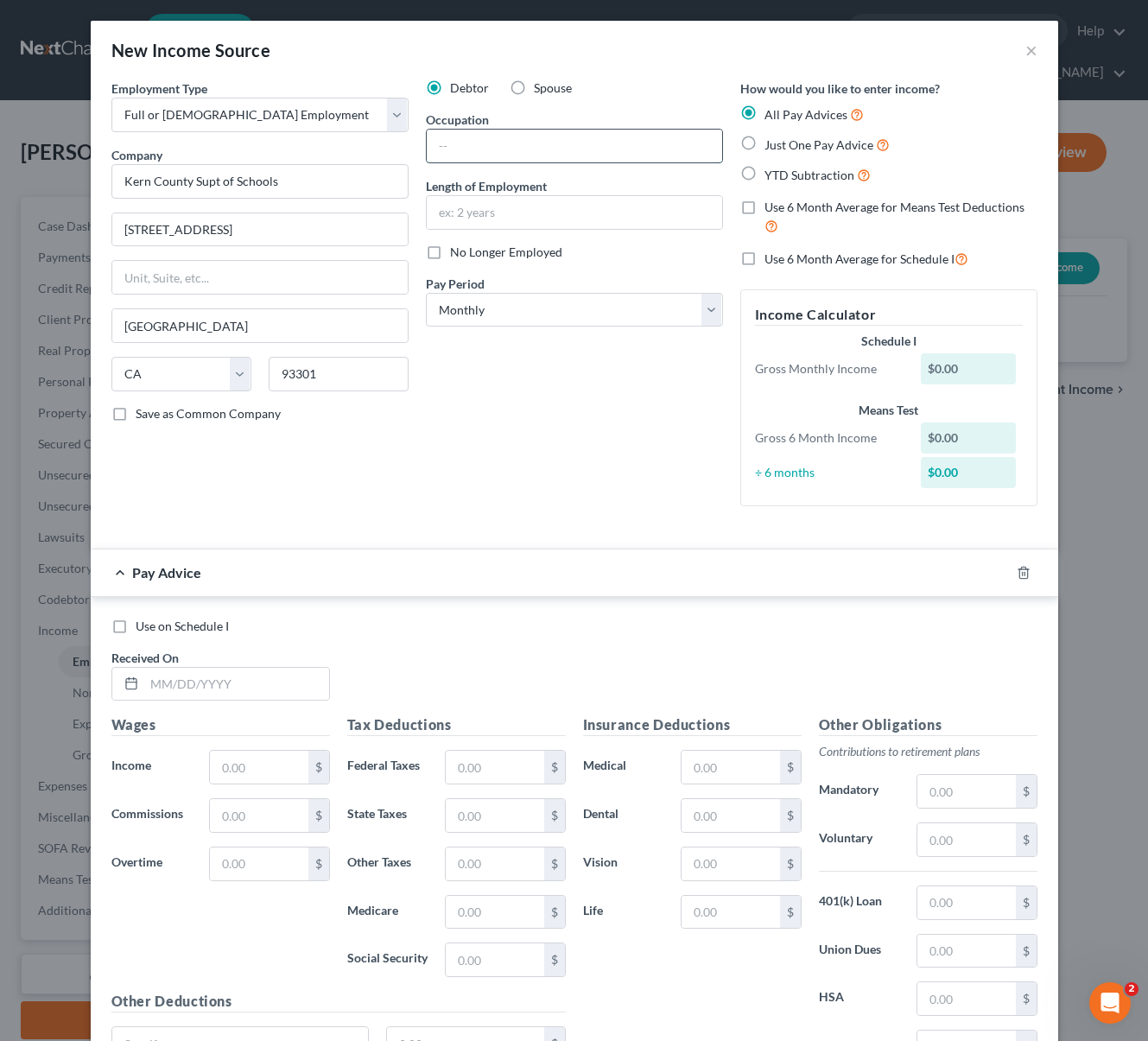
click at [492, 150] on input "text" at bounding box center [574, 145] width 295 height 33
type input "Clerk"
type input "4 Years"
click at [764, 176] on label "YTD Subtraction" at bounding box center [817, 175] width 106 height 20
click at [771, 176] on input "YTD Subtraction" at bounding box center [777, 170] width 12 height 12
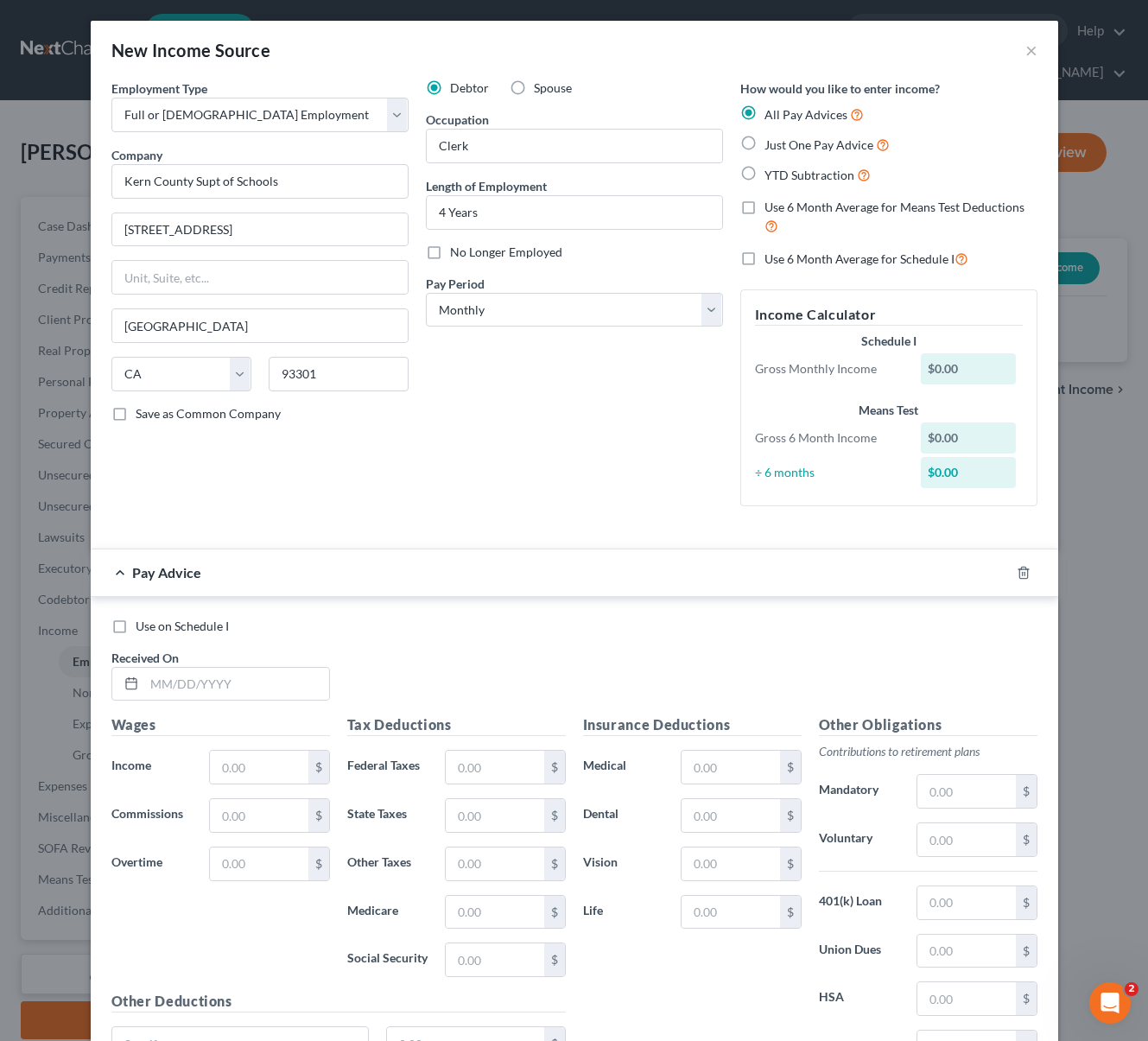
radio input "true"
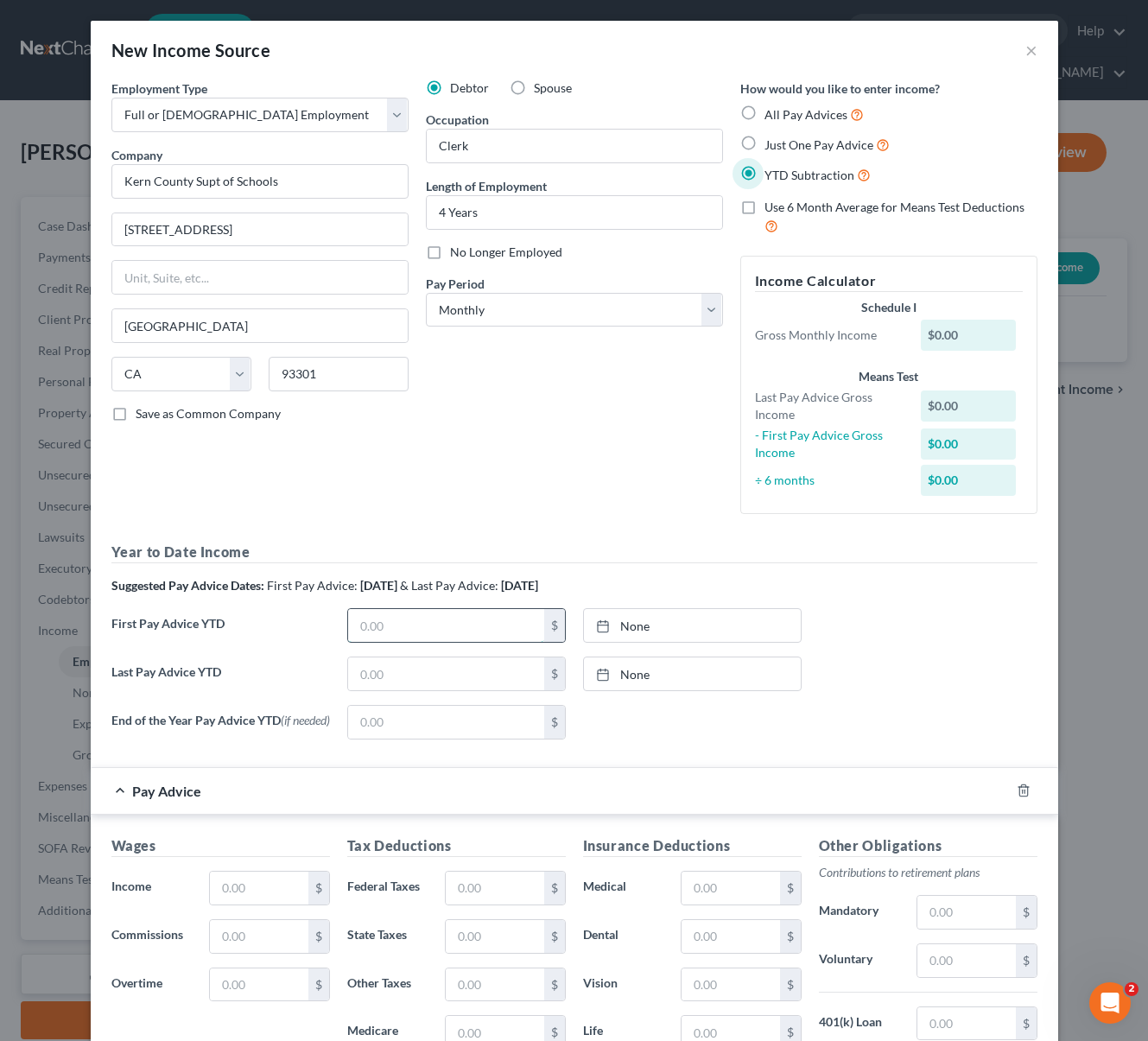
click at [439, 623] on input "text" at bounding box center [446, 625] width 196 height 33
type input "9,357.36"
click at [256, 899] on input "text" at bounding box center [258, 888] width 98 height 33
type input "3,842"
click at [490, 893] on input "text" at bounding box center [494, 888] width 98 height 33
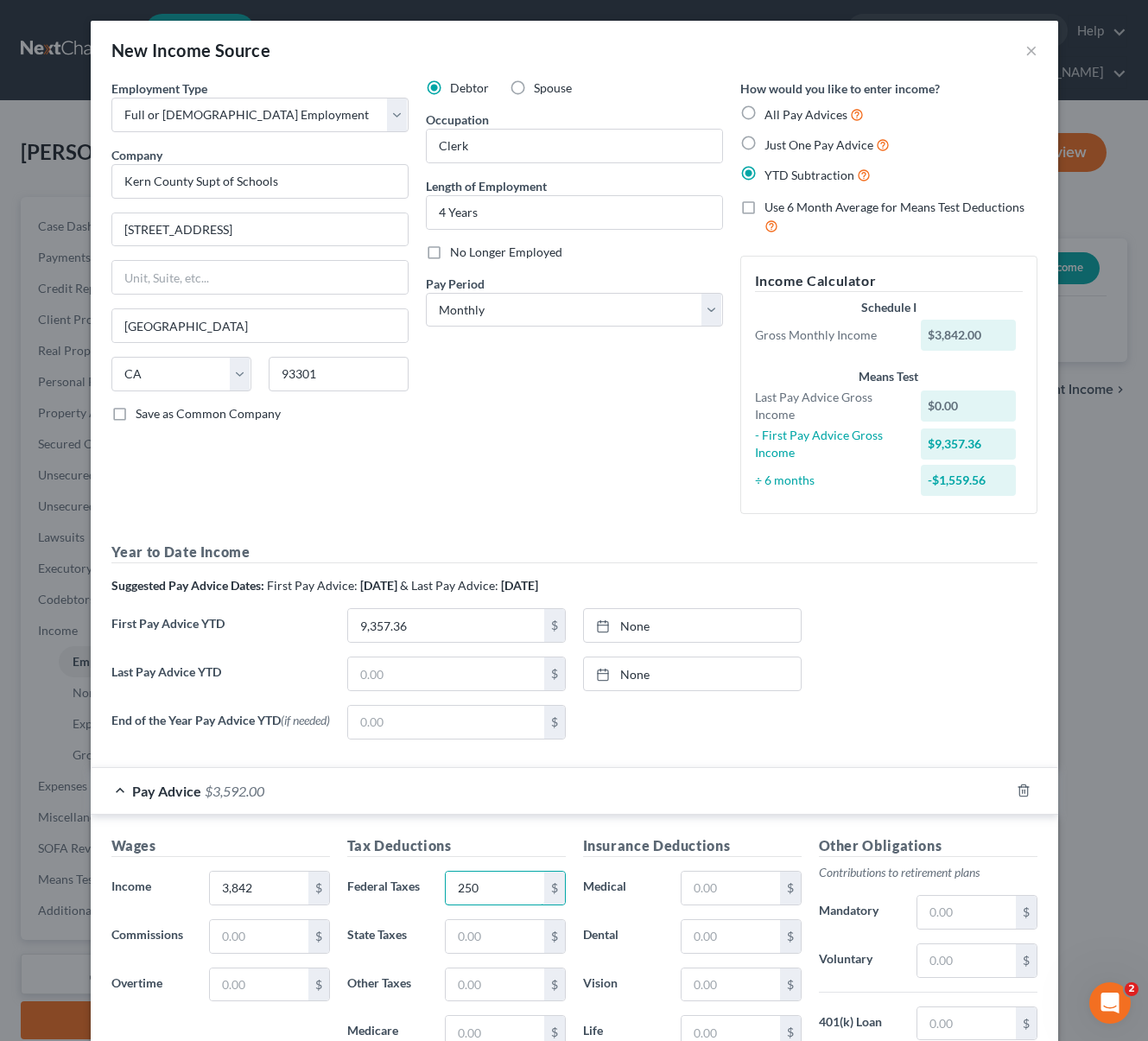
type input "250"
type input "49"
type input "55"
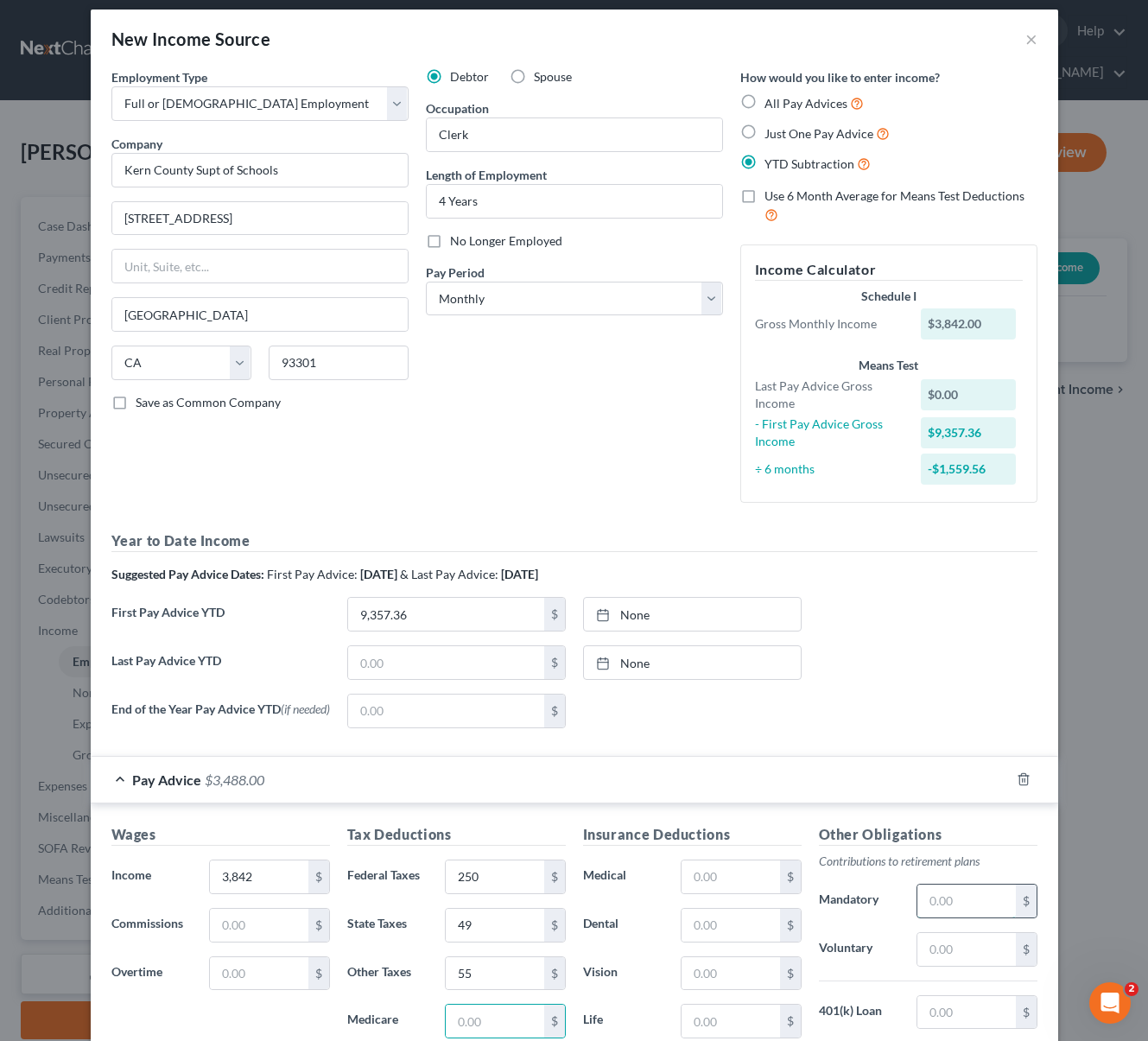
click at [969, 917] on input "text" at bounding box center [966, 900] width 98 height 33
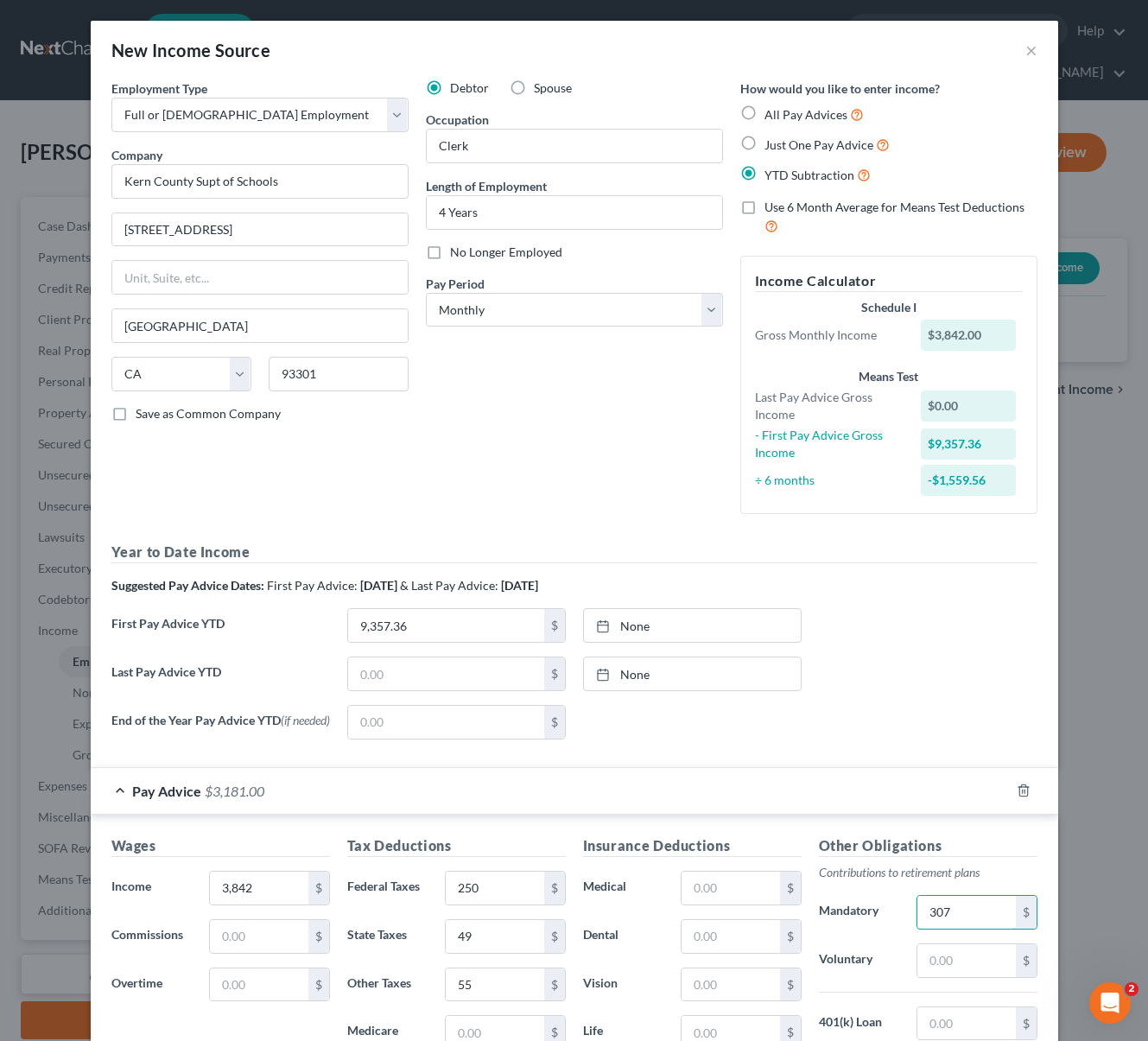
scroll to position [293, 0]
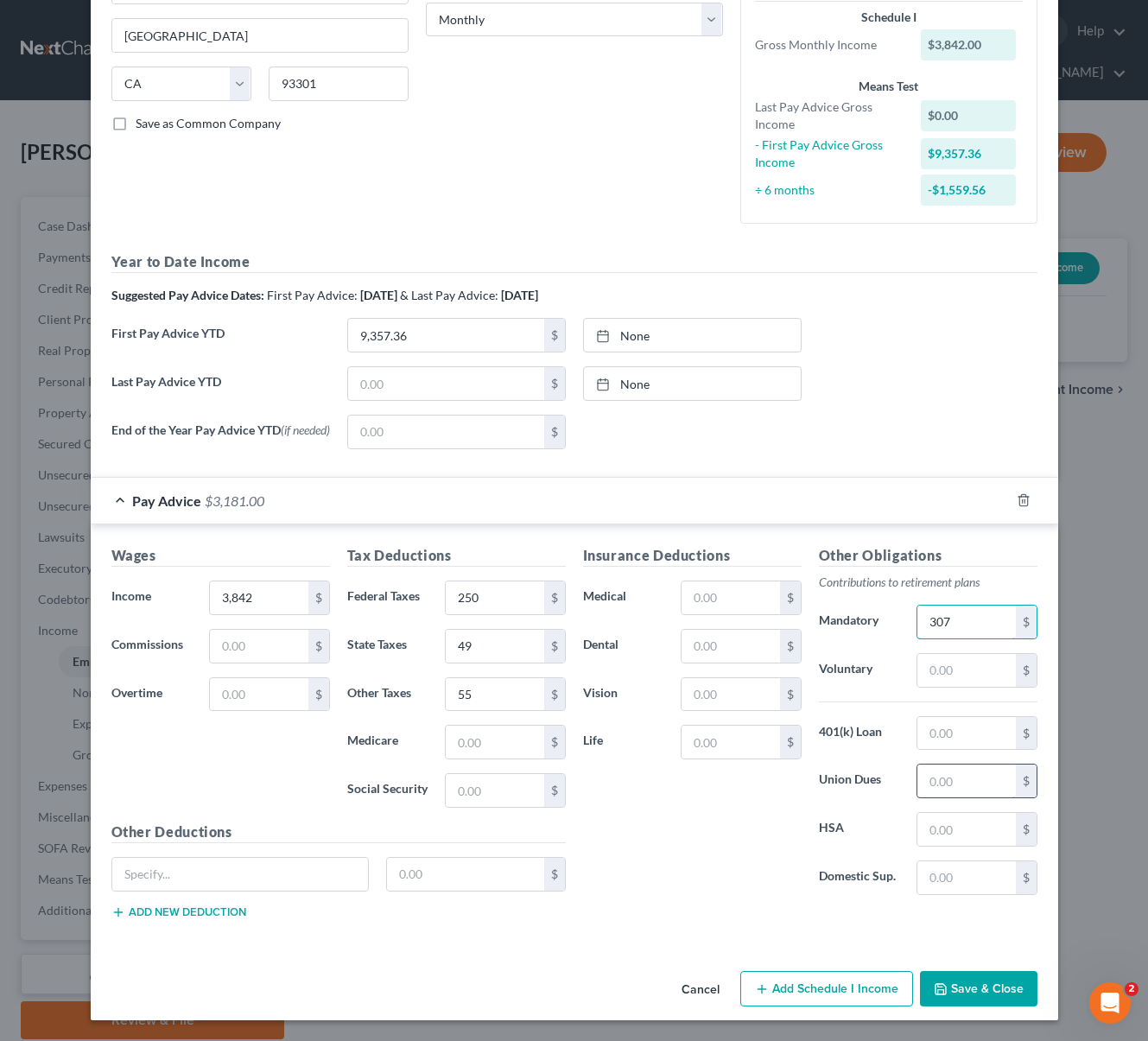
type input "307"
click at [970, 788] on input "text" at bounding box center [966, 780] width 98 height 33
click at [971, 784] on input "text" at bounding box center [966, 780] width 98 height 33
type input "33.40"
click at [976, 990] on button "Save & Close" at bounding box center [978, 988] width 117 height 36
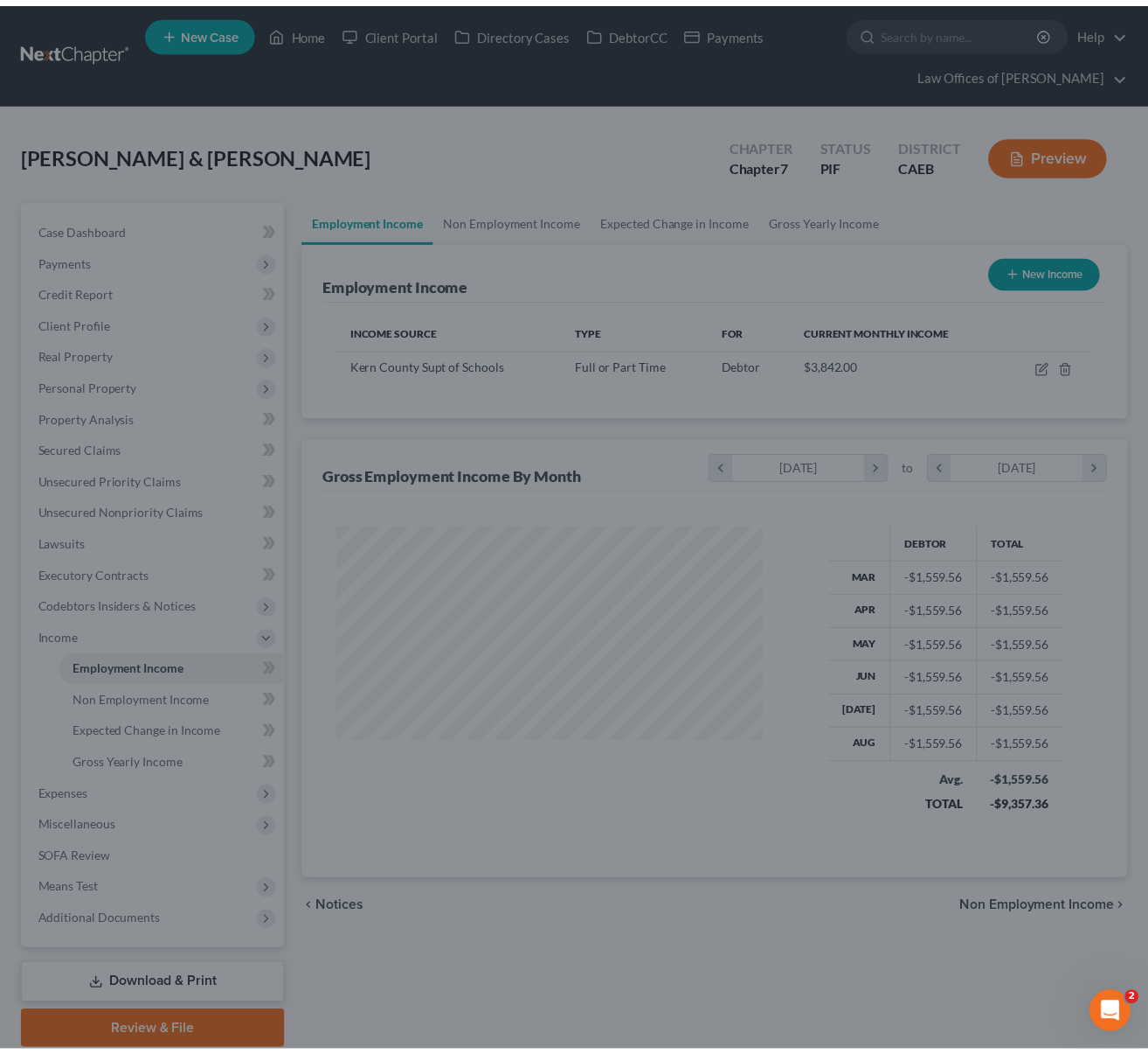
scroll to position [313, 462]
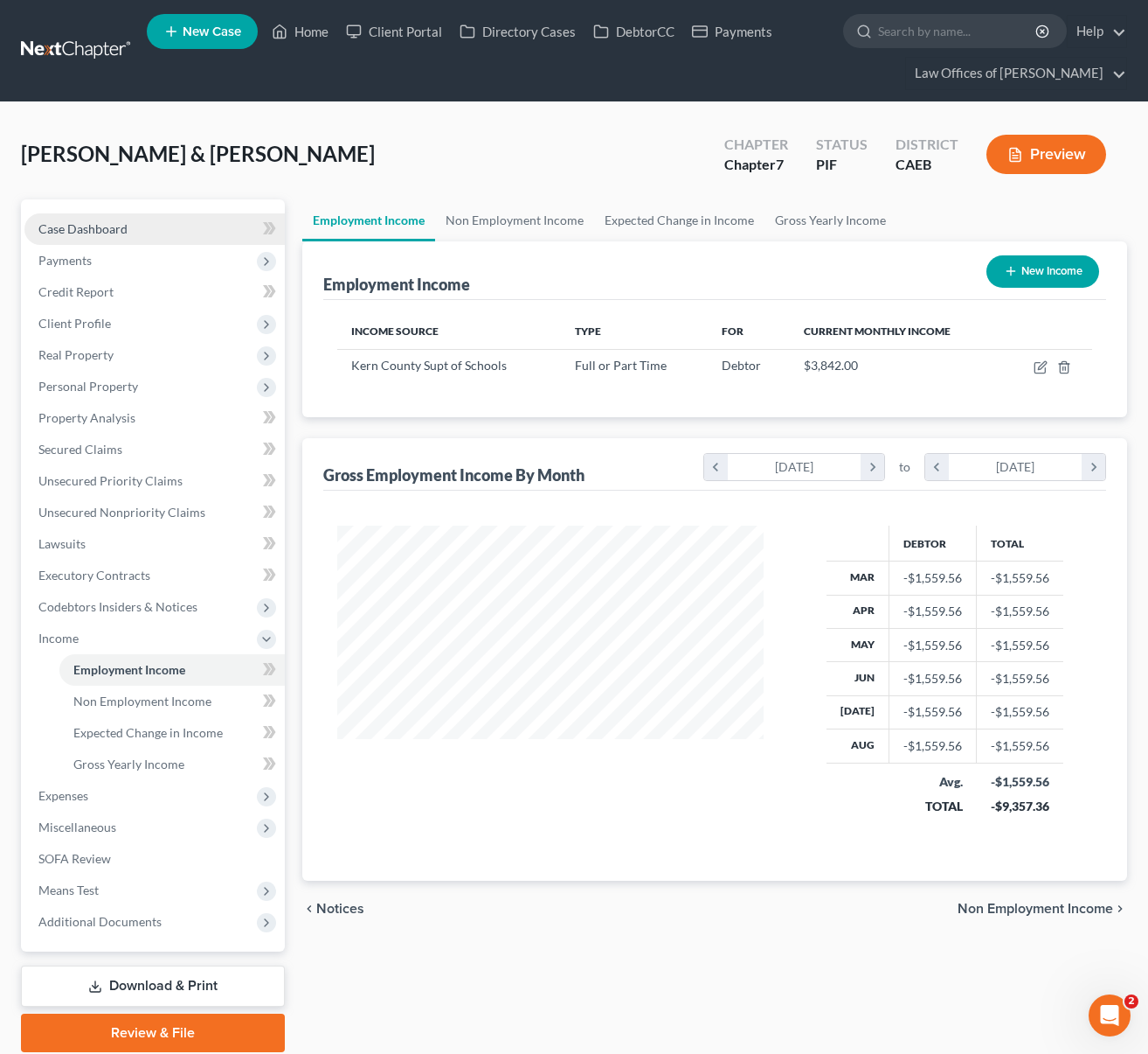
click at [123, 231] on span "Case Dashboard" at bounding box center [83, 229] width 89 height 15
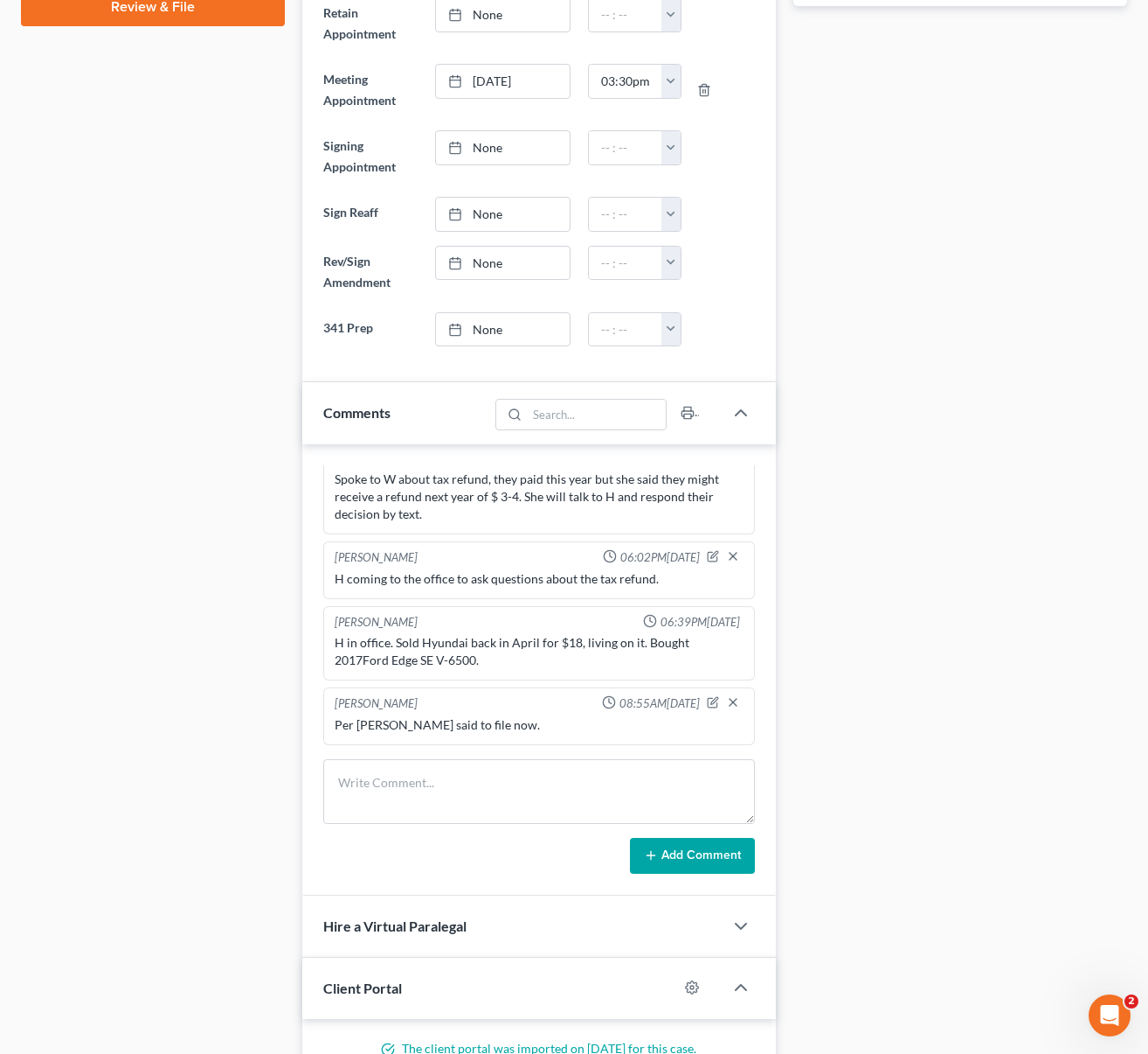
scroll to position [844, 0]
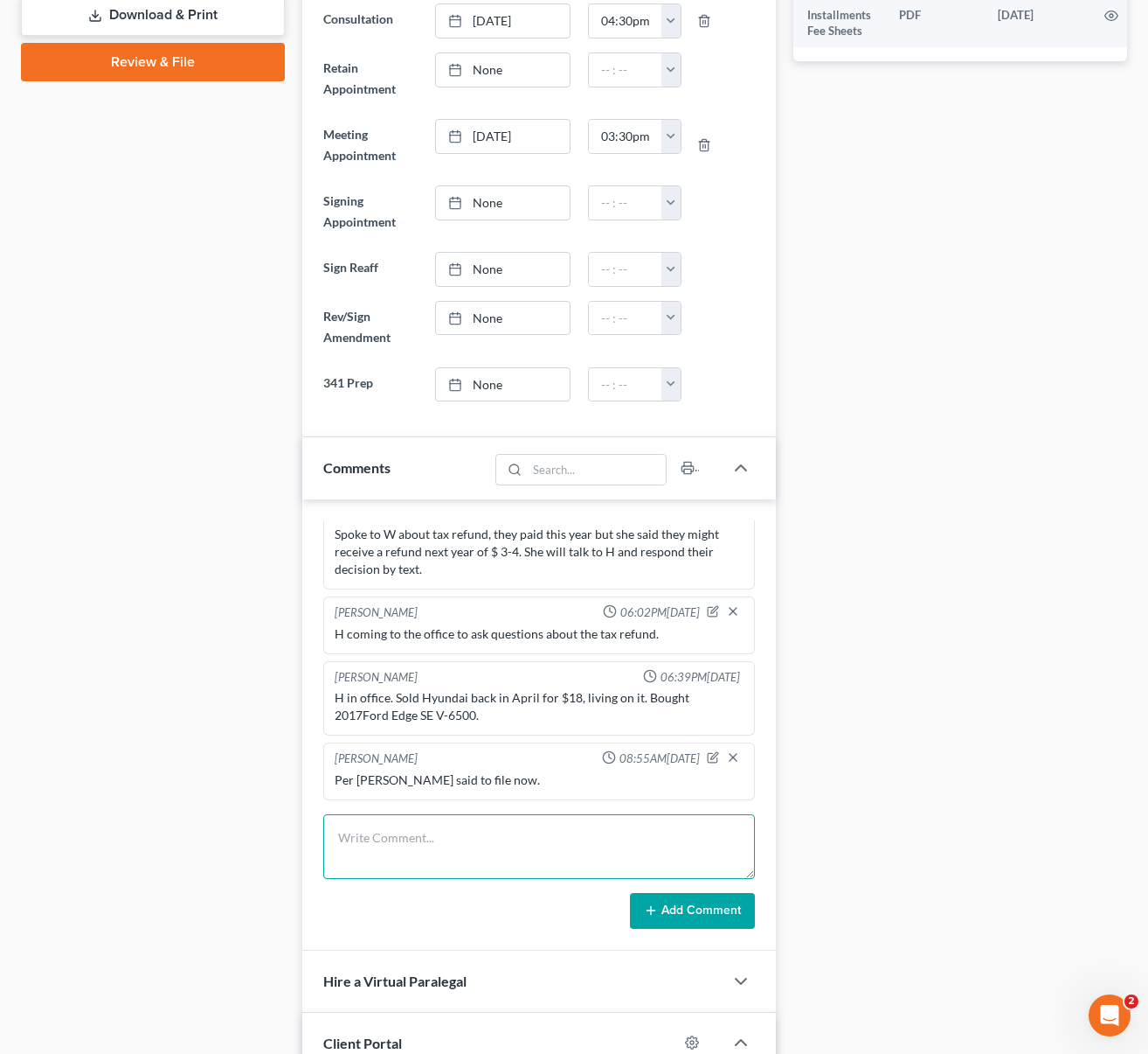
click at [444, 823] on textarea at bounding box center [539, 846] width 433 height 64
drag, startPoint x: 696, startPoint y: 753, endPoint x: 680, endPoint y: 763, distance: 18.9
click at [707, 753] on icon "button" at bounding box center [712, 756] width 12 height 12
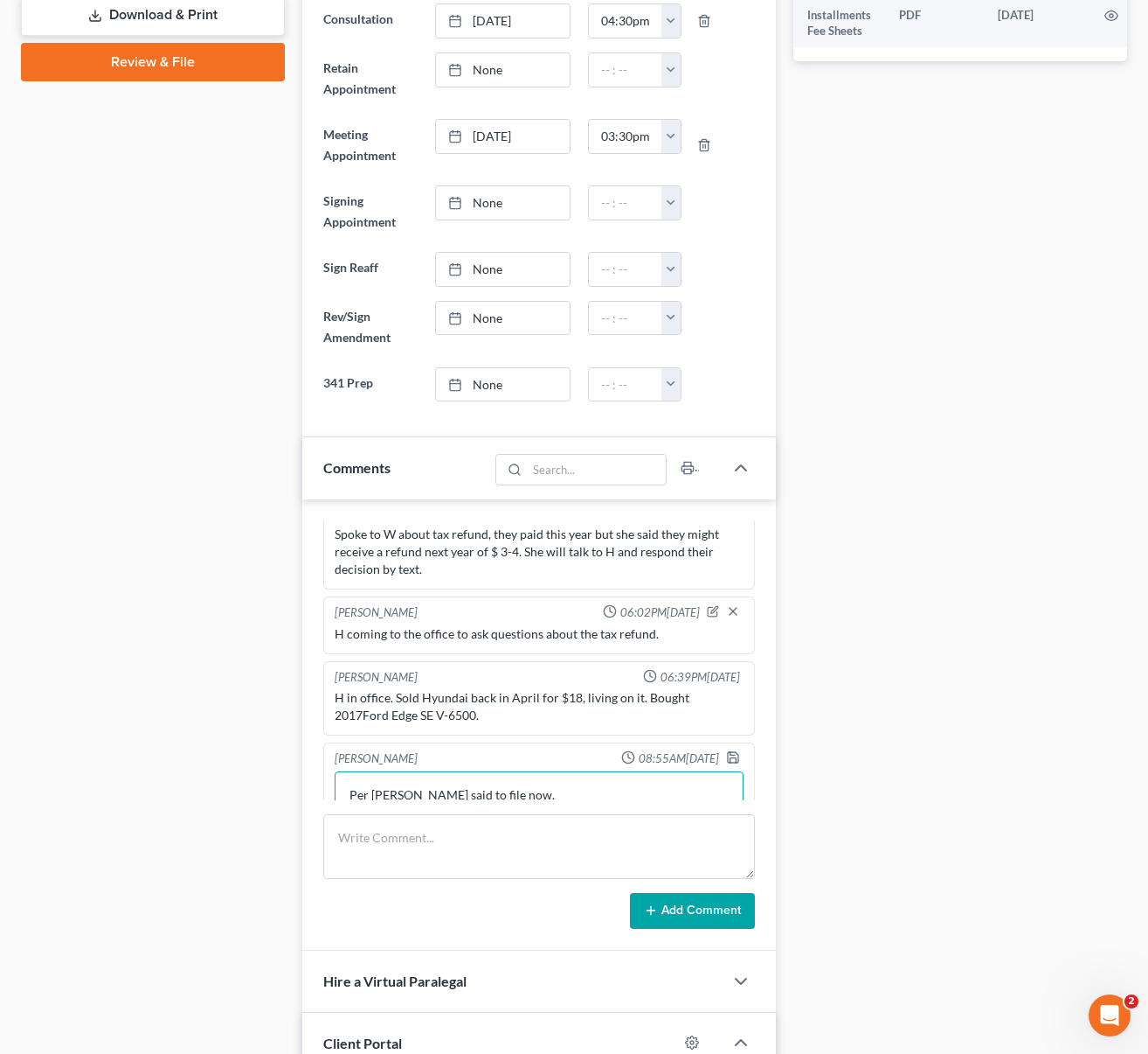
click at [566, 792] on textarea "Per [PERSON_NAME] said to file now." at bounding box center [540, 803] width 410 height 64
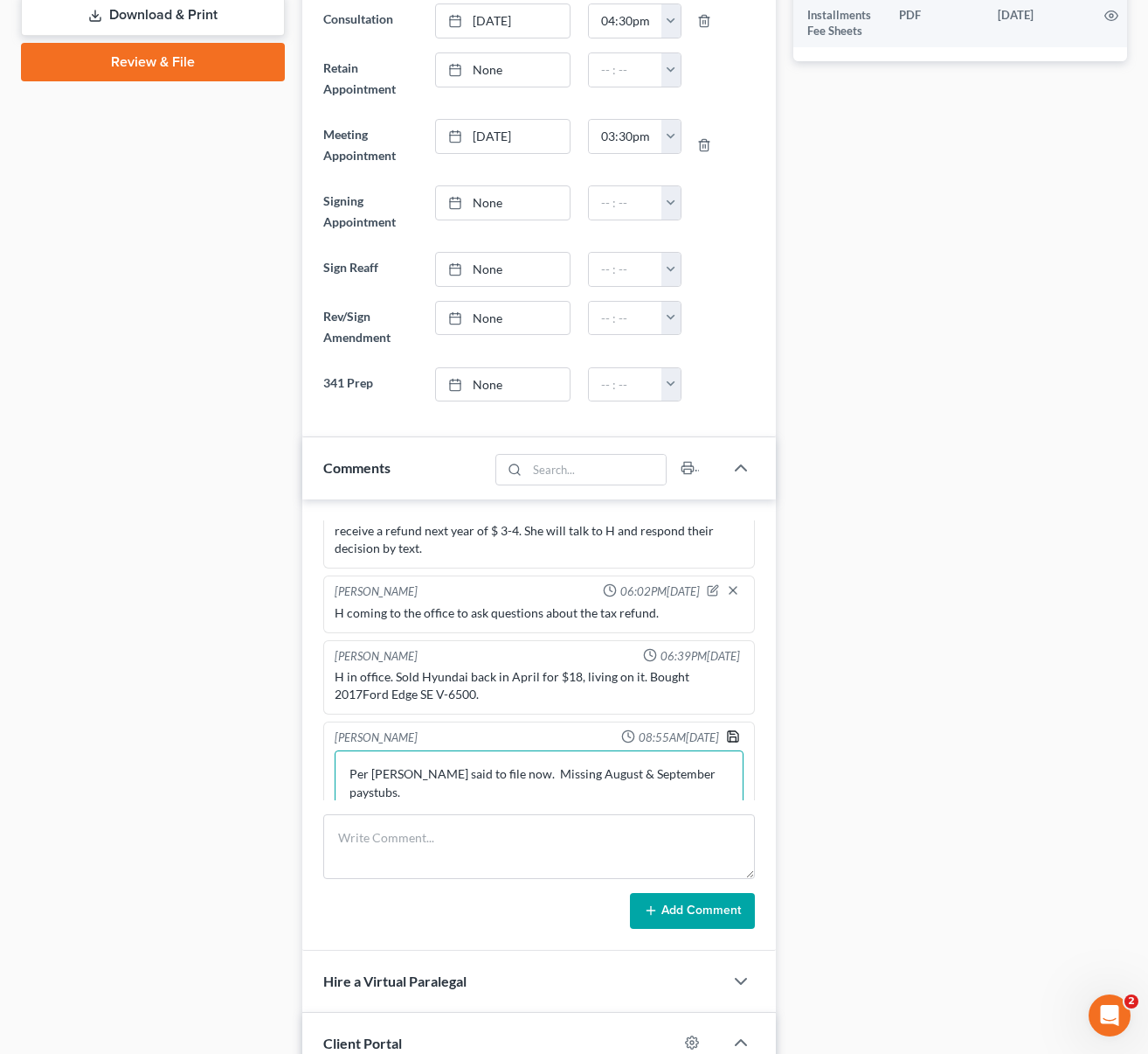
type textarea "Per [PERSON_NAME] said to file now. Missing August & September paystubs."
drag, startPoint x: 717, startPoint y: 737, endPoint x: 1143, endPoint y: 732, distance: 426.0
click at [726, 739] on icon "button" at bounding box center [732, 735] width 14 height 14
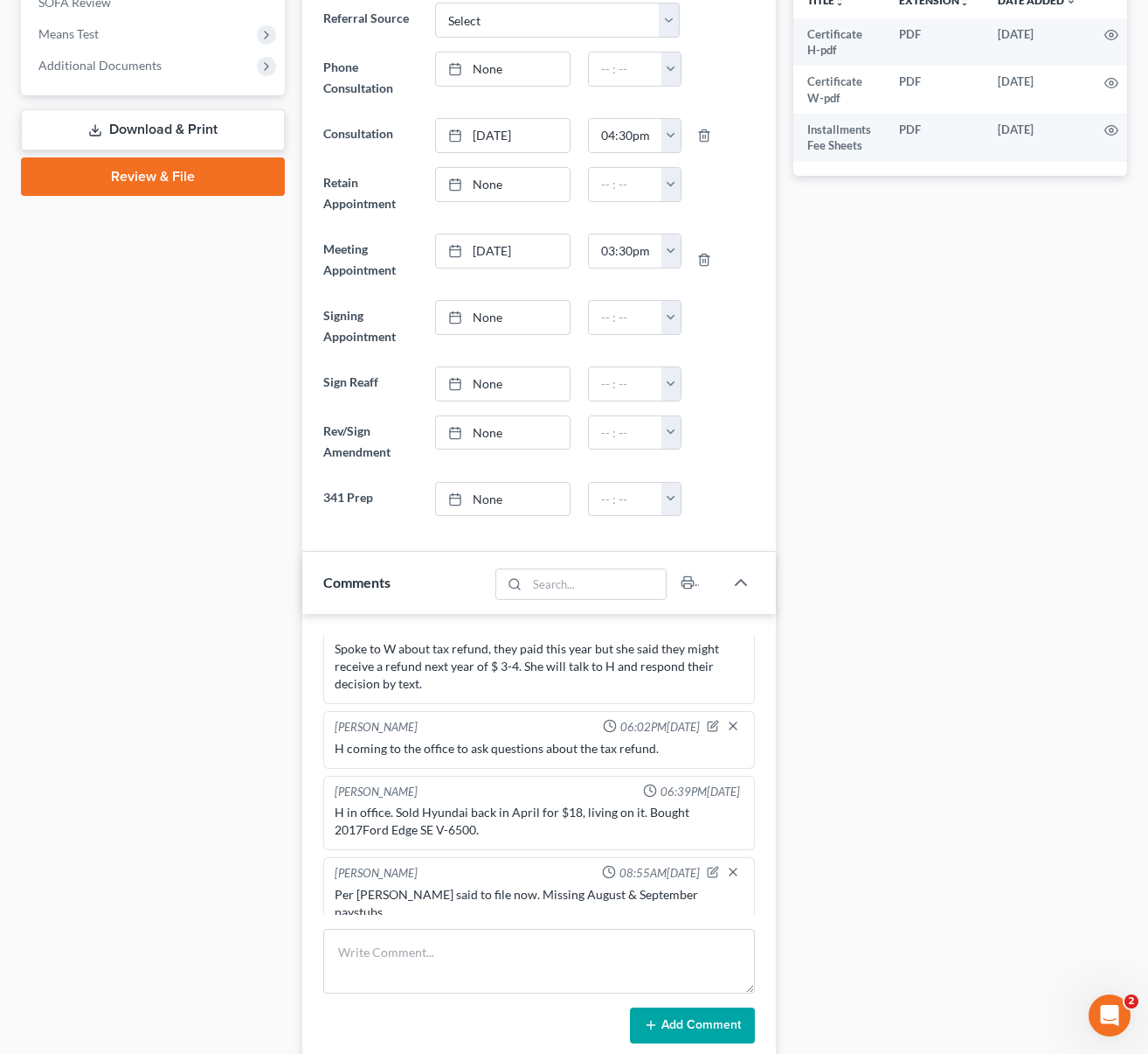
scroll to position [0, 0]
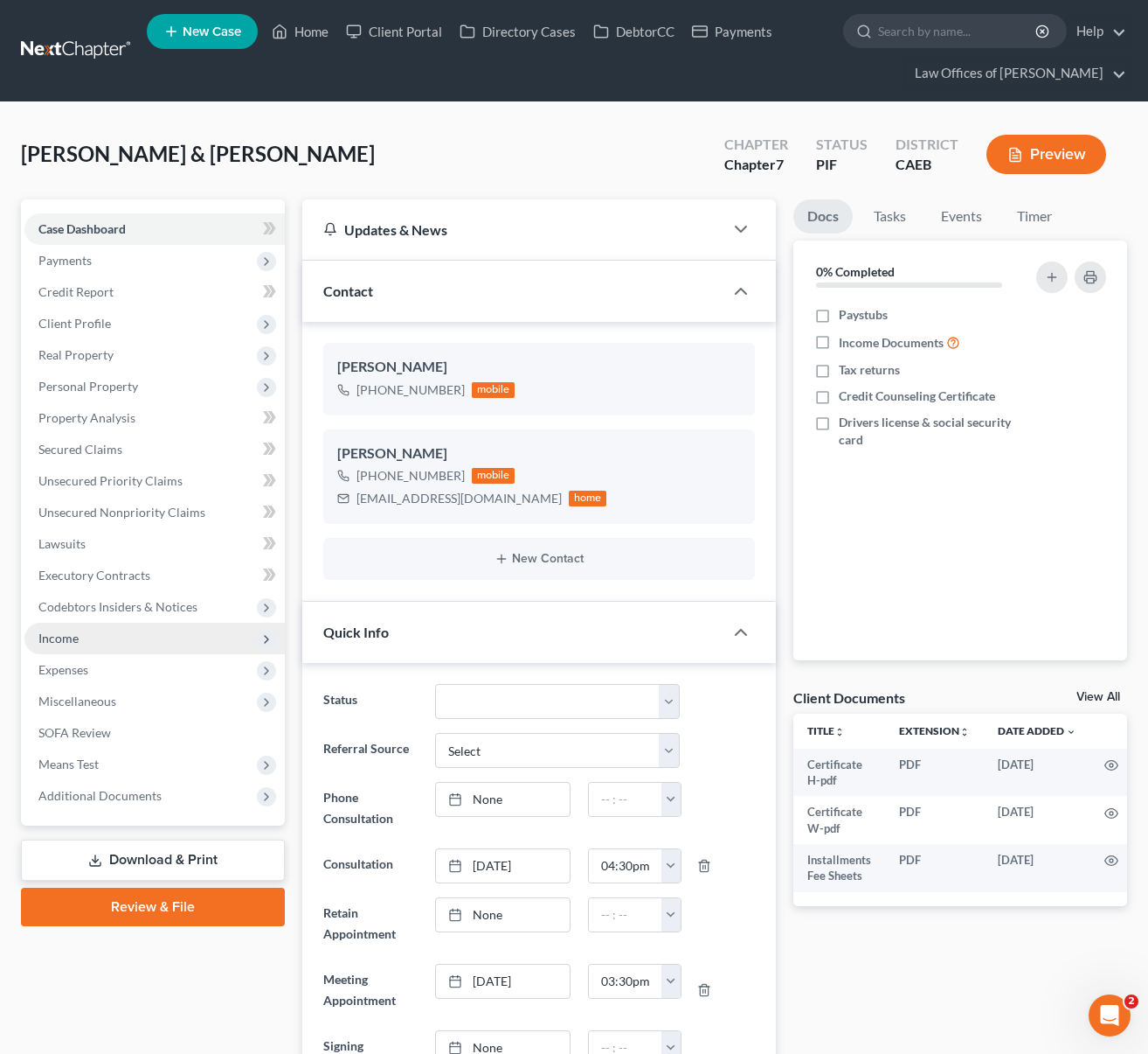
click at [83, 645] on span "Income" at bounding box center [154, 638] width 260 height 32
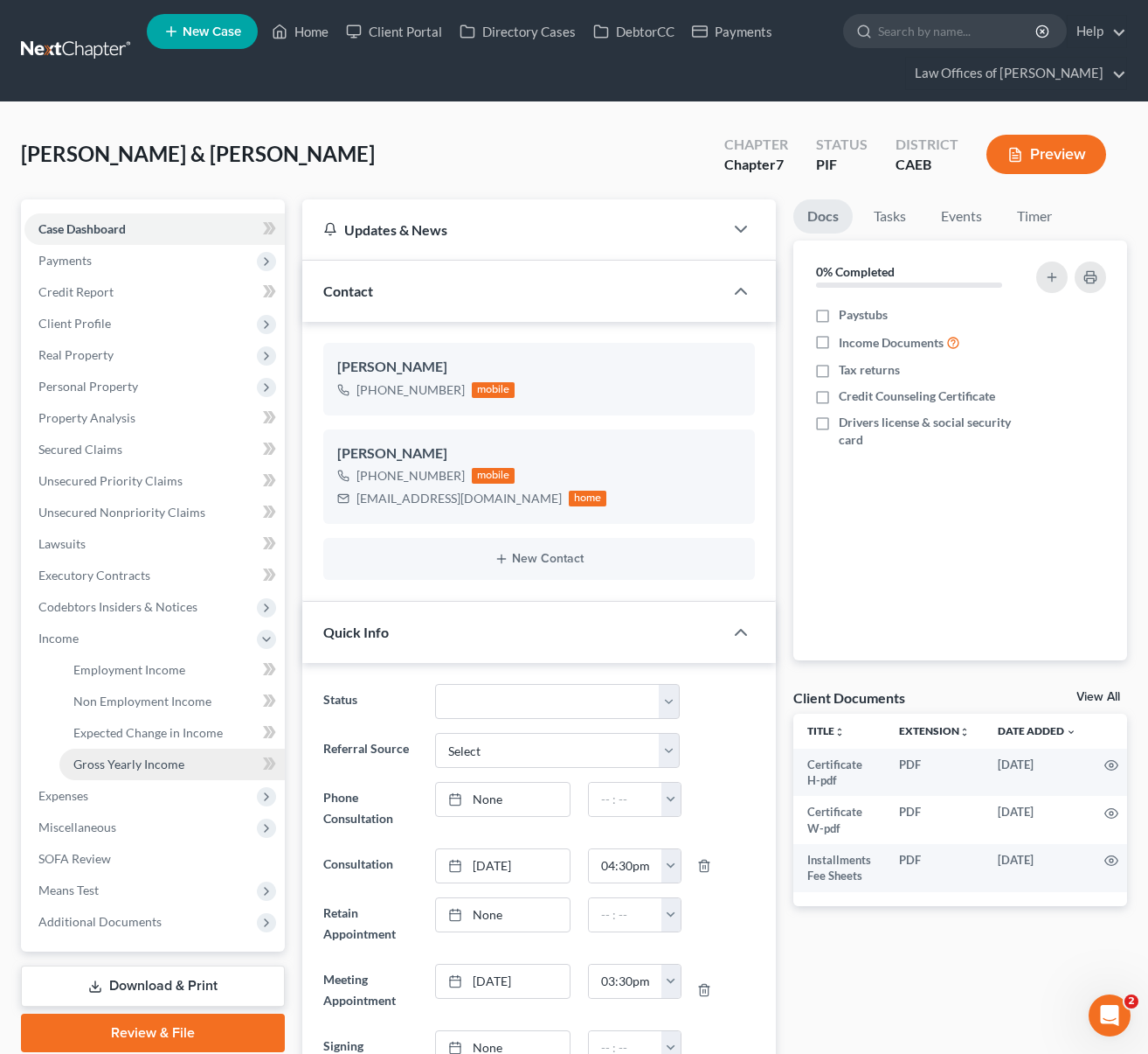
click at [163, 764] on span "Gross Yearly Income" at bounding box center [129, 763] width 111 height 15
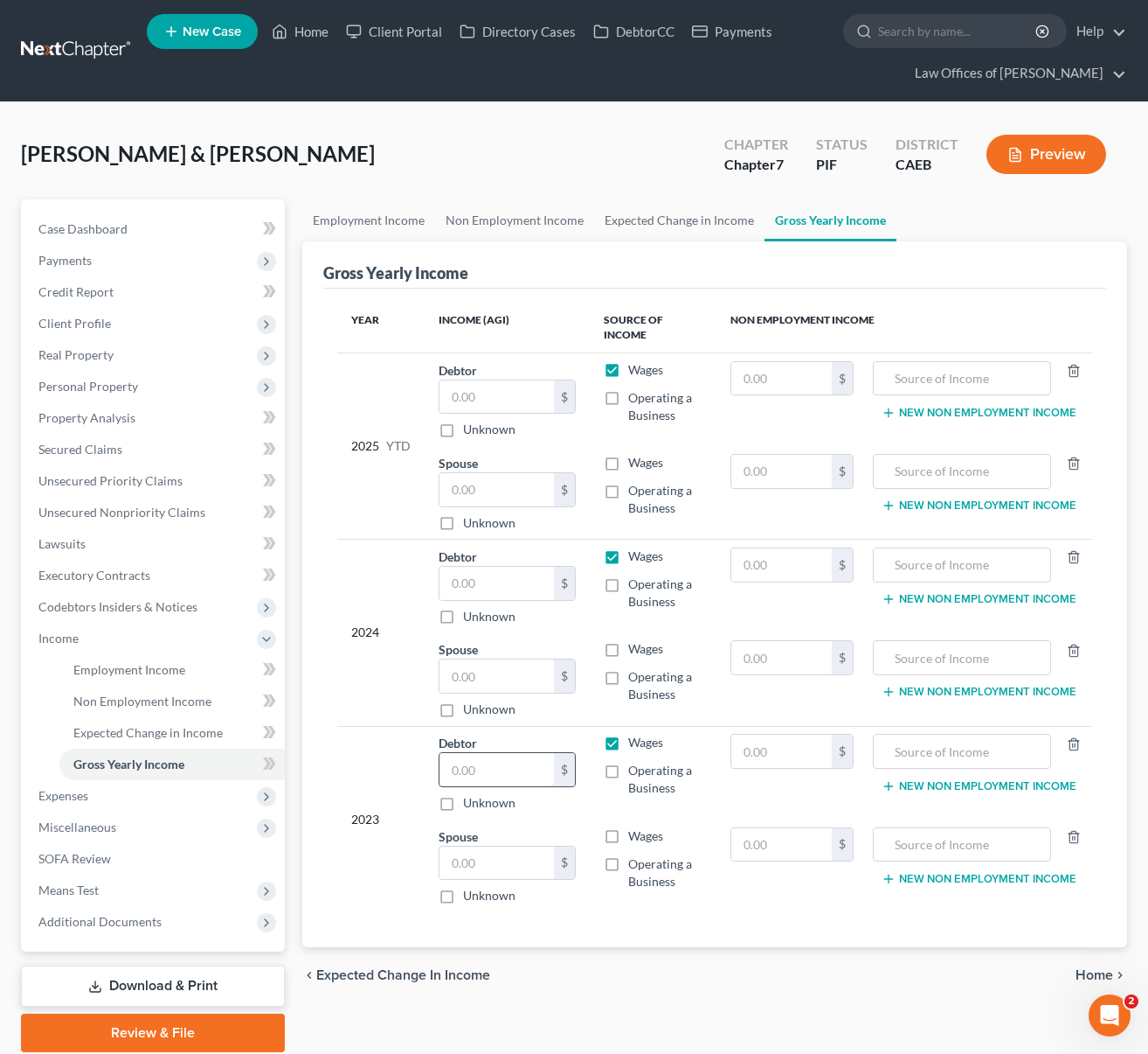
click at [515, 765] on input "text" at bounding box center [496, 769] width 115 height 34
type input "84,720."
click at [497, 575] on input "text" at bounding box center [496, 583] width 115 height 34
type input "43,332"
click at [128, 227] on link "Case Dashboard" at bounding box center [154, 229] width 260 height 32
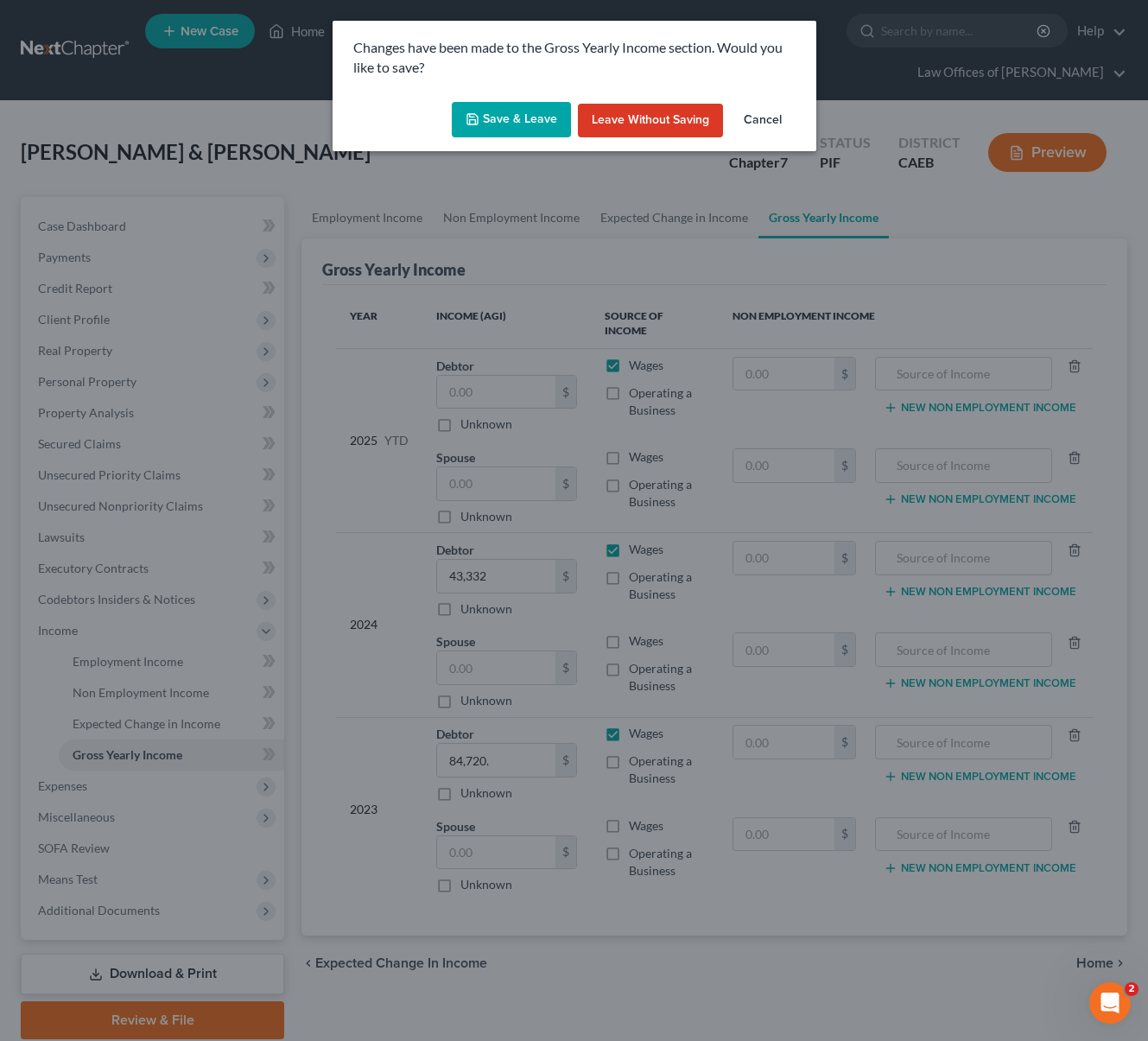
click at [516, 123] on button "Save & Leave" at bounding box center [511, 120] width 119 height 36
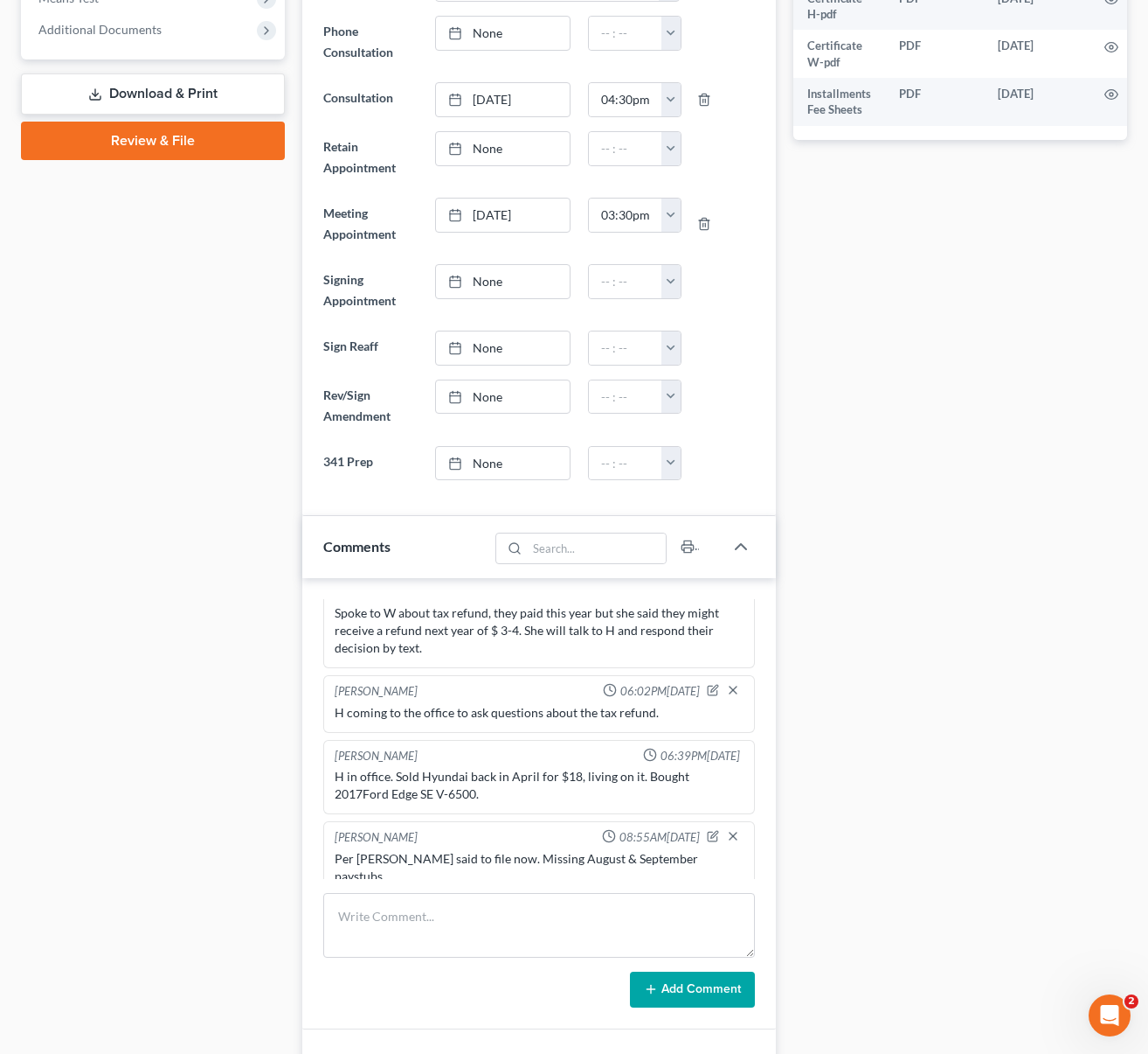
scroll to position [920, 0]
click at [707, 832] on icon "button" at bounding box center [712, 835] width 12 height 12
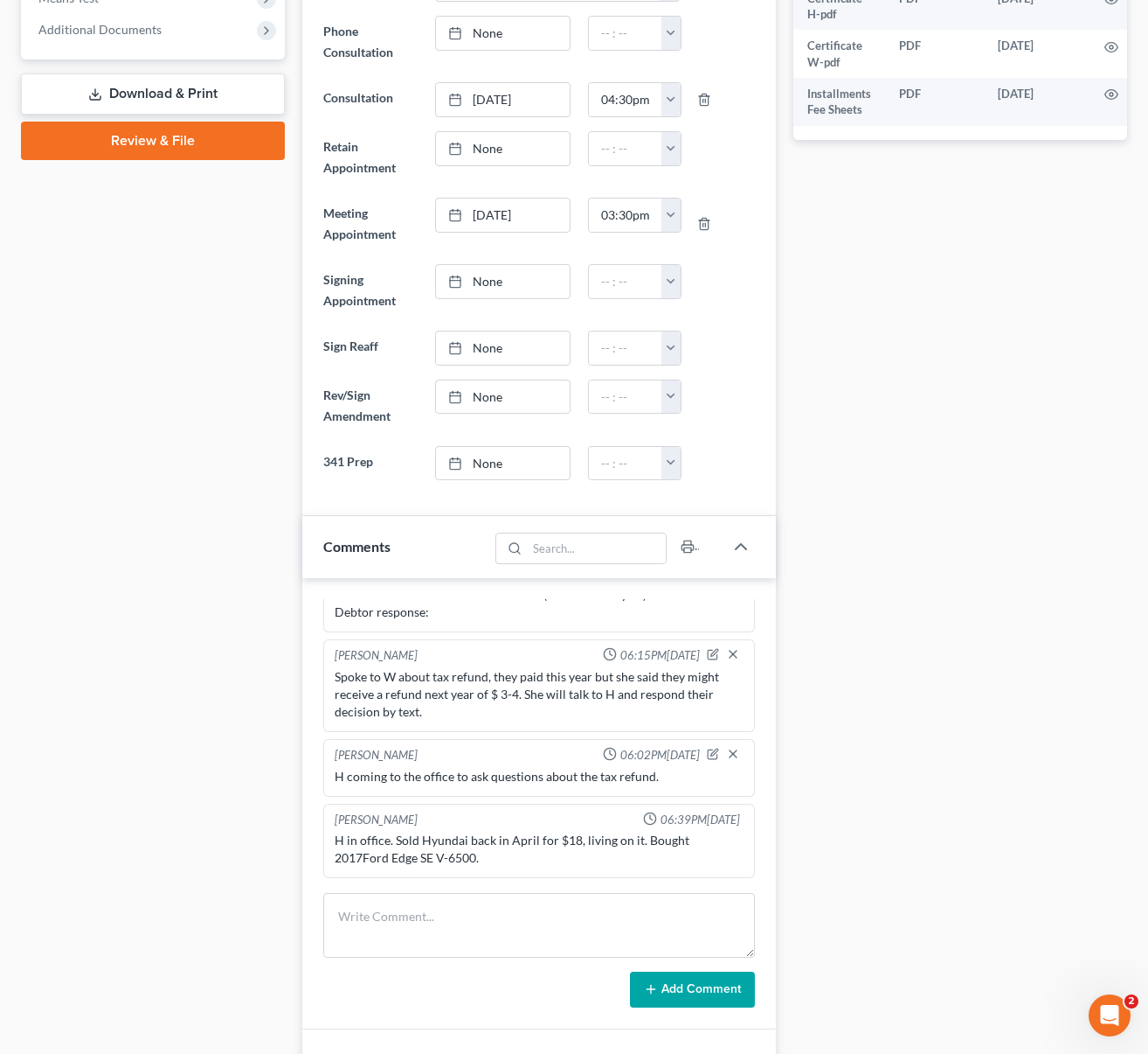
scroll to position [967, 0]
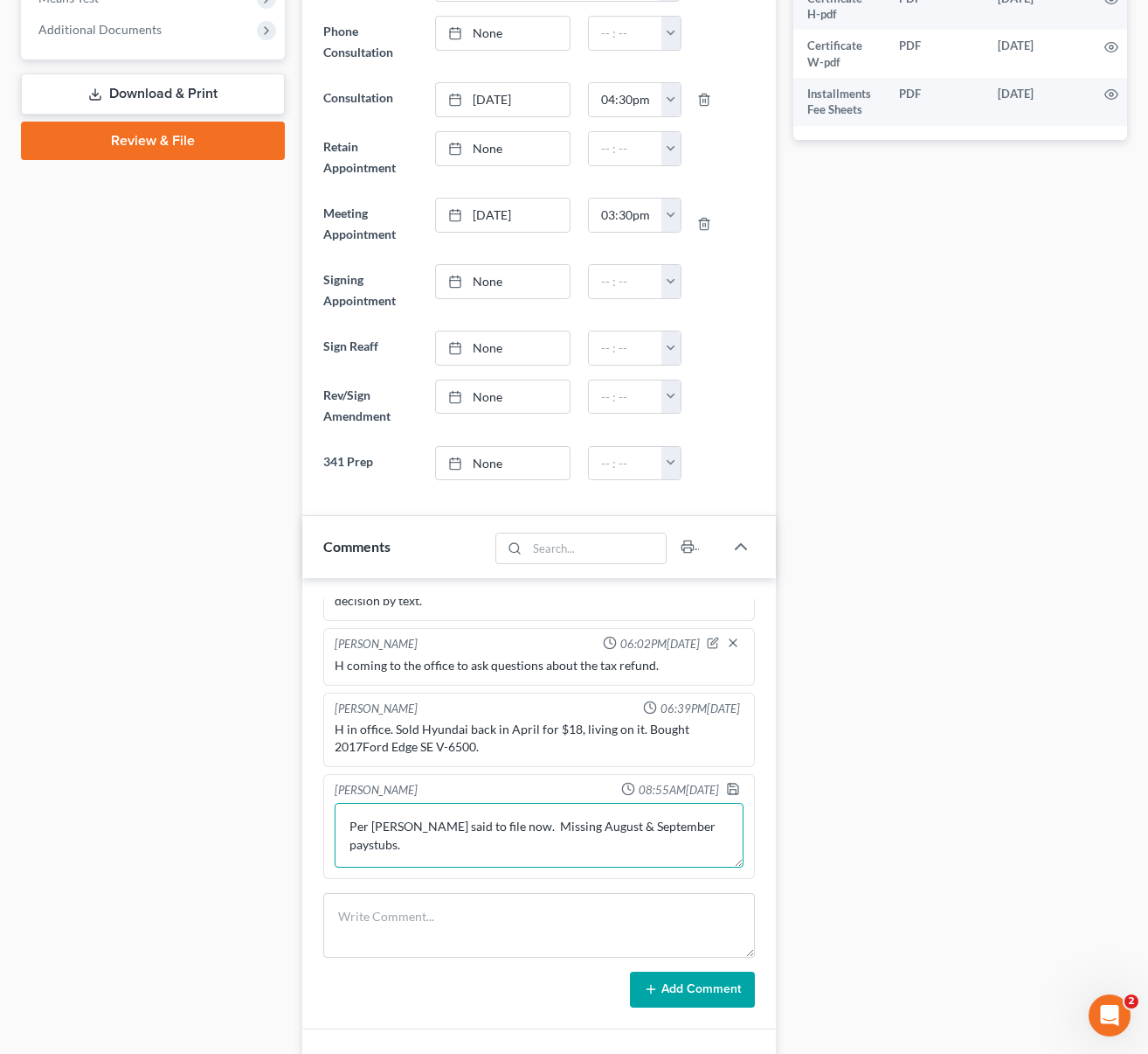
drag, startPoint x: 458, startPoint y: 849, endPoint x: 539, endPoint y: 842, distance: 81.3
click at [457, 849] on textarea "Per [PERSON_NAME] said to file now. Missing August & September paystubs." at bounding box center [540, 834] width 410 height 64
type textarea "Per [PERSON_NAME] said to file now. Missing August & September paystubs. Pendin…"
click at [726, 782] on icon "button" at bounding box center [732, 788] width 14 height 14
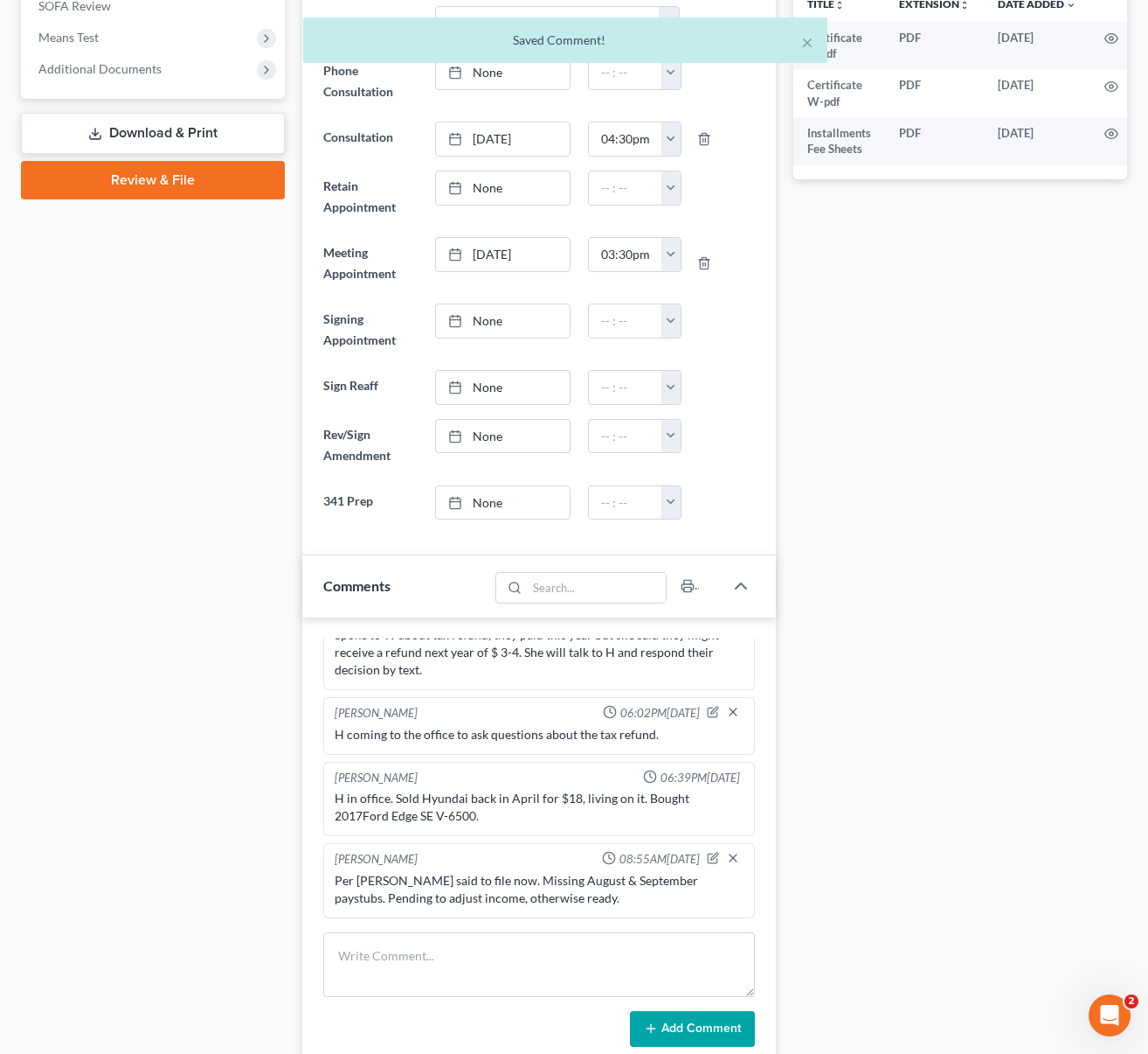
scroll to position [580, 0]
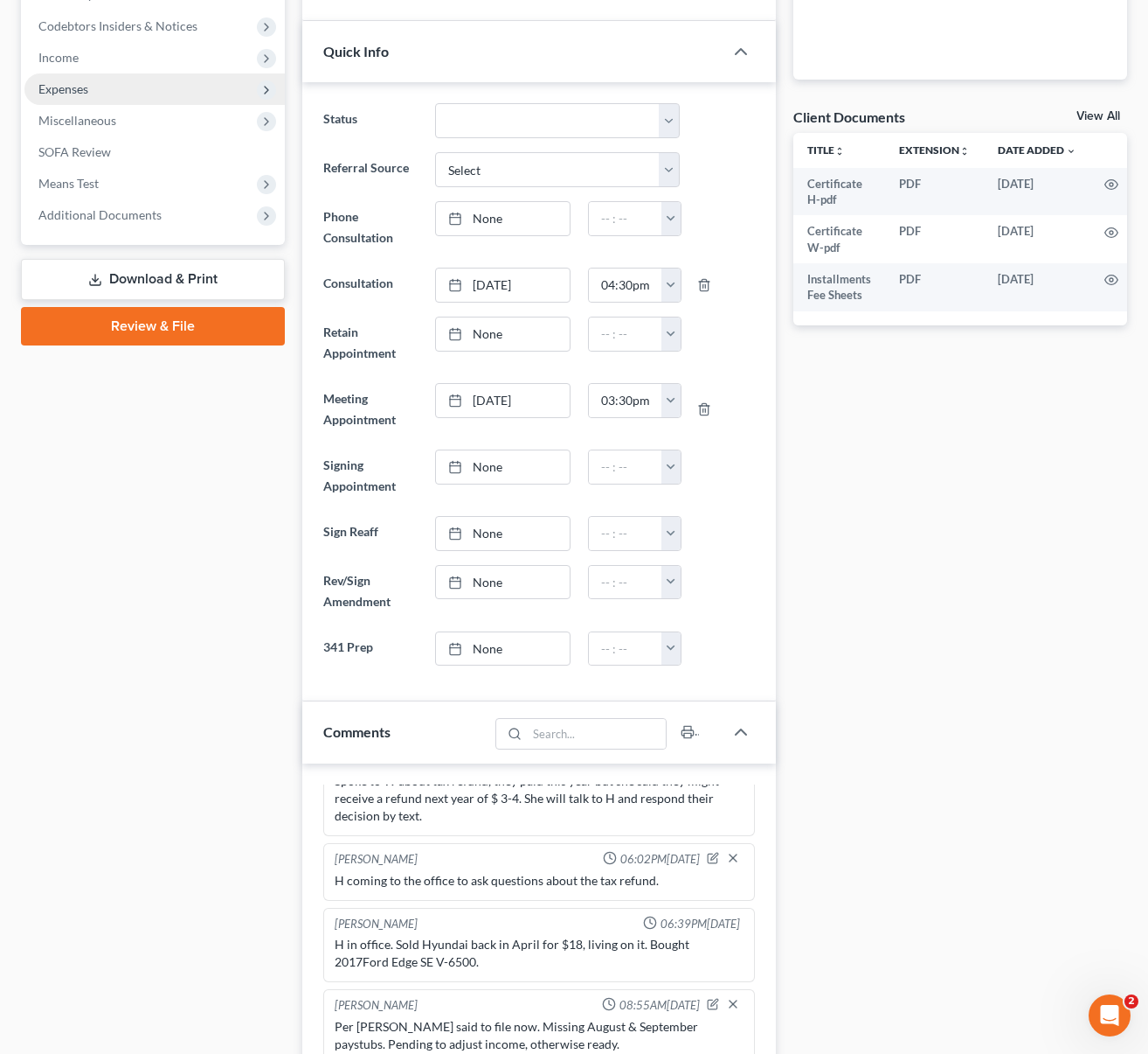
click at [120, 91] on span "Expenses" at bounding box center [154, 89] width 260 height 32
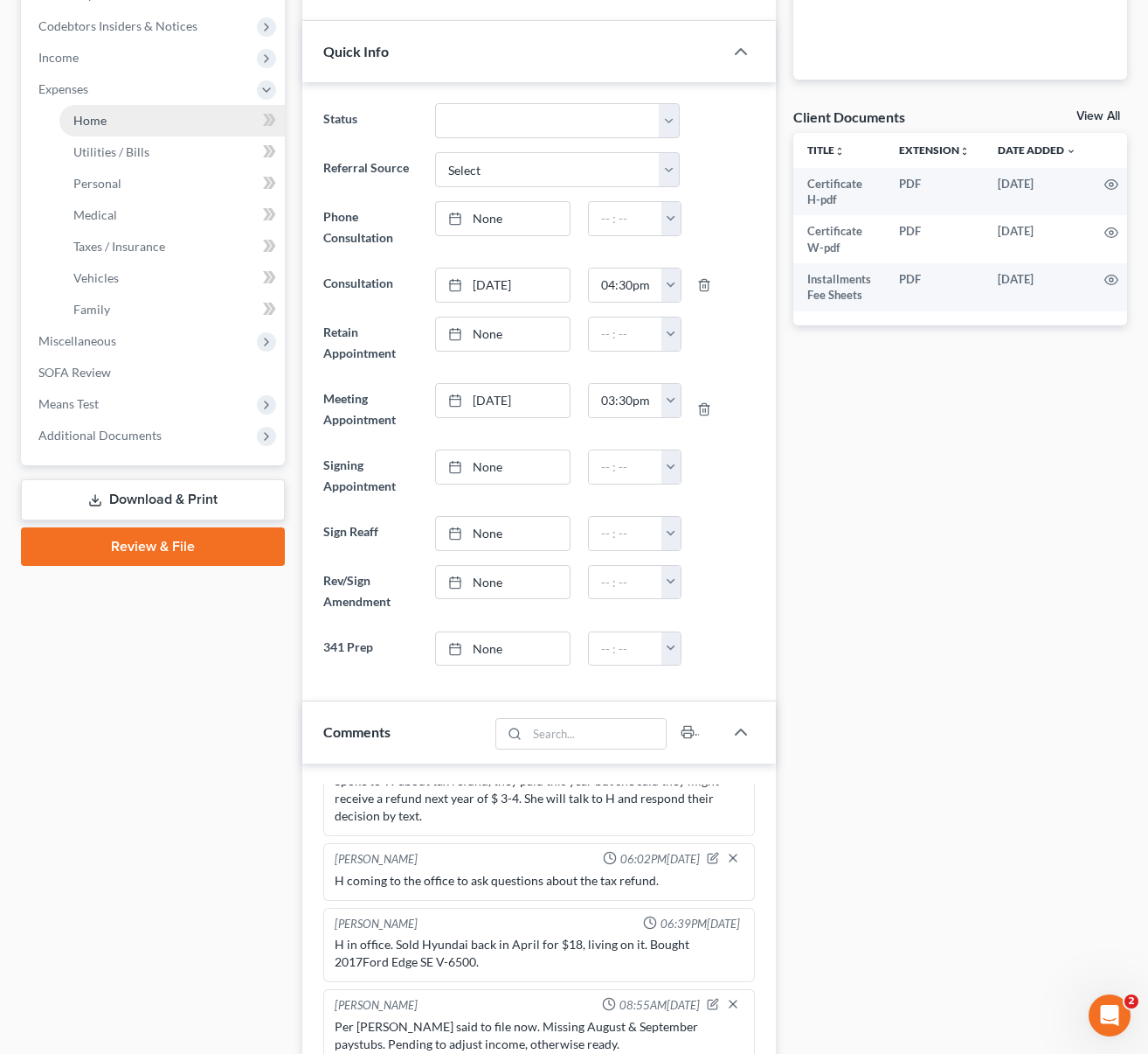
click at [120, 112] on link "Home" at bounding box center [172, 121] width 225 height 32
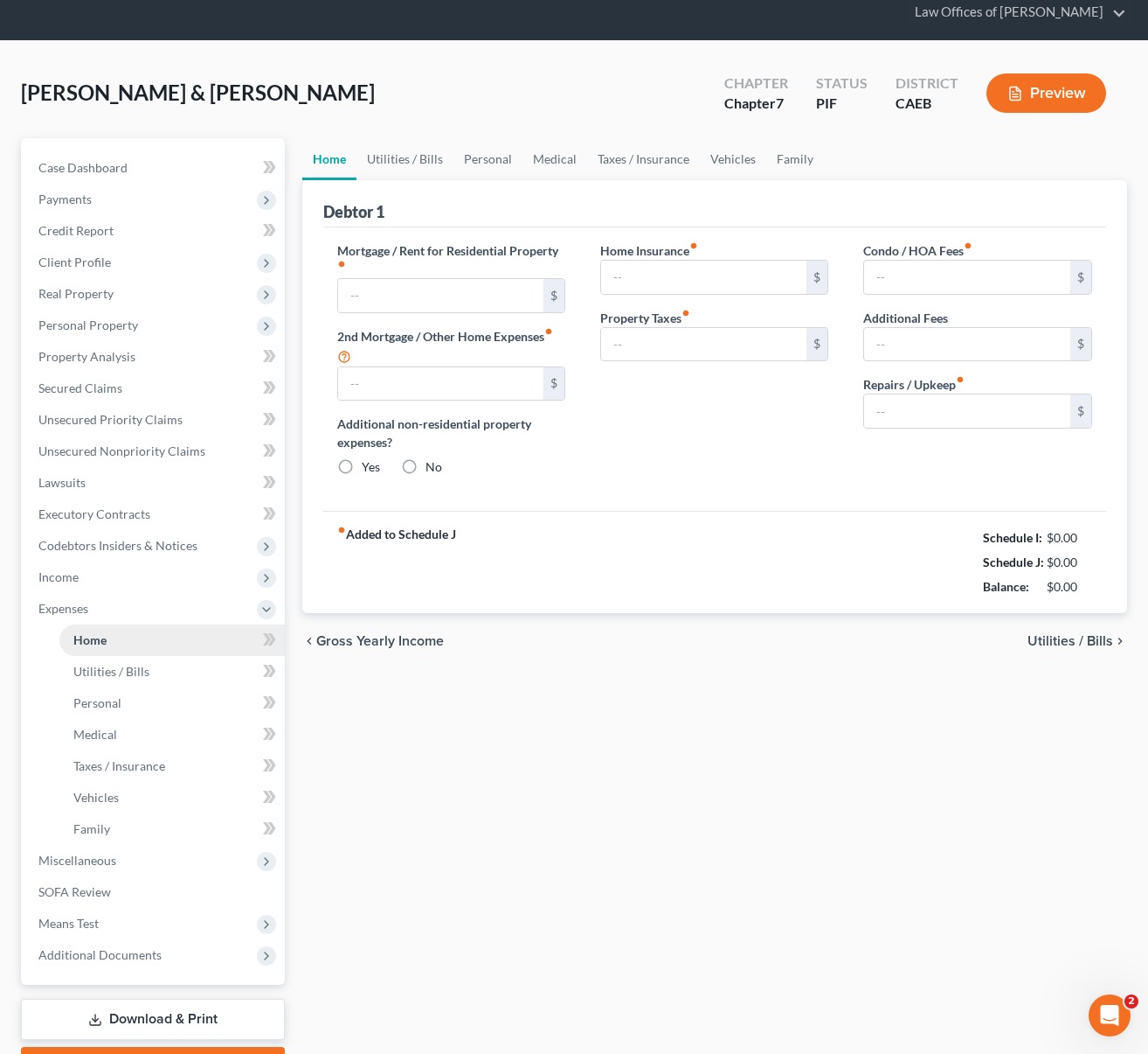
type input "1,854.88"
type input "0.00"
radio input "true"
type input "0.00"
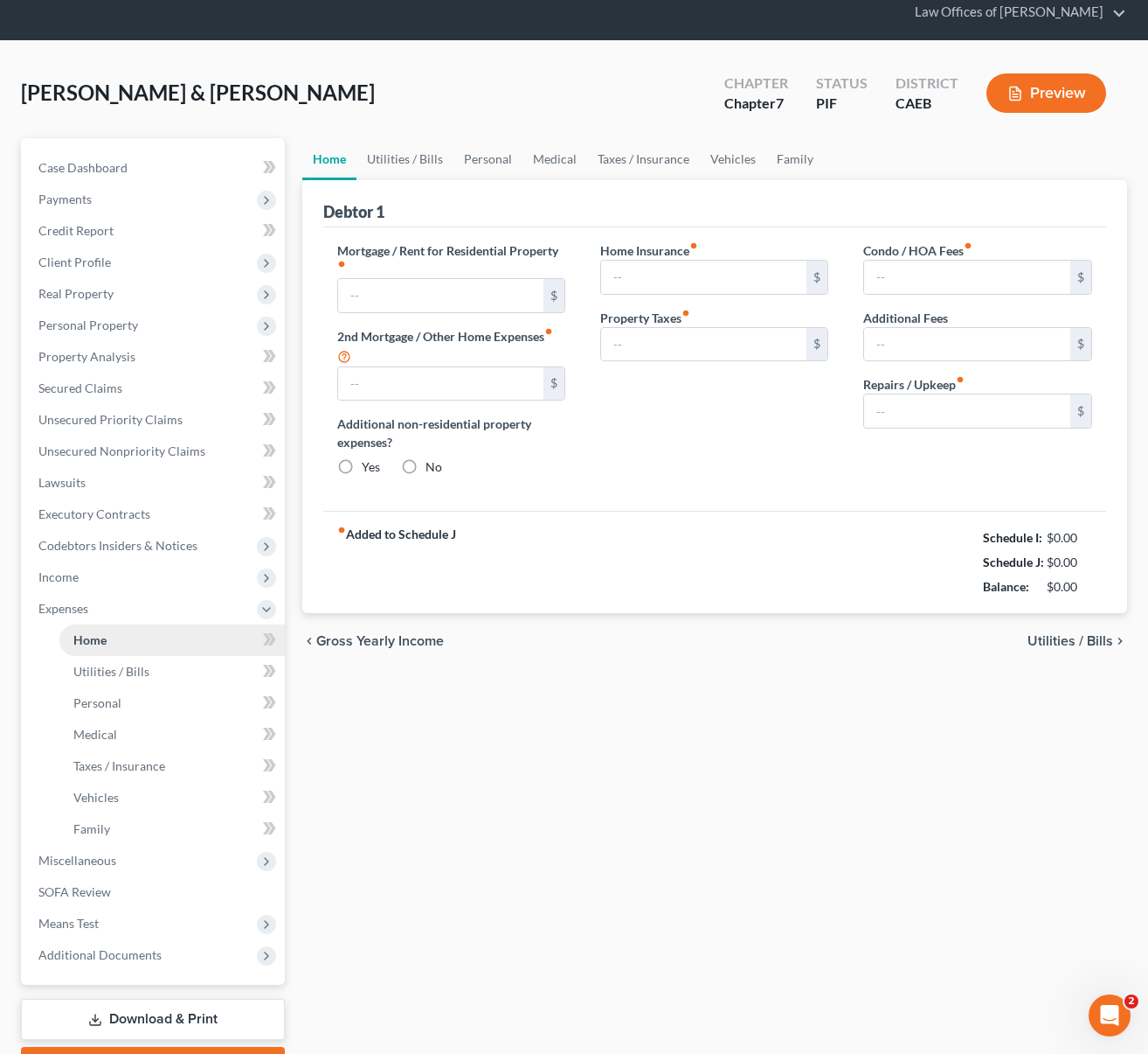
type input "0.00"
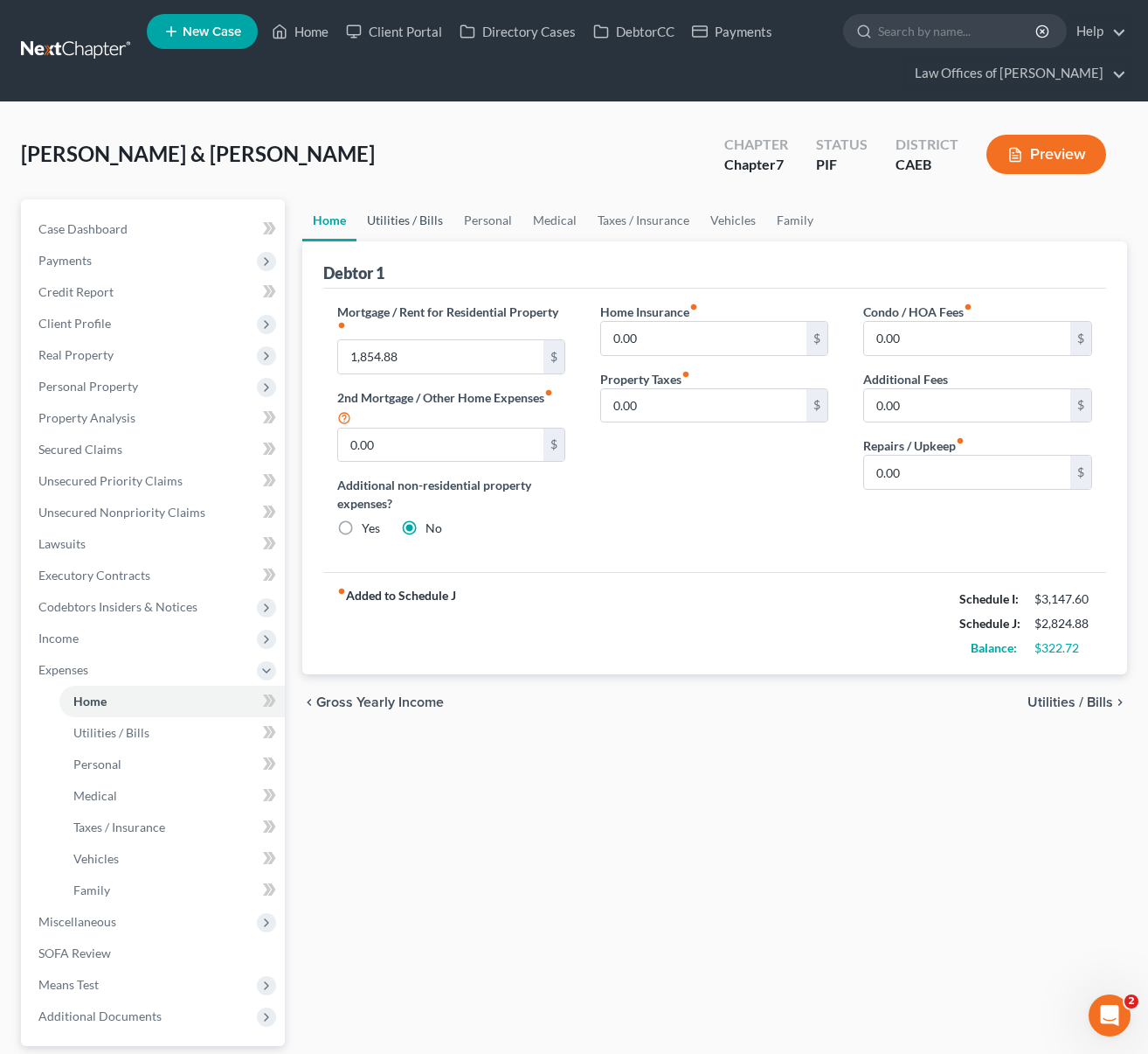
click at [415, 224] on link "Utilities / Bills" at bounding box center [405, 221] width 97 height 42
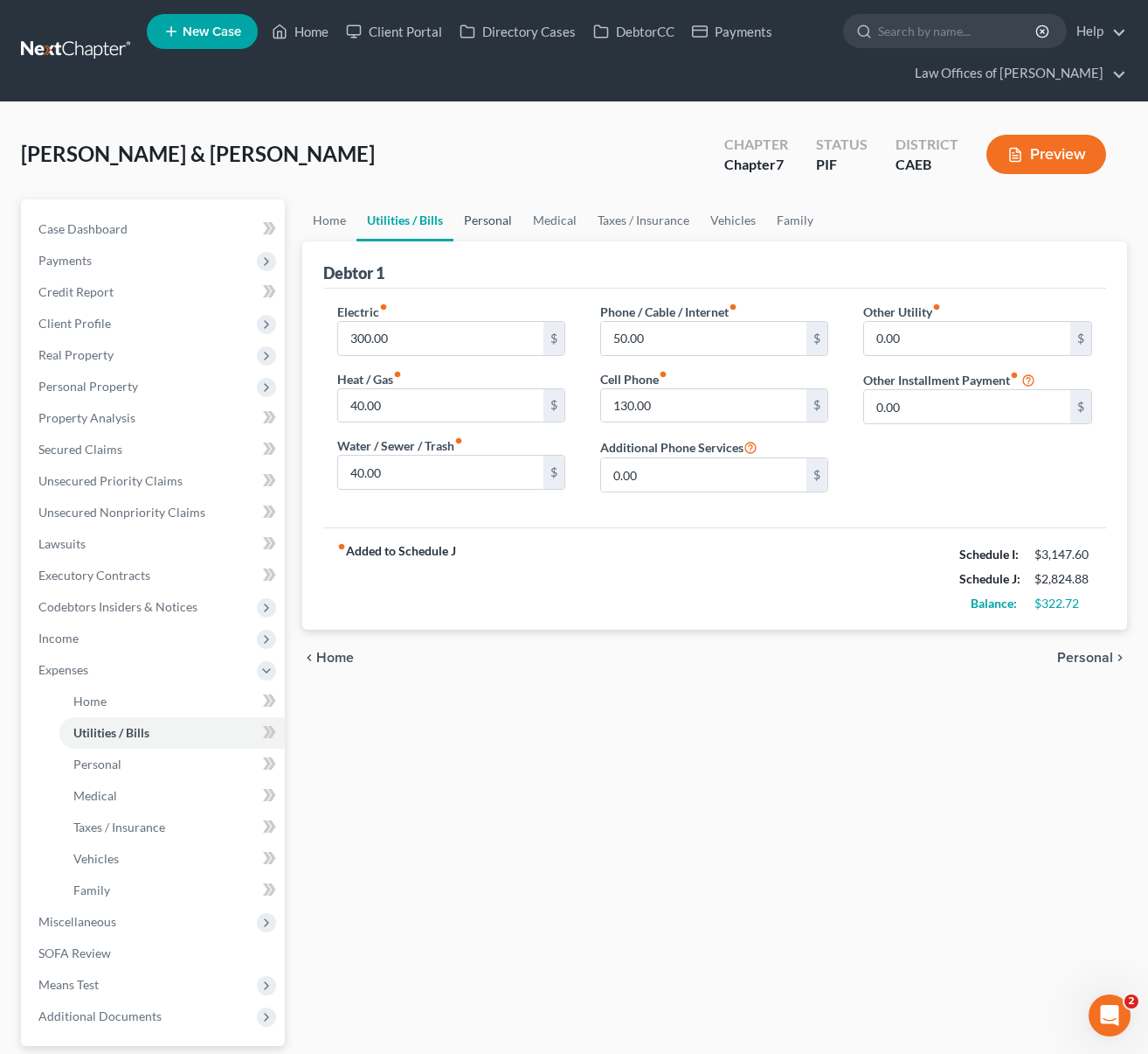
click at [492, 220] on link "Personal" at bounding box center [488, 221] width 69 height 42
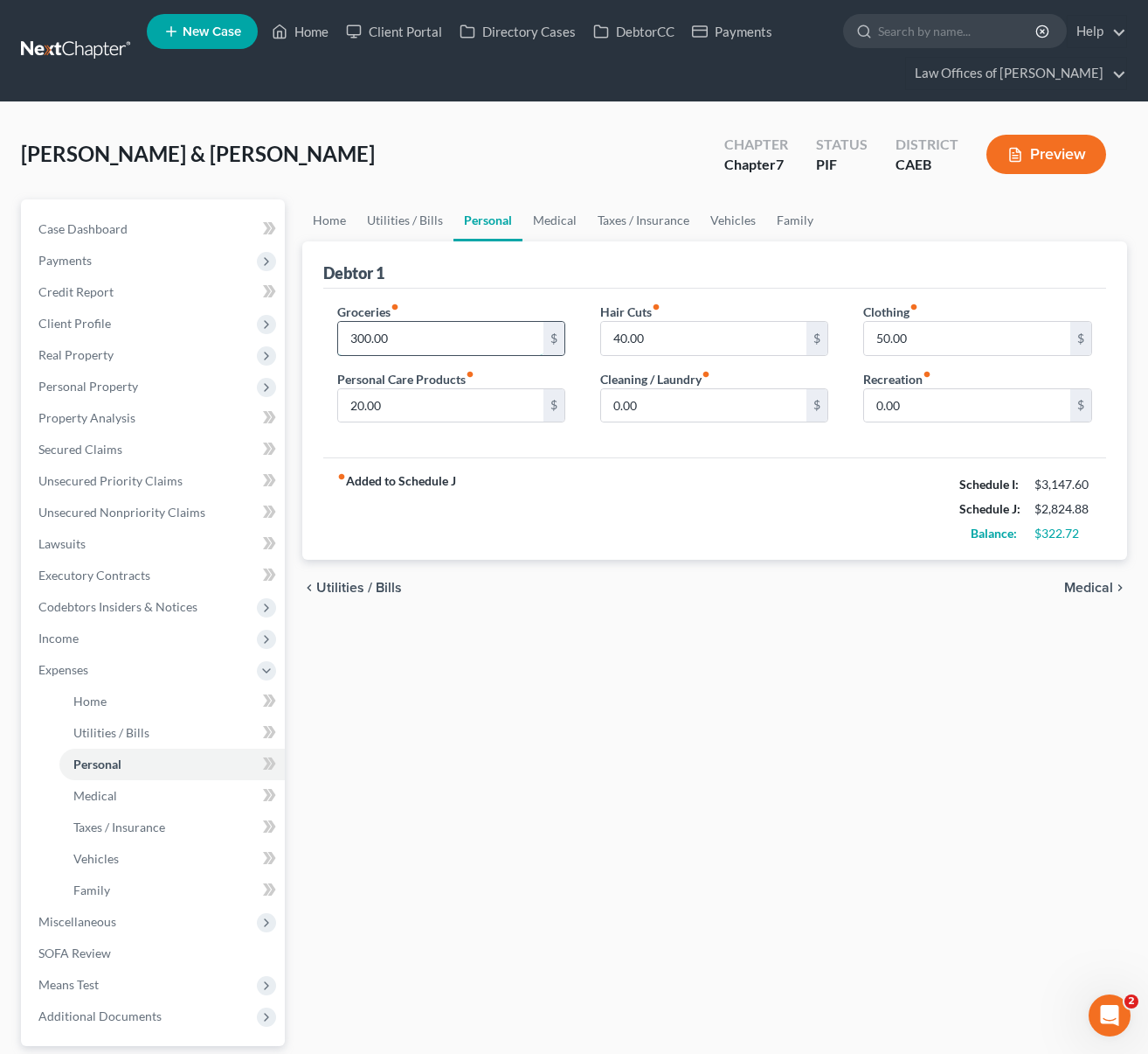
click at [431, 336] on input "300.00" at bounding box center [441, 338] width 206 height 34
type input "600."
click at [554, 225] on link "Medical" at bounding box center [554, 221] width 64 height 42
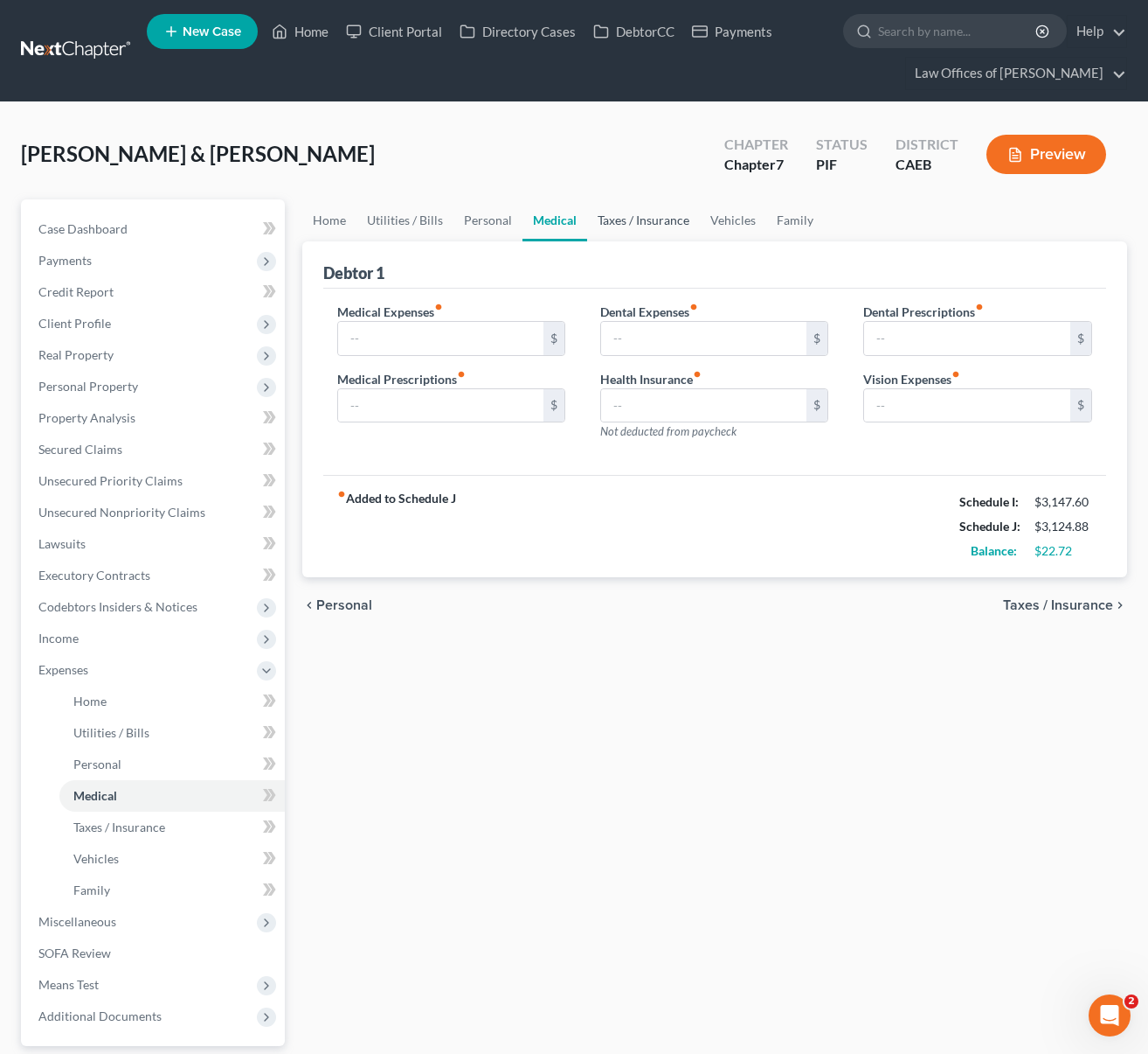
click at [630, 222] on link "Taxes / Insurance" at bounding box center [643, 221] width 113 height 42
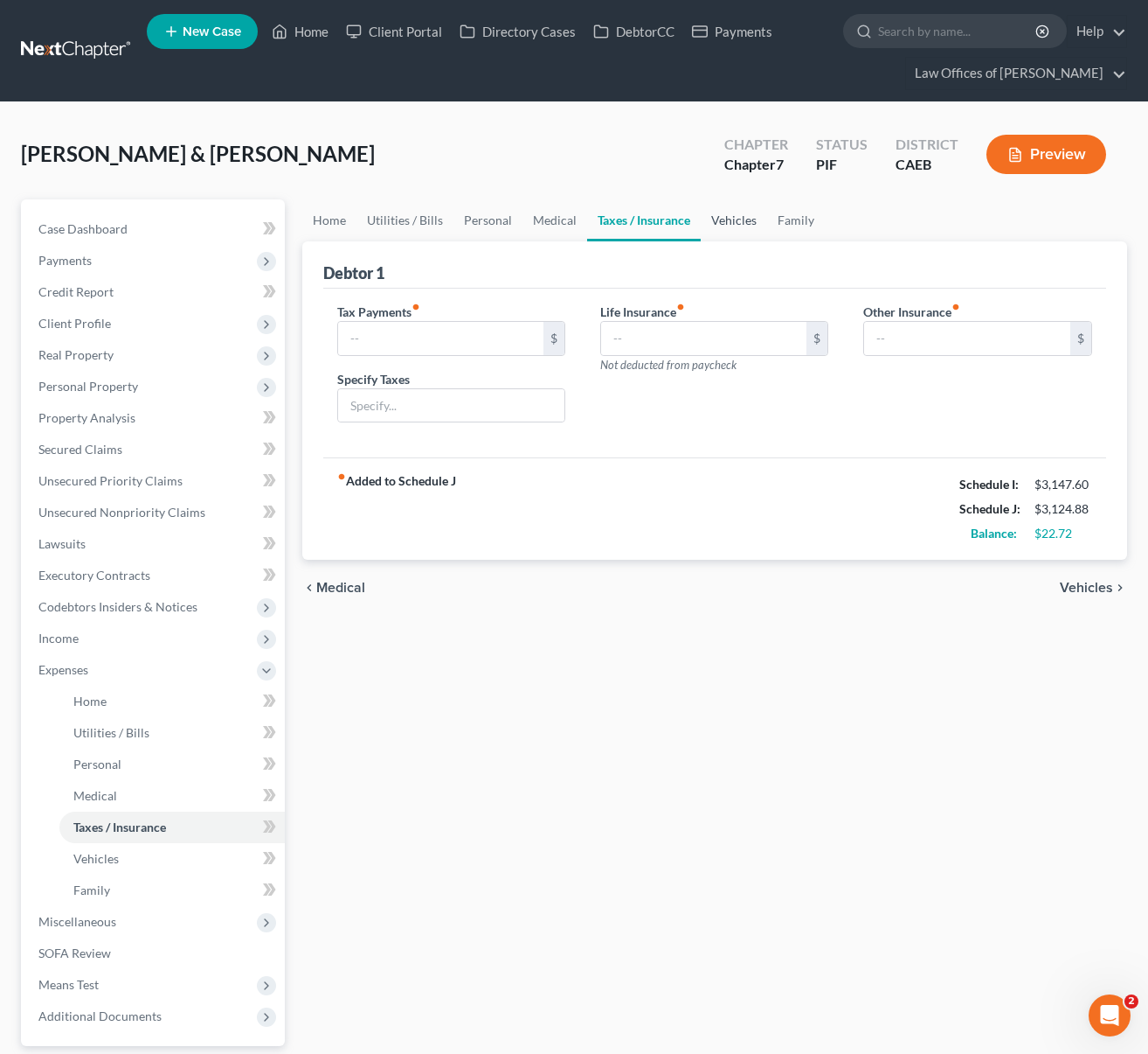
click at [734, 223] on link "Vehicles" at bounding box center [733, 221] width 66 height 42
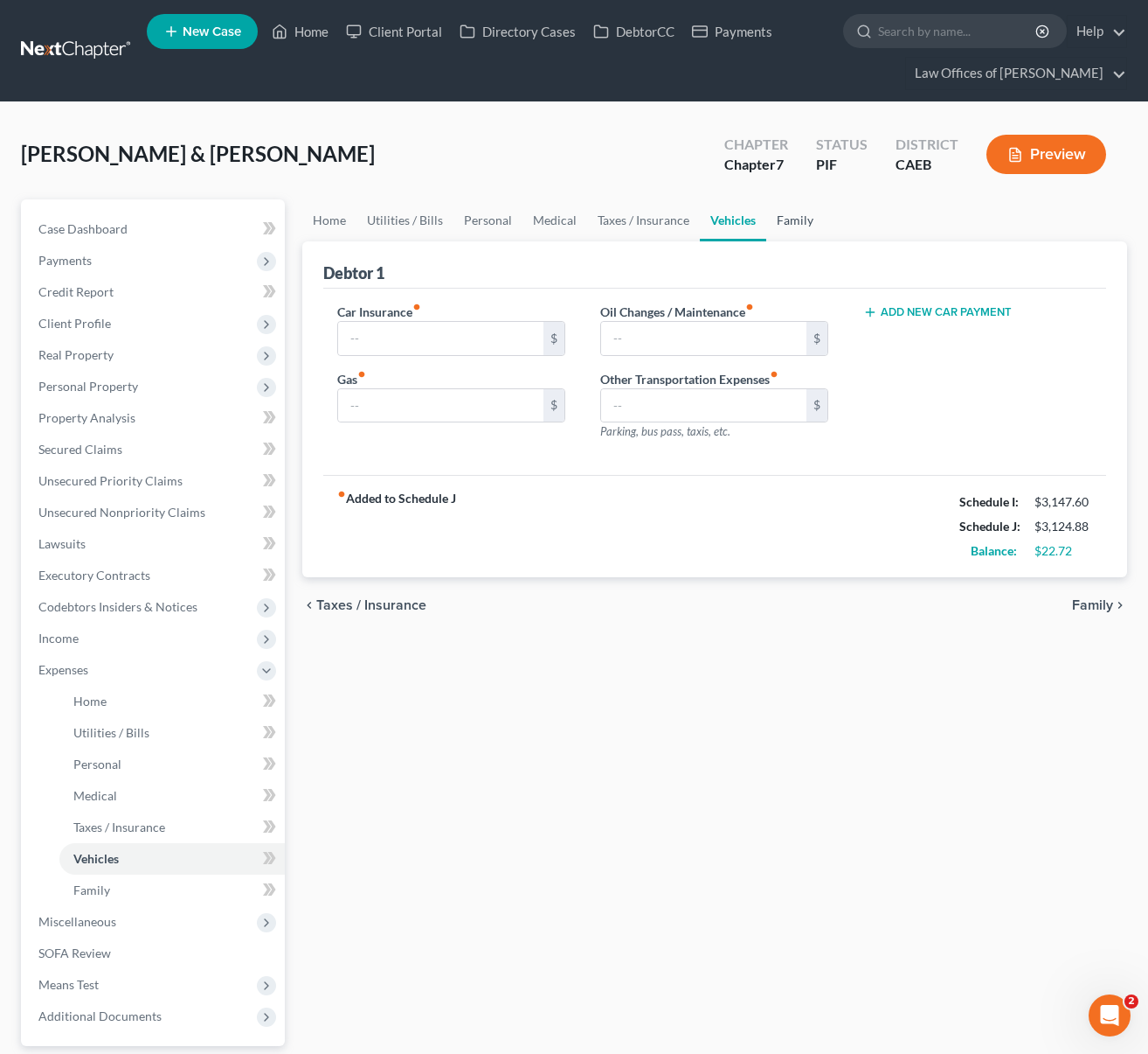
click at [787, 222] on link "Family" at bounding box center [796, 221] width 58 height 42
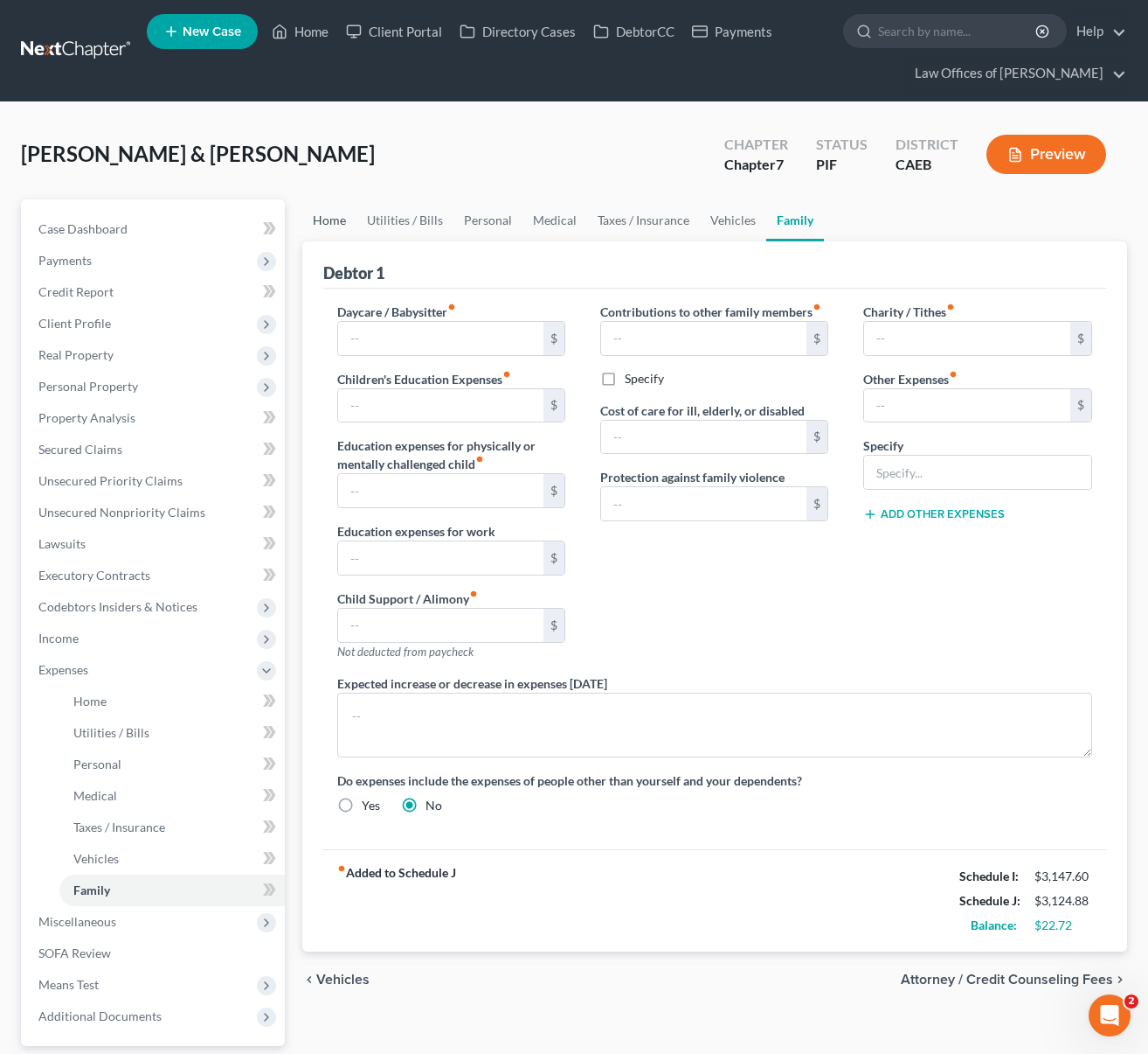
click at [329, 228] on link "Home" at bounding box center [329, 221] width 54 height 42
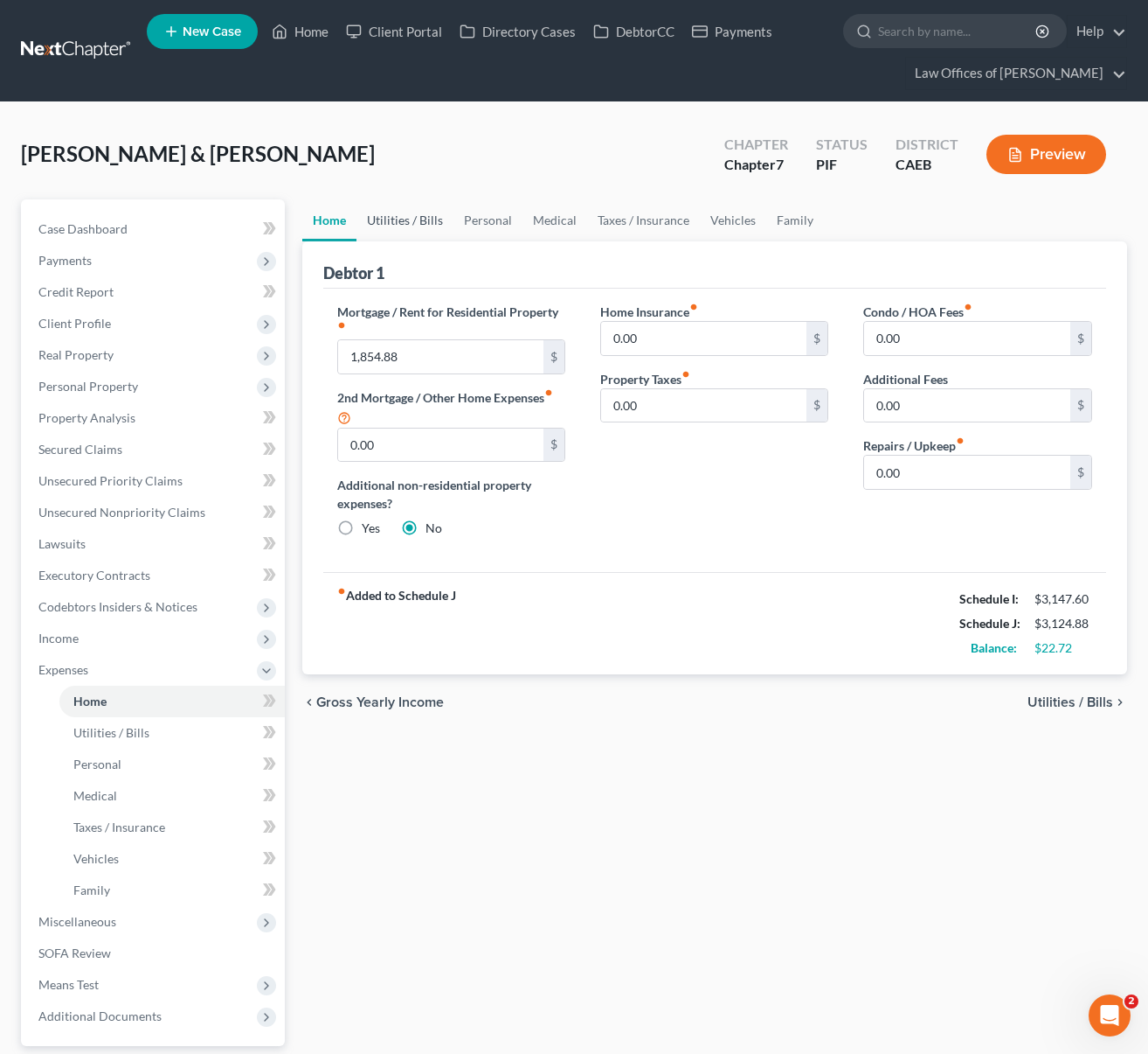
click at [383, 222] on link "Utilities / Bills" at bounding box center [405, 221] width 97 height 42
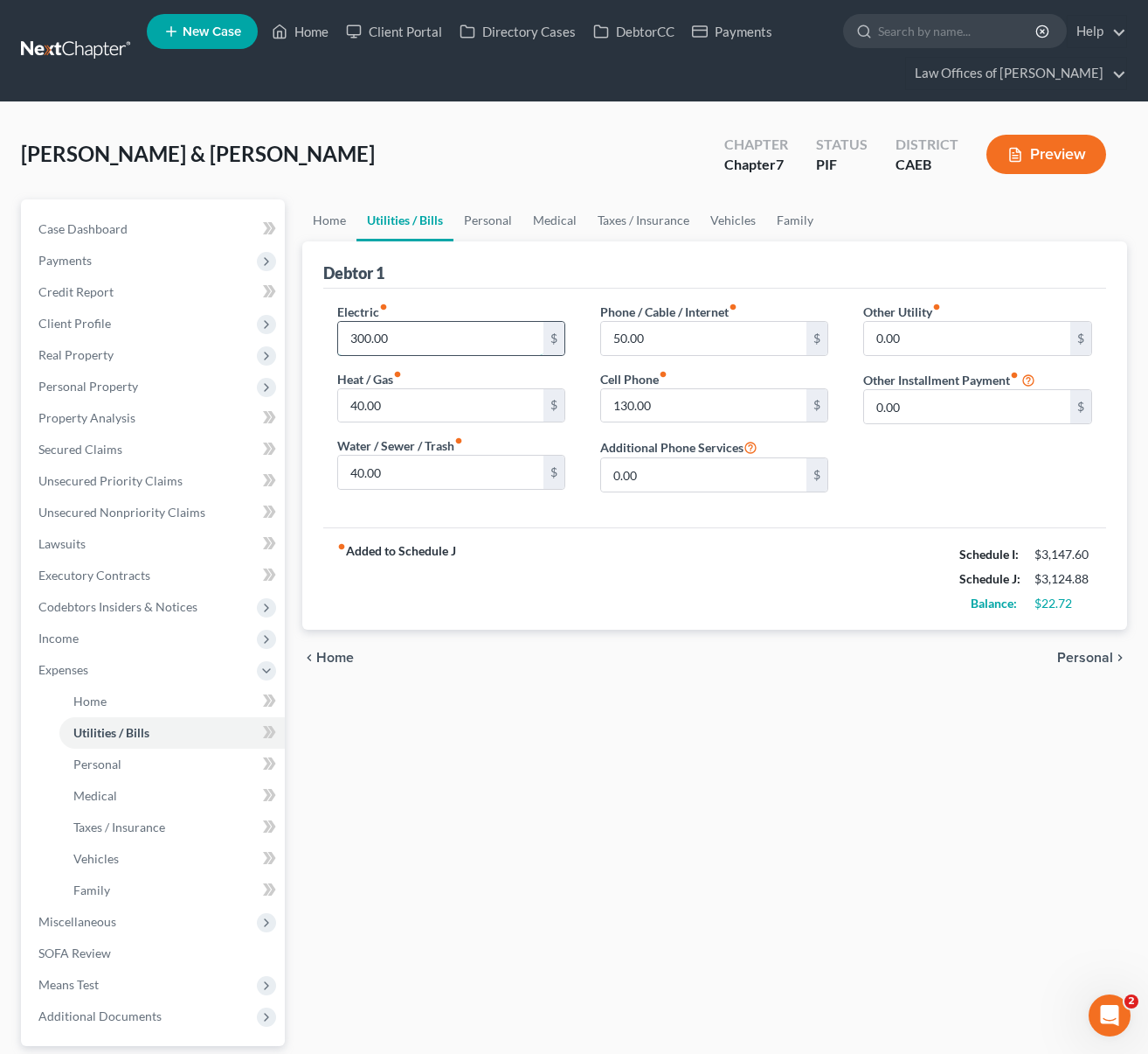
click at [444, 348] on input "300.00" at bounding box center [441, 338] width 206 height 34
type input "100"
click at [741, 390] on input "130.00" at bounding box center [704, 406] width 206 height 34
click at [492, 223] on link "Personal" at bounding box center [488, 221] width 69 height 42
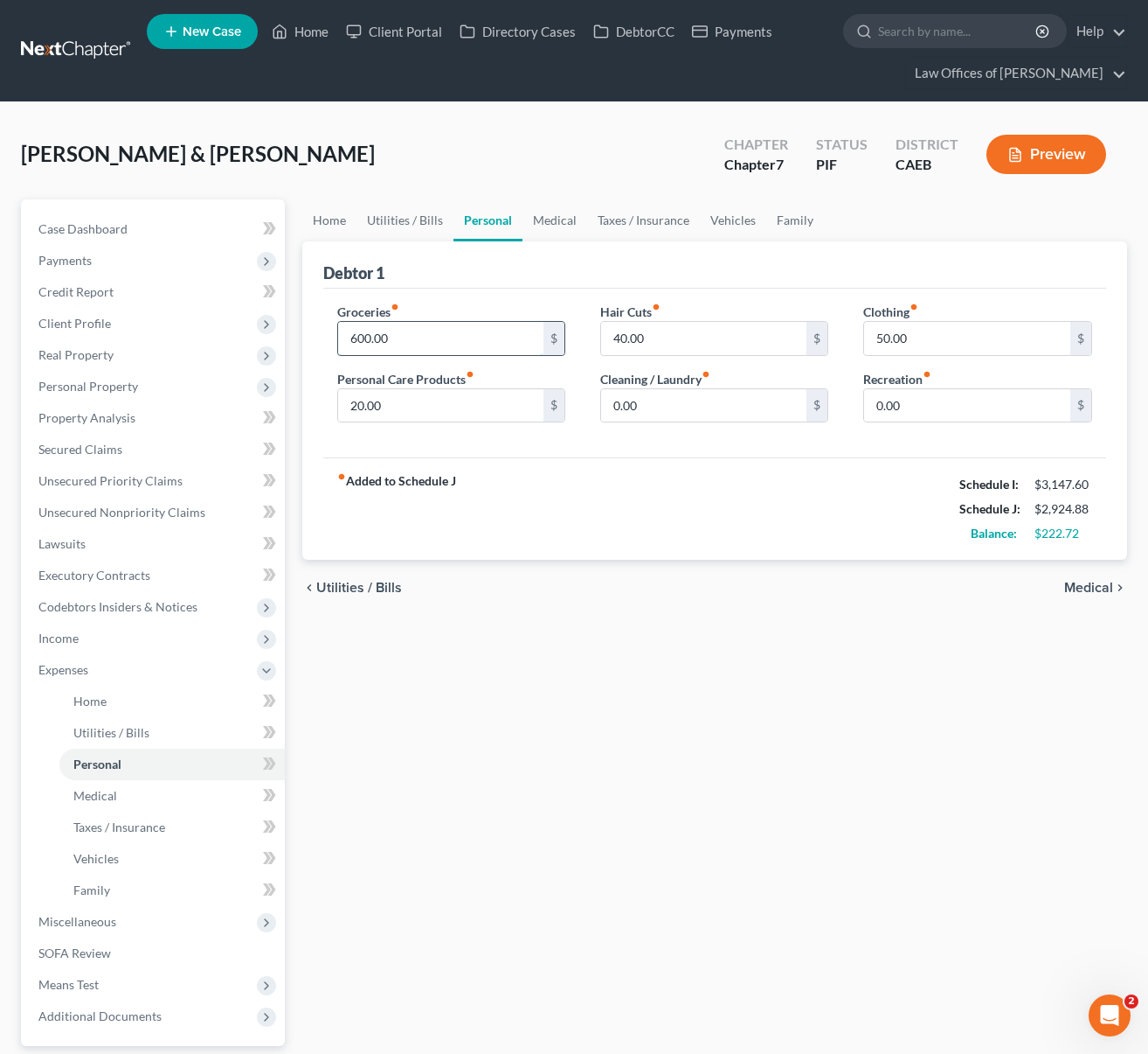
click at [420, 333] on input "600.00" at bounding box center [441, 338] width 206 height 34
type input "4,500"
click at [871, 409] on input "0.00" at bounding box center [966, 406] width 206 height 34
type input "5"
click at [407, 340] on input "4,500" at bounding box center [441, 338] width 206 height 34
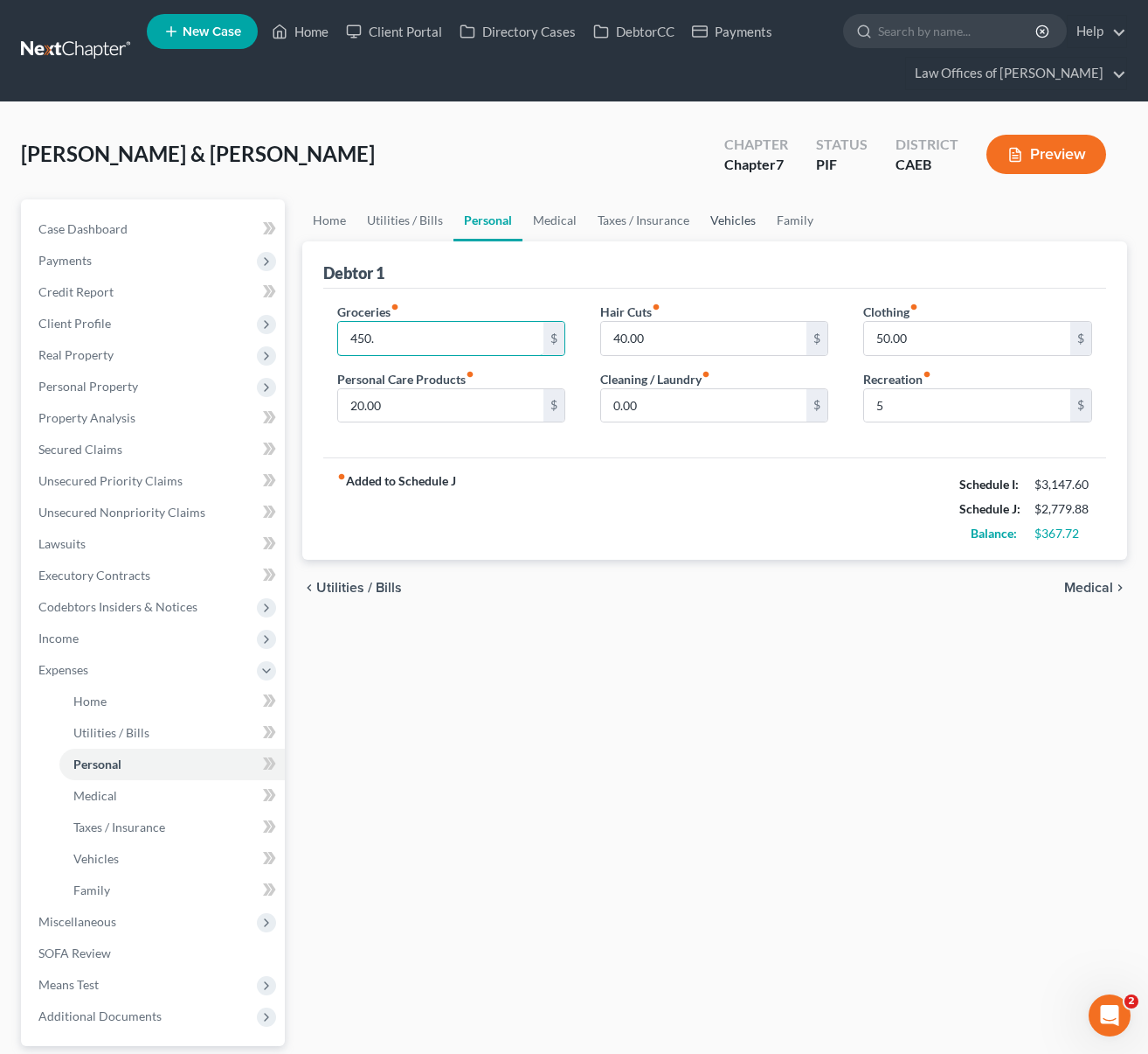
type input "450."
click at [722, 224] on link "Vehicles" at bounding box center [732, 221] width 66 height 42
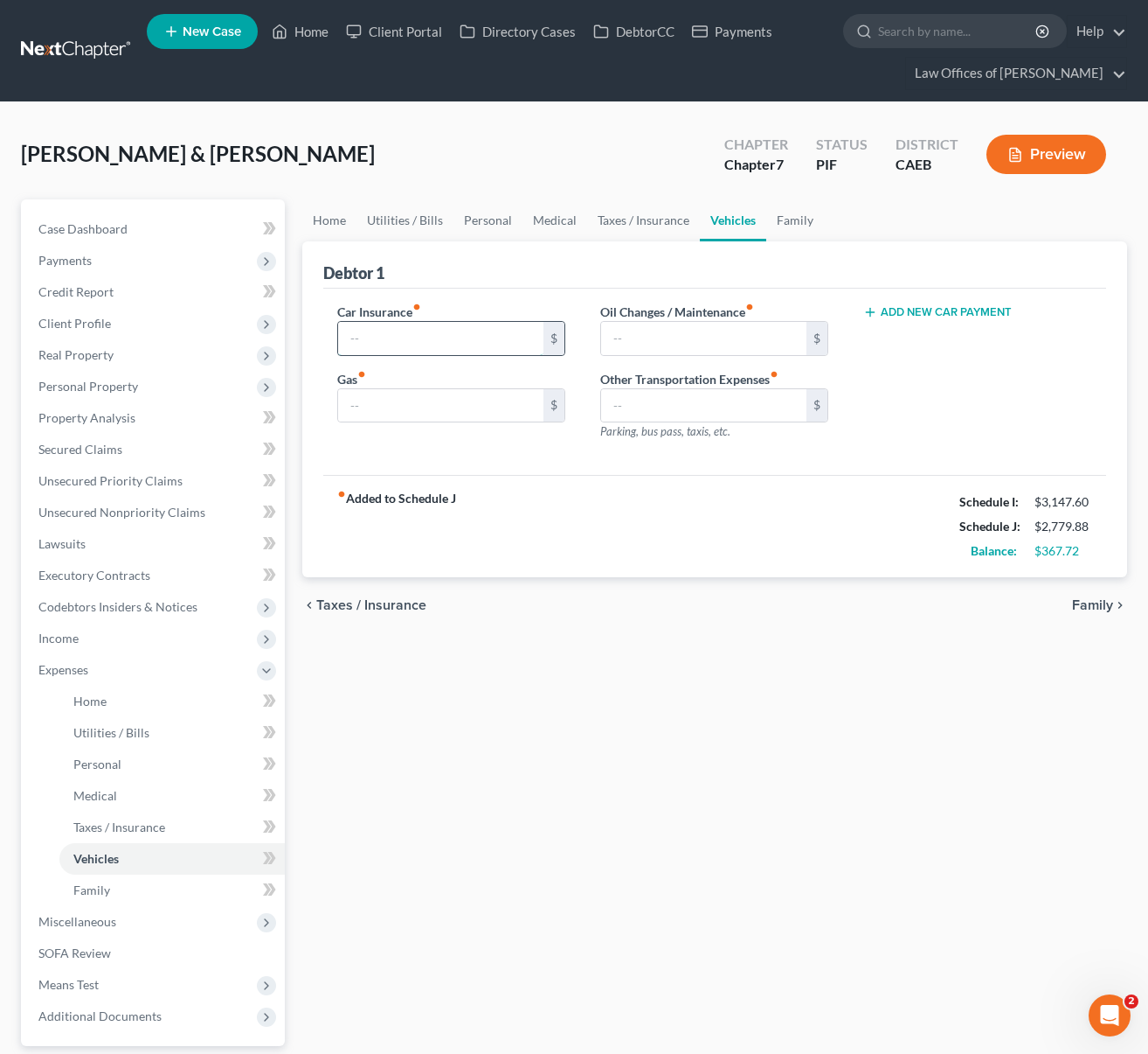
drag, startPoint x: 396, startPoint y: 340, endPoint x: 432, endPoint y: 350, distance: 37.4
click at [397, 340] on input "text" at bounding box center [441, 338] width 206 height 34
type input "125."
click at [407, 401] on input "text" at bounding box center [441, 406] width 206 height 34
type input "200."
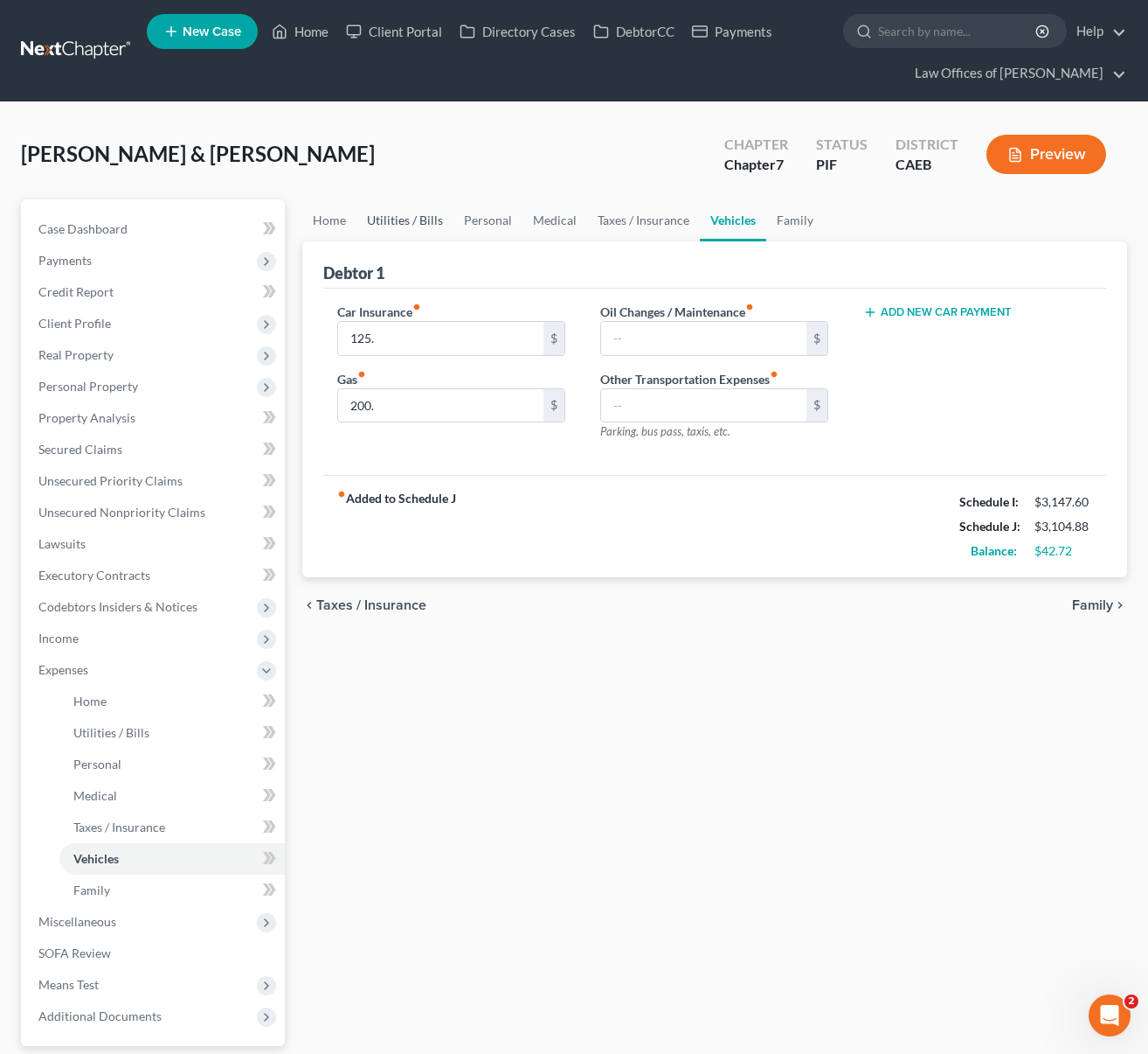
click at [399, 222] on link "Utilities / Bills" at bounding box center [405, 221] width 97 height 42
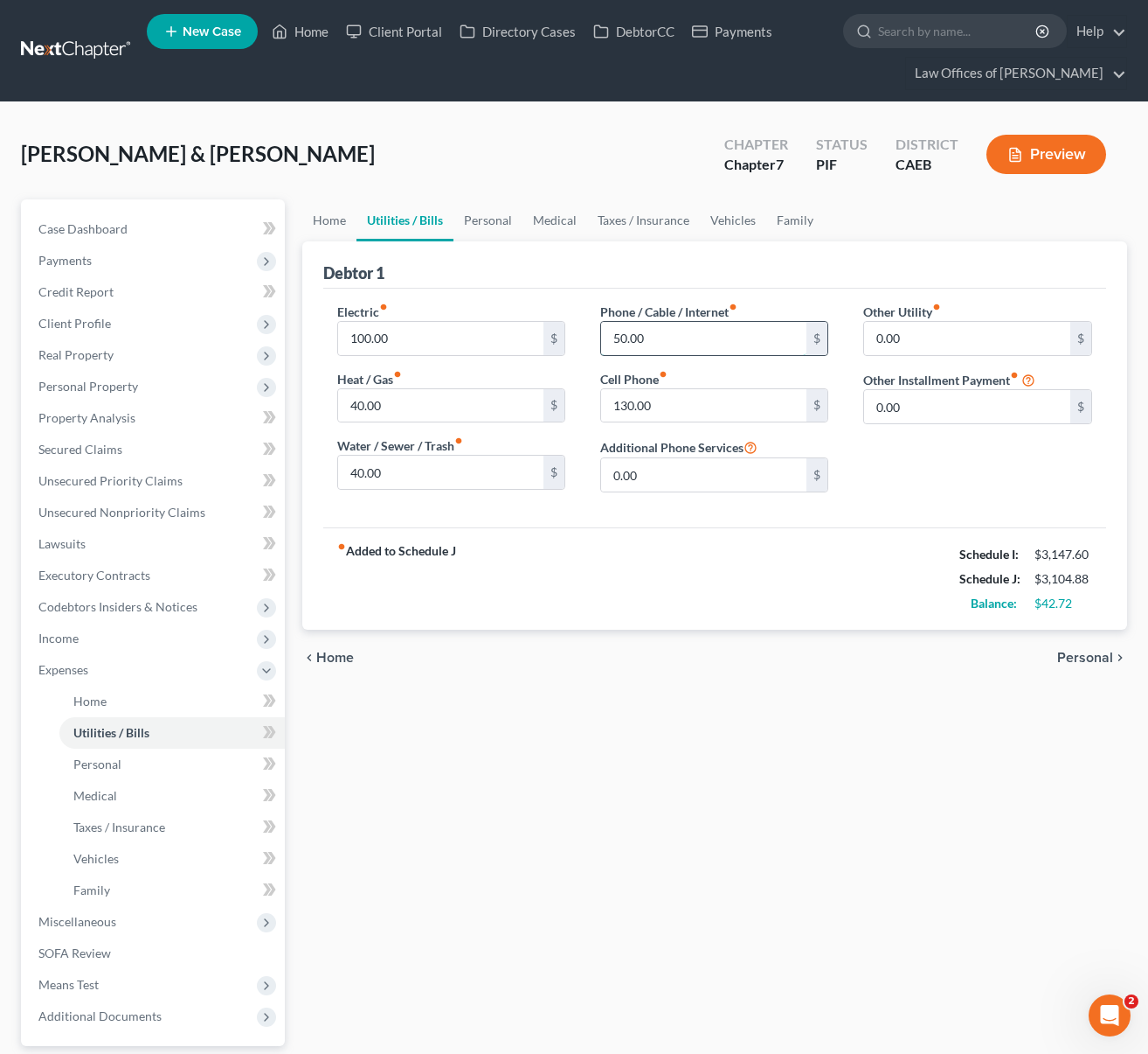
click at [686, 337] on input "50.00" at bounding box center [704, 338] width 206 height 34
click at [446, 389] on input "40.00" at bounding box center [441, 406] width 206 height 34
click at [156, 234] on link "Case Dashboard" at bounding box center [154, 229] width 260 height 32
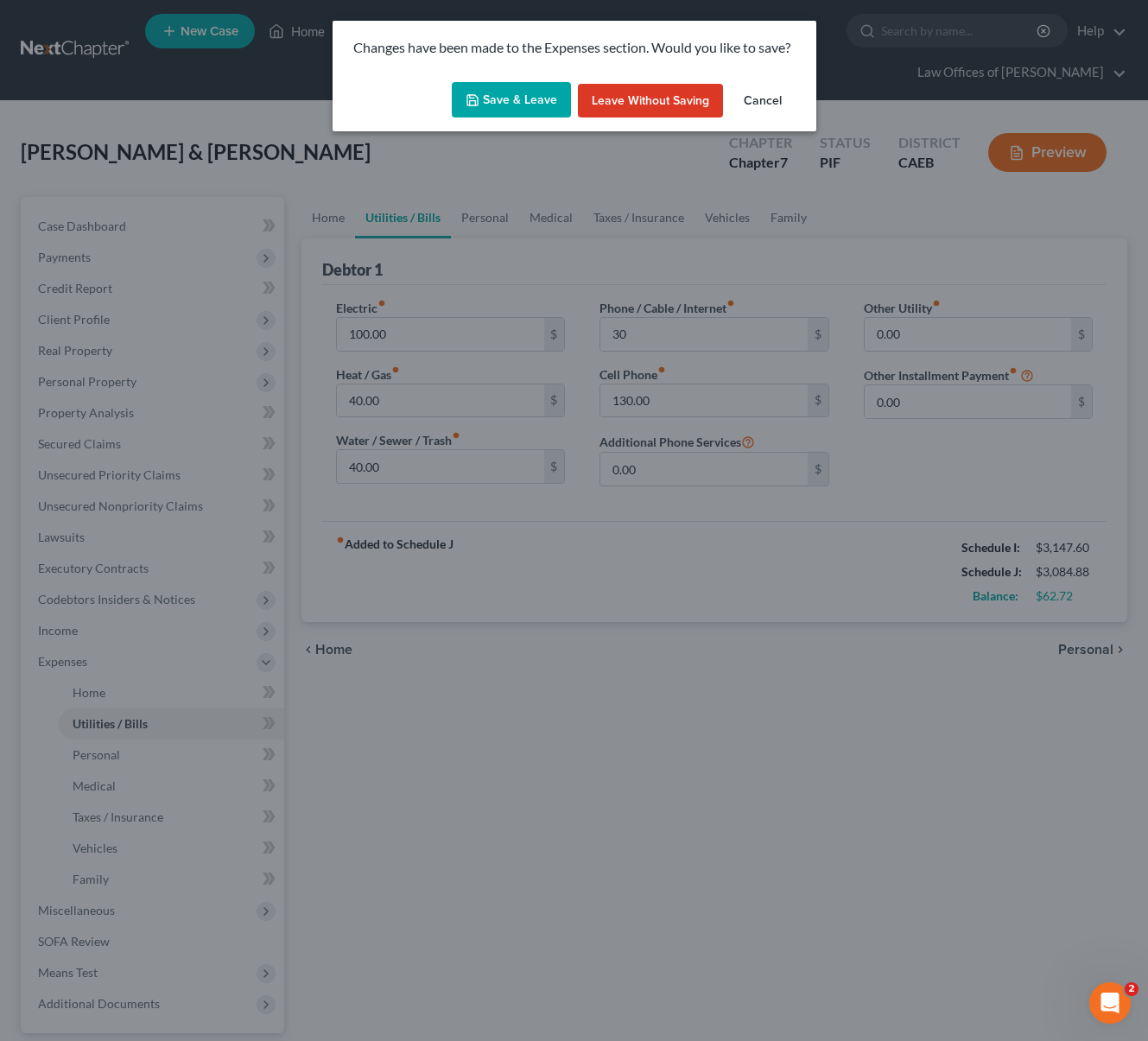
click at [501, 97] on button "Save & Leave" at bounding box center [511, 100] width 119 height 36
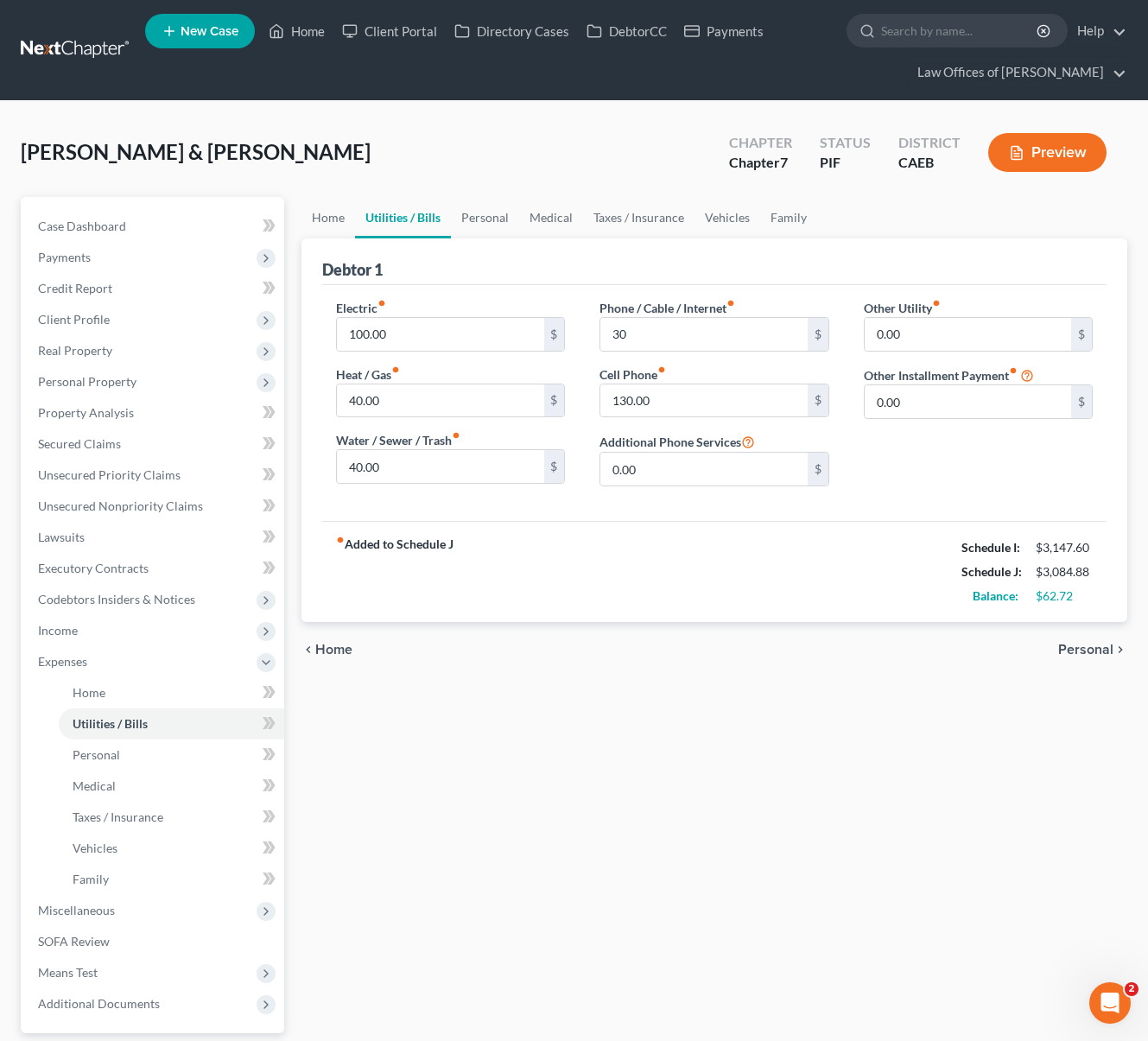
type input "30.00"
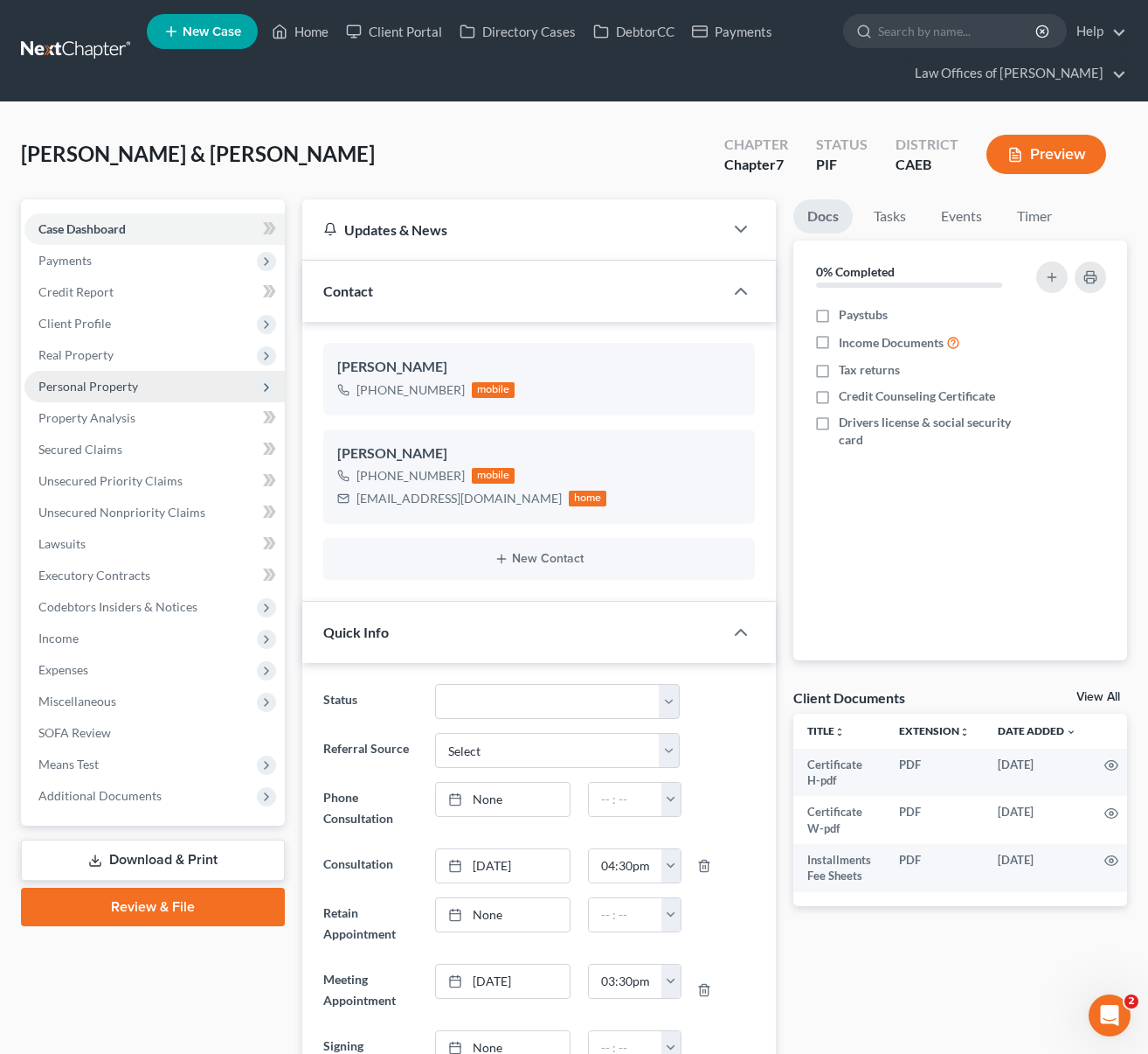
click at [133, 389] on span "Personal Property" at bounding box center [88, 386] width 100 height 15
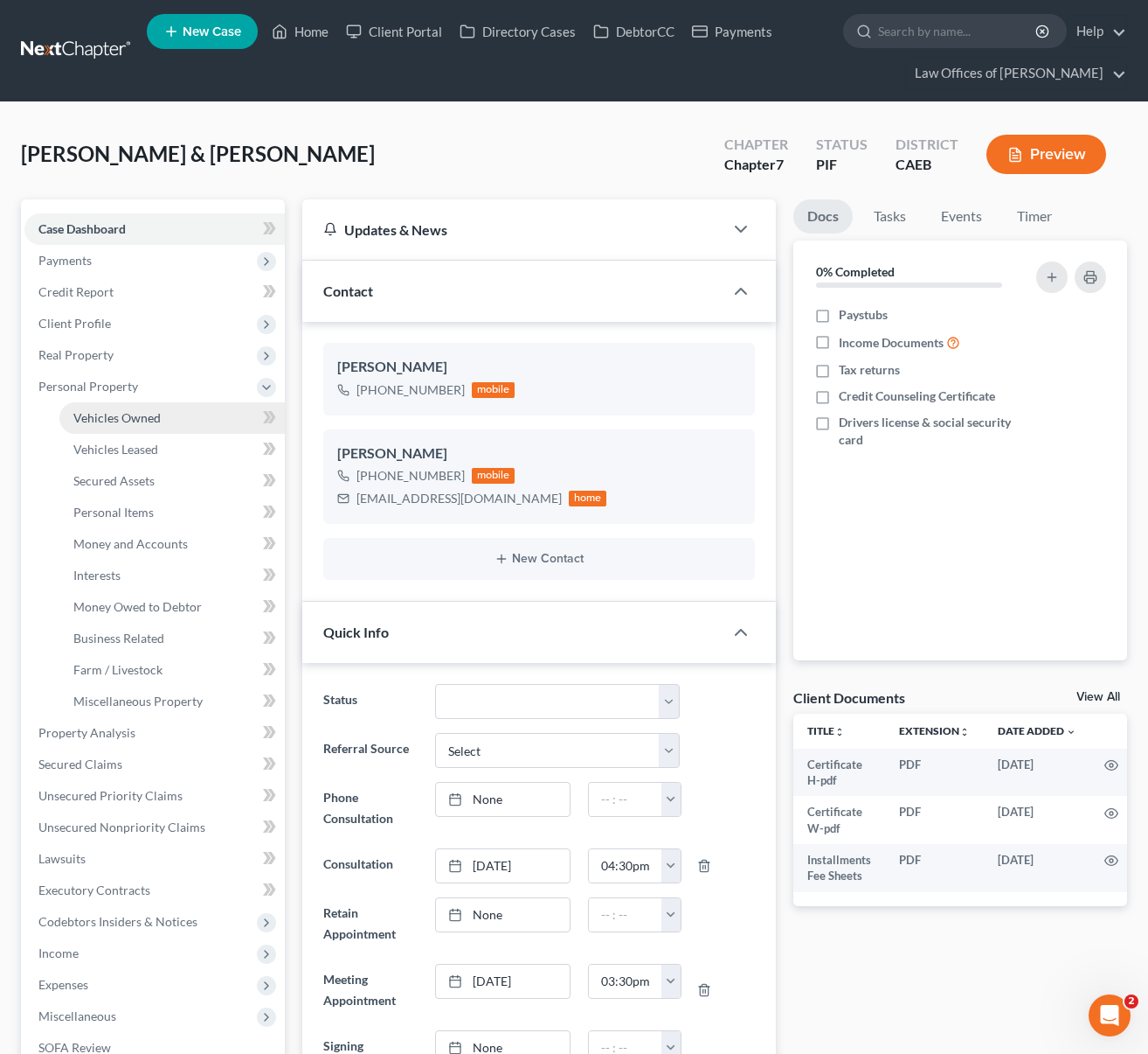
click at [143, 410] on span "Vehicles Owned" at bounding box center [117, 418] width 87 height 15
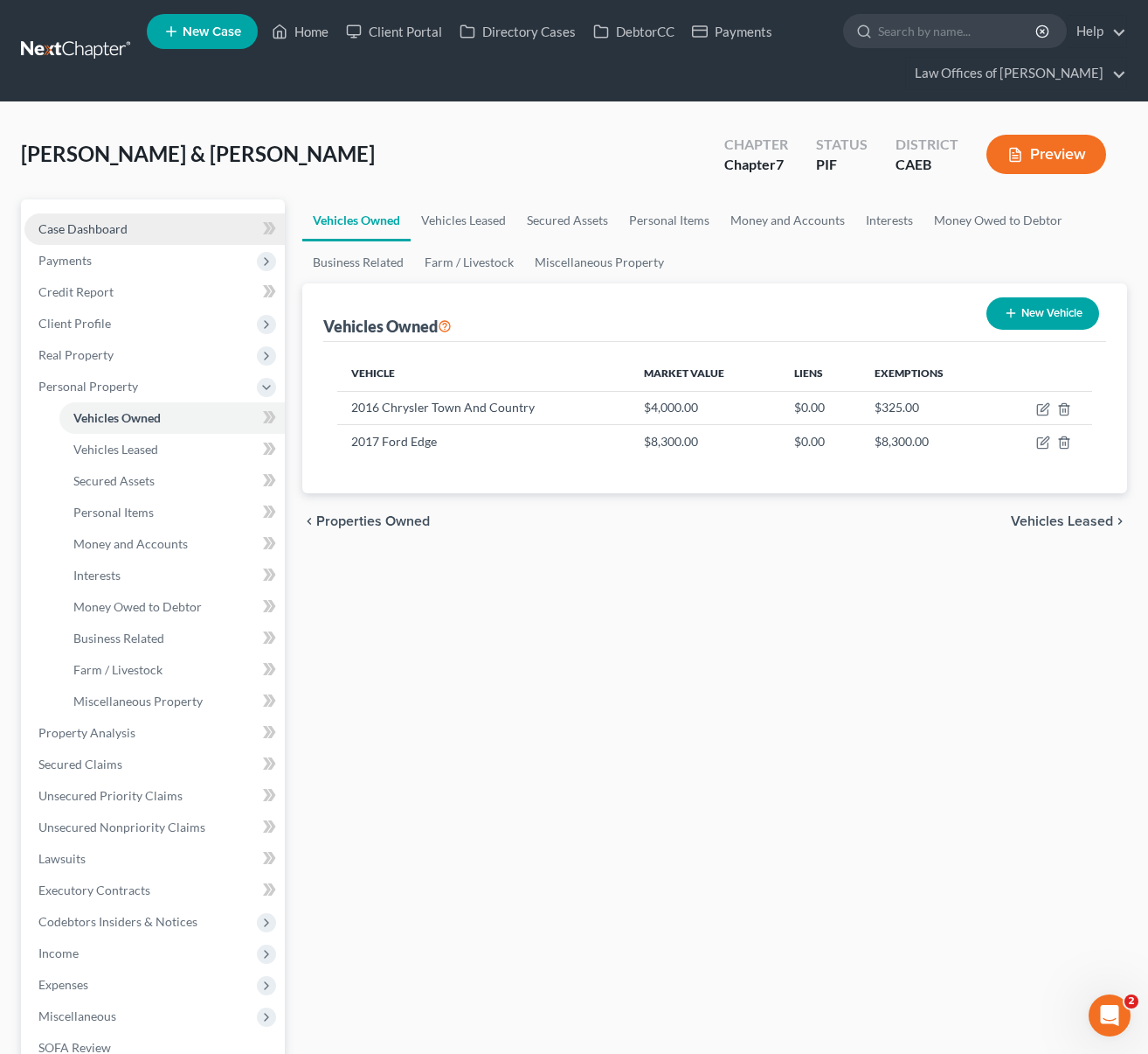
click at [144, 230] on link "Case Dashboard" at bounding box center [154, 229] width 260 height 32
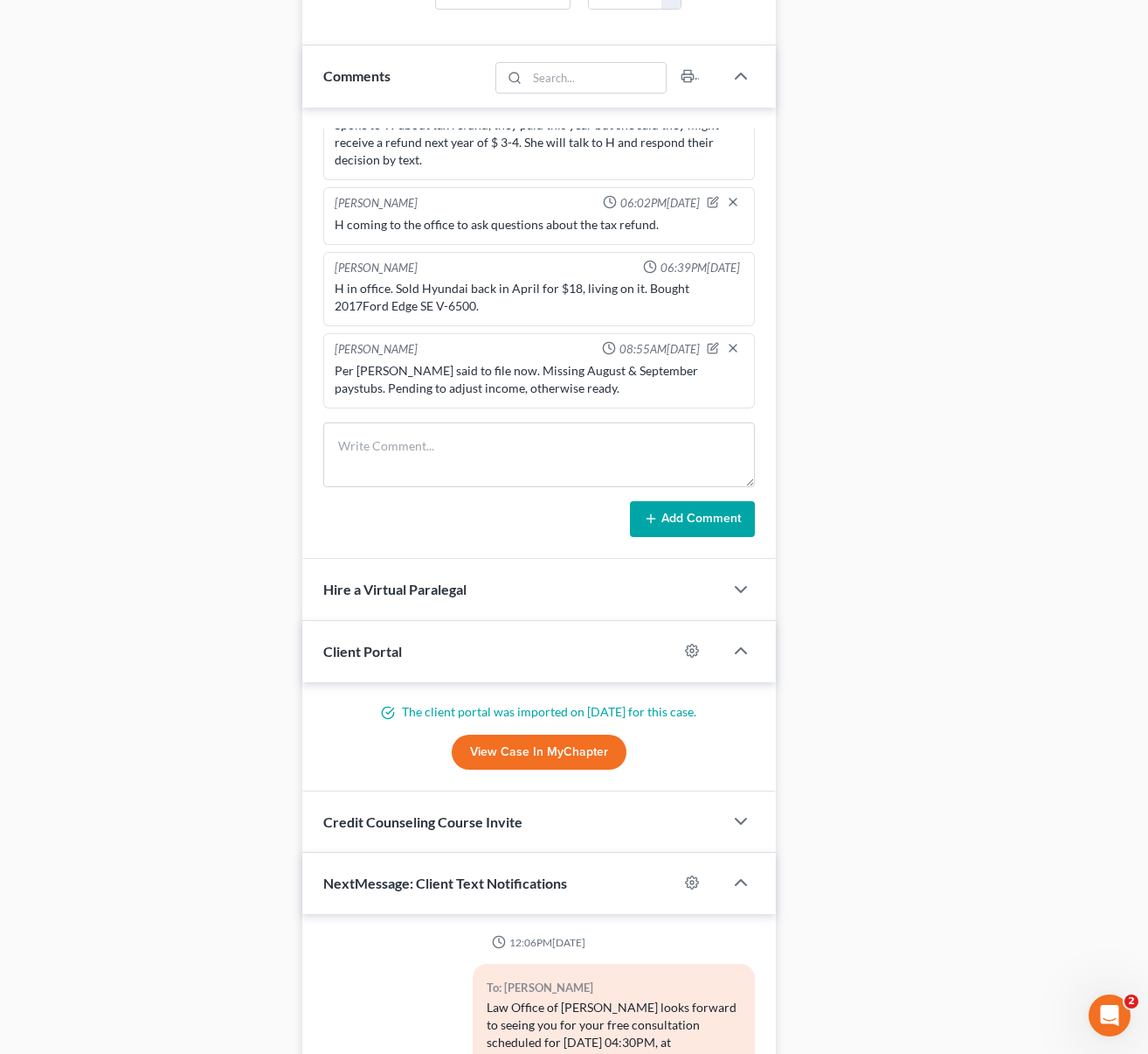
scroll to position [1042, 0]
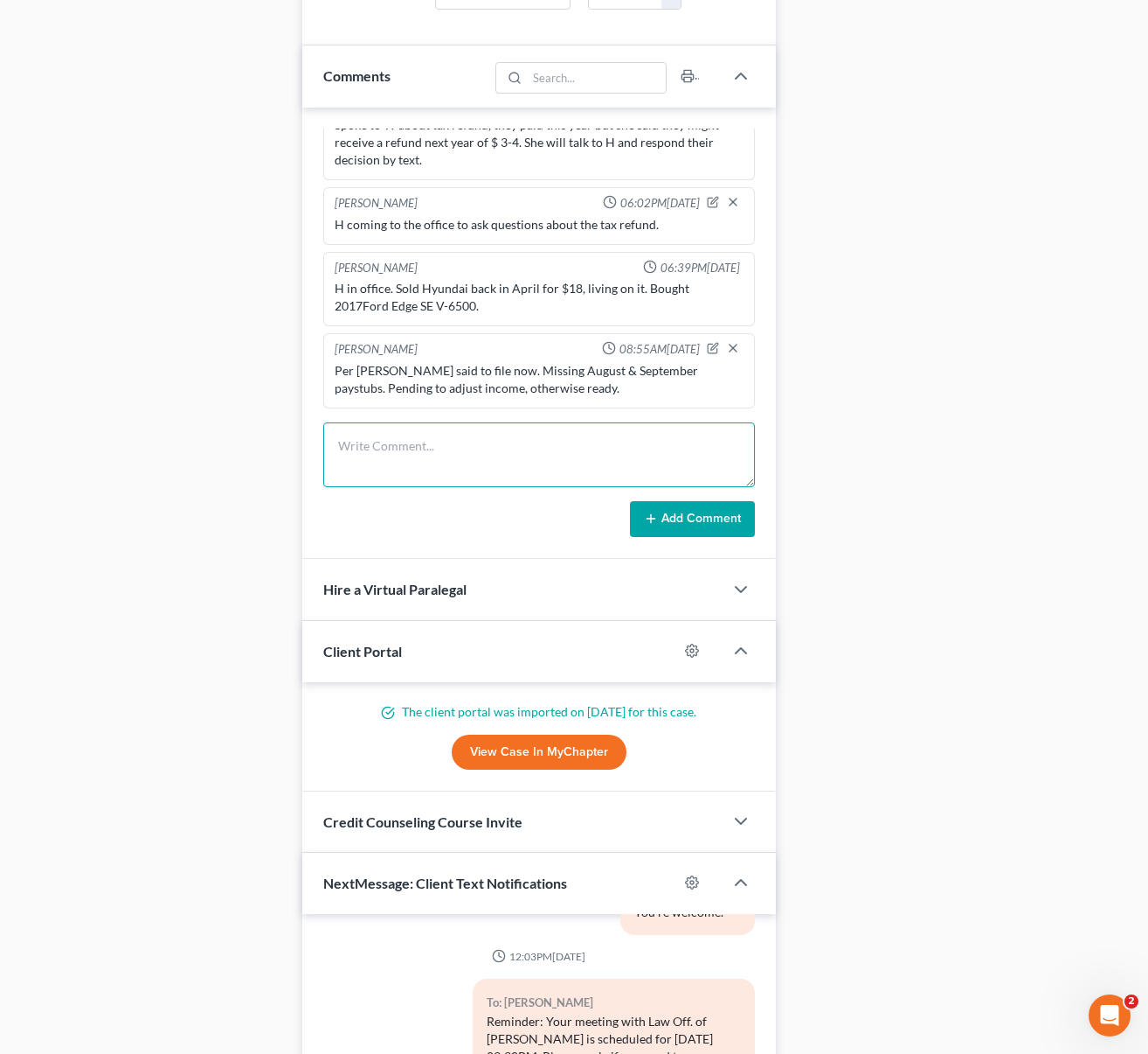
click at [390, 445] on textarea at bounding box center [539, 454] width 433 height 64
type textarea "Chrysler is 2016 or 2000 ?"
click at [685, 510] on button "Add Comment" at bounding box center [692, 519] width 125 height 36
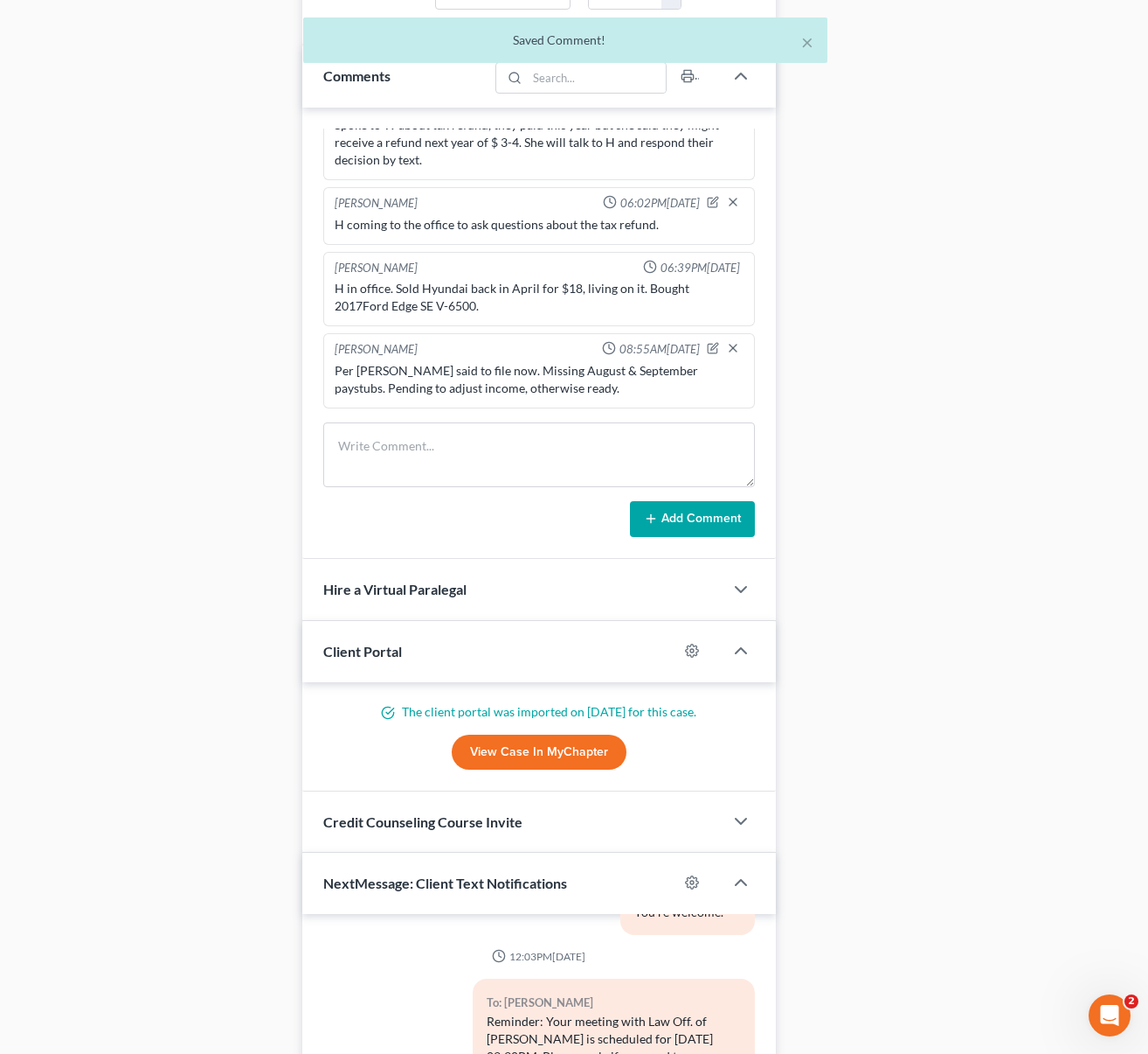
scroll to position [1002, 0]
